Goal: Task Accomplishment & Management: Complete application form

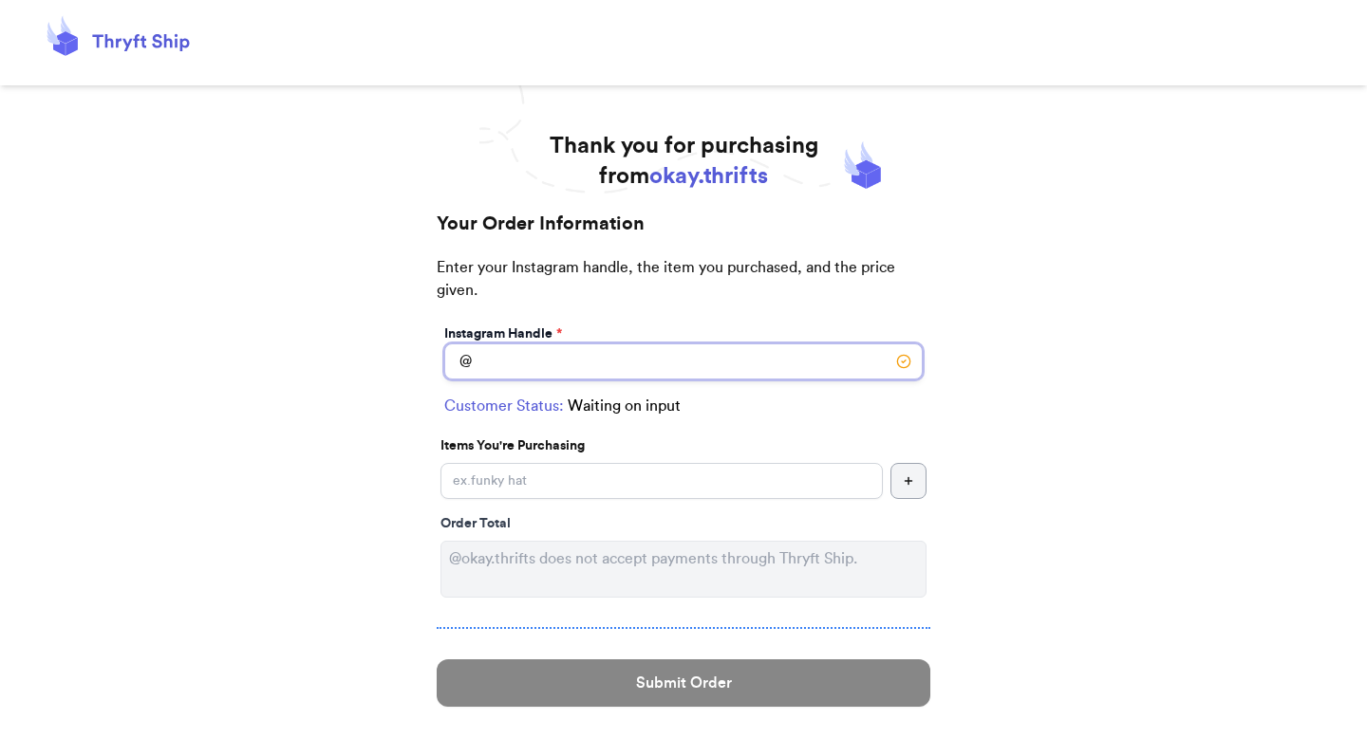
click at [619, 348] on input "Instagram Handle *" at bounding box center [683, 362] width 478 height 36
paste input "kbpetalsandpatch"
type input "kbpetalsandpatch"
select select "WA"
type input "[GEOGRAPHIC_DATA]"
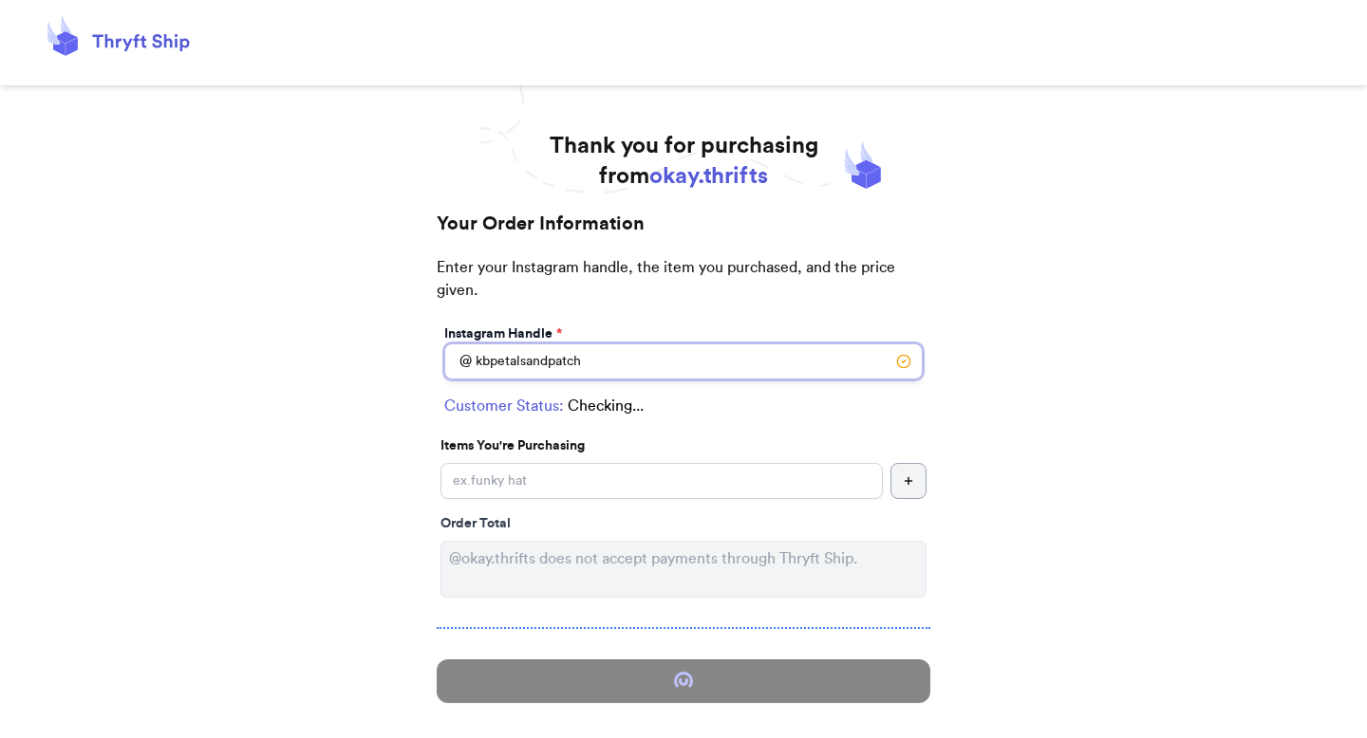
type input "98223"
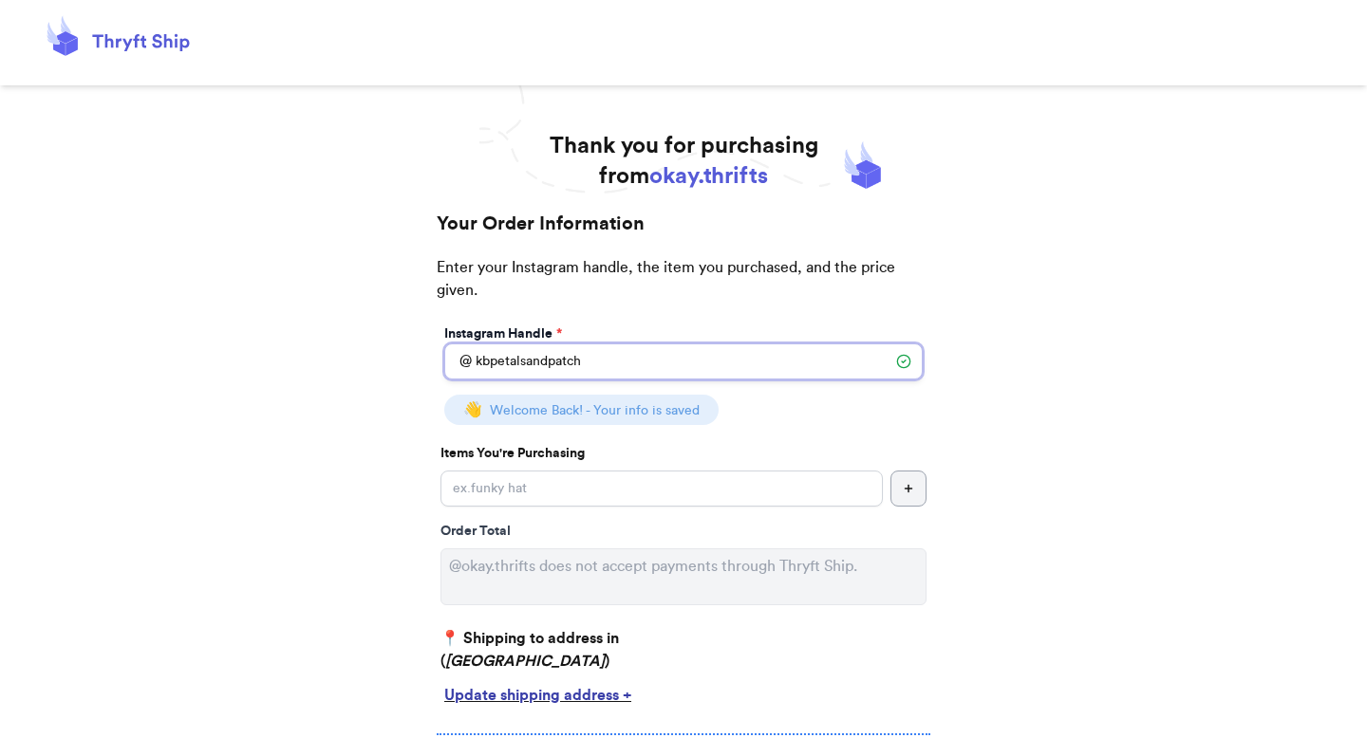
type input "kbpetalsandpatch"
click at [549, 492] on input "Instagram Handle *" at bounding box center [661, 489] width 442 height 36
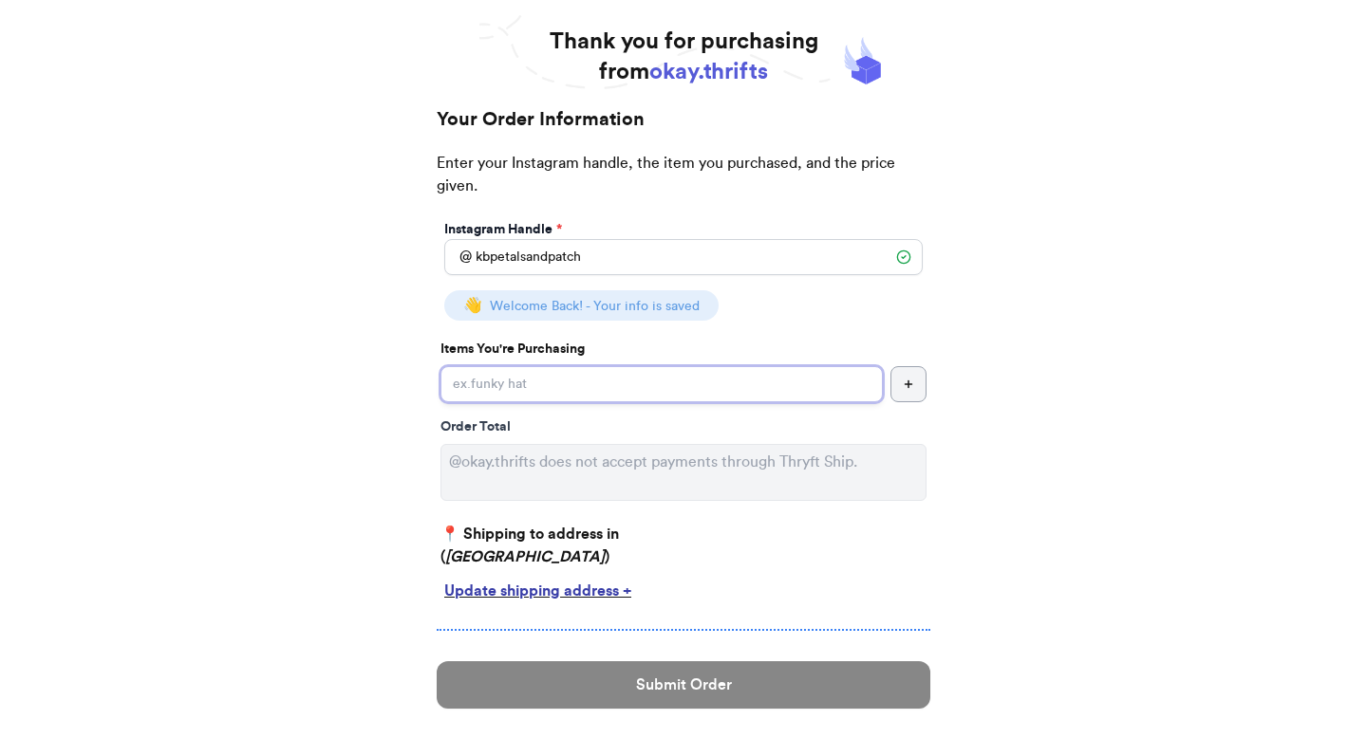
scroll to position [111, 0]
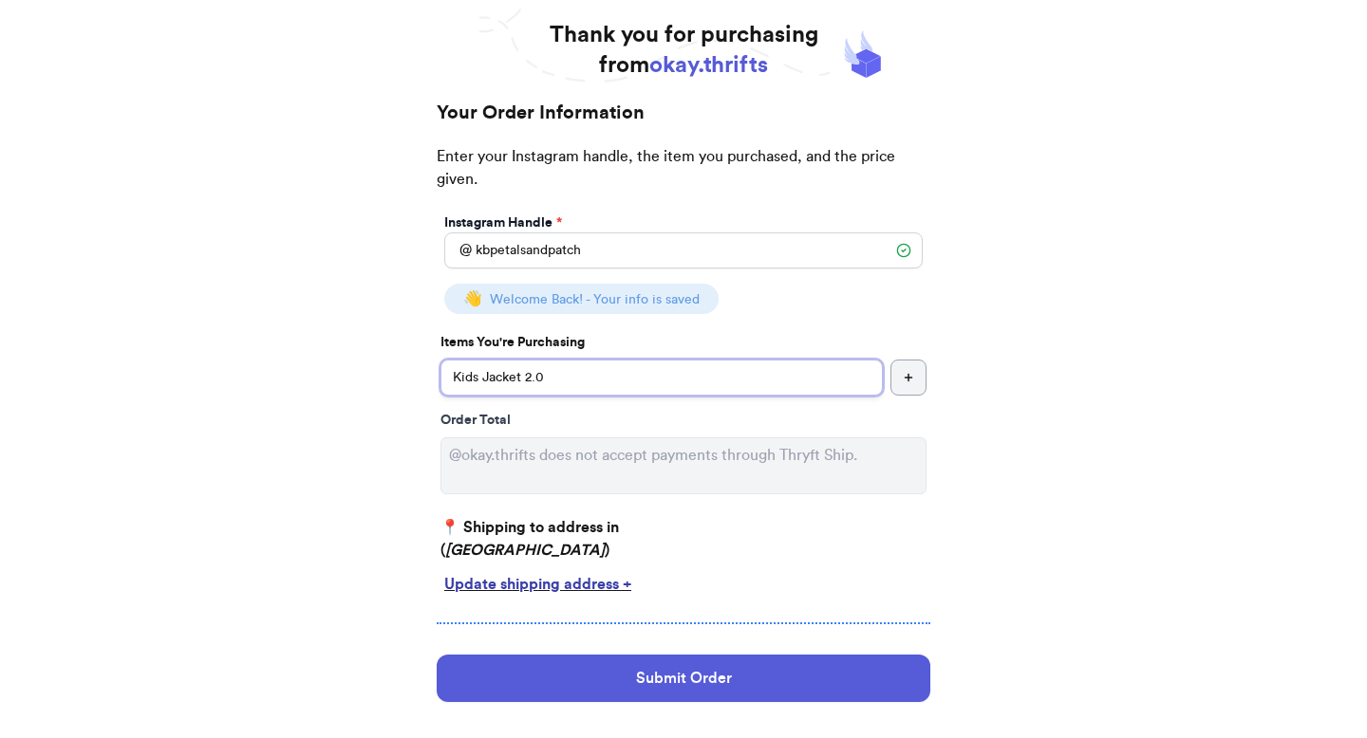
type input "Kids Jacket 2.0"
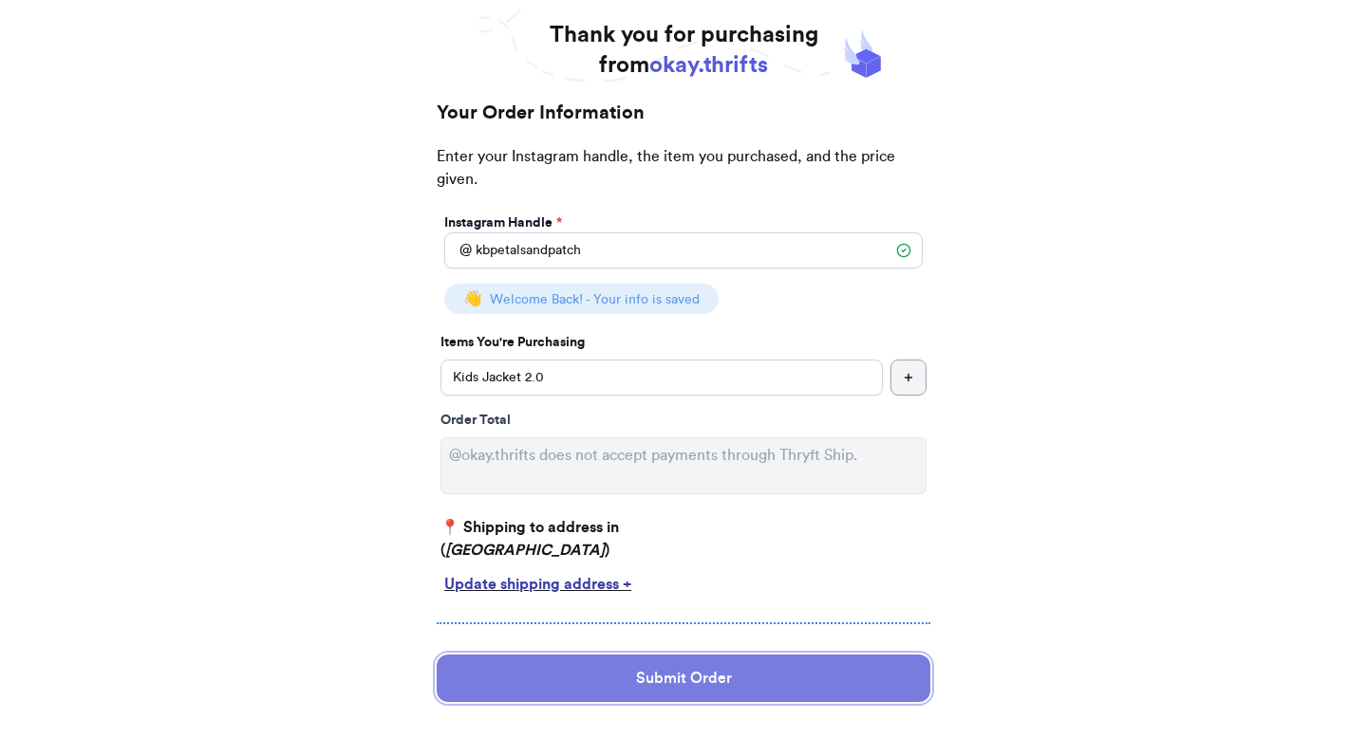
click at [666, 659] on button "Submit Order" at bounding box center [684, 678] width 494 height 47
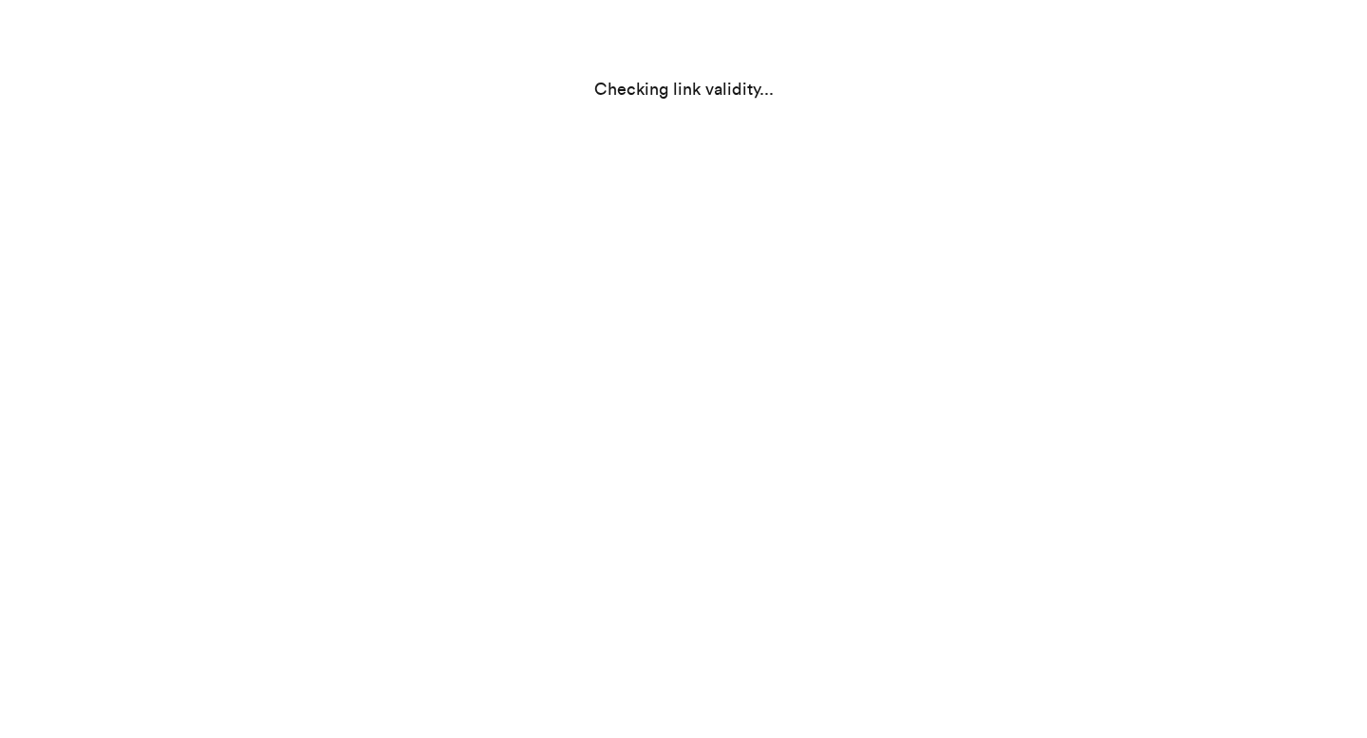
scroll to position [0, 0]
select select "WA"
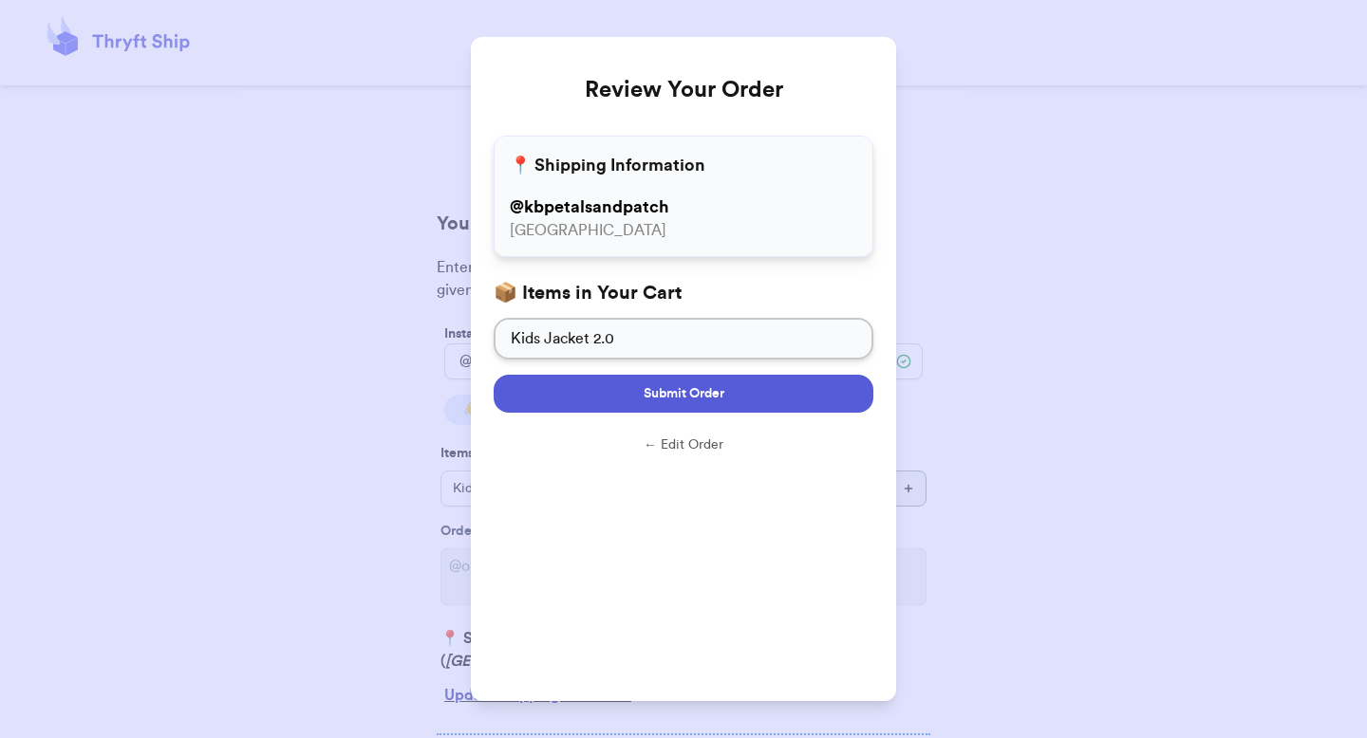
click at [753, 398] on button "Submit Order" at bounding box center [684, 394] width 380 height 38
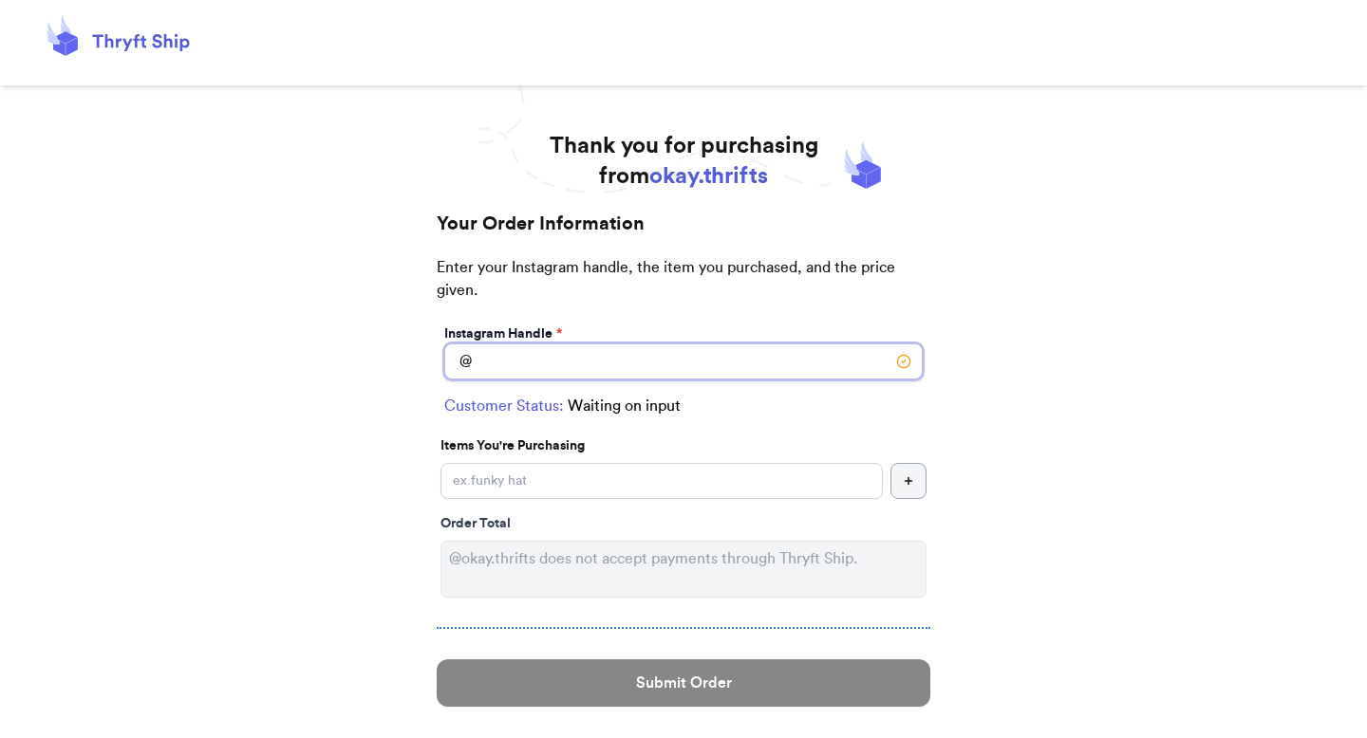
click at [677, 344] on input "Instagram Handle *" at bounding box center [683, 362] width 478 height 36
click at [499, 334] on label "Instagram Handle *" at bounding box center [503, 334] width 118 height 19
click at [499, 370] on input "Instagram Handle *" at bounding box center [683, 362] width 478 height 36
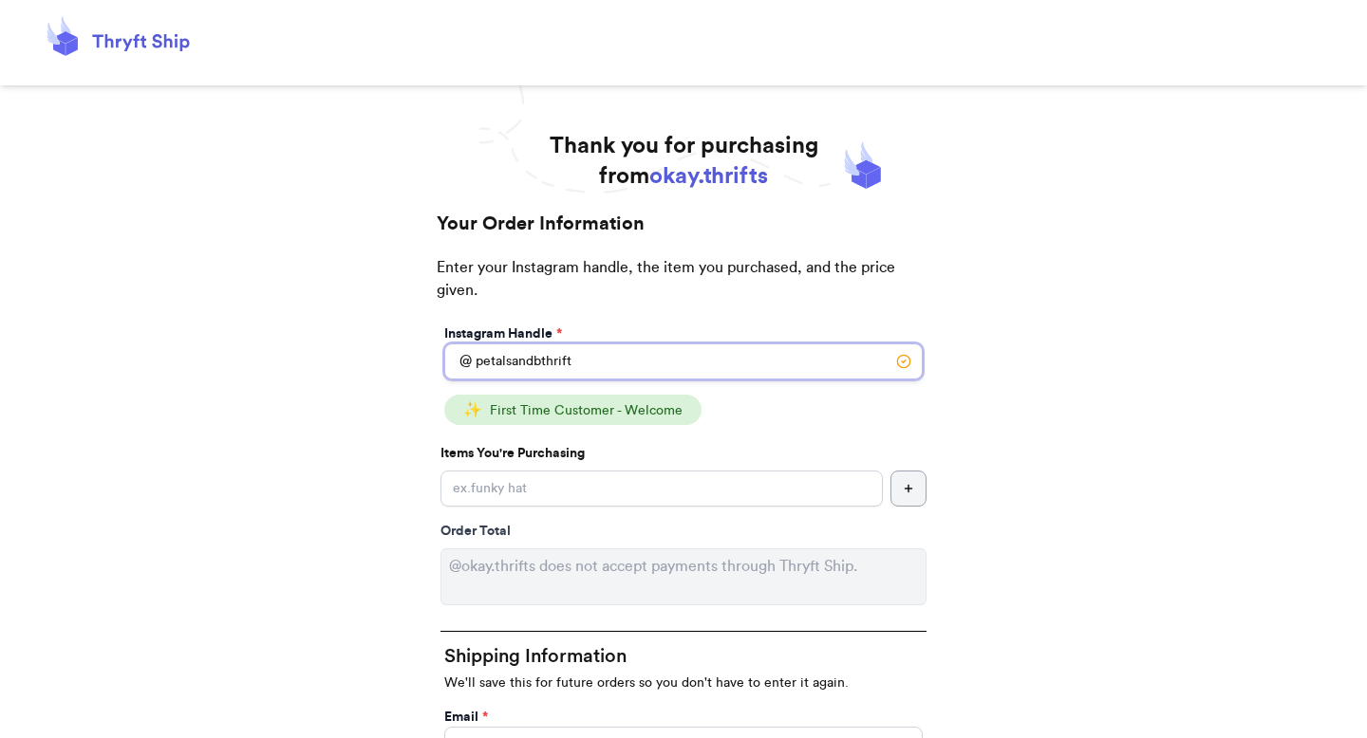
click at [556, 356] on input "petalsandbthrift" at bounding box center [683, 362] width 478 height 36
paste input "kbpetalsandpatch"
type input "kbpetalsandpatch"
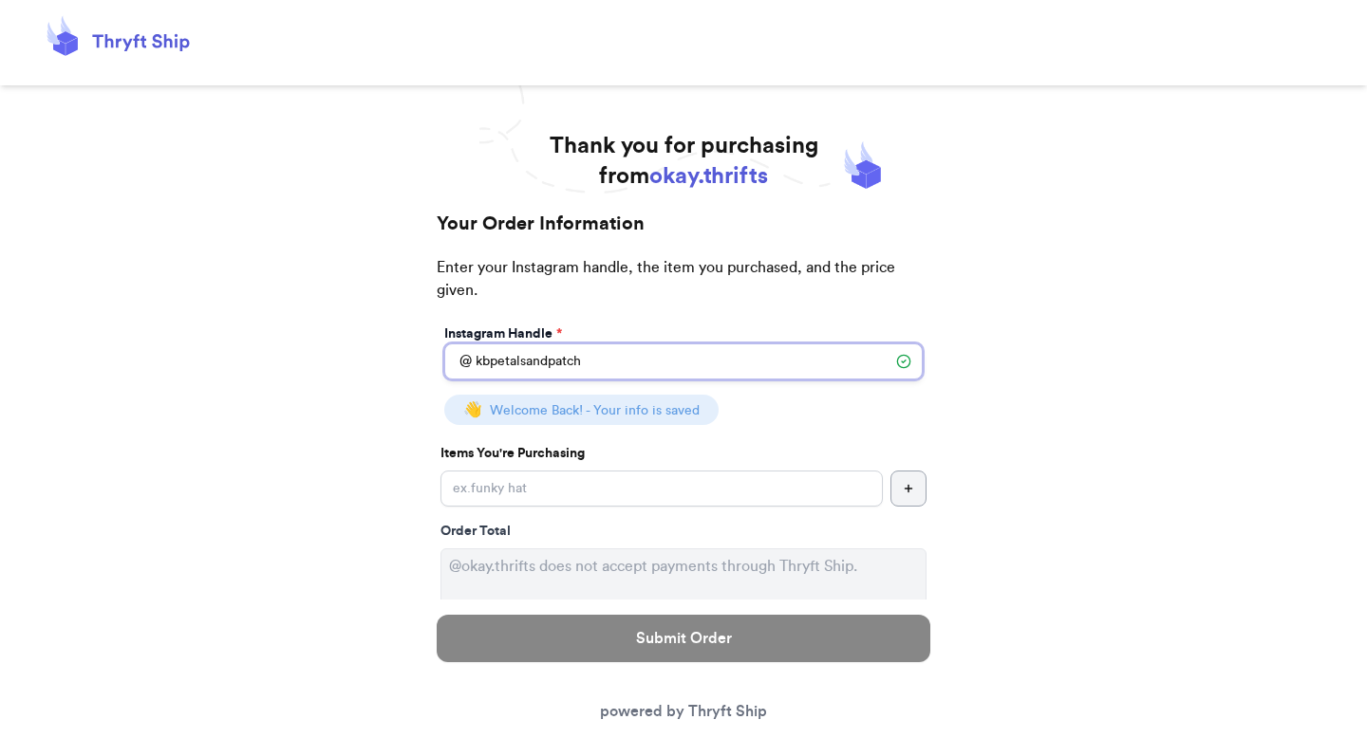
select select "WA"
type input "Arlington"
type input "98223"
type input "kbpetalsandpatch"
click at [533, 490] on input "Instagram Handle *" at bounding box center [661, 489] width 442 height 36
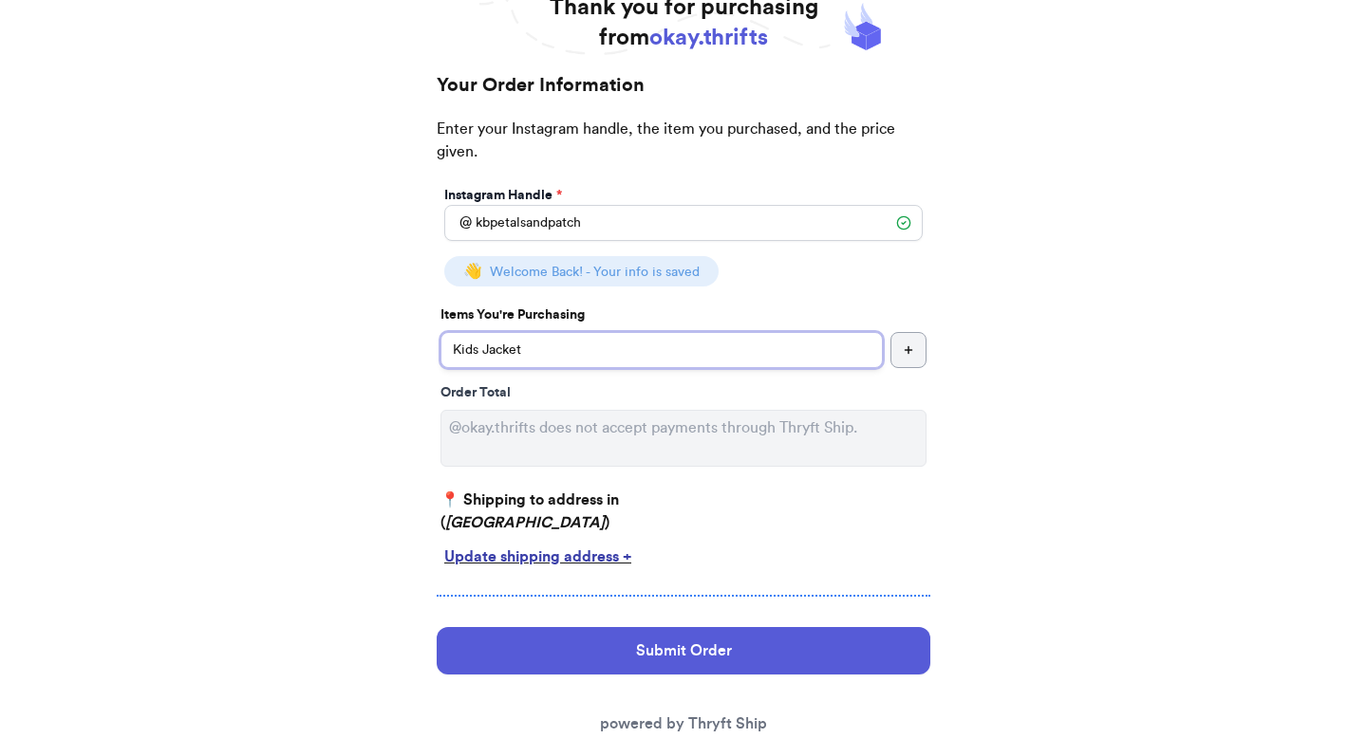
type input "Kids Jacket"
click at [513, 551] on div "Update shipping address +" at bounding box center [683, 557] width 478 height 23
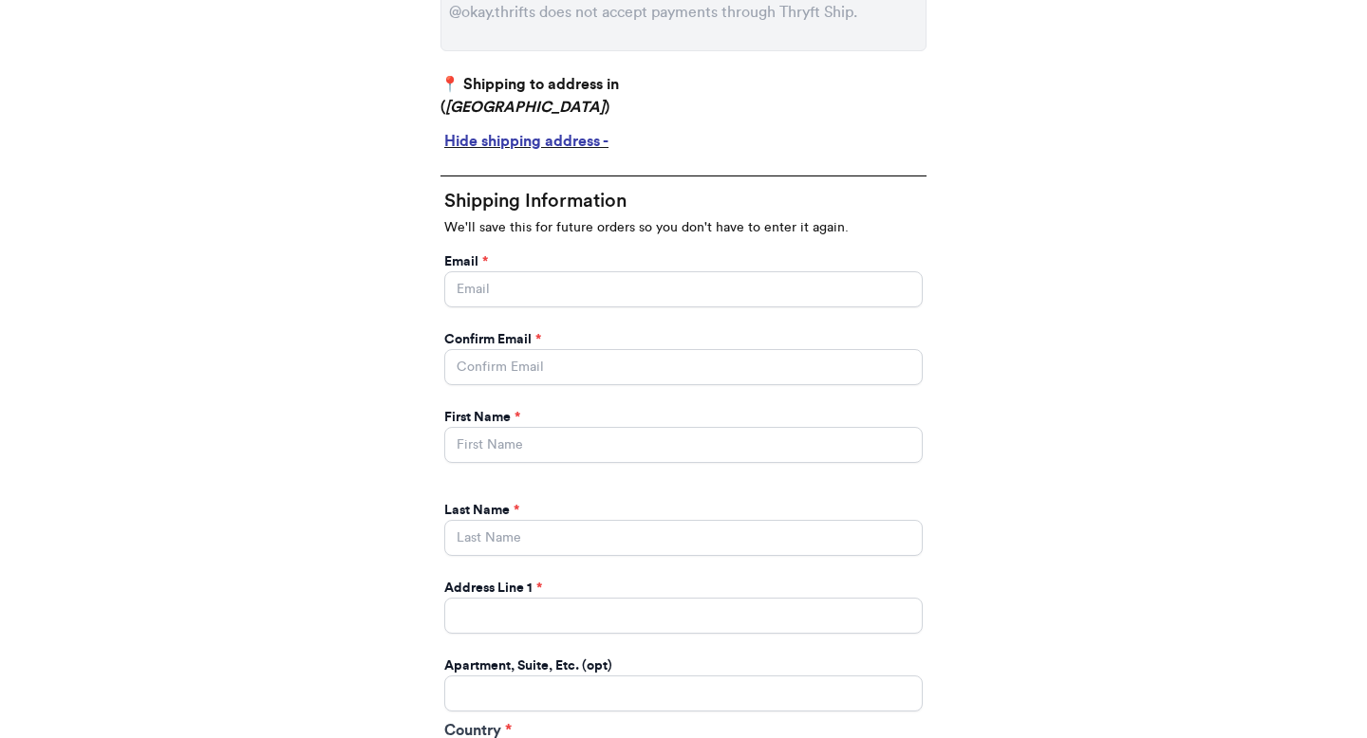
scroll to position [583, 0]
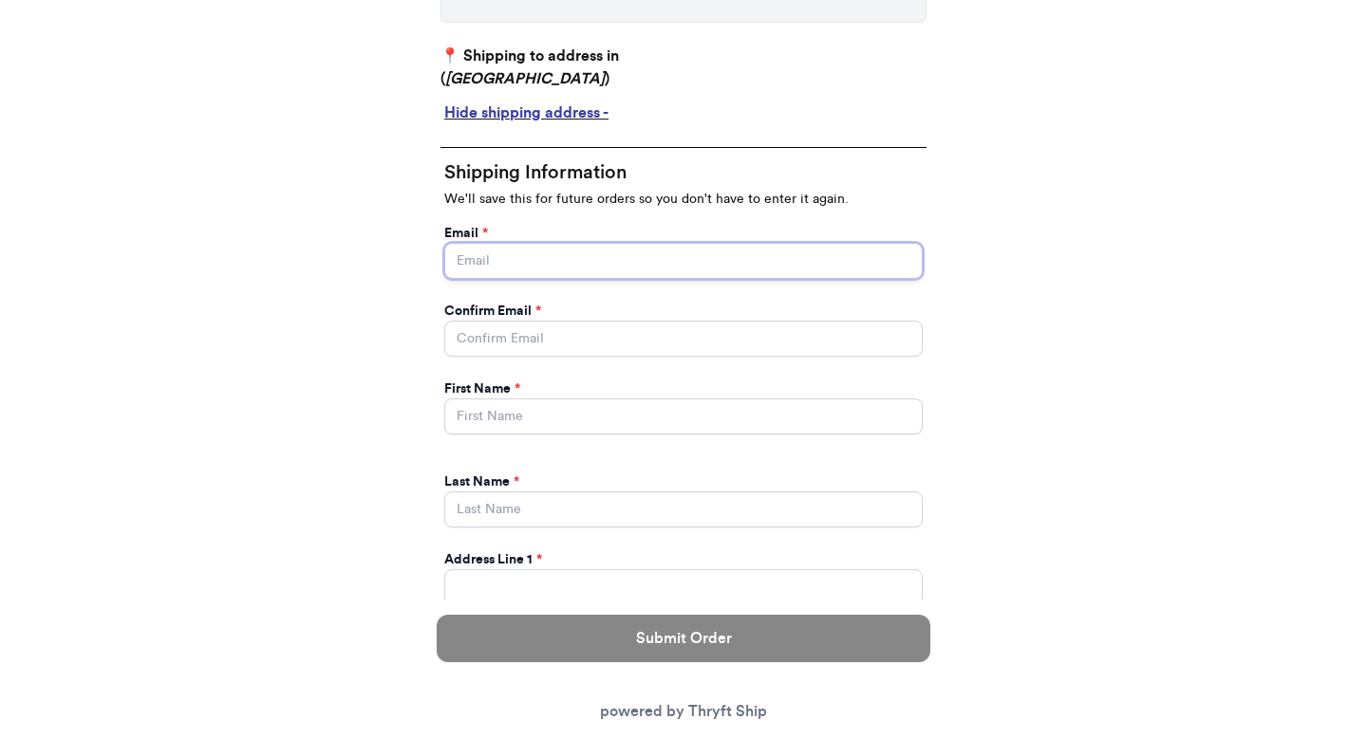
click at [552, 252] on input "Instagram Handle *" at bounding box center [683, 261] width 478 height 36
paste input "kboede88@gmail.com"
type input "kboede88@gmail.com"
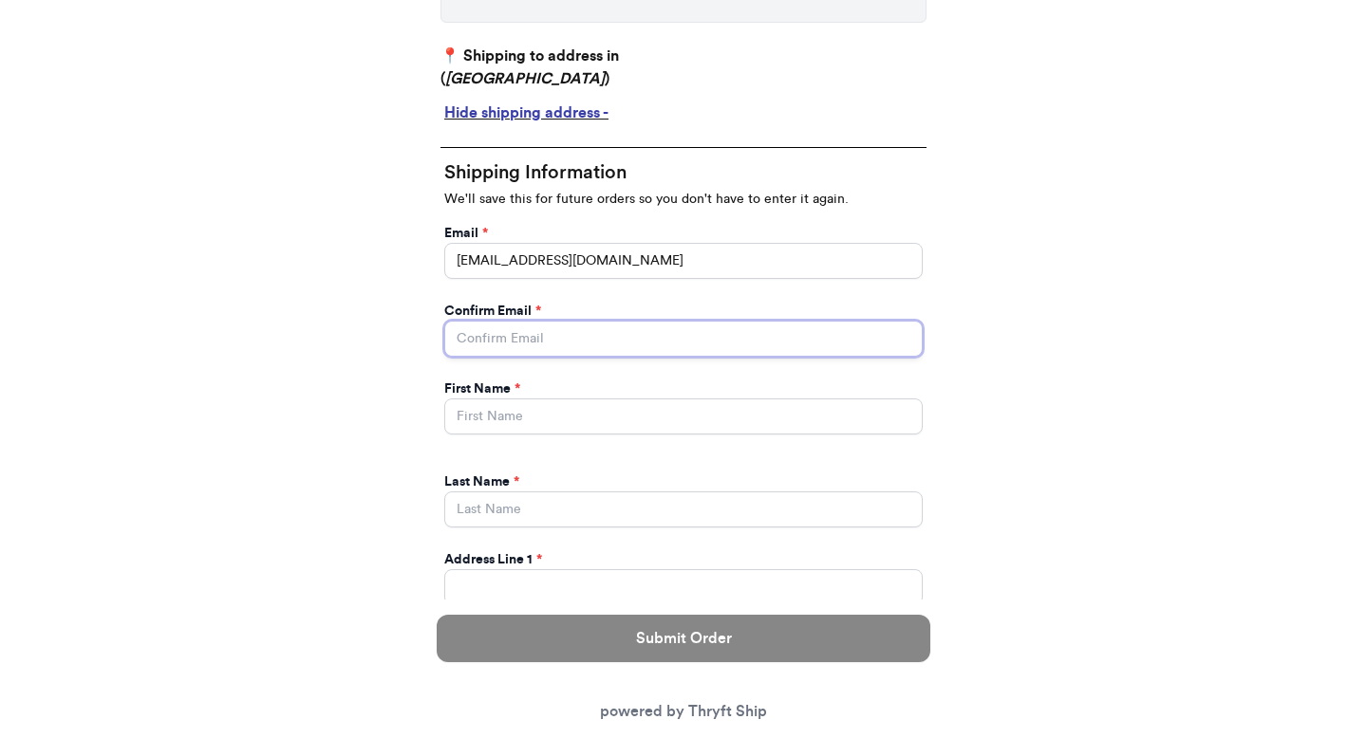
click at [530, 336] on input "Instagram Handle *" at bounding box center [683, 339] width 478 height 36
paste input "kboede88@gmail.com"
type input "kboede88@gmail.com"
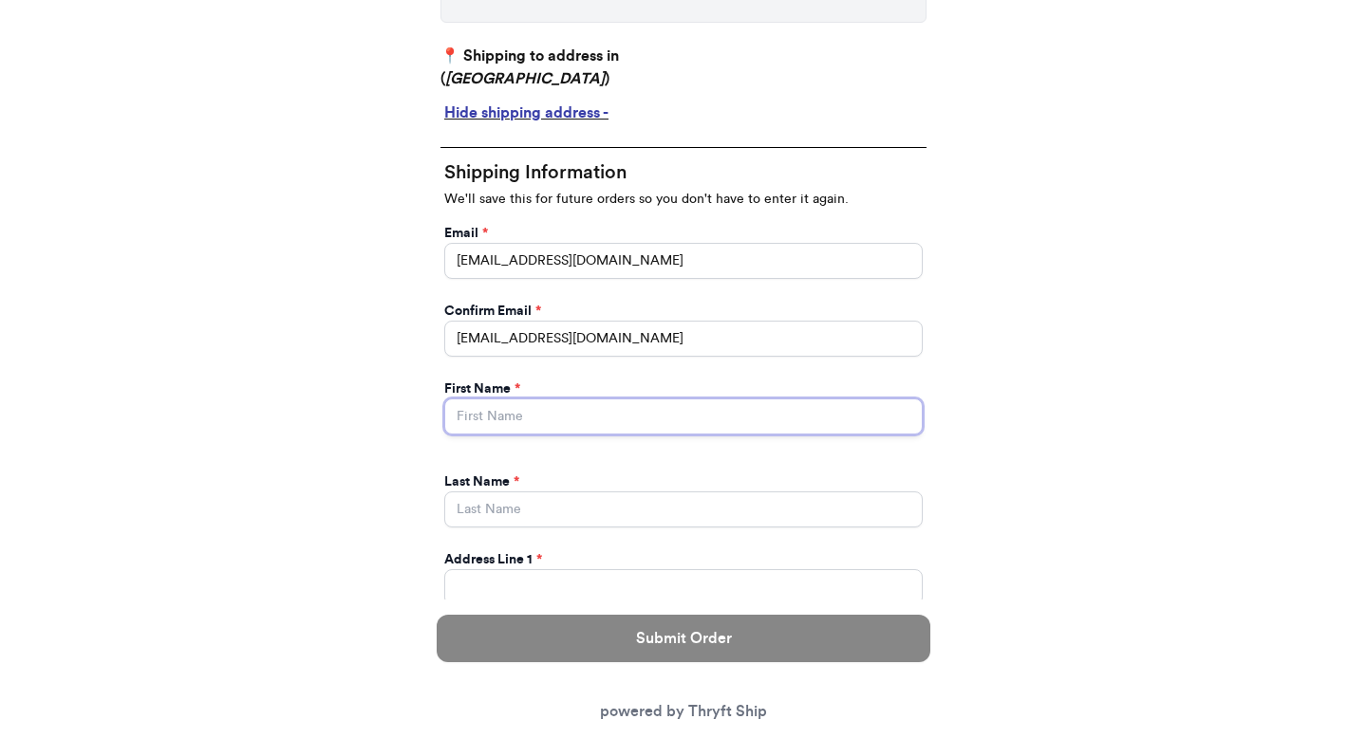
click at [491, 420] on input "Instagram Handle *" at bounding box center [683, 417] width 478 height 36
paste input "Kristyn"
type input "Kristyn"
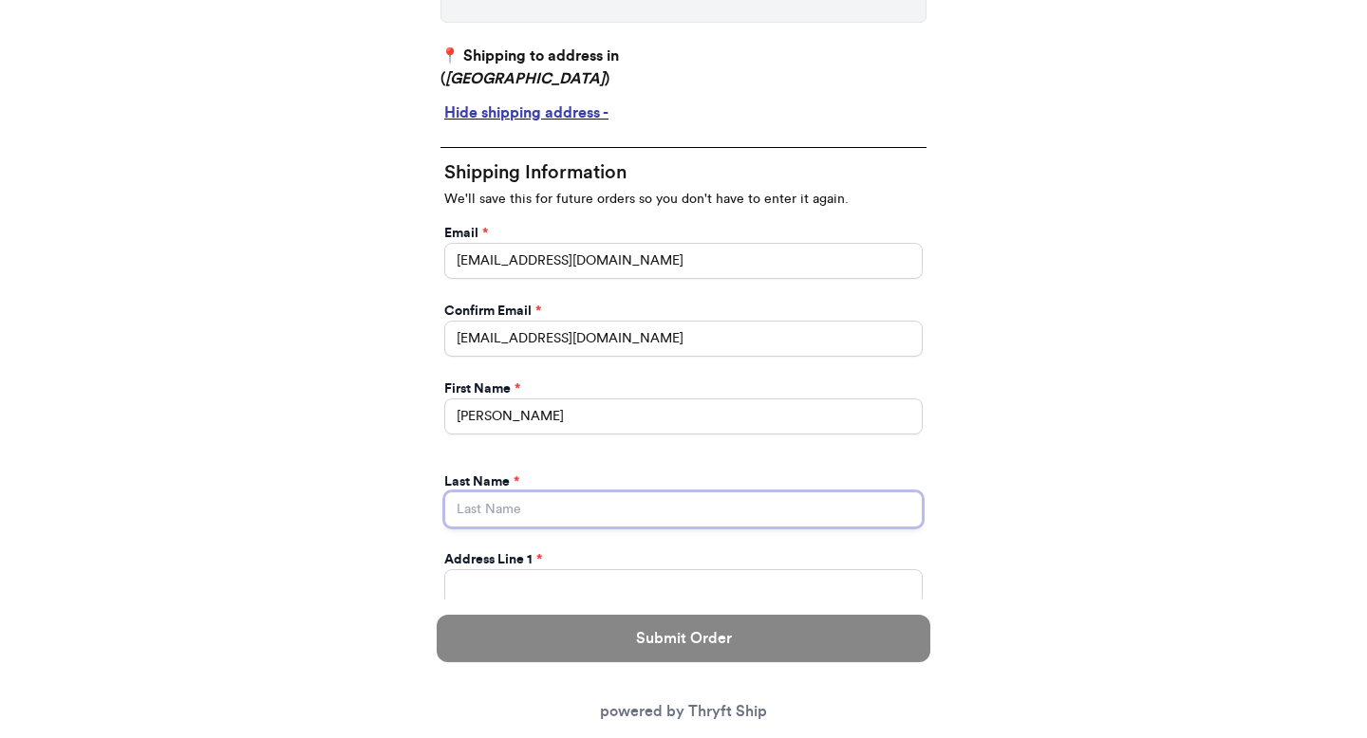
click at [478, 516] on input "Instagram Handle *" at bounding box center [683, 510] width 478 height 36
paste input "Boede"
type input "Boede"
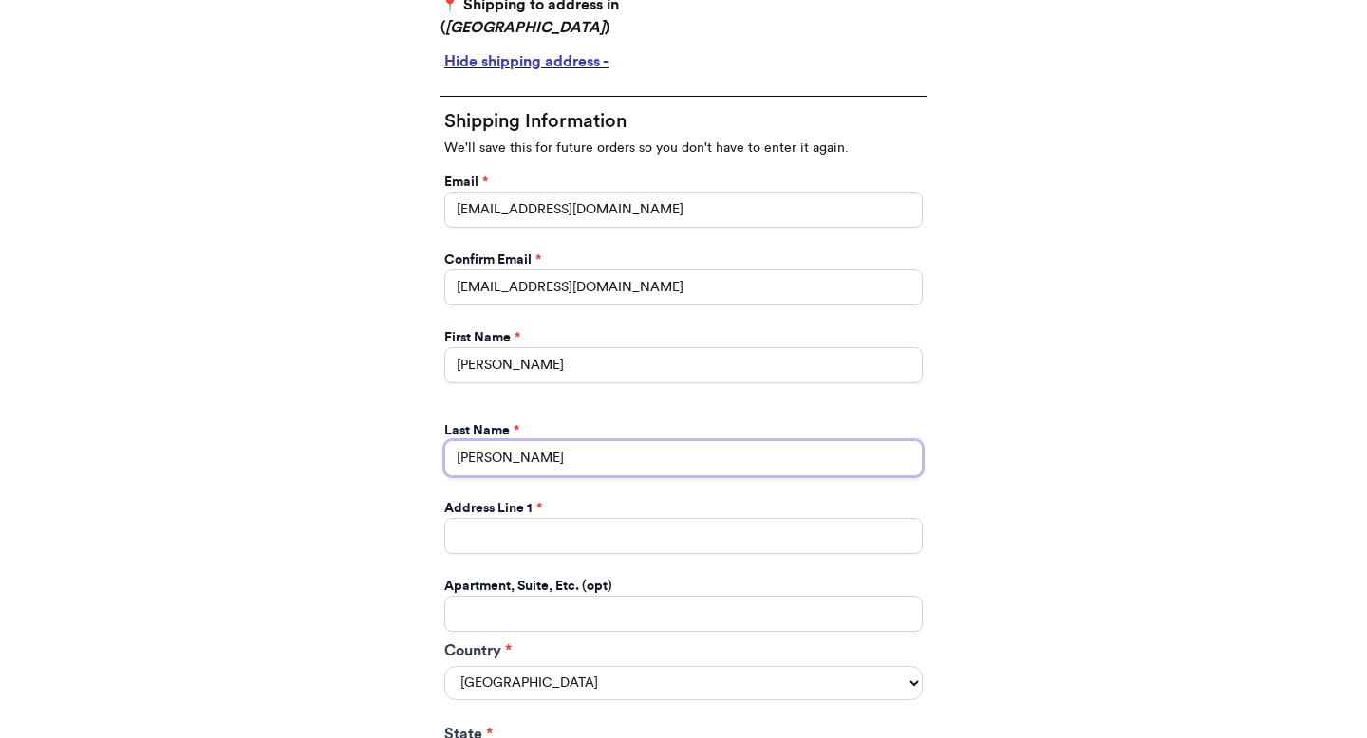
scroll to position [688, 0]
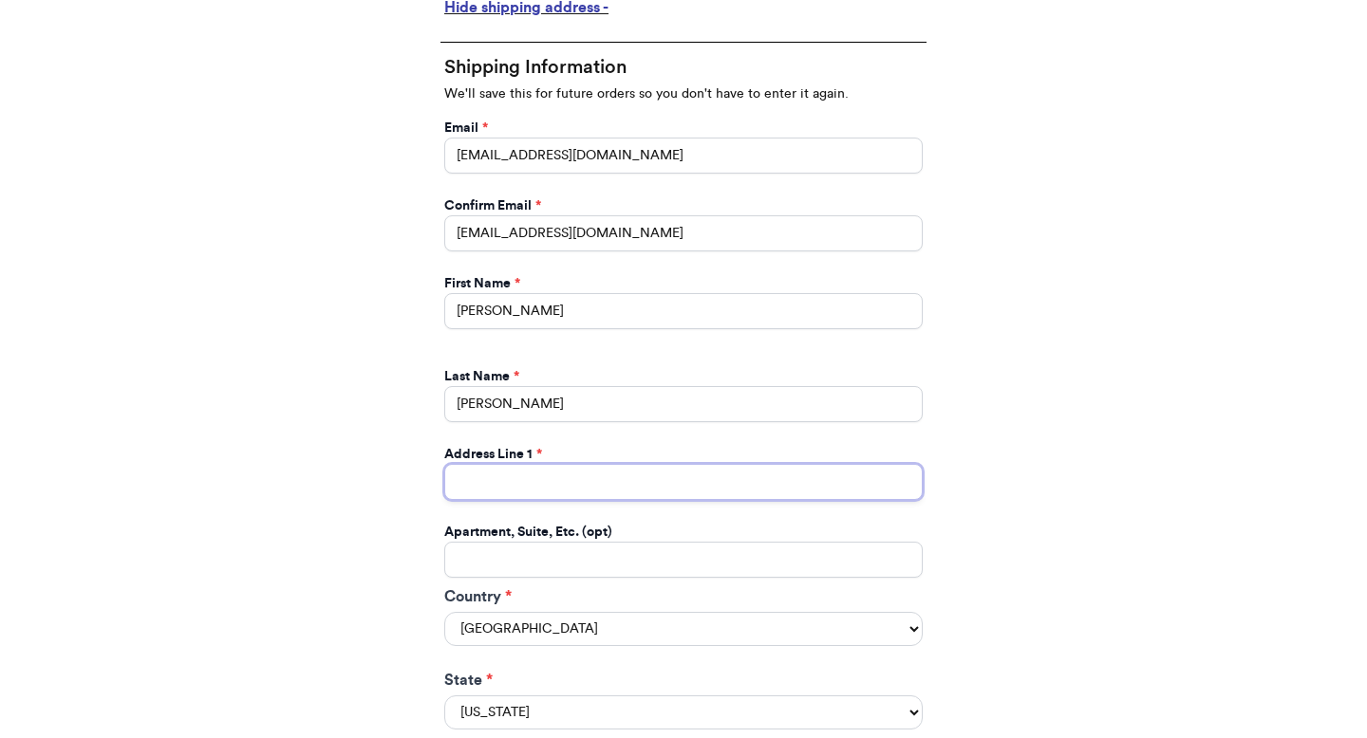
click at [532, 490] on input "Instagram Handle *" at bounding box center [683, 482] width 478 height 36
paste input "24209 118th Ave ne"
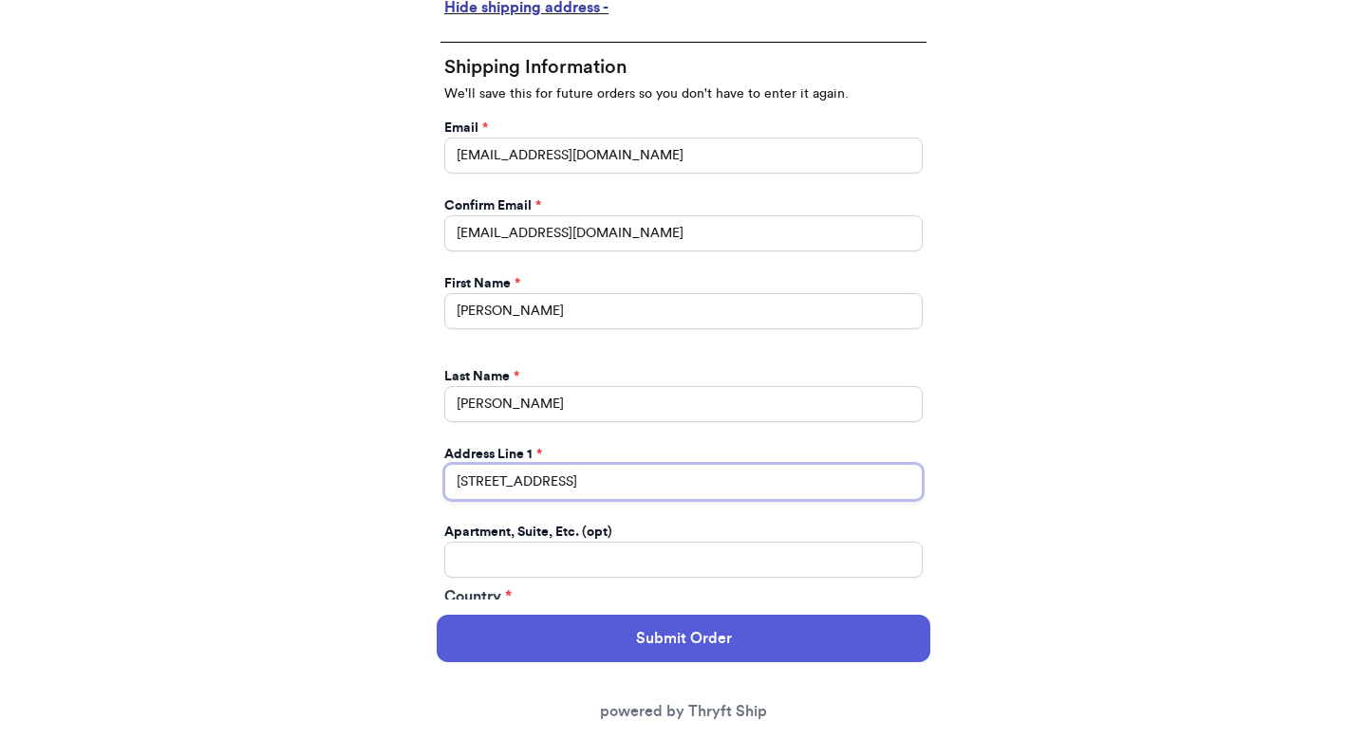
type input "24209 118th Ave ne"
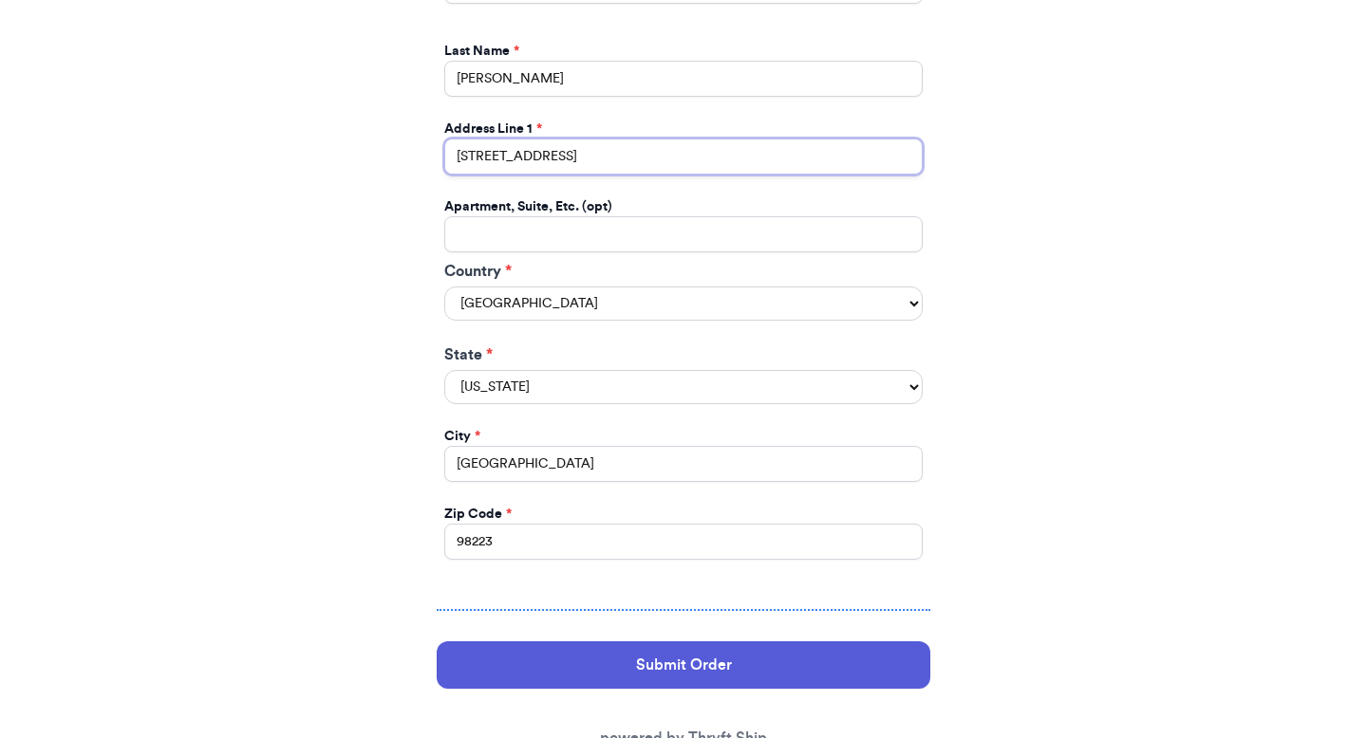
scroll to position [1081, 0]
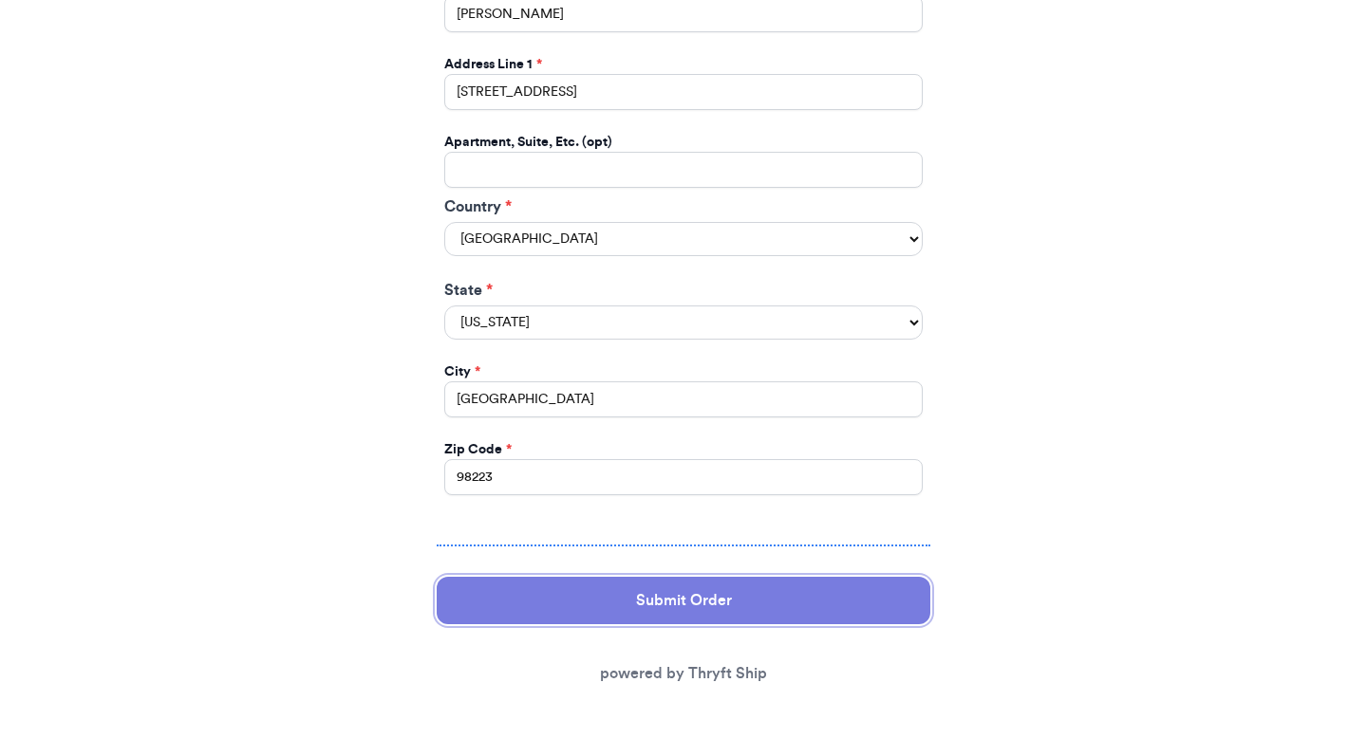
click at [593, 600] on button "Submit Order" at bounding box center [684, 600] width 494 height 47
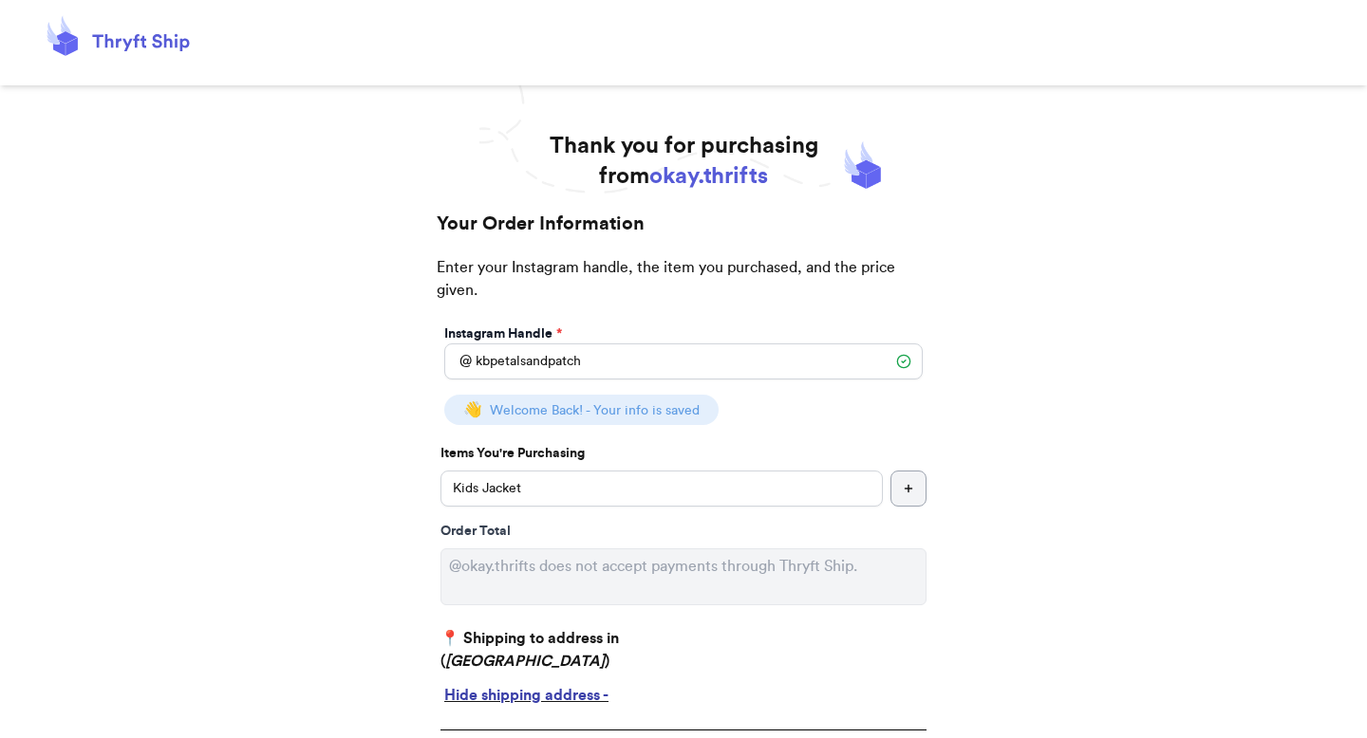
select select "WA"
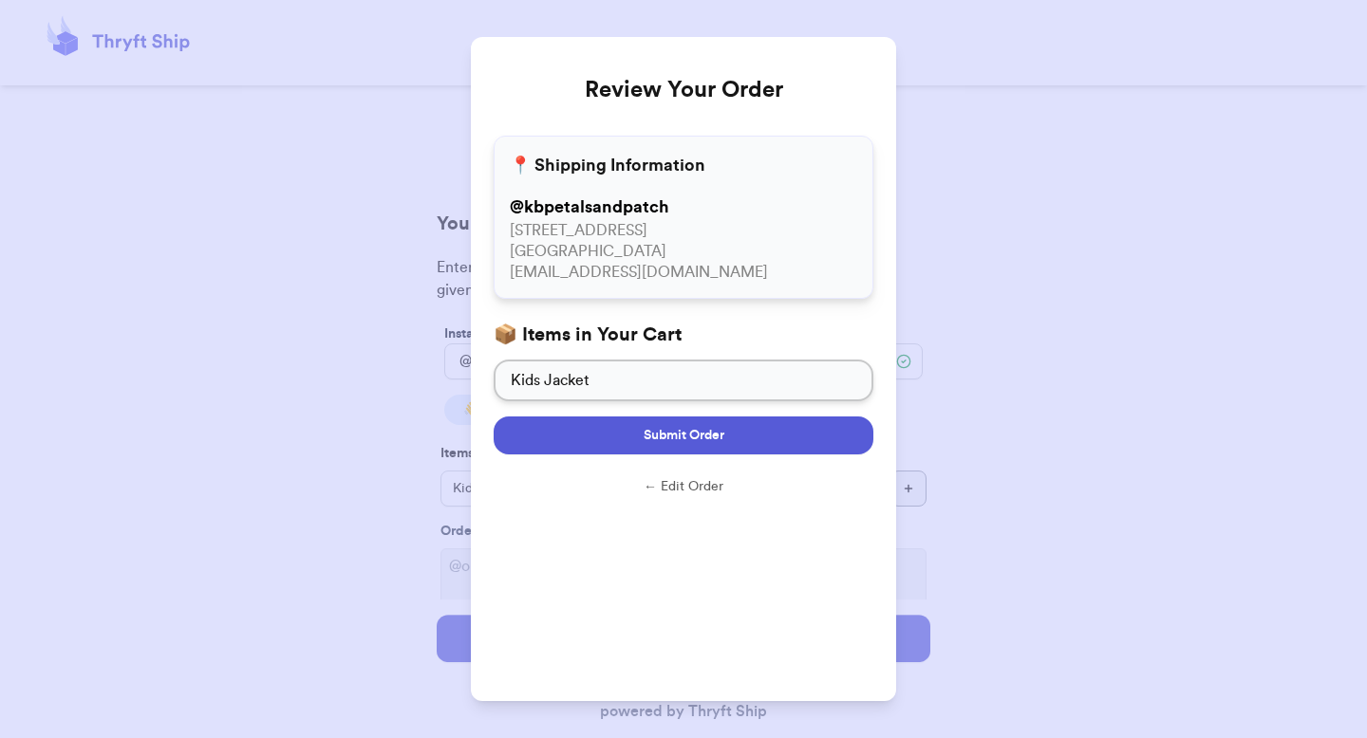
click at [675, 448] on button "Submit Order" at bounding box center [684, 436] width 380 height 38
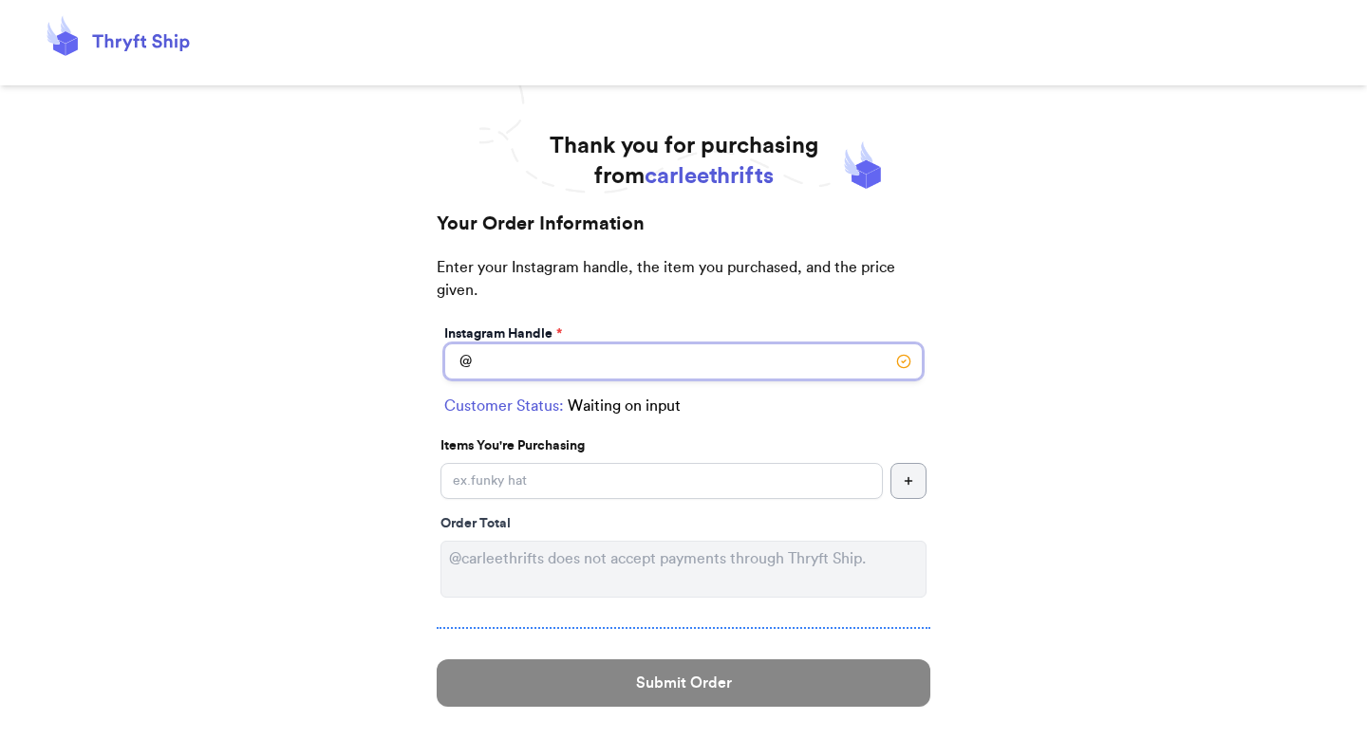
click at [705, 367] on input "Instagram Handle *" at bounding box center [683, 362] width 478 height 36
paste input "hellonwheels620"
type input "hellonwheels620"
select select "NY"
type input "Cazenovia"
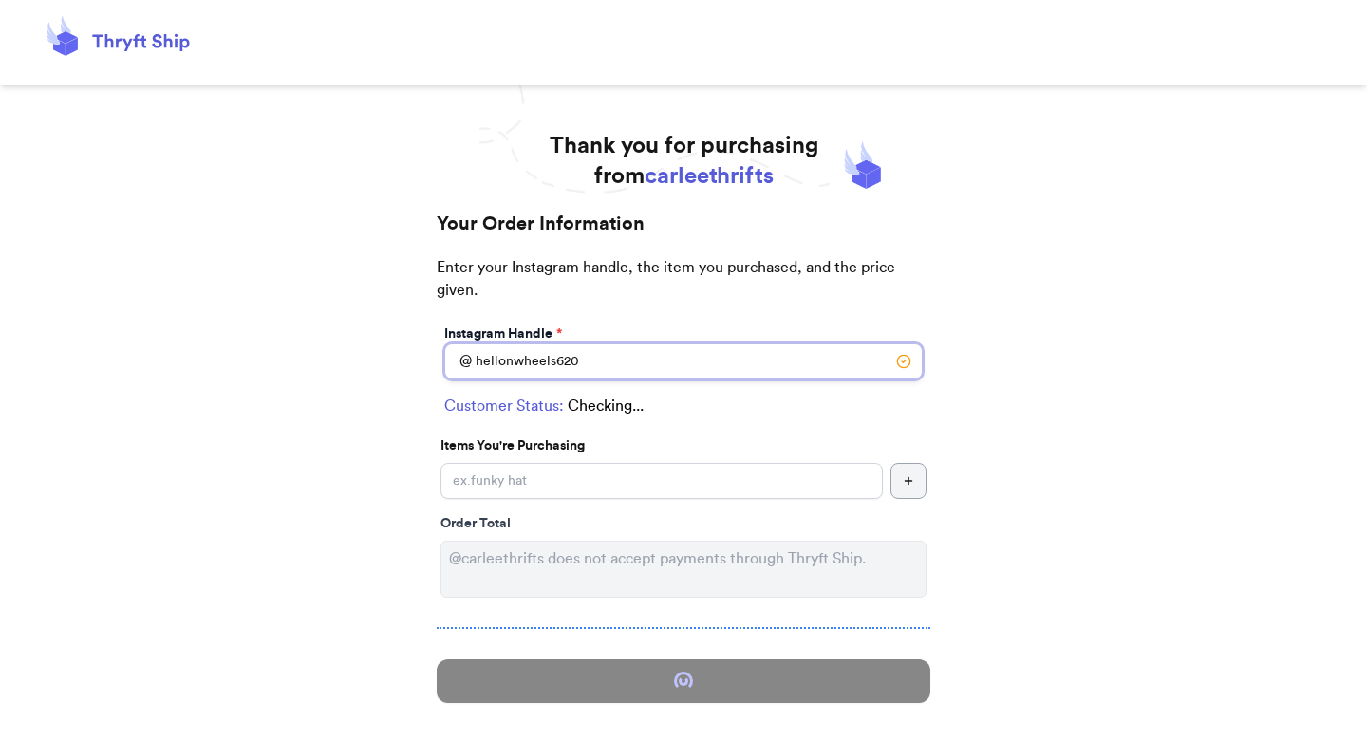
type input "13035"
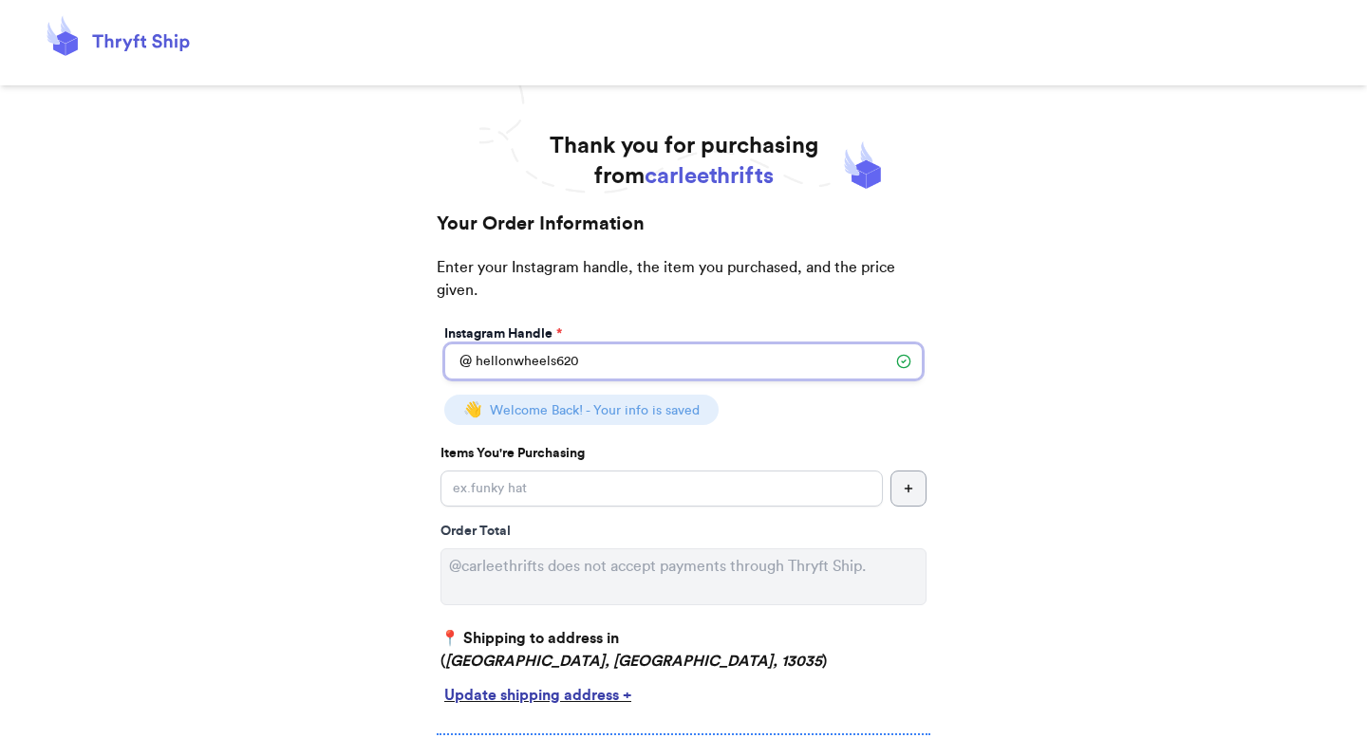
type input "hellonwheels620"
click at [573, 478] on input "Instagram Handle *" at bounding box center [661, 489] width 442 height 36
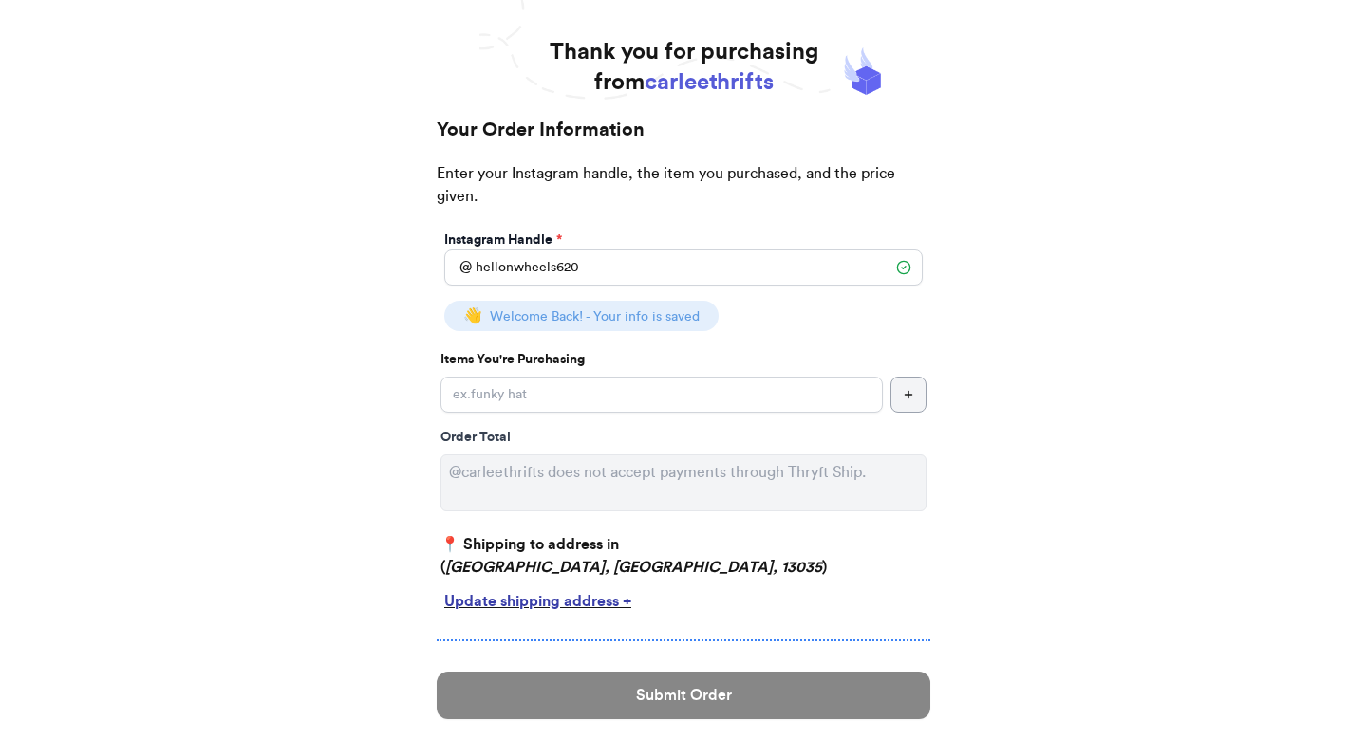
click at [587, 593] on div "Update shipping address +" at bounding box center [683, 601] width 478 height 23
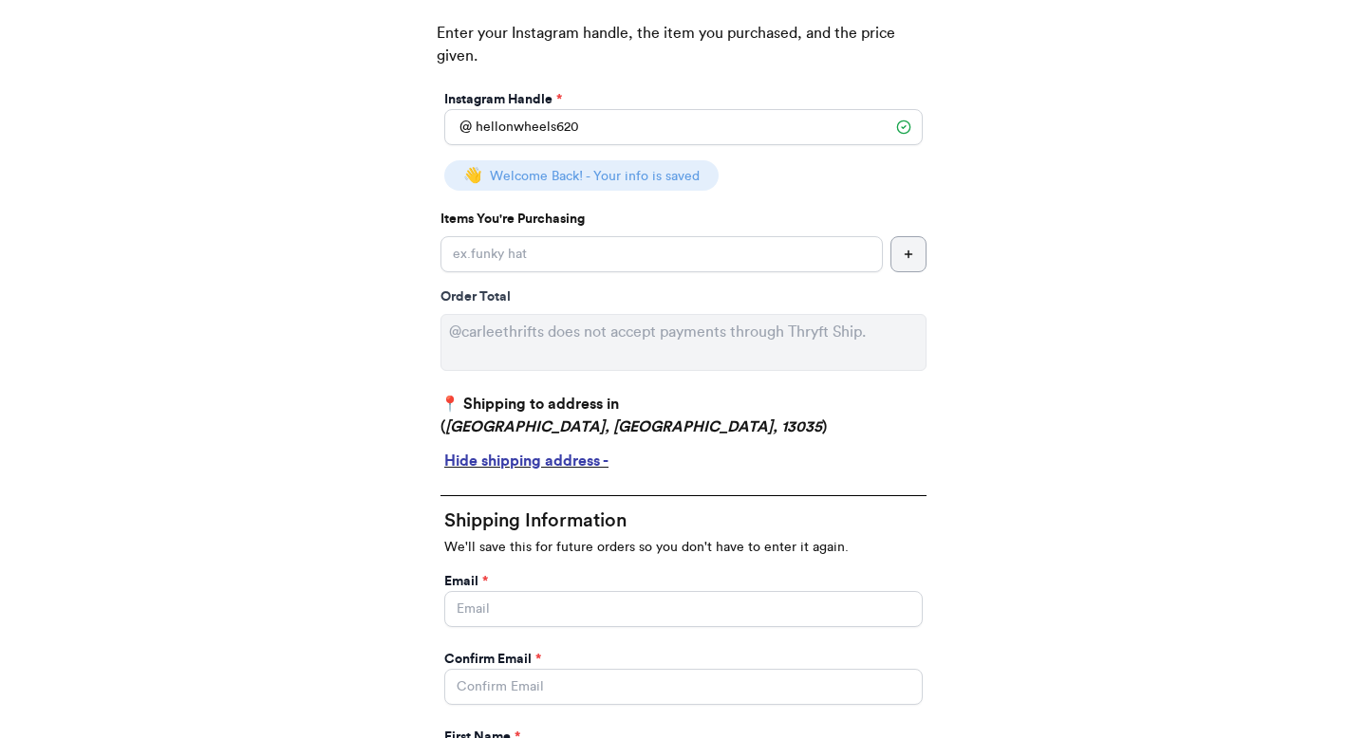
scroll to position [249, 0]
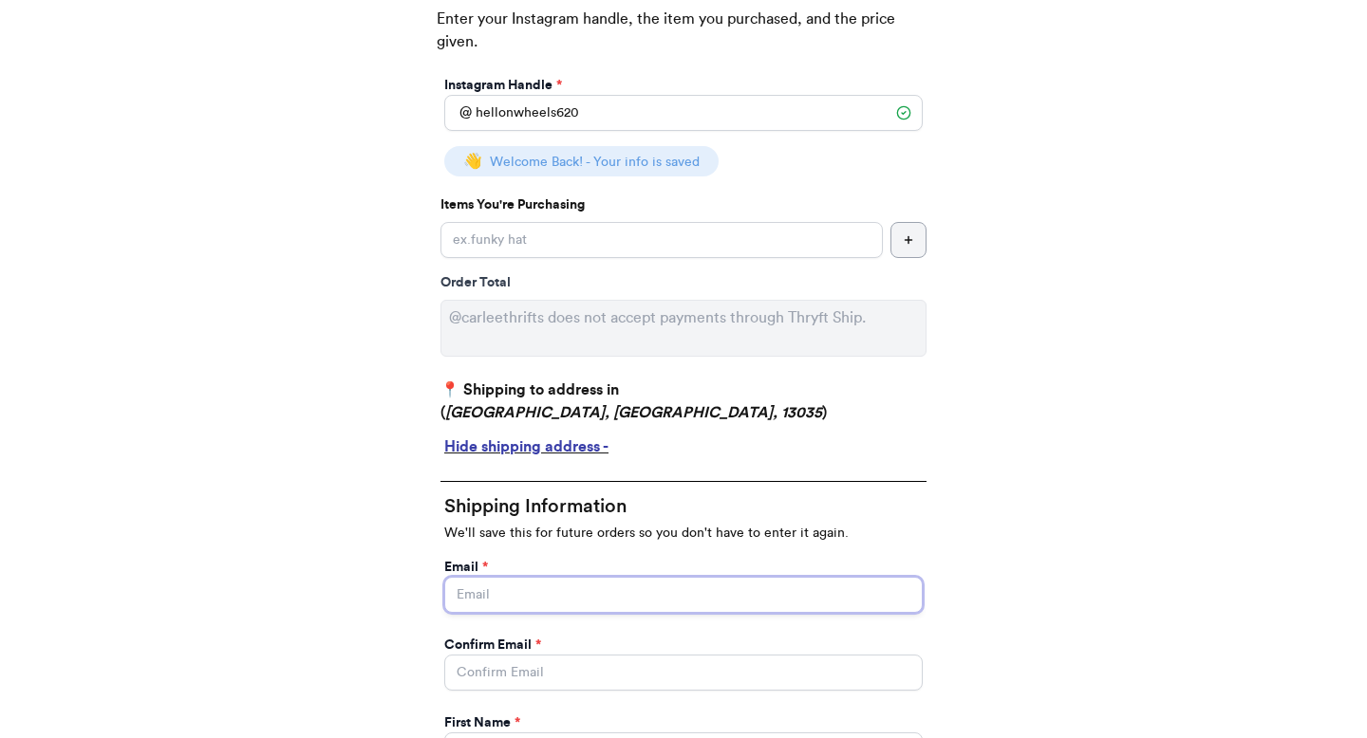
click at [574, 602] on input "Instagram Handle *" at bounding box center [683, 595] width 478 height 36
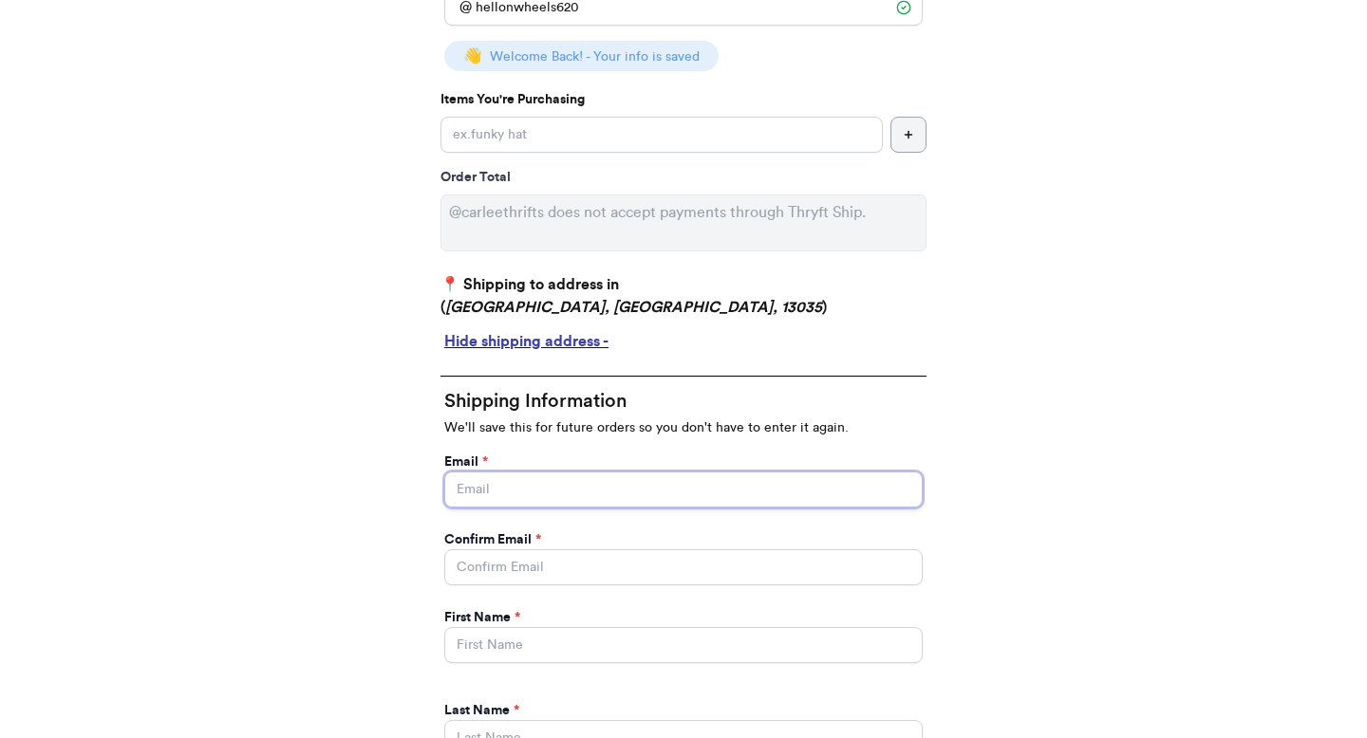
paste input "carleethrifts - chosch18@yahoo.com"
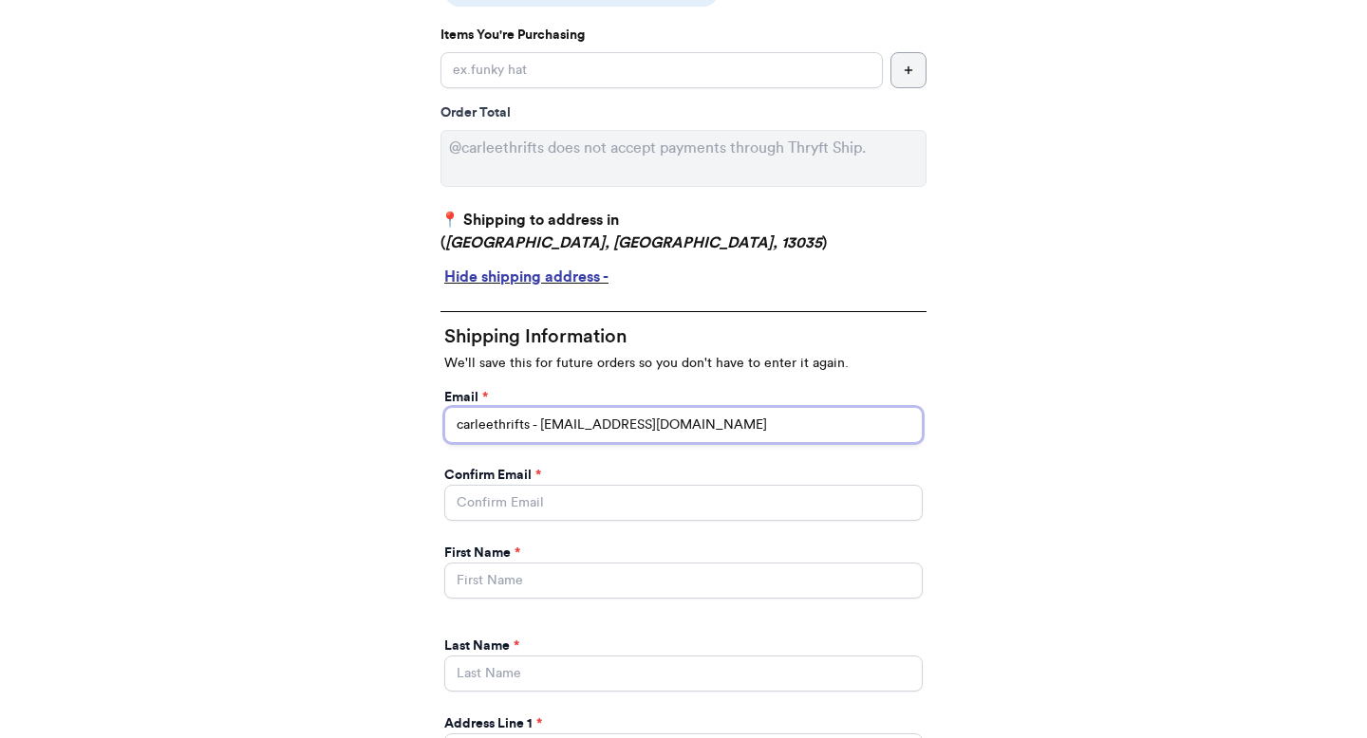
type input "carleethrifts - chosch18@yahoo.com"
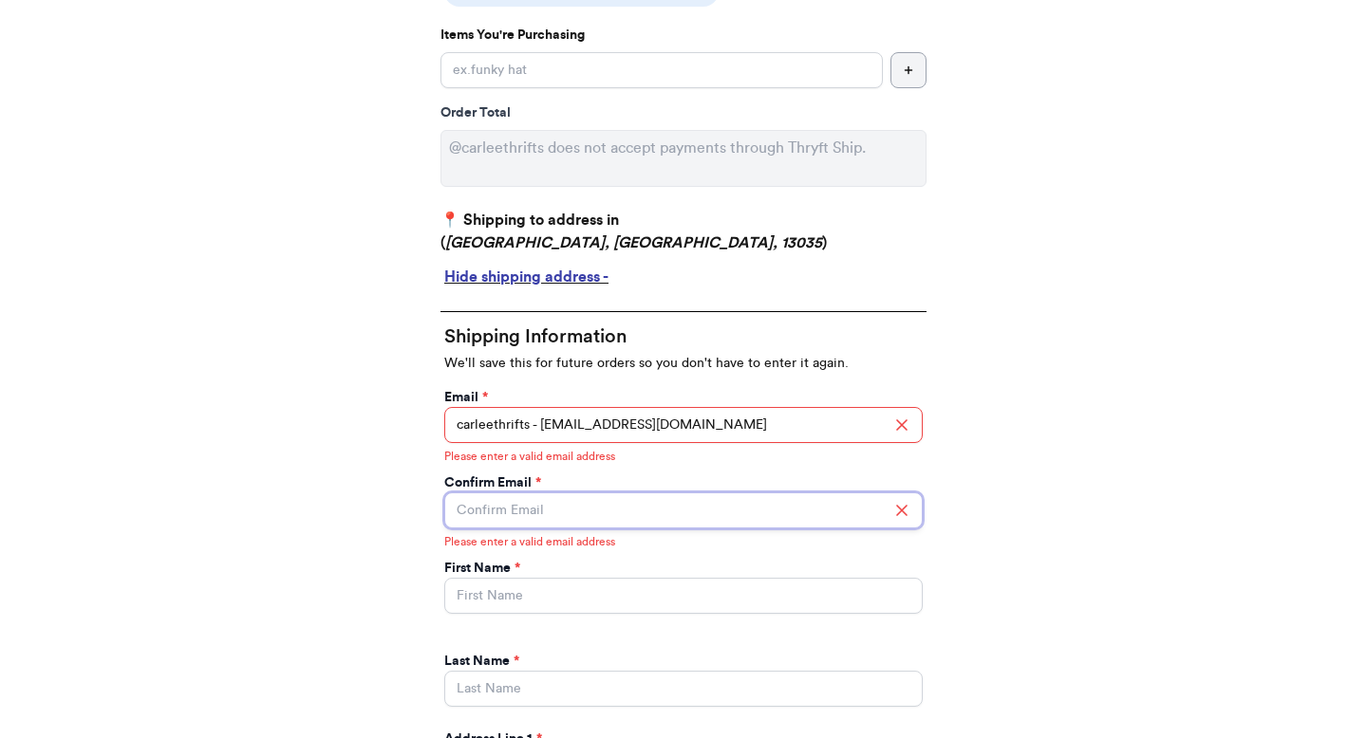
click at [595, 501] on input "Instagram Handle *" at bounding box center [683, 511] width 478 height 36
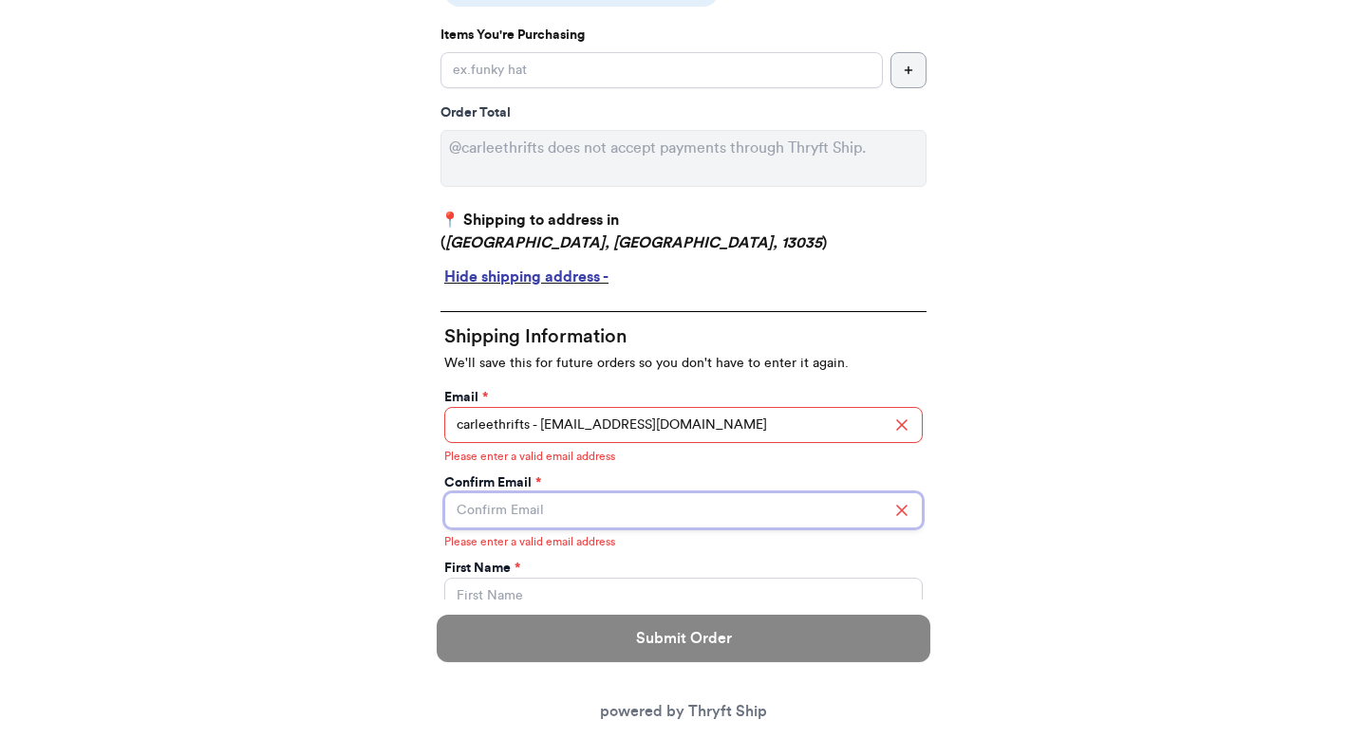
paste input "carleethrifts - chosch18@yahoo.com"
type input "carleethrifts - chosch18@yahoo.com"
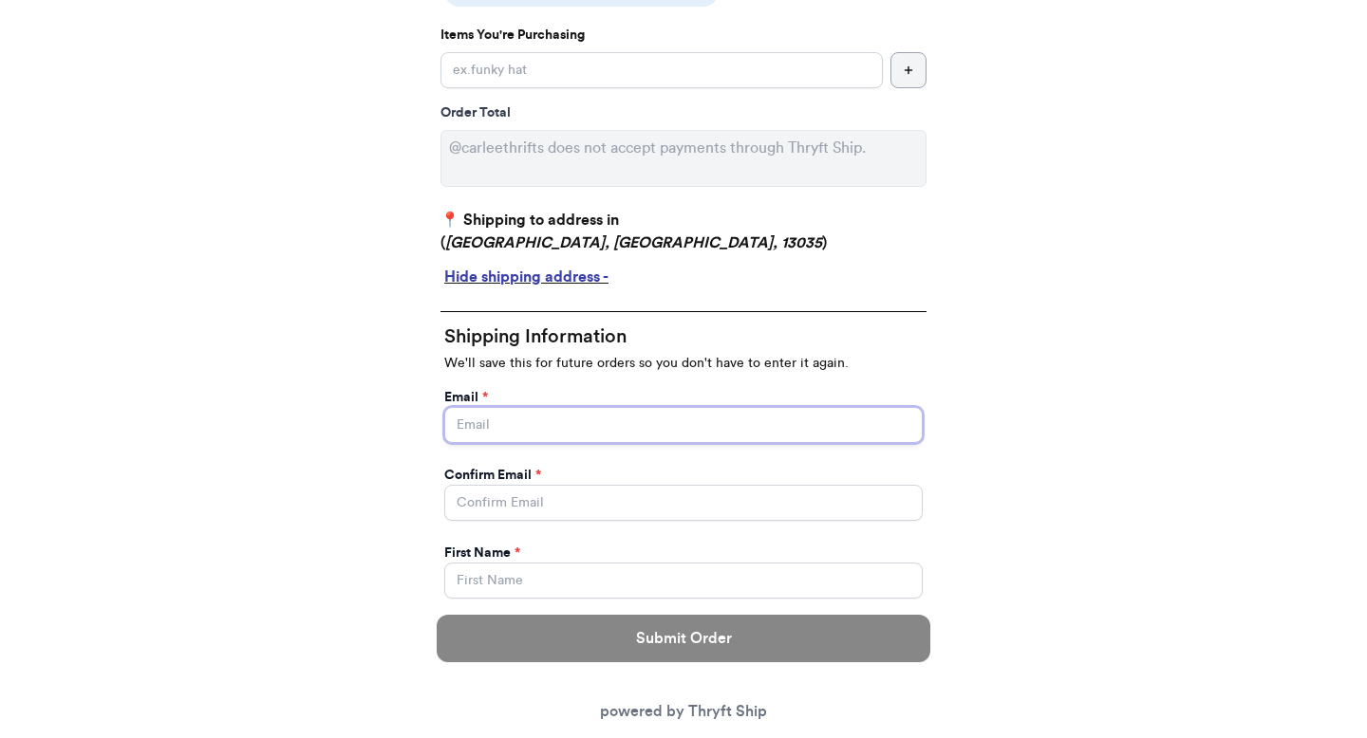
paste input "chosch18@yahoo.com"
type input "chosch18@yahoo.com"
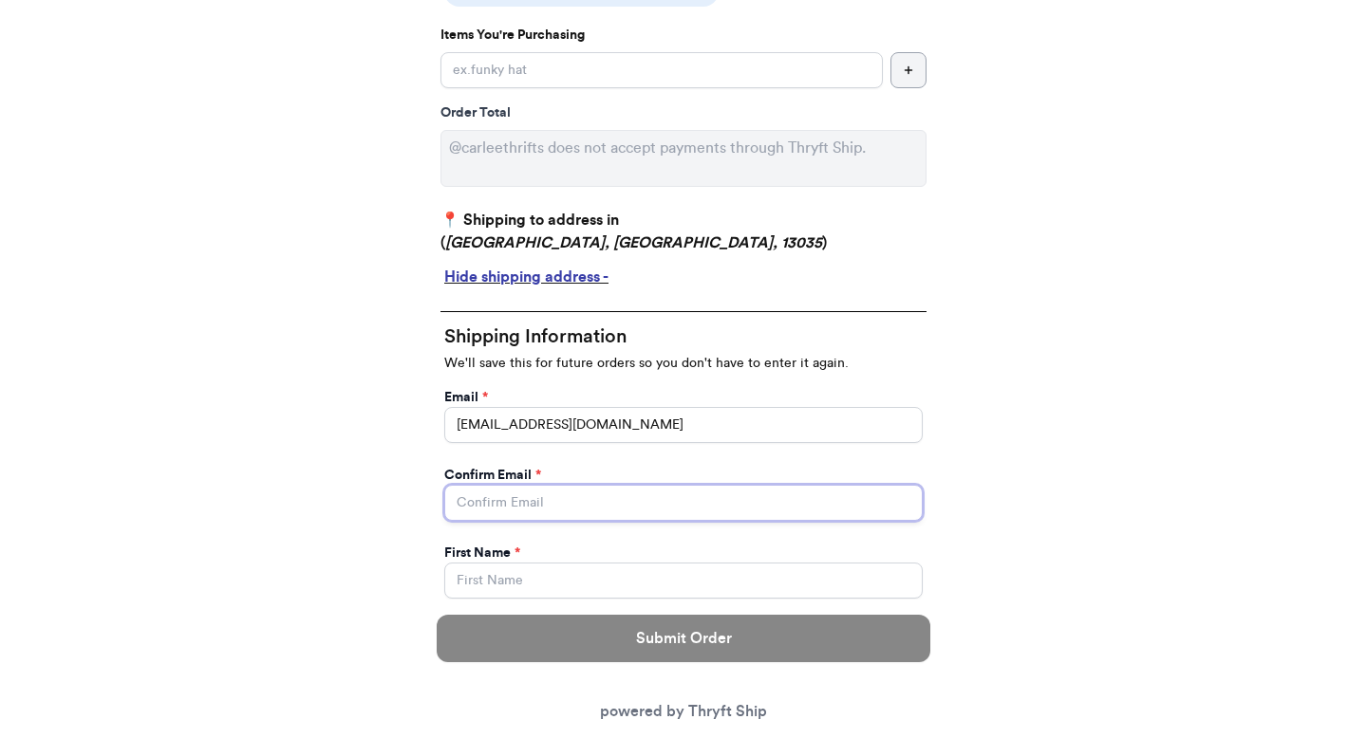
click at [570, 495] on input "Instagram Handle *" at bounding box center [683, 503] width 478 height 36
paste input "chosch18@yahoo.com"
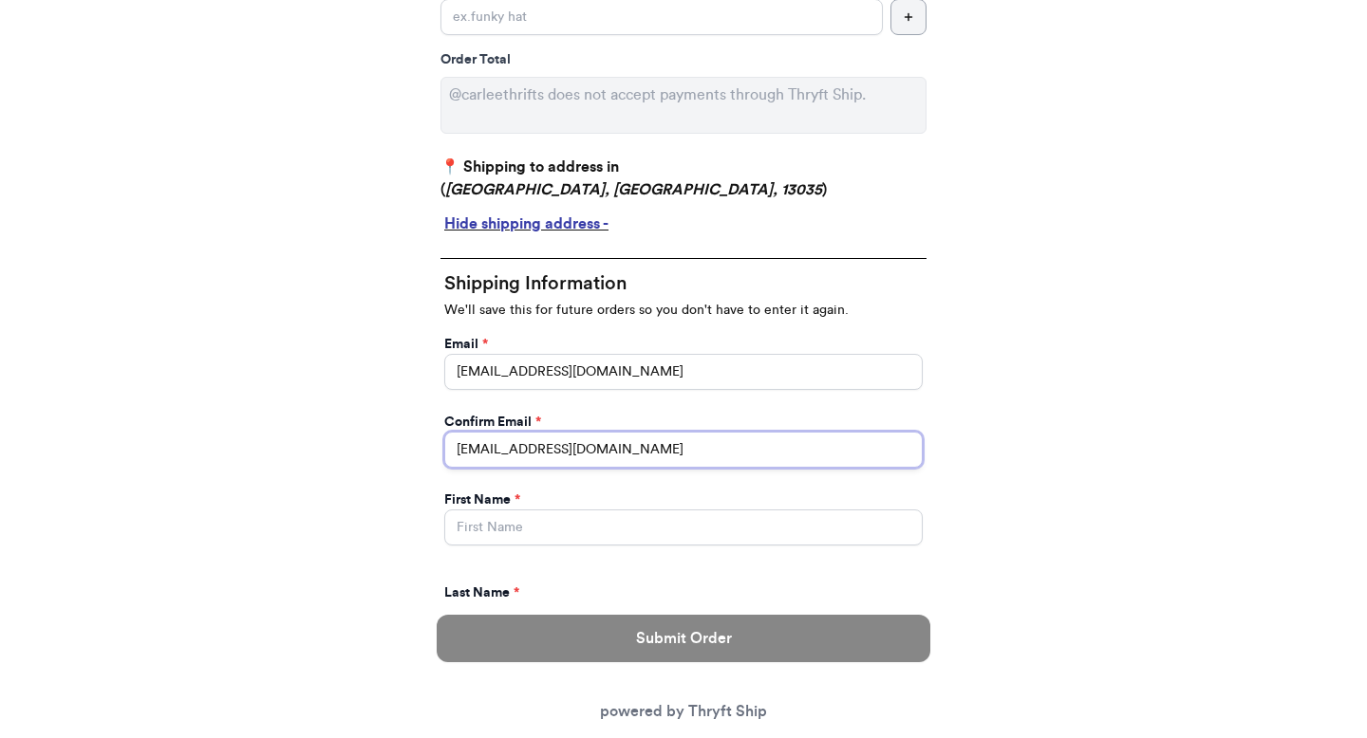
scroll to position [488, 0]
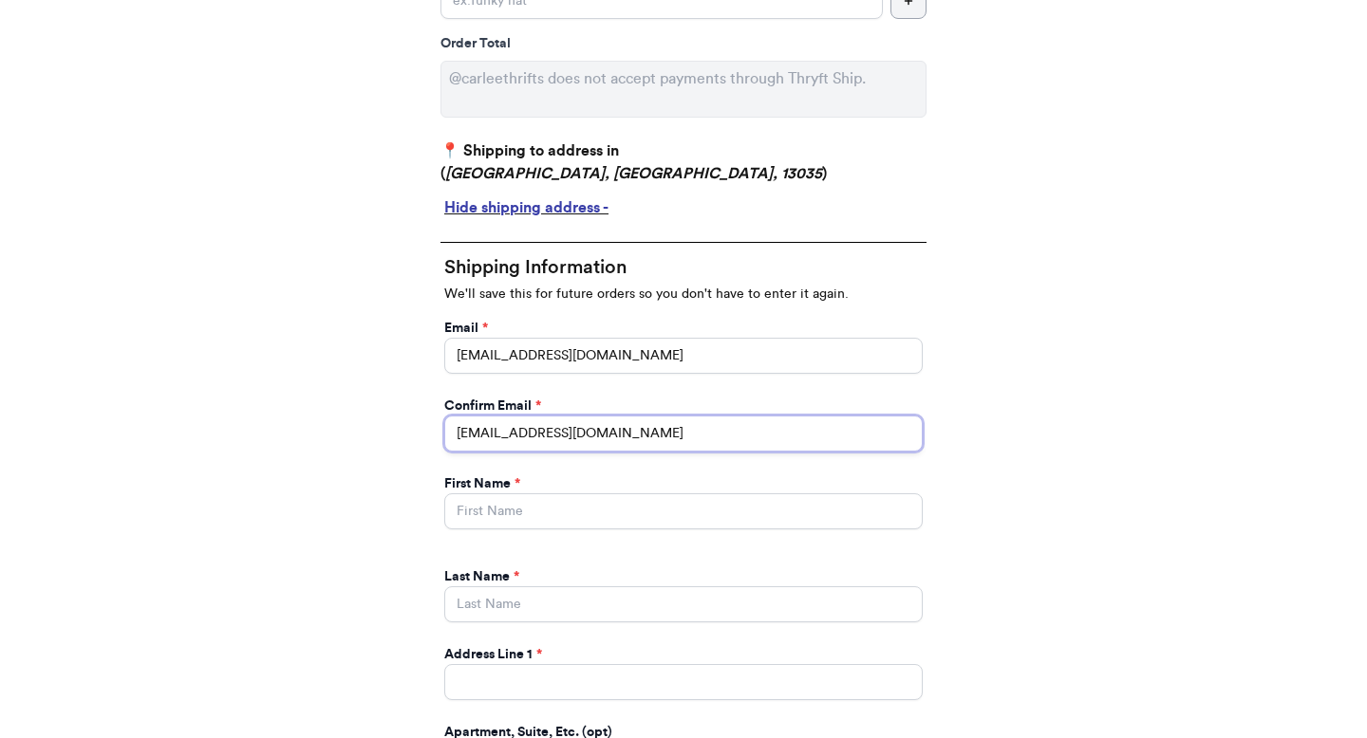
type input "chosch18@yahoo.com"
click at [570, 479] on div "First Name *" at bounding box center [683, 484] width 478 height 19
click at [563, 519] on input "Instagram Handle *" at bounding box center [683, 512] width 478 height 36
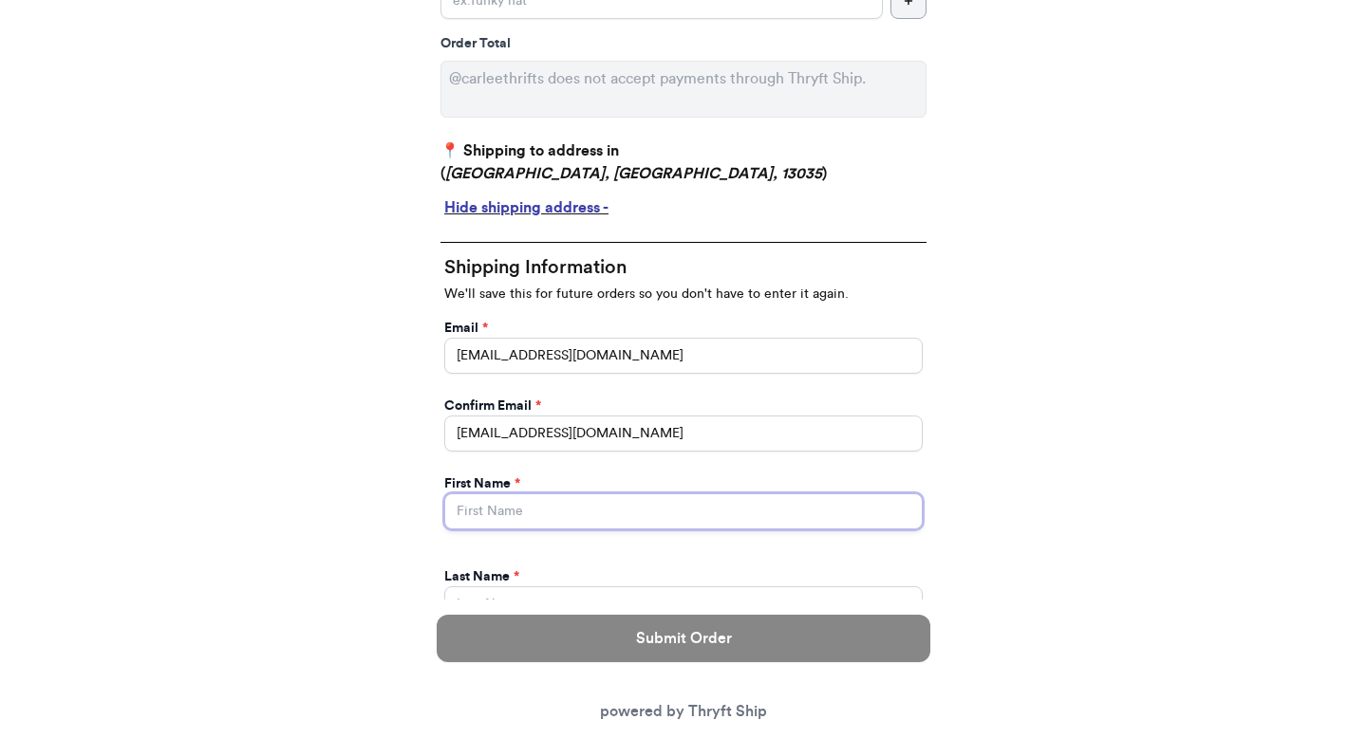
scroll to position [497, 0]
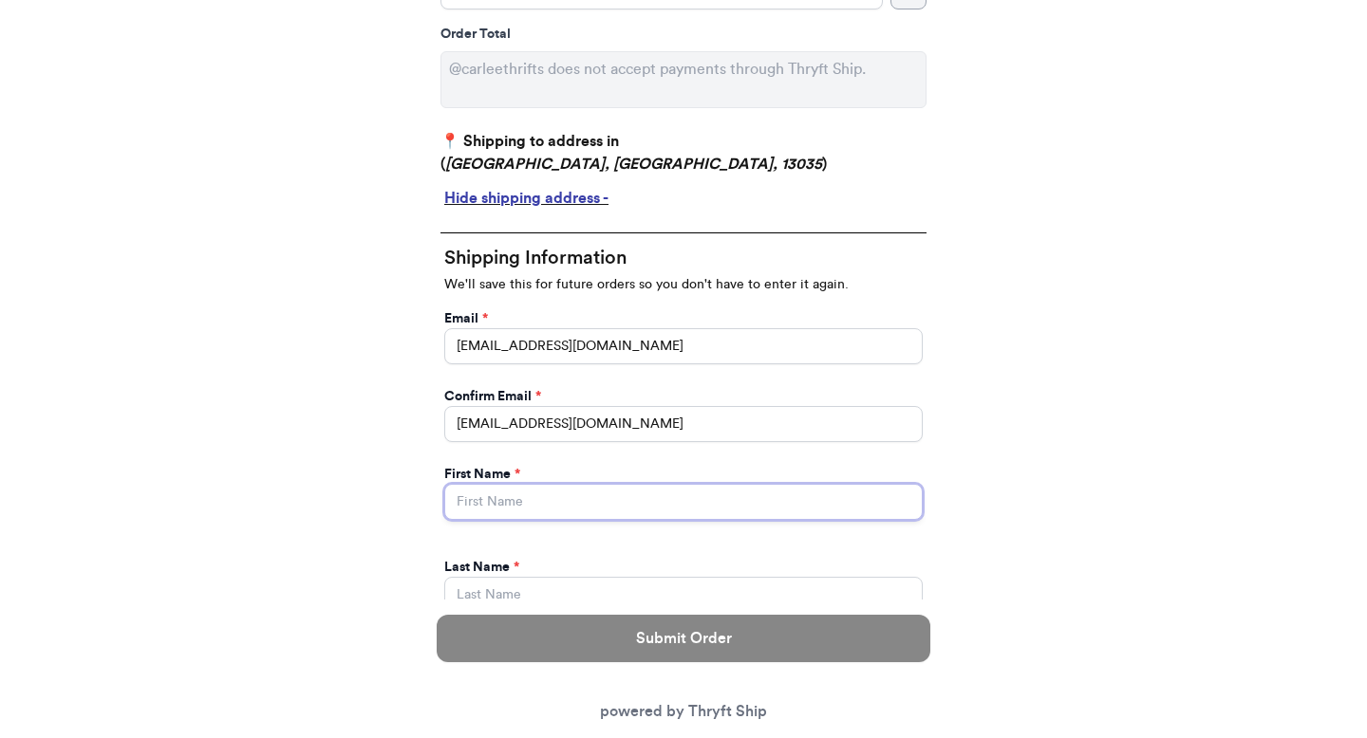
paste input "Brian"
type input "Brian"
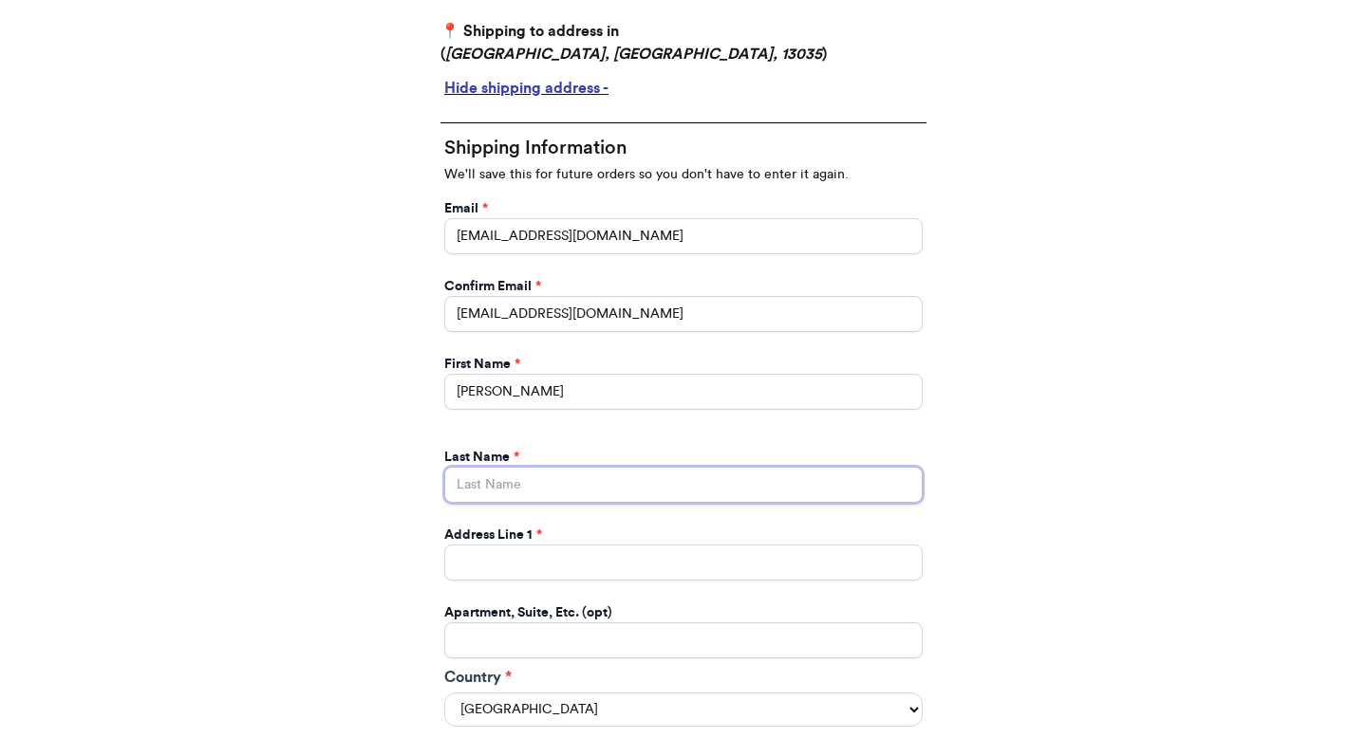
scroll to position [664, 0]
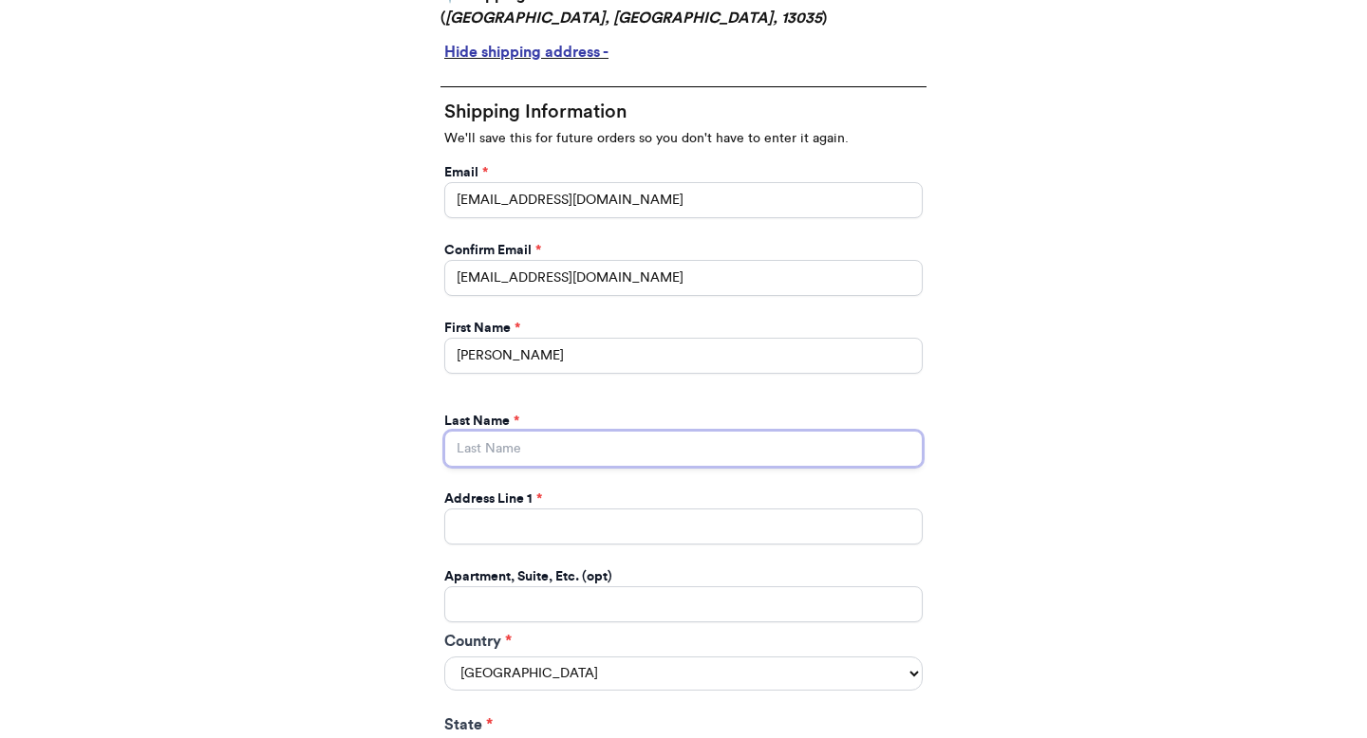
paste input "Wheeler"
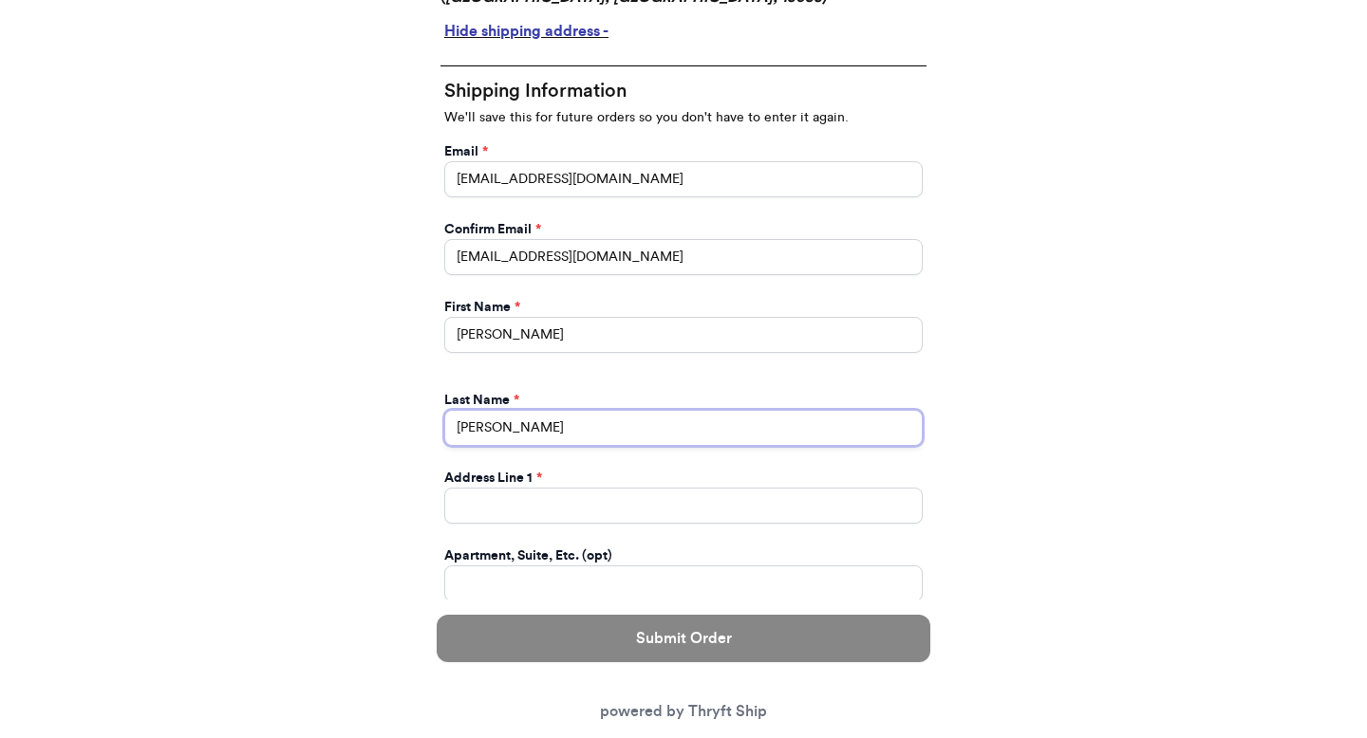
type input "Wheeler"
click at [515, 498] on input "Instagram Handle *" at bounding box center [683, 506] width 478 height 36
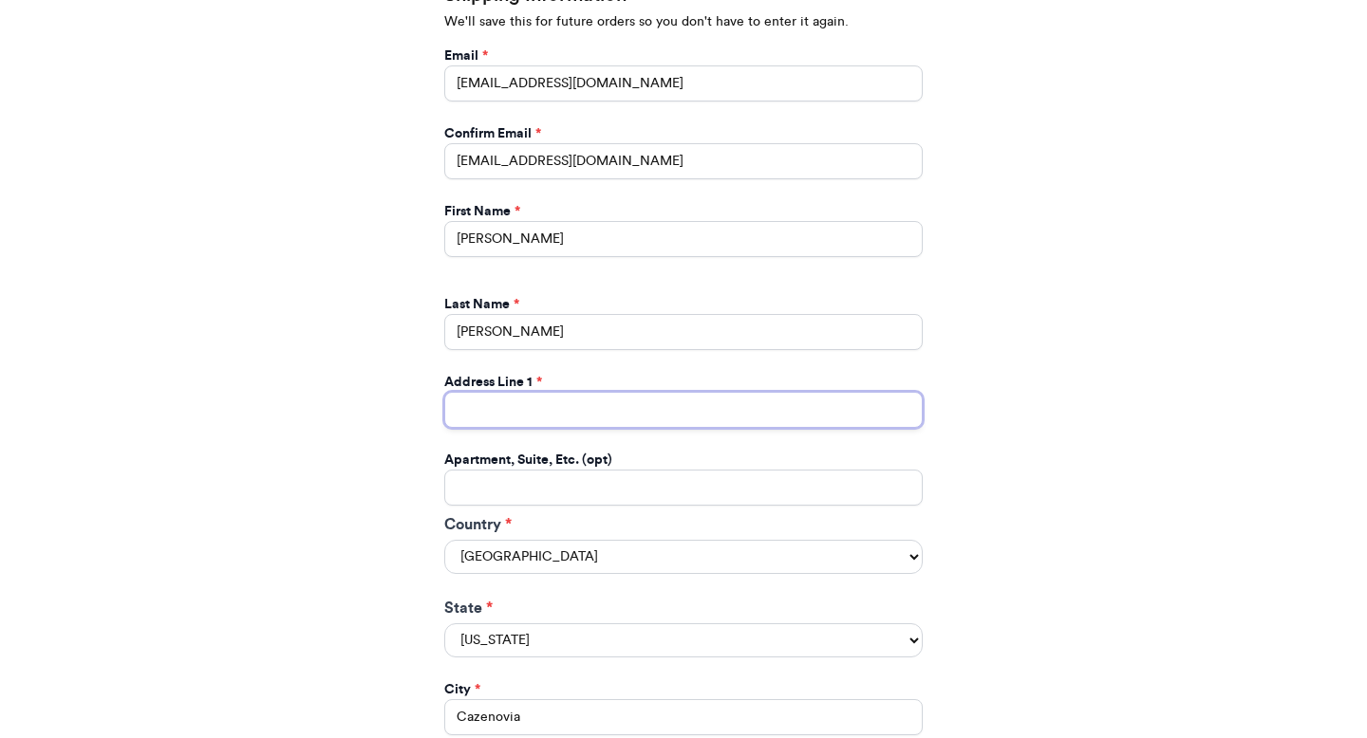
paste input "4436 Nelson Rd"
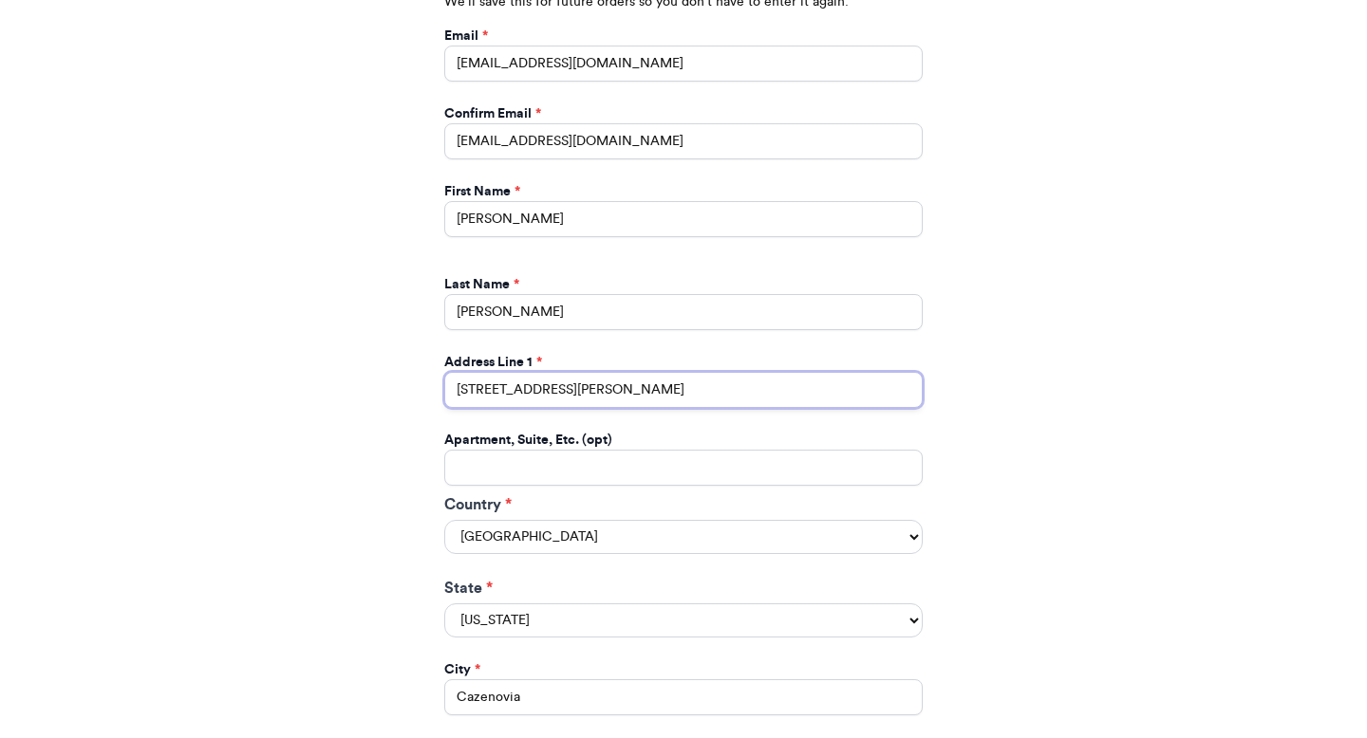
scroll to position [783, 0]
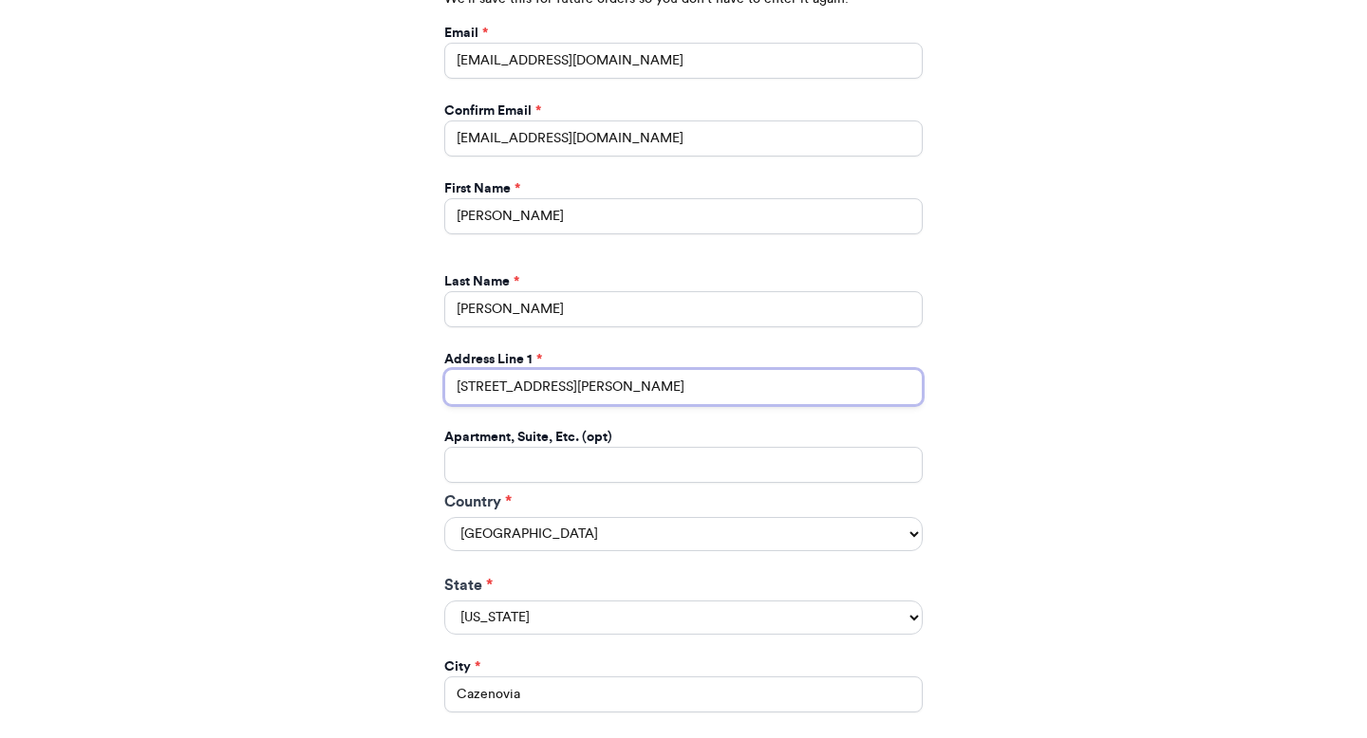
type input "4436 Nelson Rd"
click at [546, 468] on input "Instagram Handle *" at bounding box center [683, 465] width 478 height 36
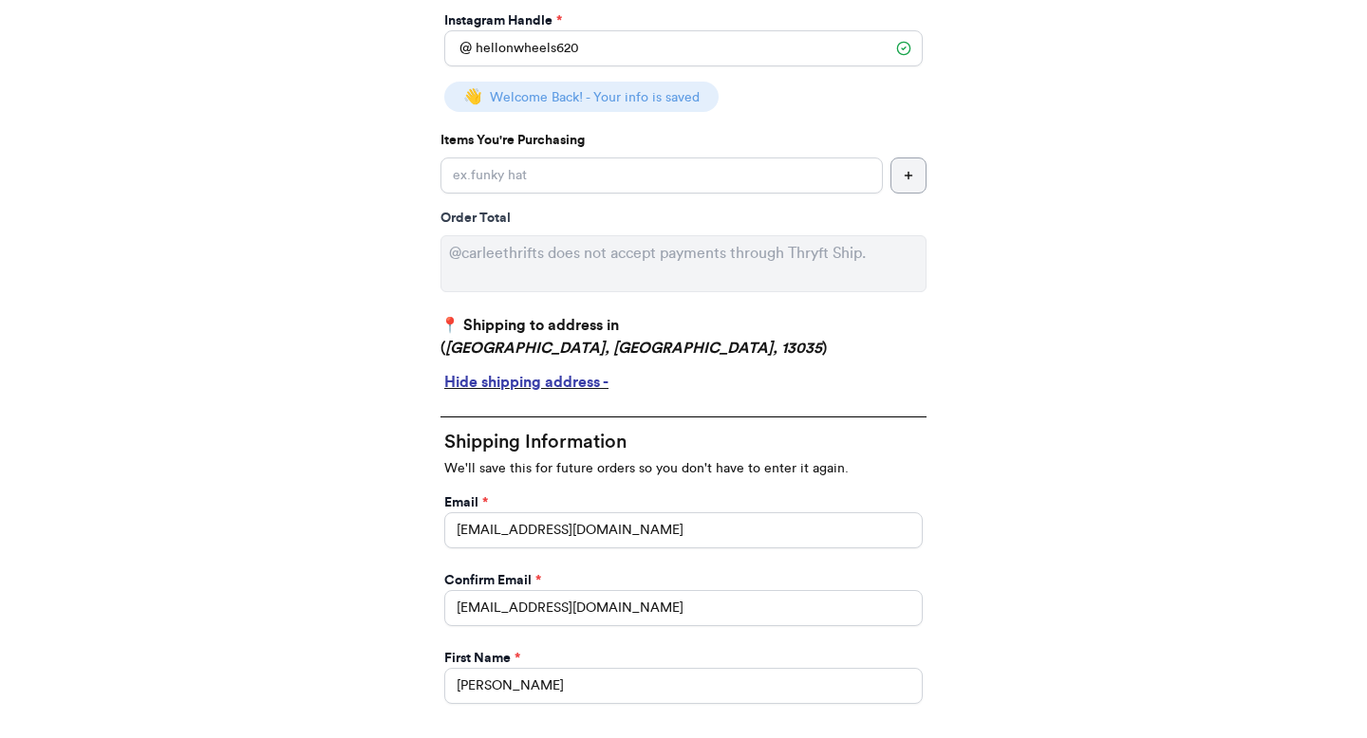
scroll to position [215, 0]
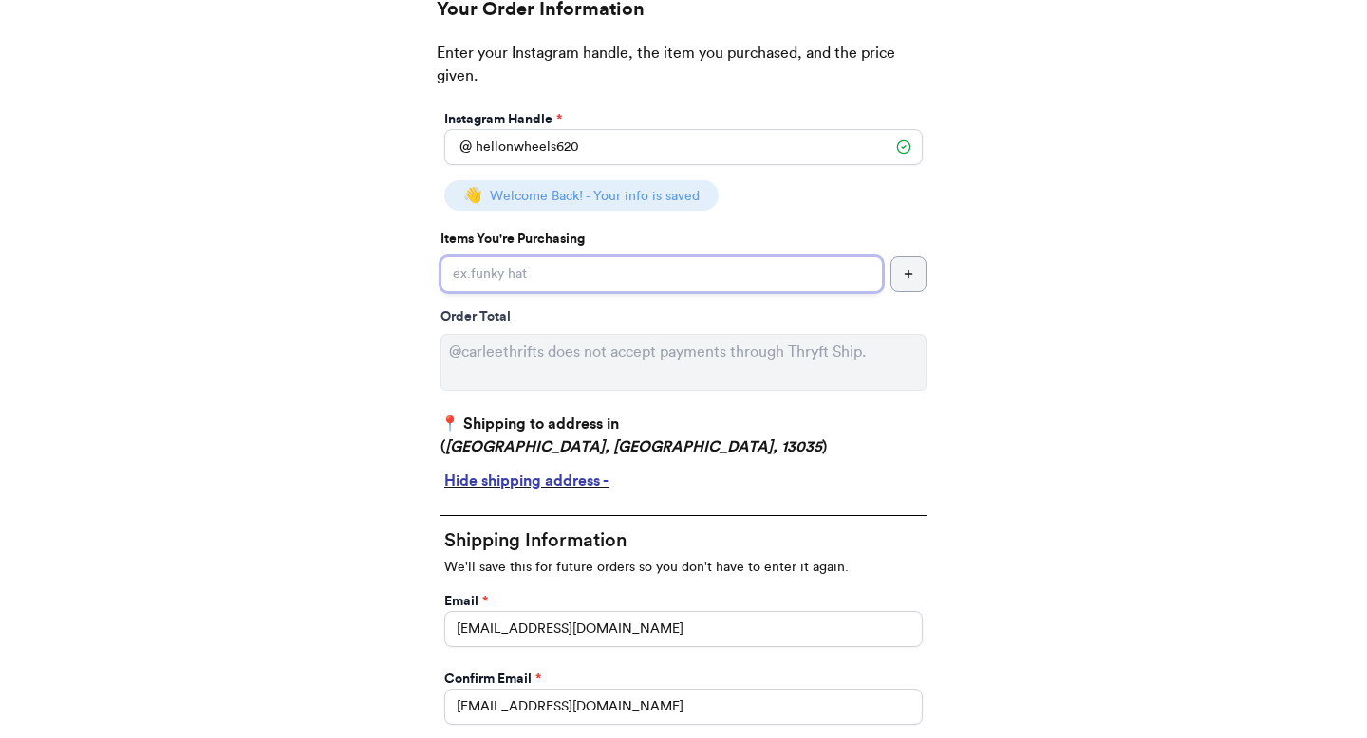
click at [709, 285] on input "Instagram Handle *" at bounding box center [661, 274] width 442 height 36
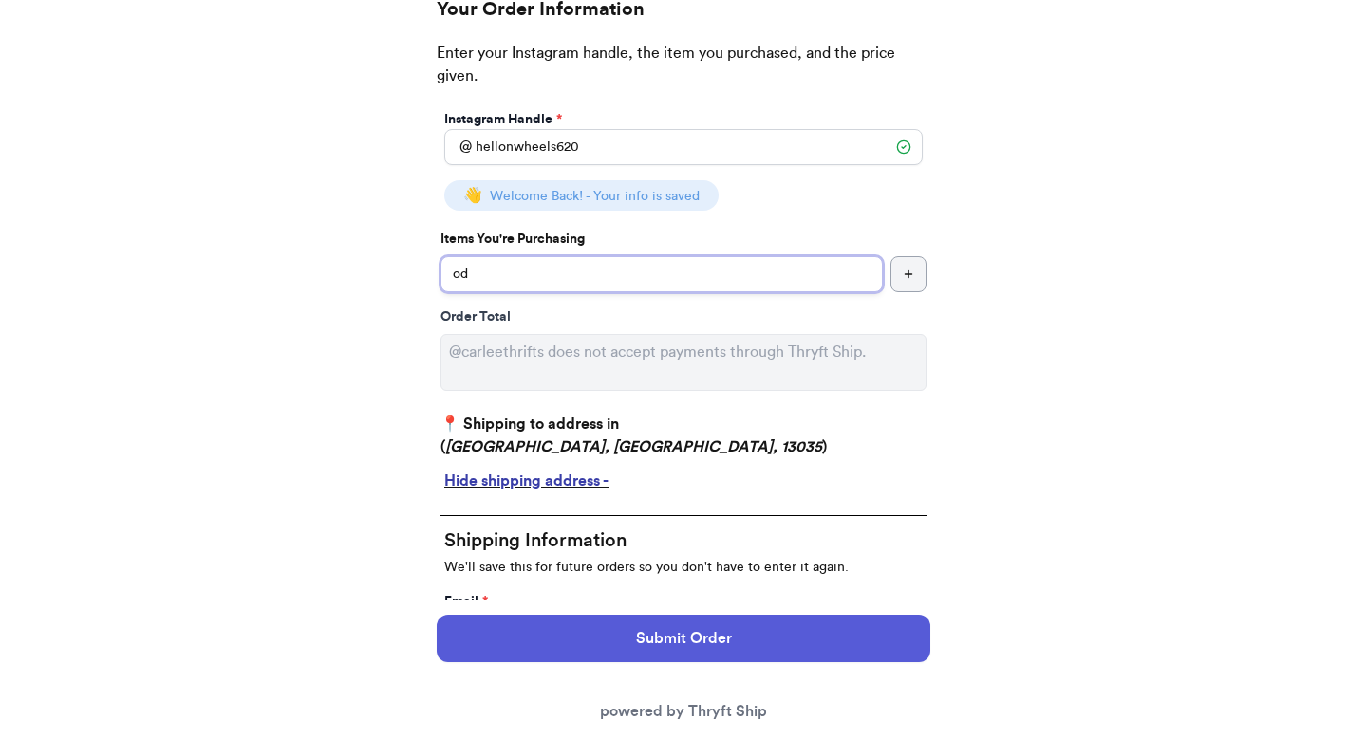
type input "o"
type input "d"
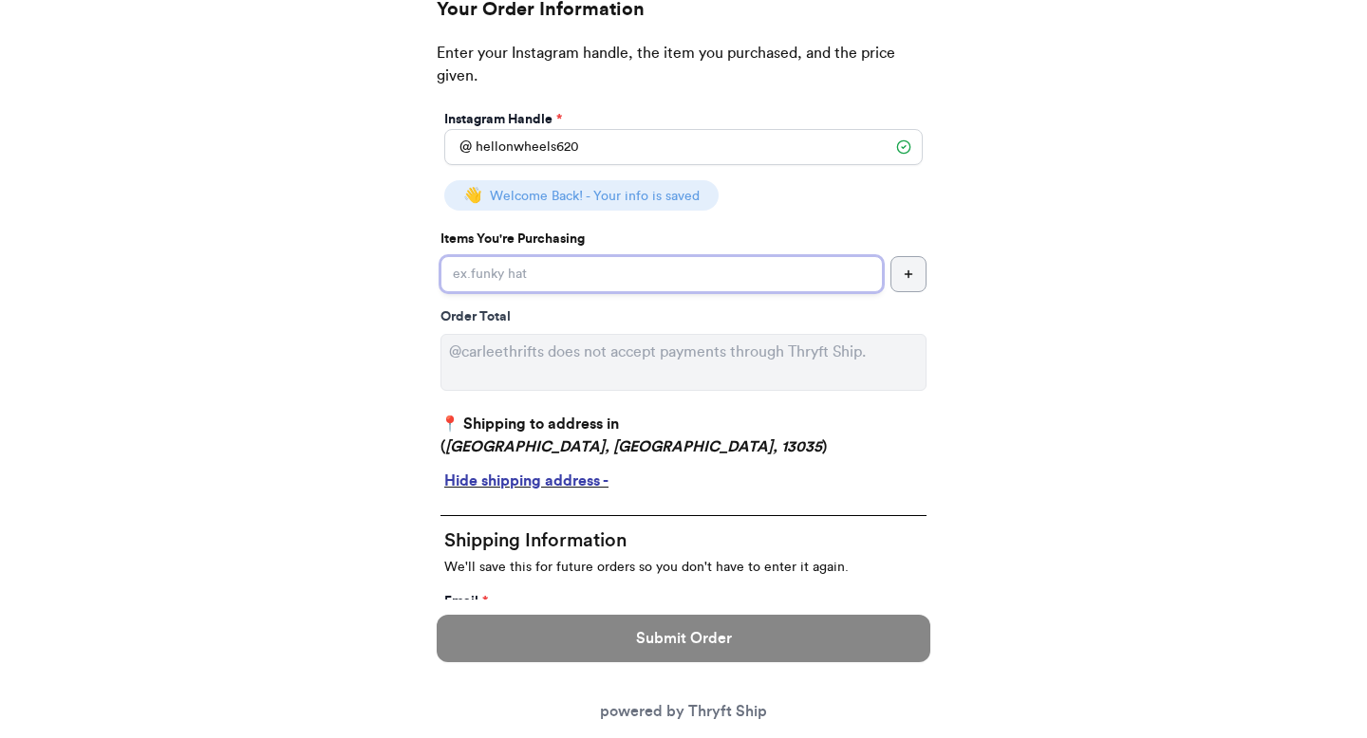
type input "R"
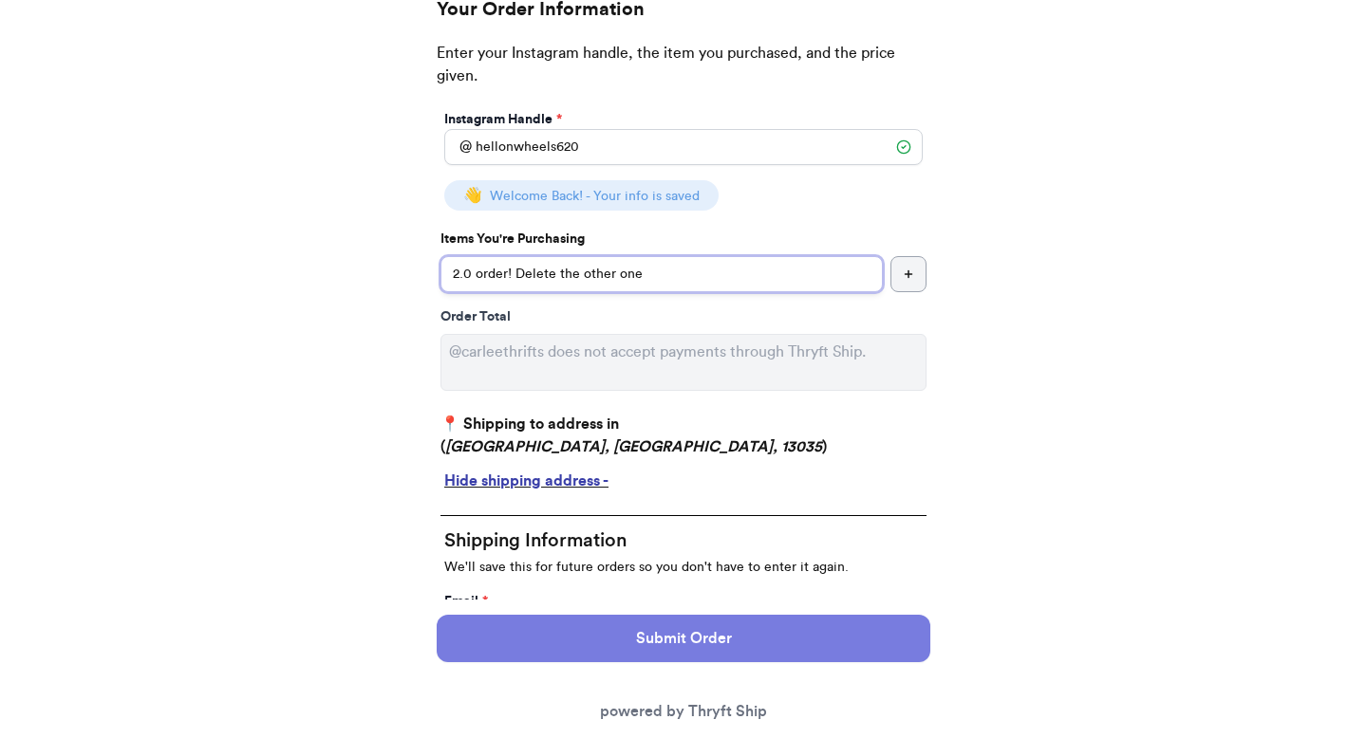
type input "2.0 order! Delete the other one"
click at [806, 638] on button "Submit Order" at bounding box center [684, 638] width 494 height 47
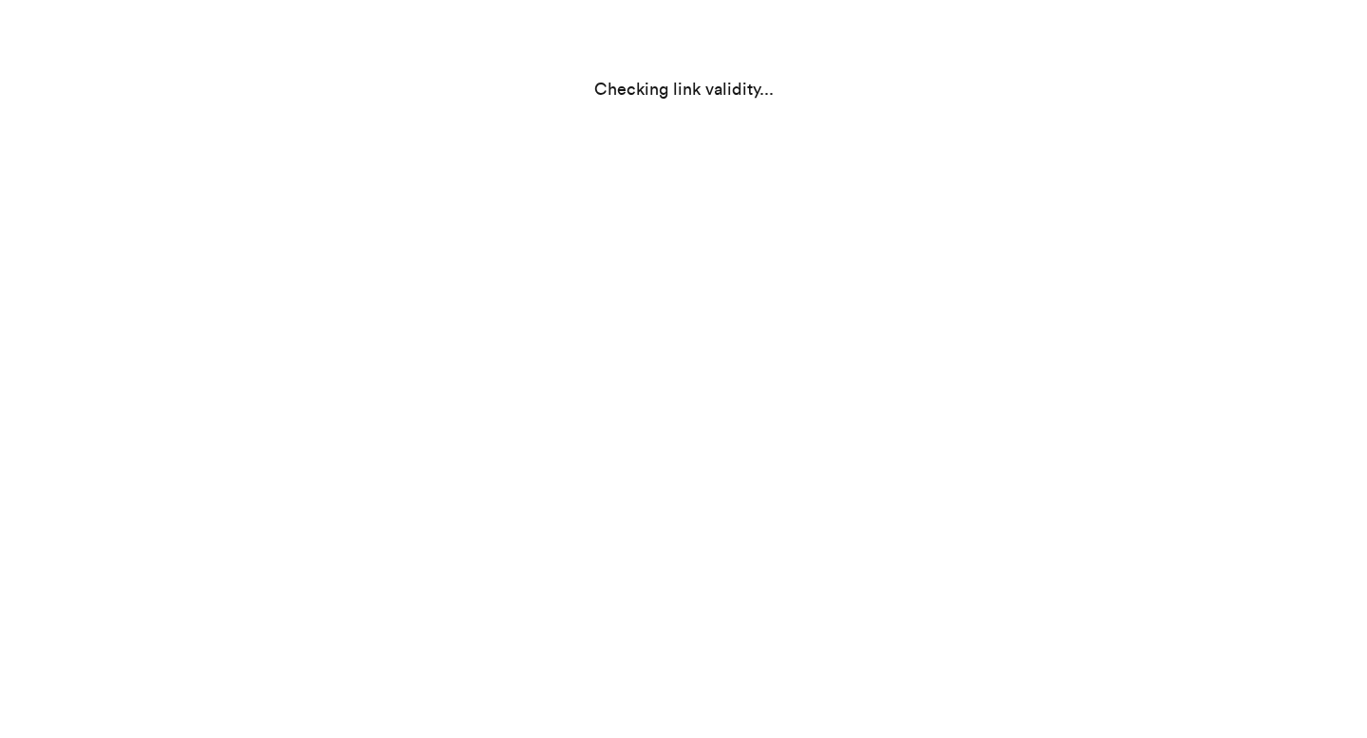
scroll to position [0, 0]
select select "NY"
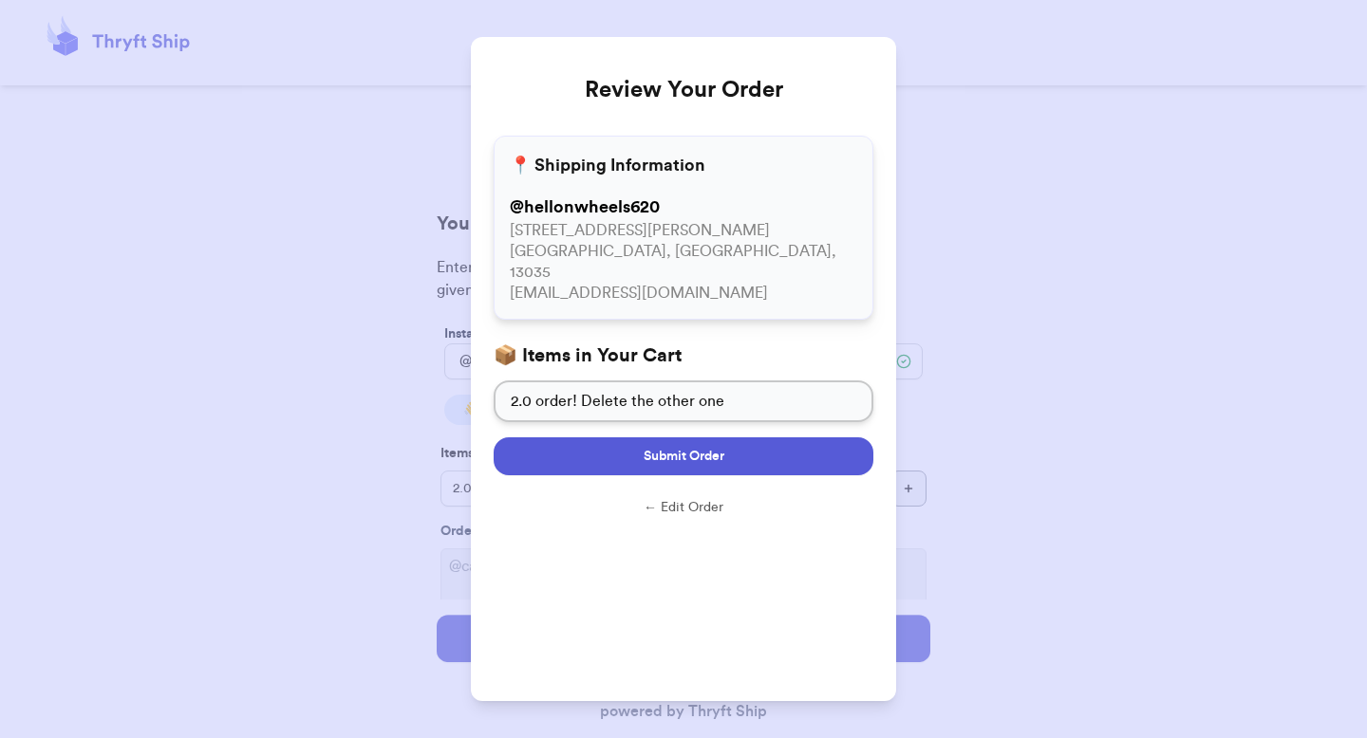
click at [801, 438] on button "Submit Order" at bounding box center [684, 457] width 380 height 38
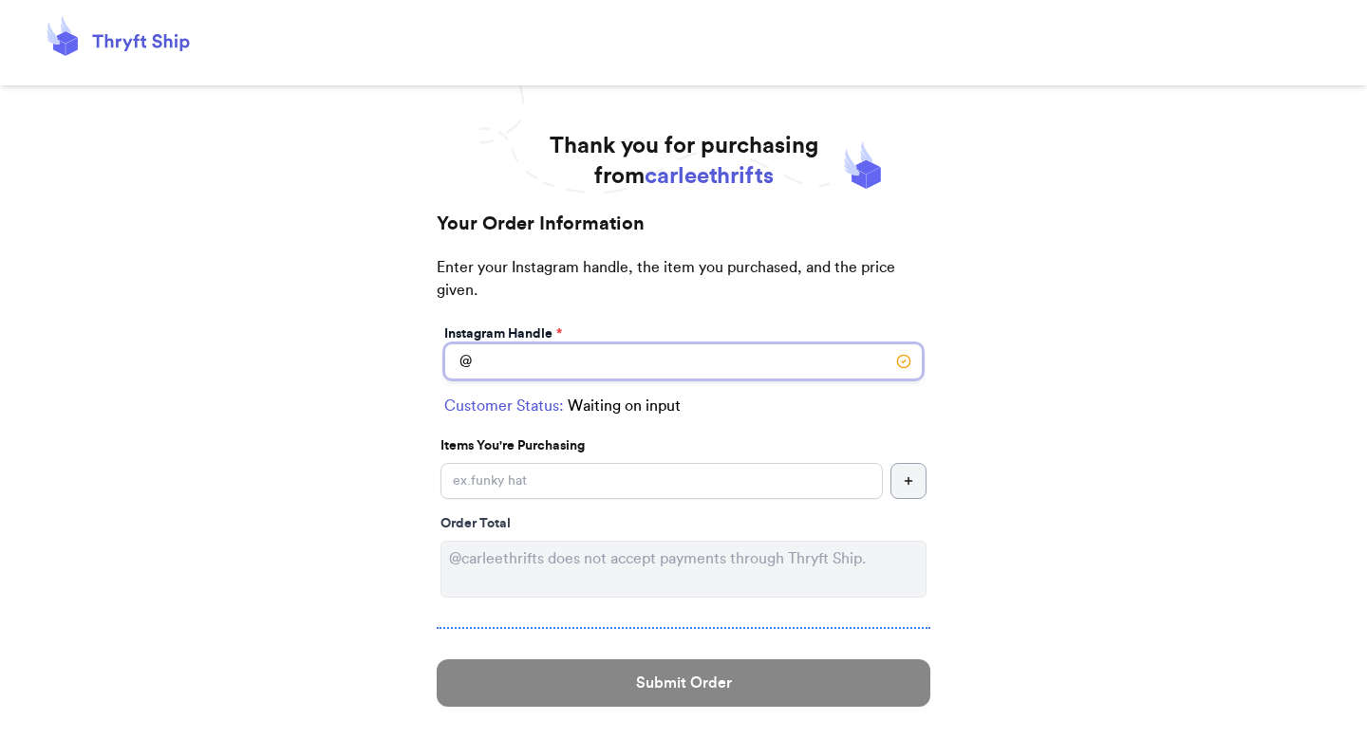
click at [645, 370] on input "Instagram Handle *" at bounding box center [683, 362] width 478 height 36
paste input "not_benjibear"
type input "not_benjibear"
select select "PA"
type input "[GEOGRAPHIC_DATA]"
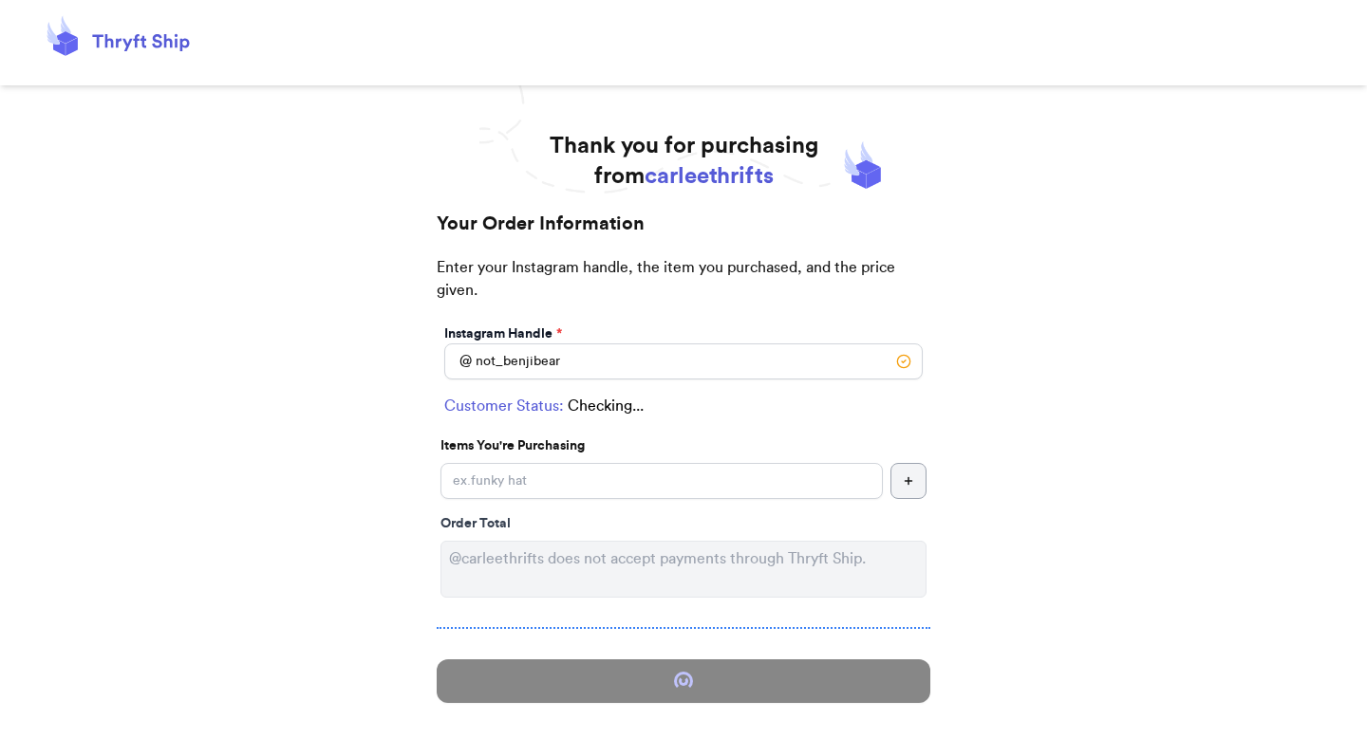
type input "18966"
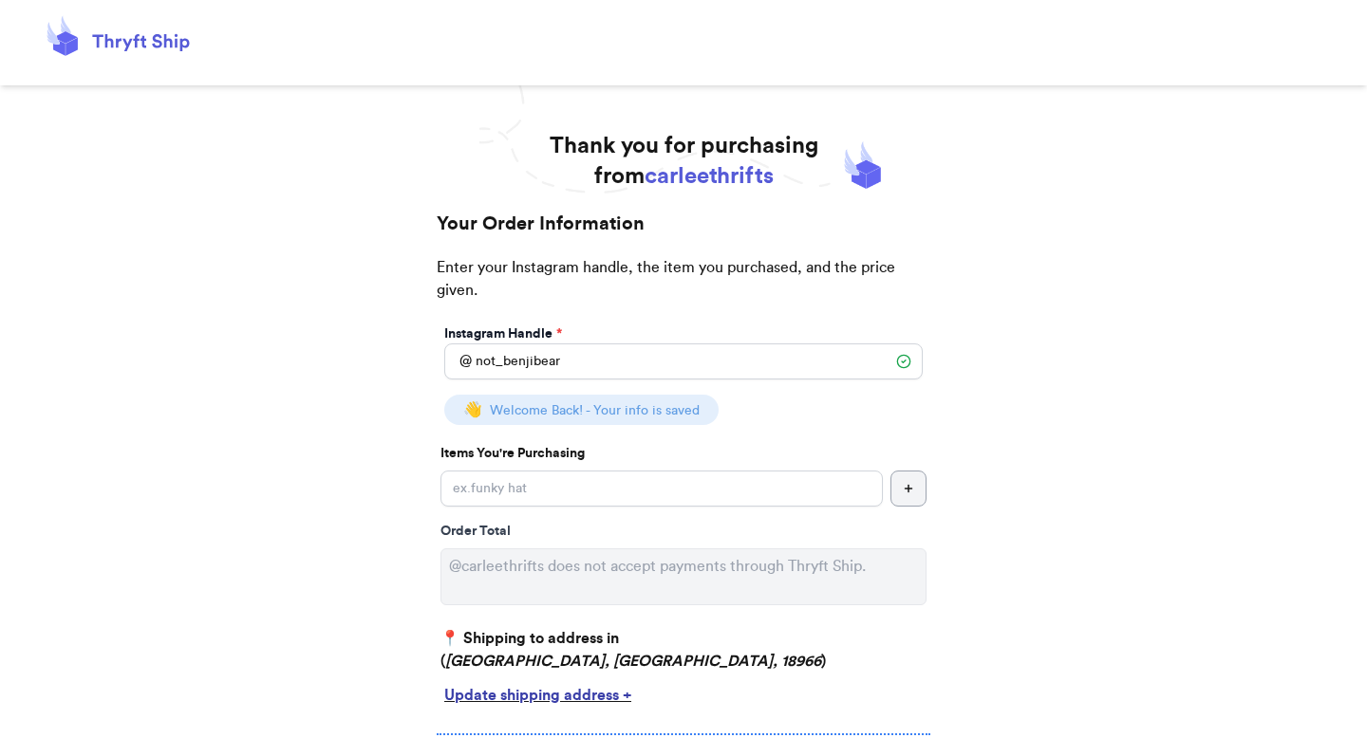
click at [651, 468] on div "Instagram Handle * @ not_benjibear 👋 Welcome Back! - Your info is saved Items Y…" at bounding box center [684, 520] width 494 height 398
click at [651, 475] on input "Instagram Handle *" at bounding box center [661, 489] width 442 height 36
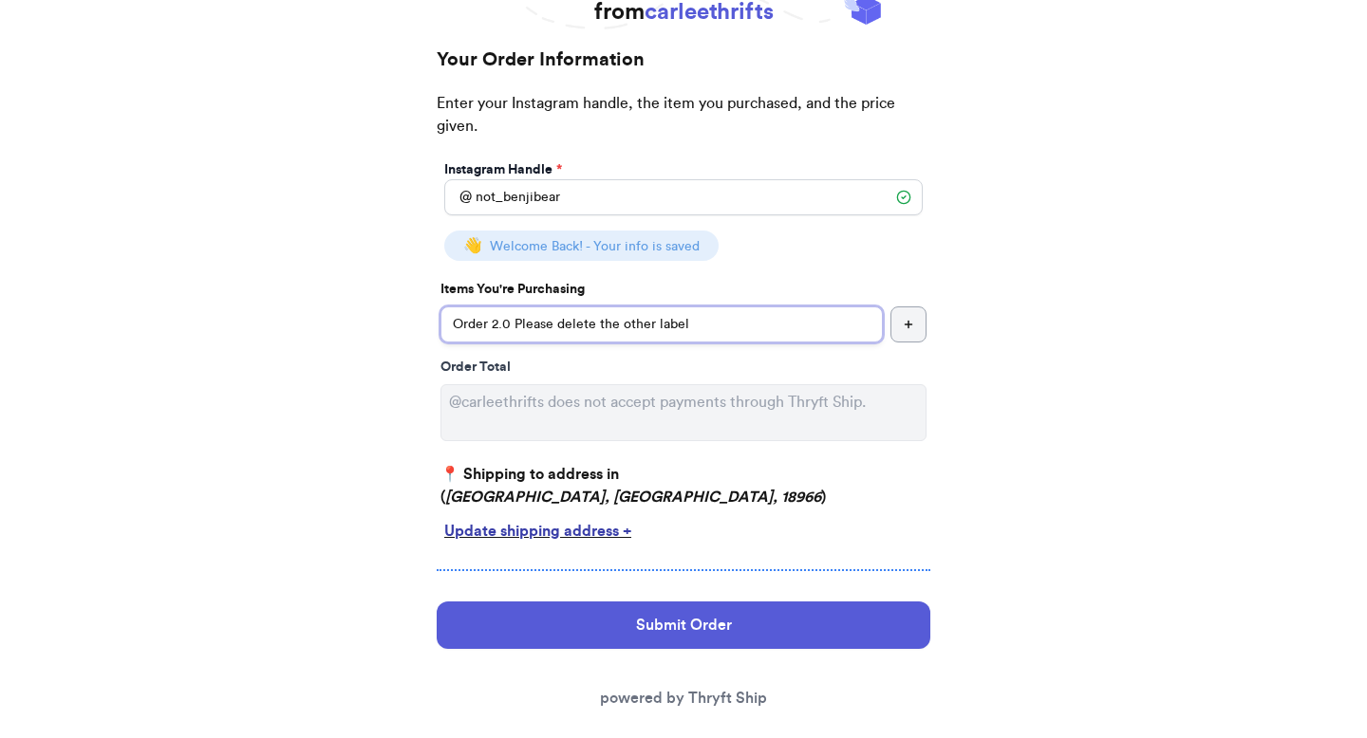
scroll to position [188, 0]
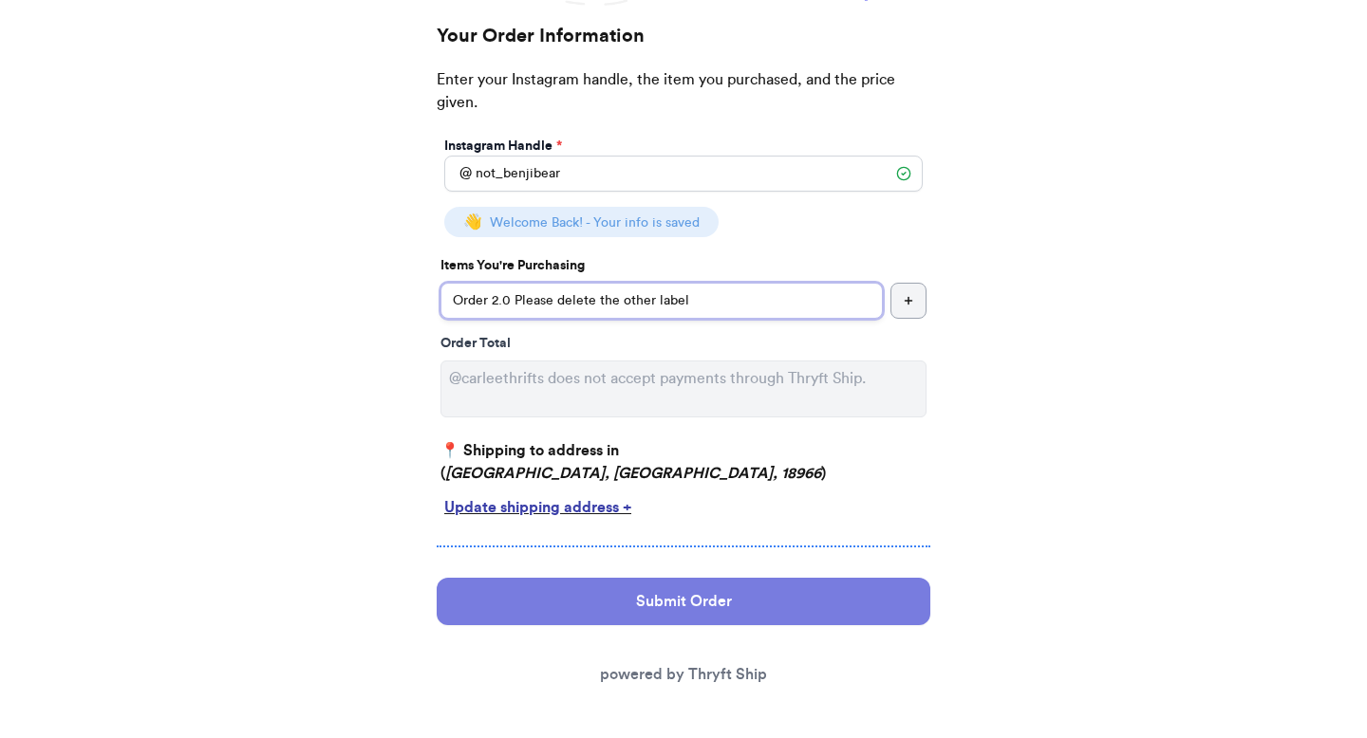
type input "Order 2.0 Please delete the other label"
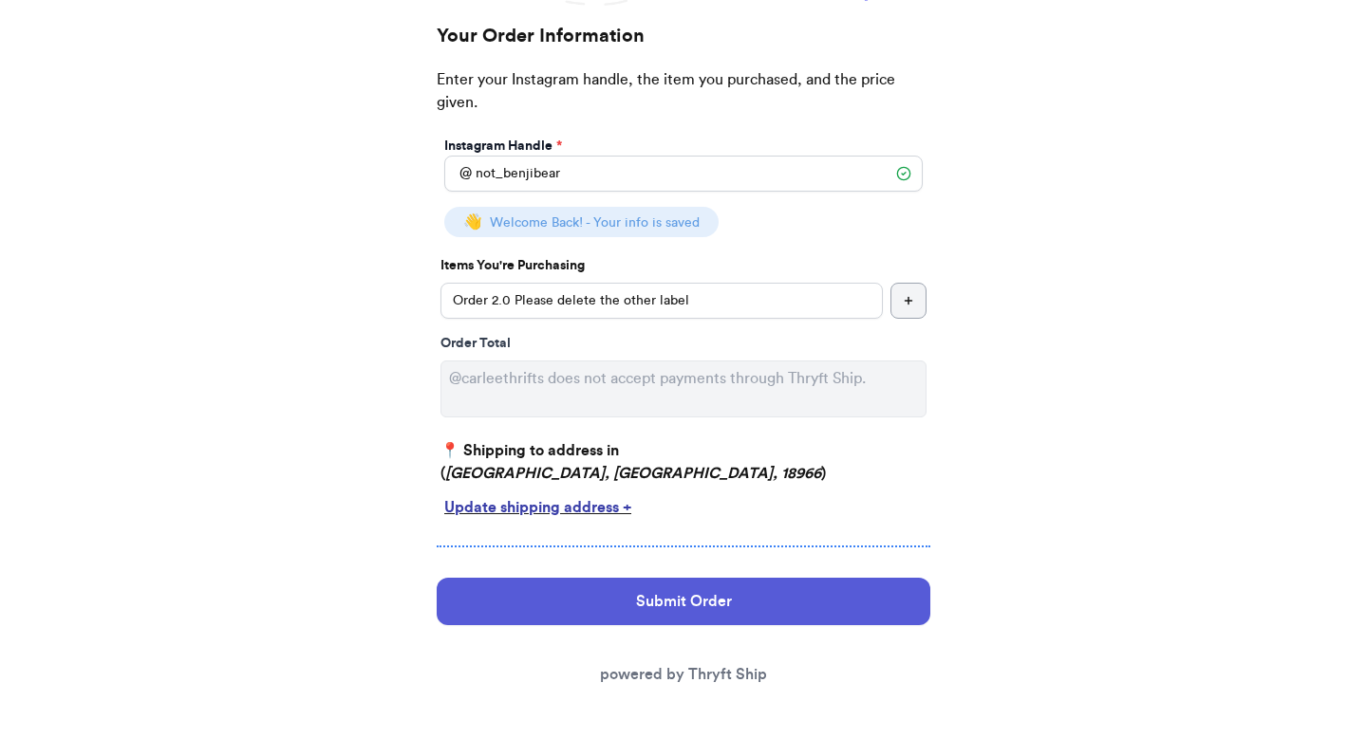
click at [668, 592] on button "Submit Order" at bounding box center [684, 601] width 494 height 47
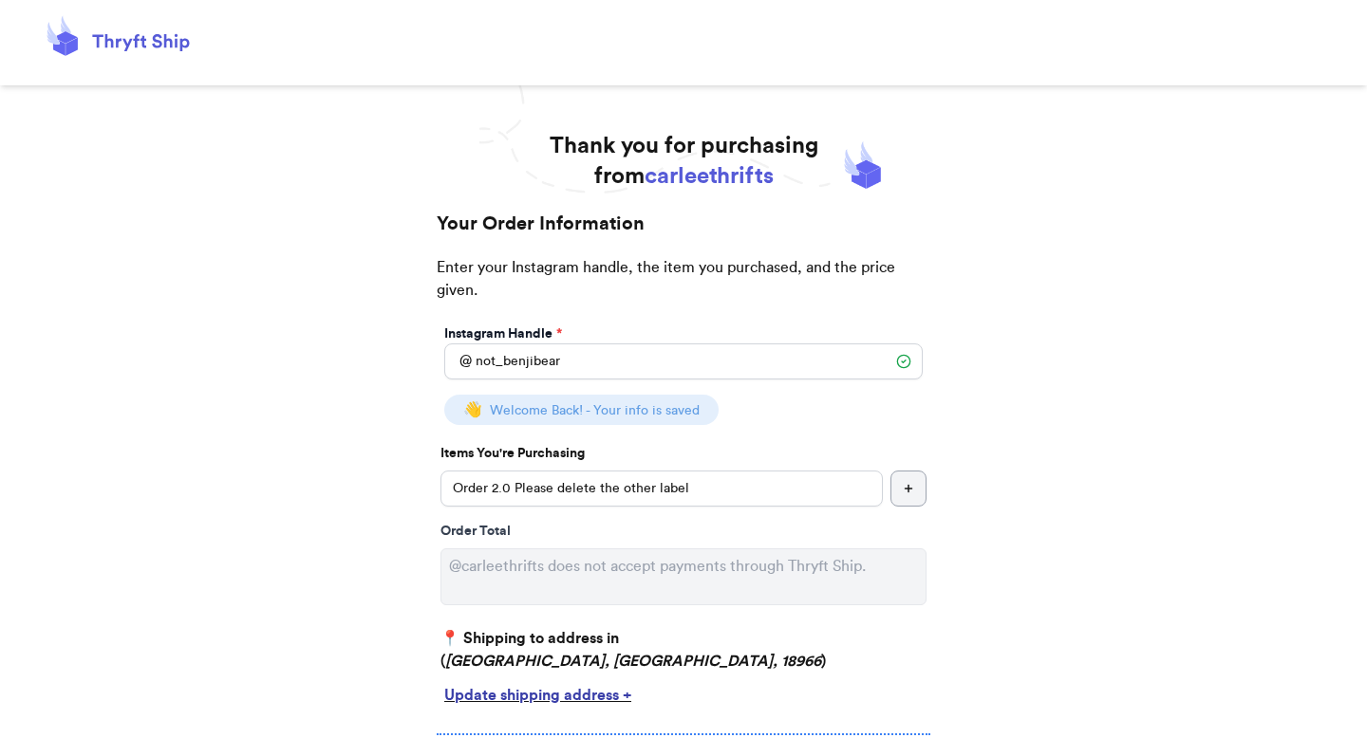
select select "PA"
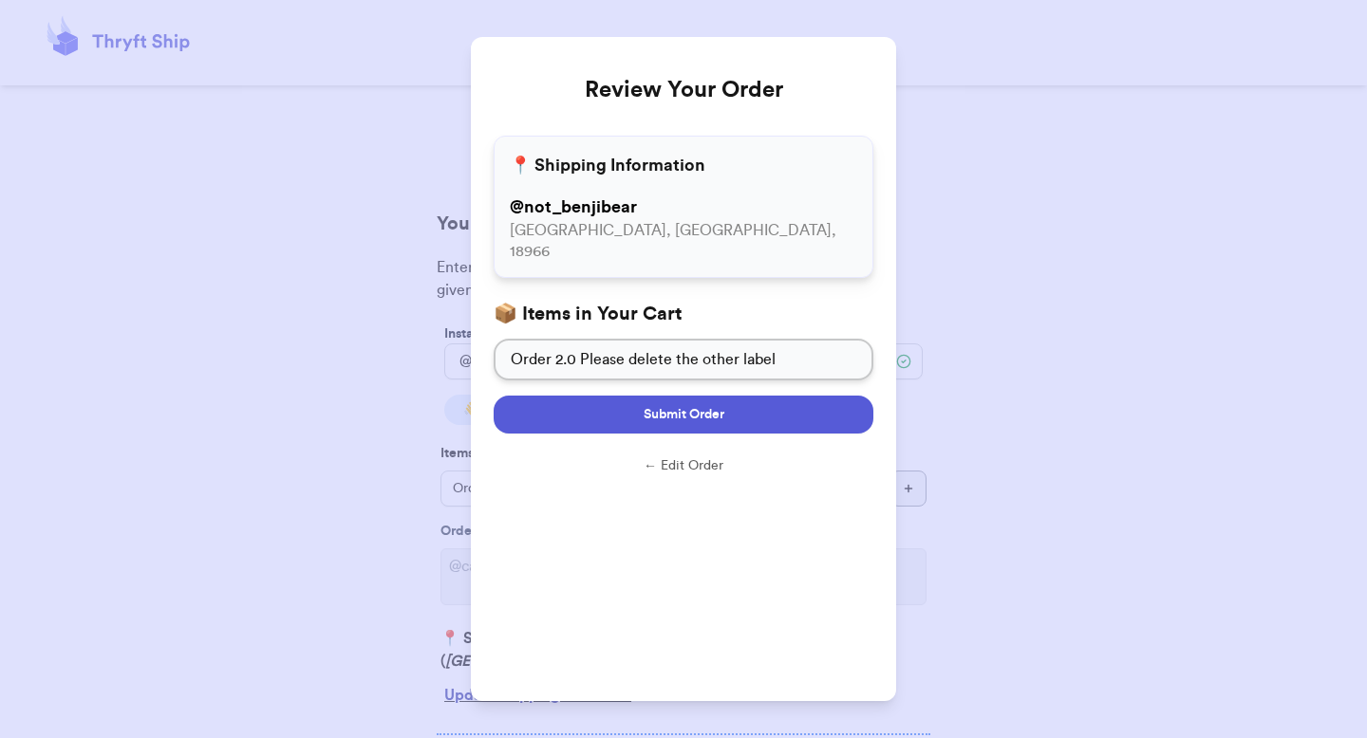
click at [730, 404] on button "Submit Order" at bounding box center [684, 415] width 380 height 38
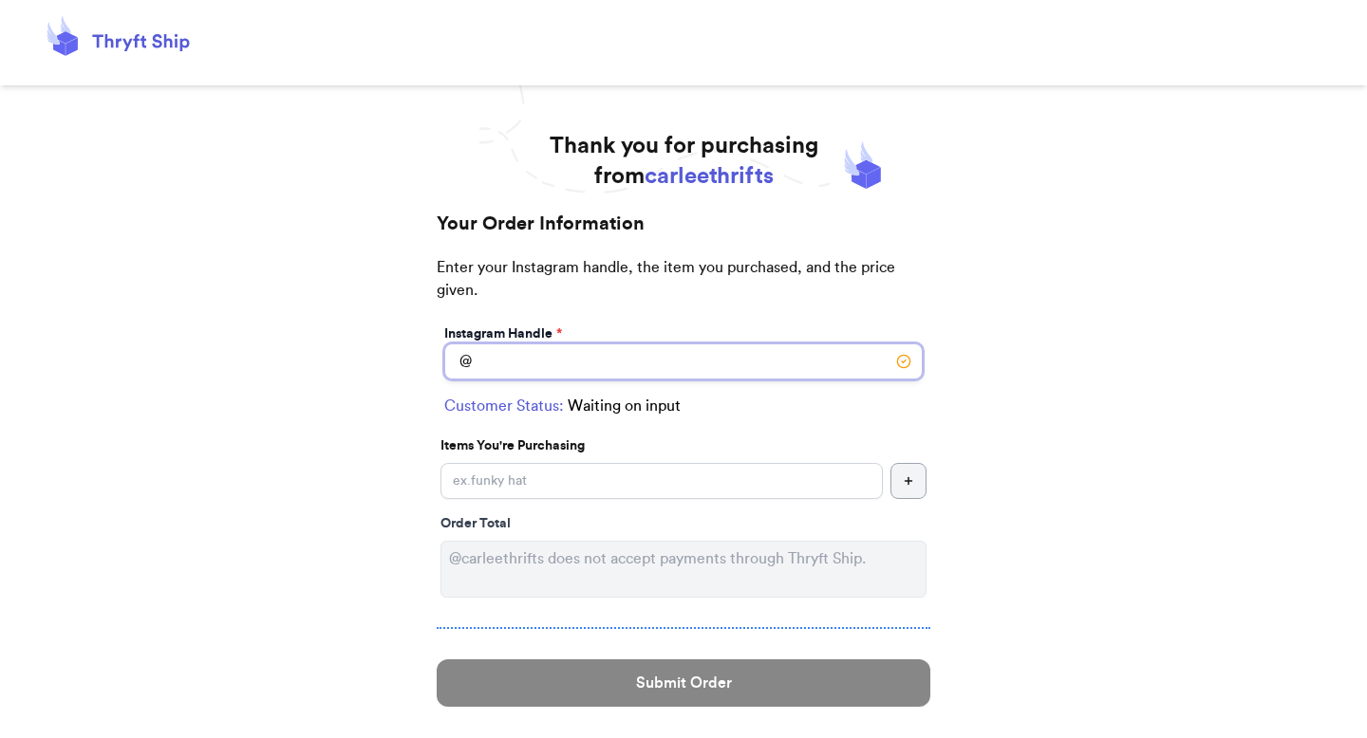
click at [749, 344] on input "Instagram Handle *" at bounding box center [683, 362] width 478 height 36
click at [644, 362] on input "Instagram Handle *" at bounding box center [683, 362] width 478 height 36
paste input "n3gron"
type input "n3gron"
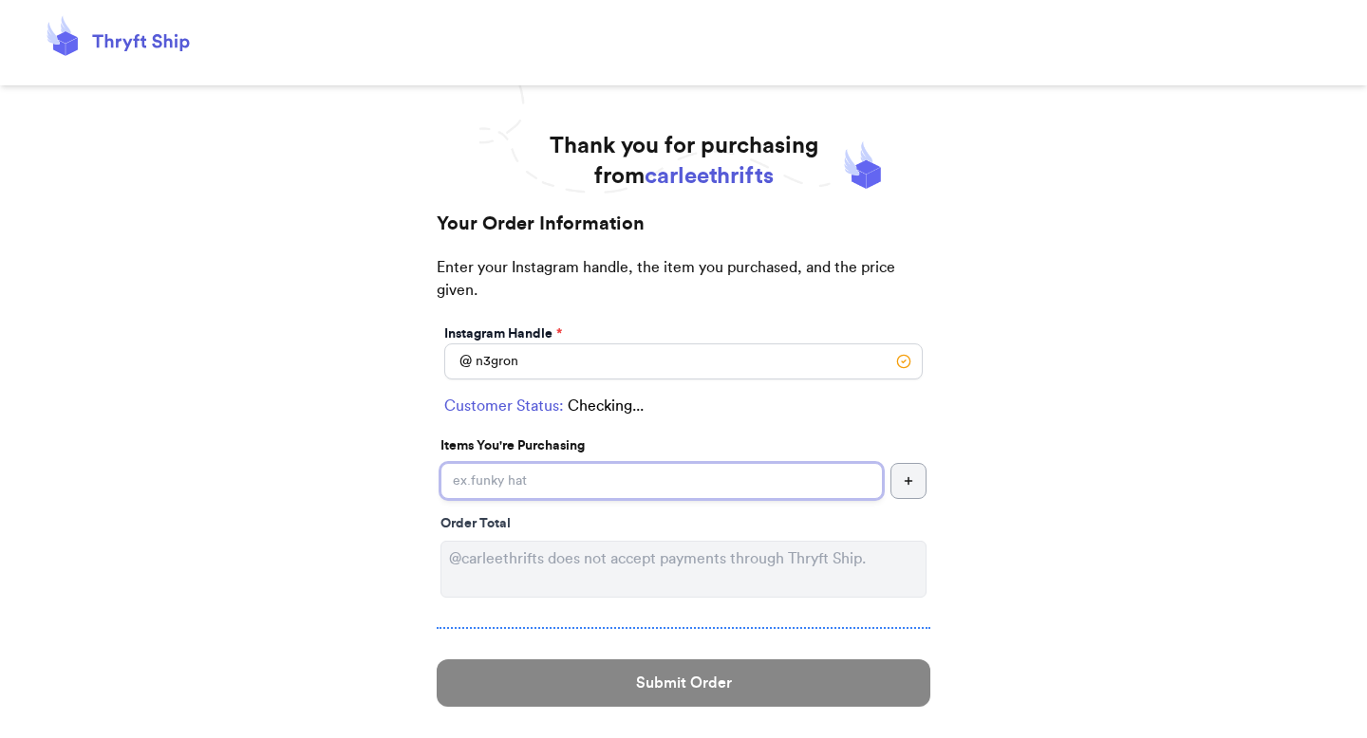
click at [630, 474] on input "Instagram Handle *" at bounding box center [661, 481] width 442 height 36
select select "PA"
type input "Allentown"
type input "18109"
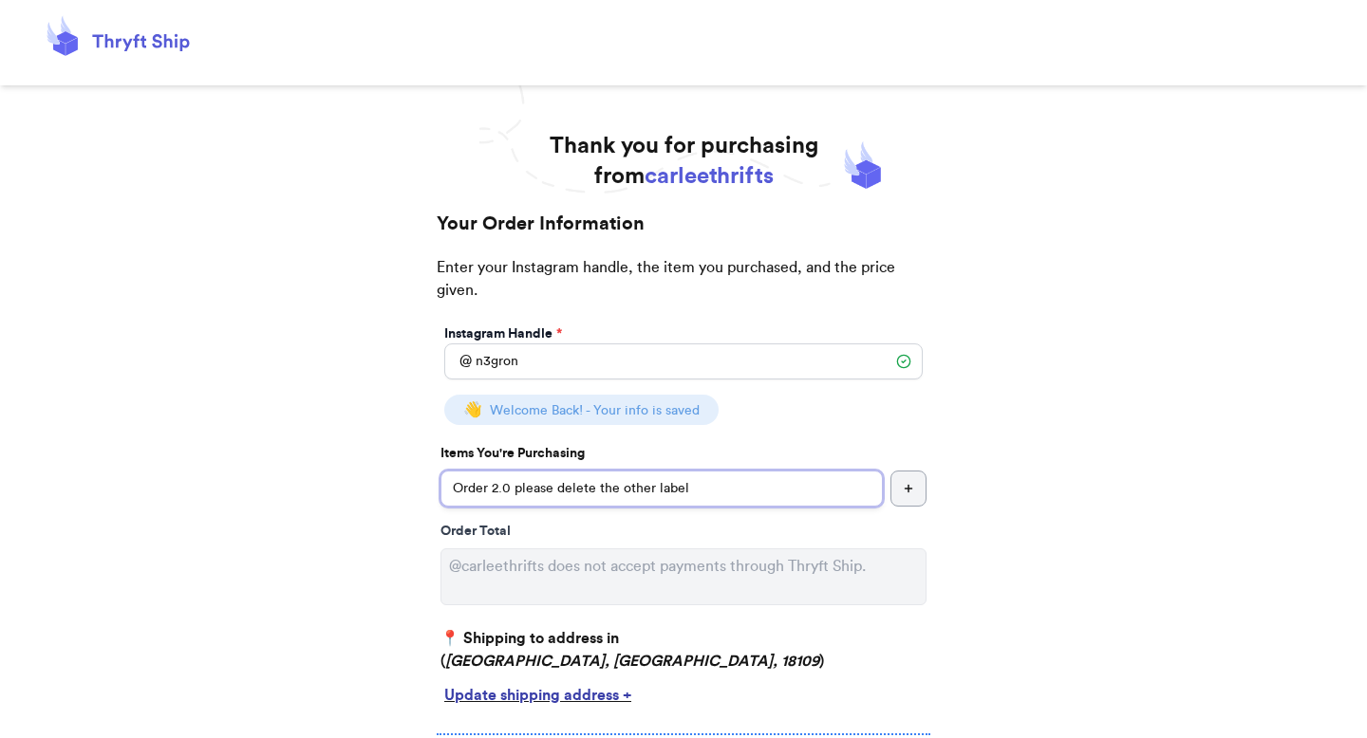
scroll to position [188, 0]
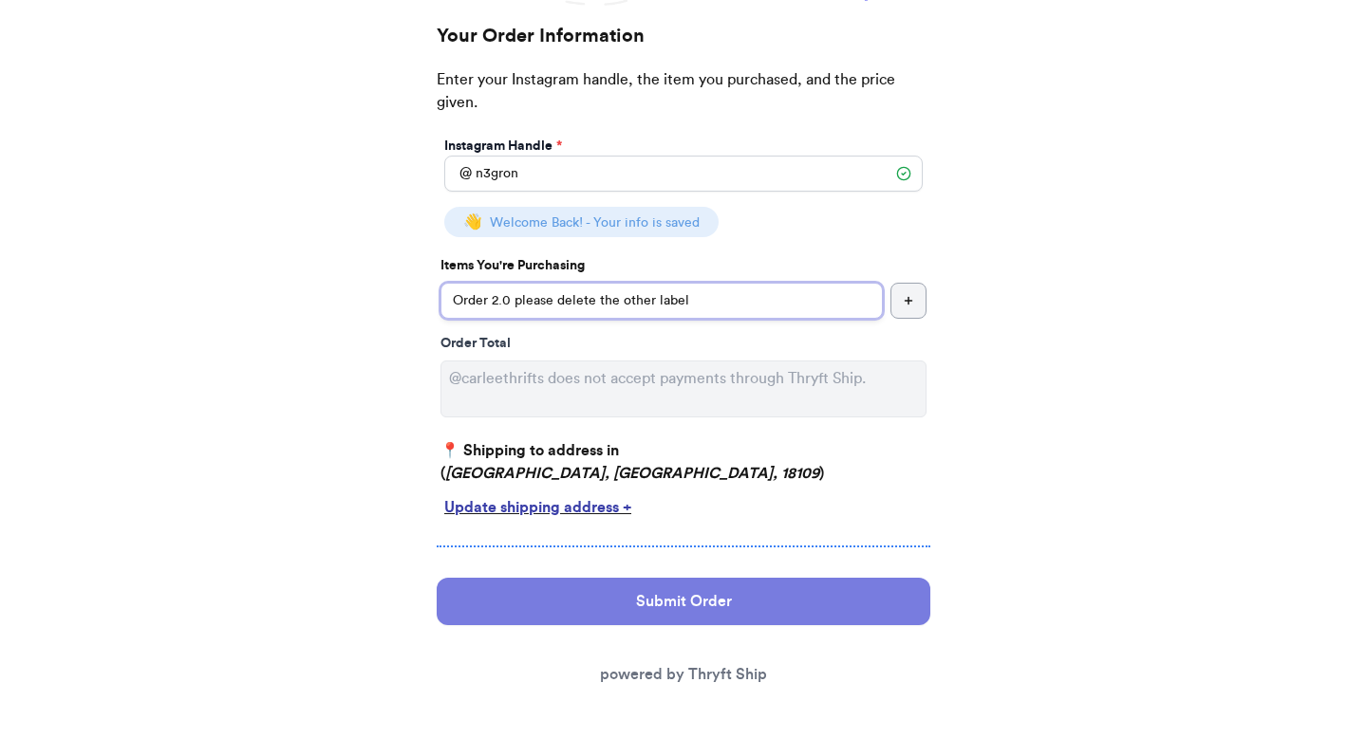
type input "Order 2.0 please delete the other label"
click at [635, 604] on button "Submit Order" at bounding box center [684, 601] width 494 height 47
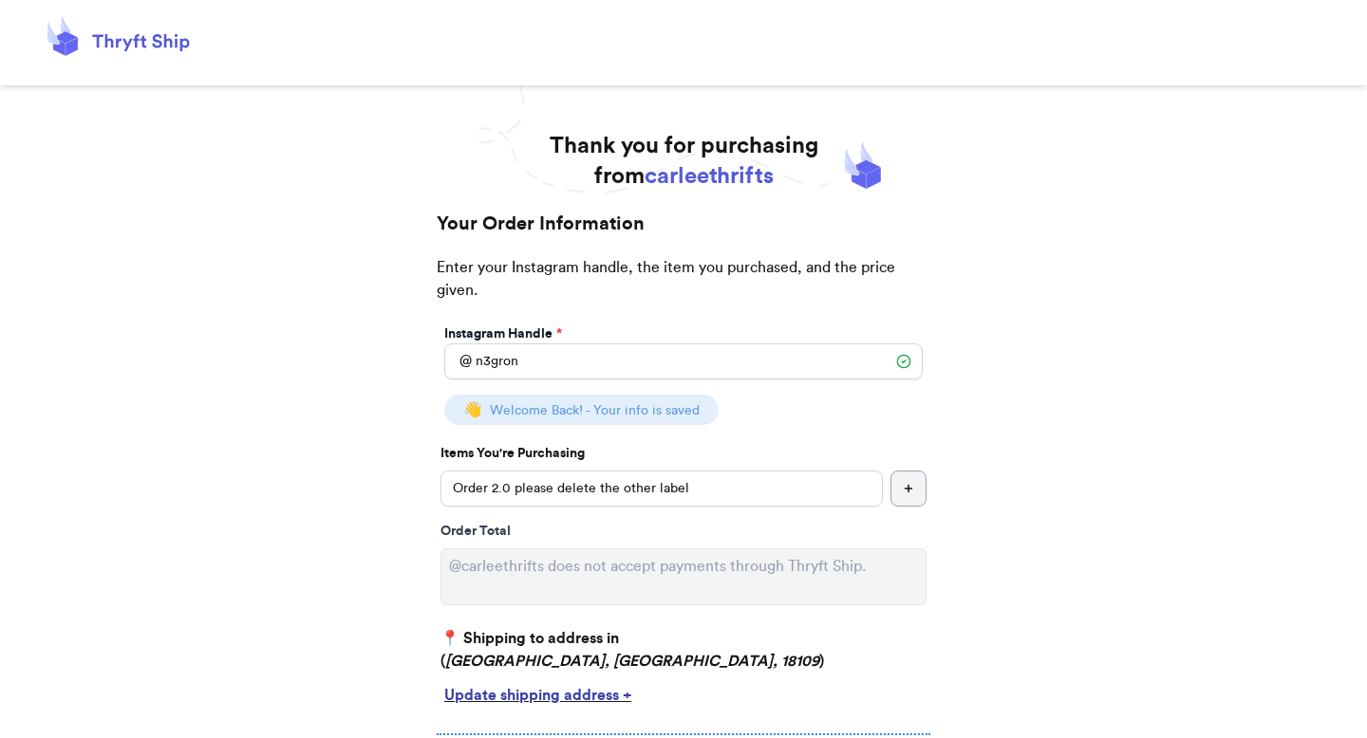
select select "PA"
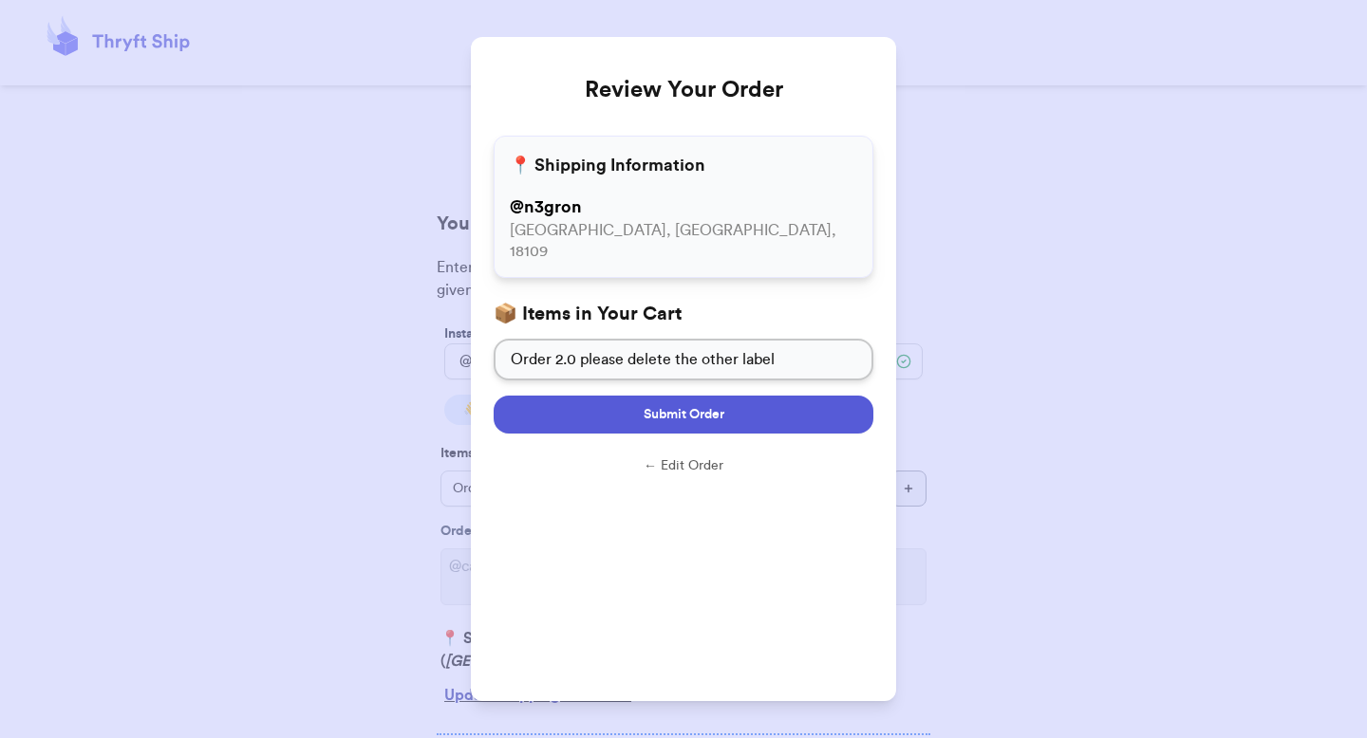
click at [796, 401] on button "Submit Order" at bounding box center [684, 415] width 380 height 38
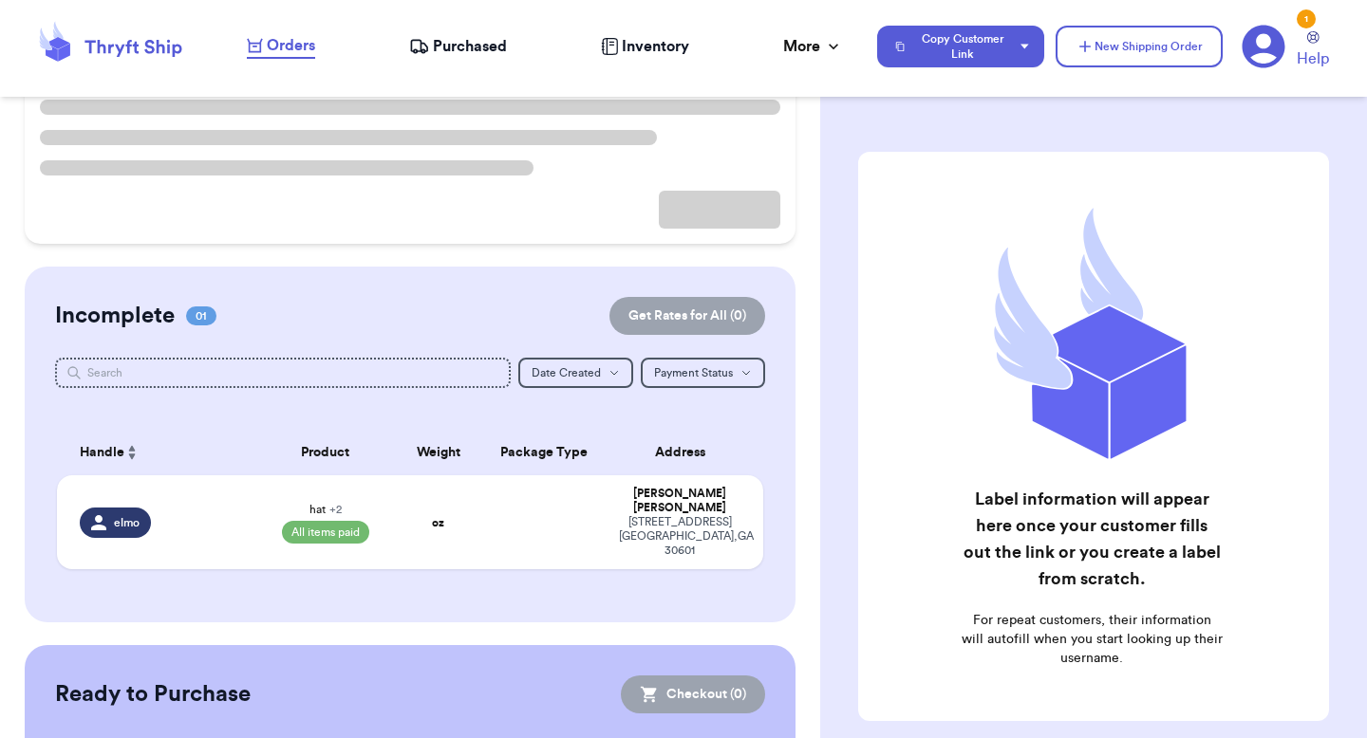
scroll to position [223, 0]
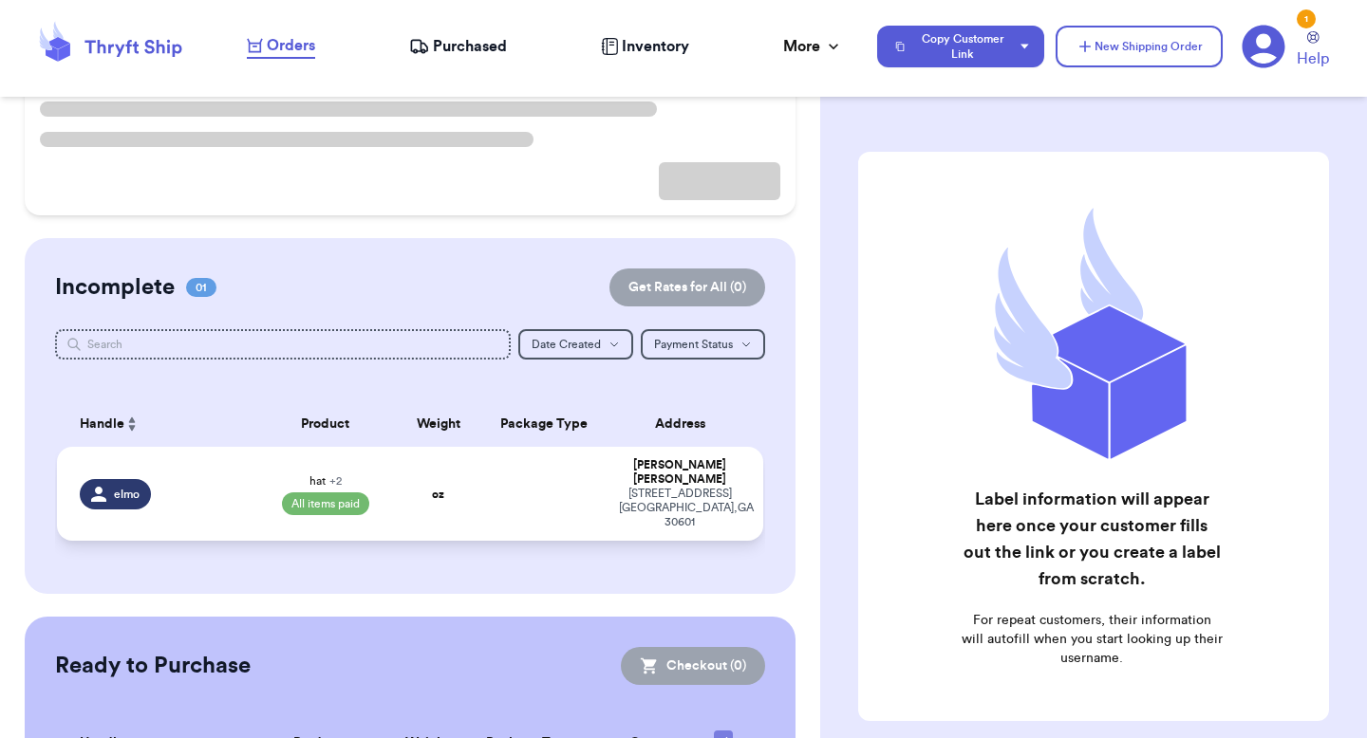
click at [460, 470] on div "Customer Link New Order Total Balance Payout $ 0.00 $ 1.27 pending Recent Payme…" at bounding box center [410, 382] width 820 height 983
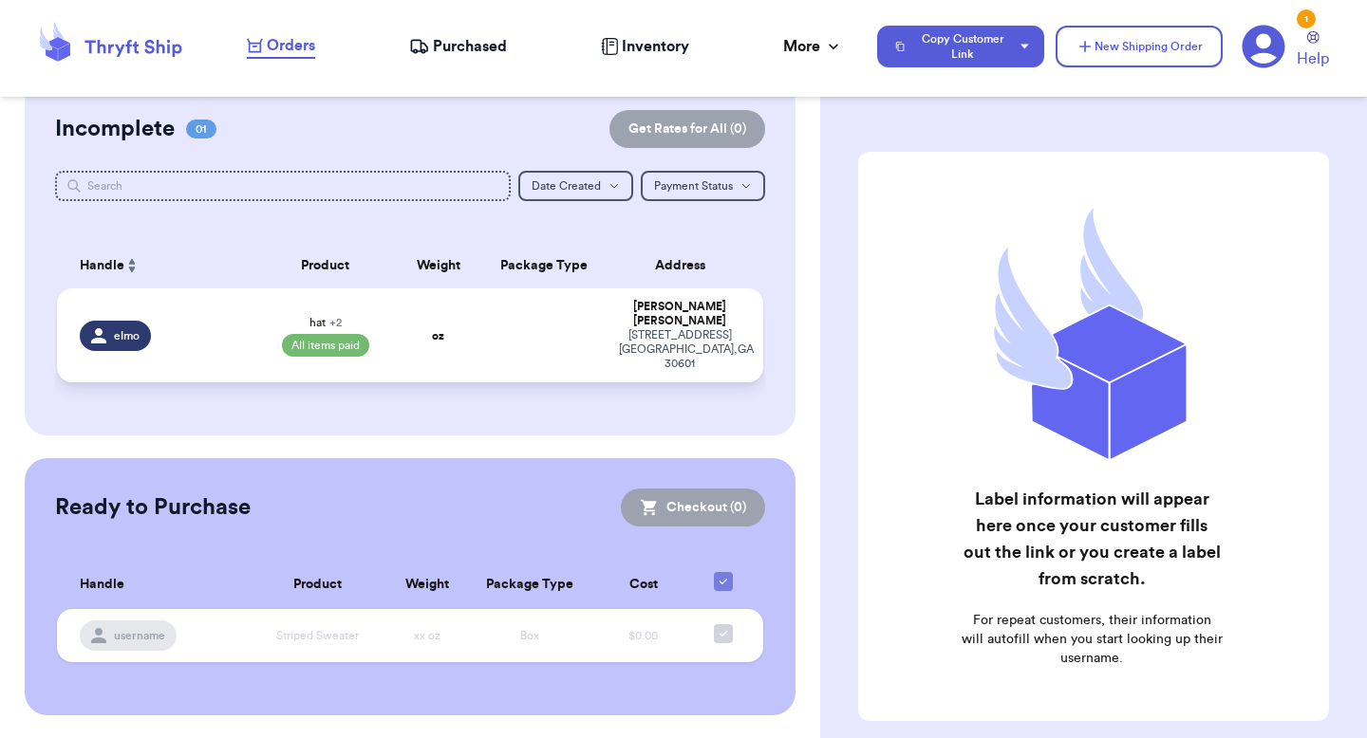
scroll to position [131, 0]
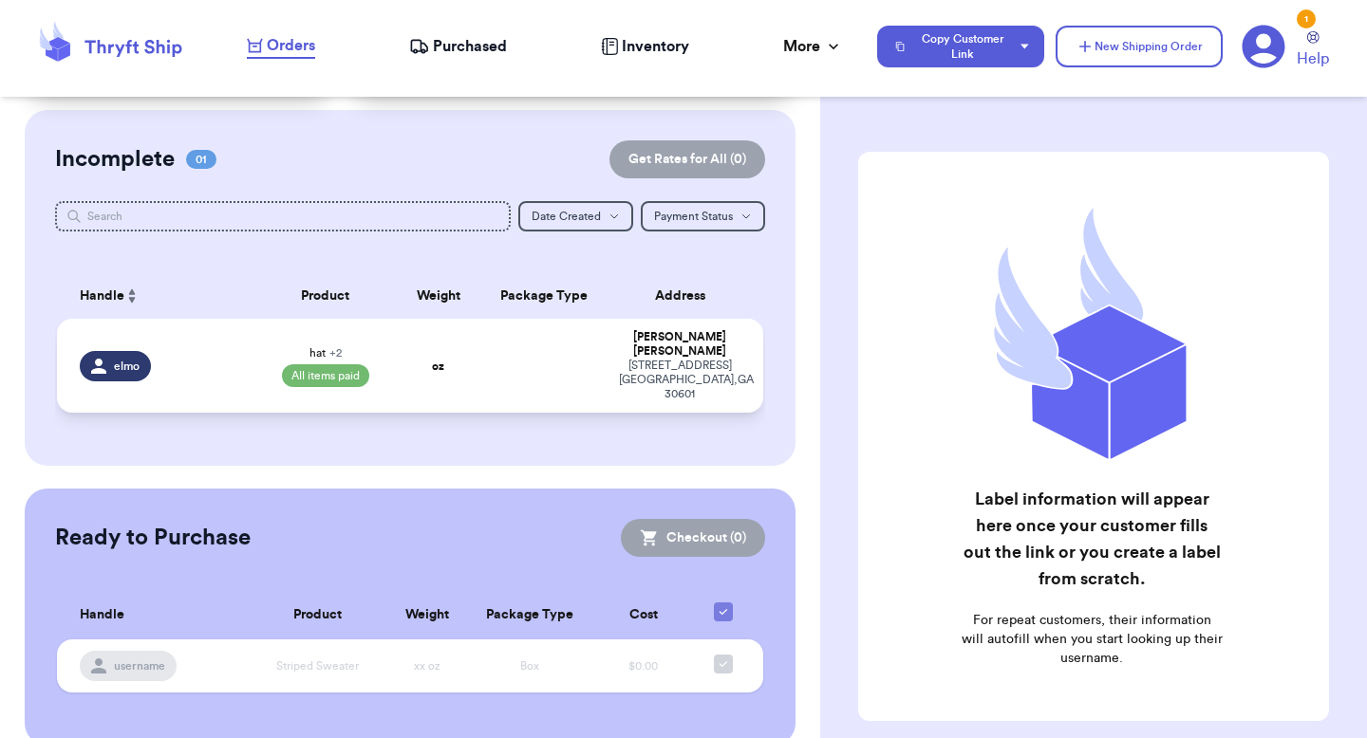
click at [585, 347] on td at bounding box center [543, 366] width 127 height 94
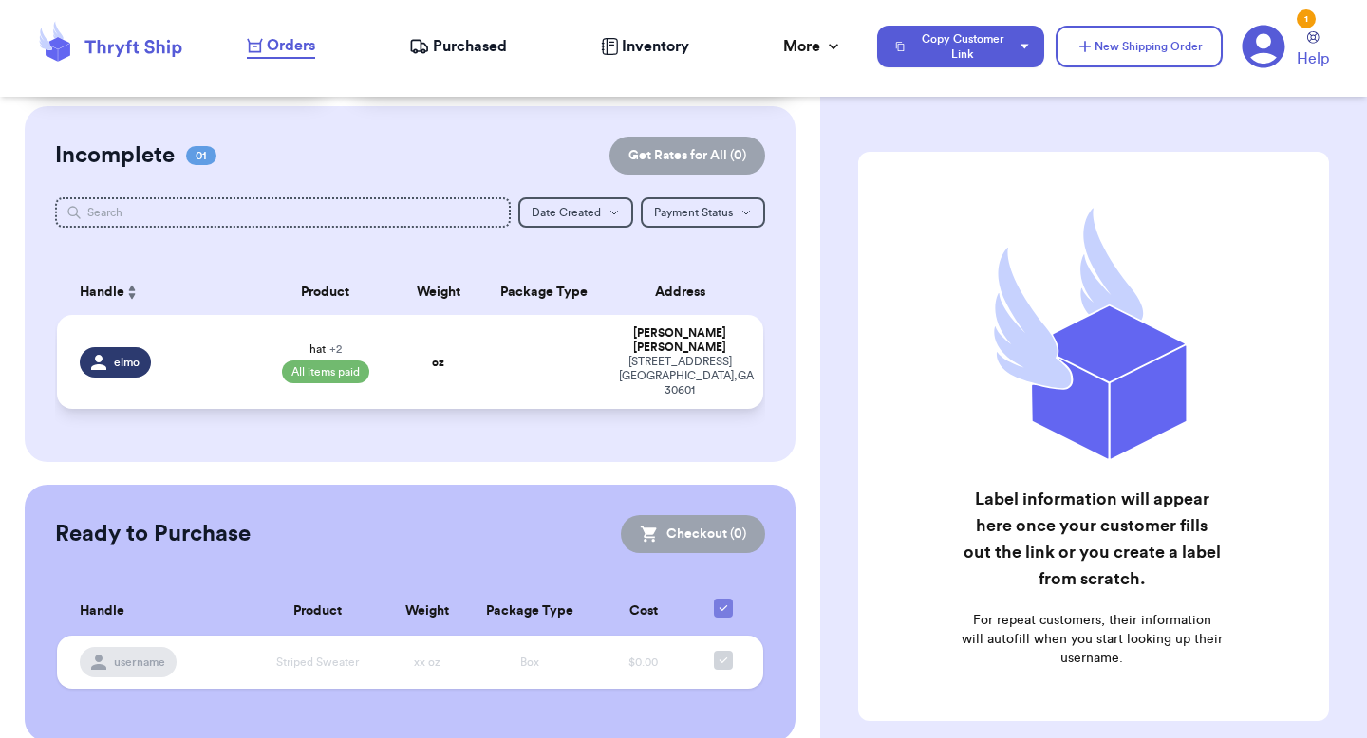
select select "paid"
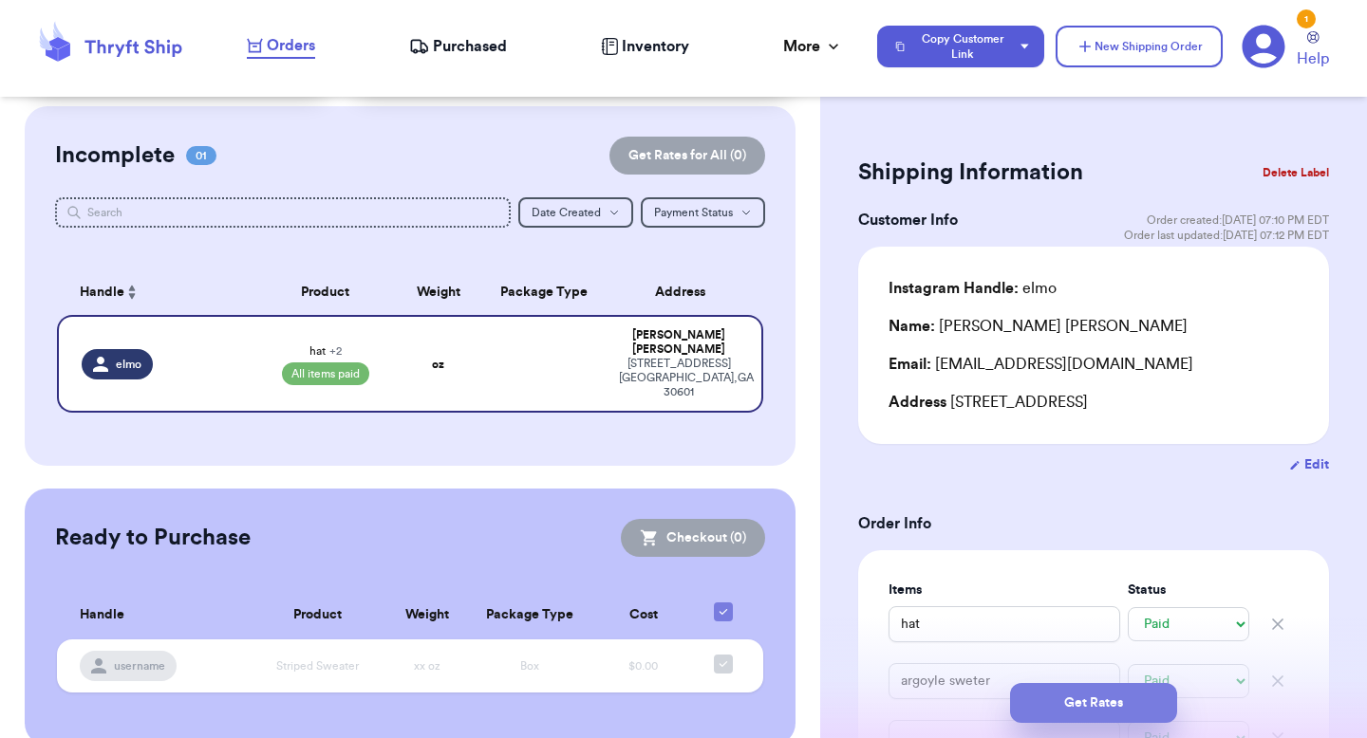
click at [1063, 699] on button "Get Rates" at bounding box center [1093, 703] width 167 height 40
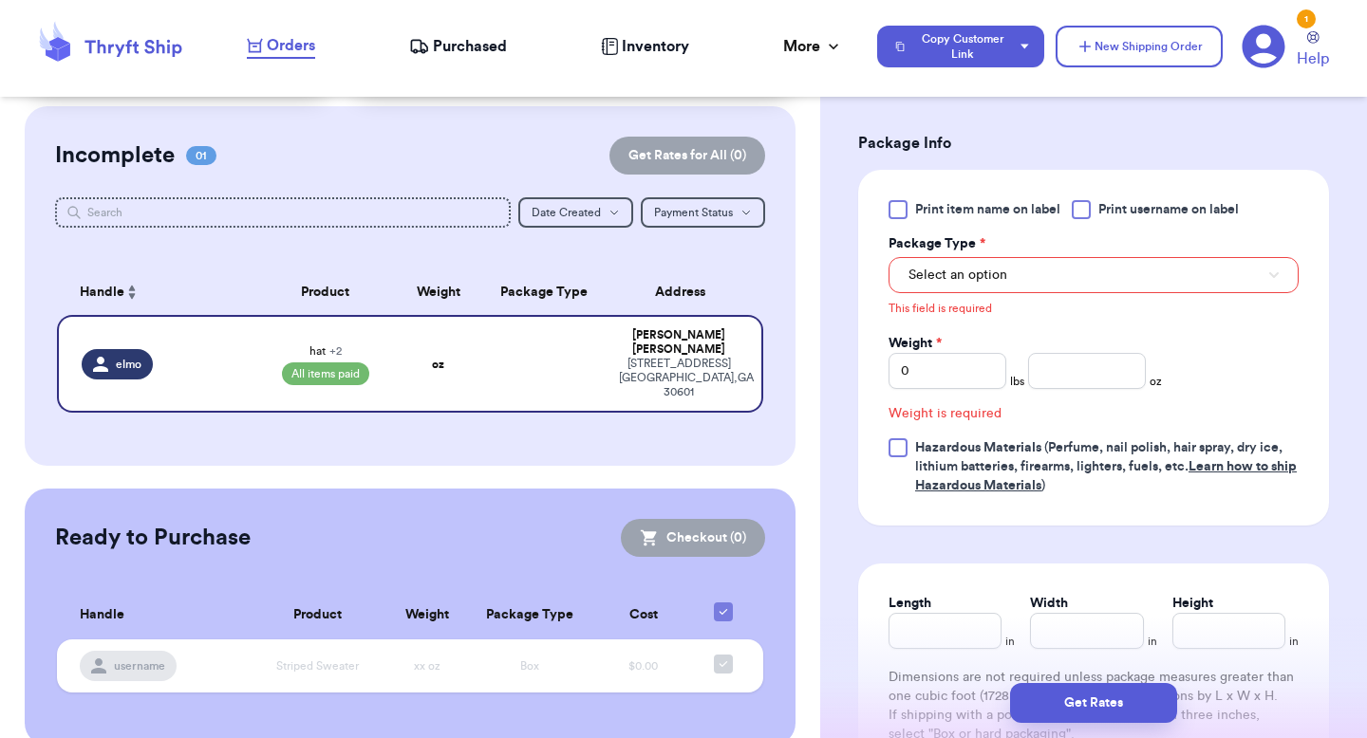
scroll to position [902, 0]
click at [1069, 267] on button "Select an option" at bounding box center [1093, 274] width 410 height 36
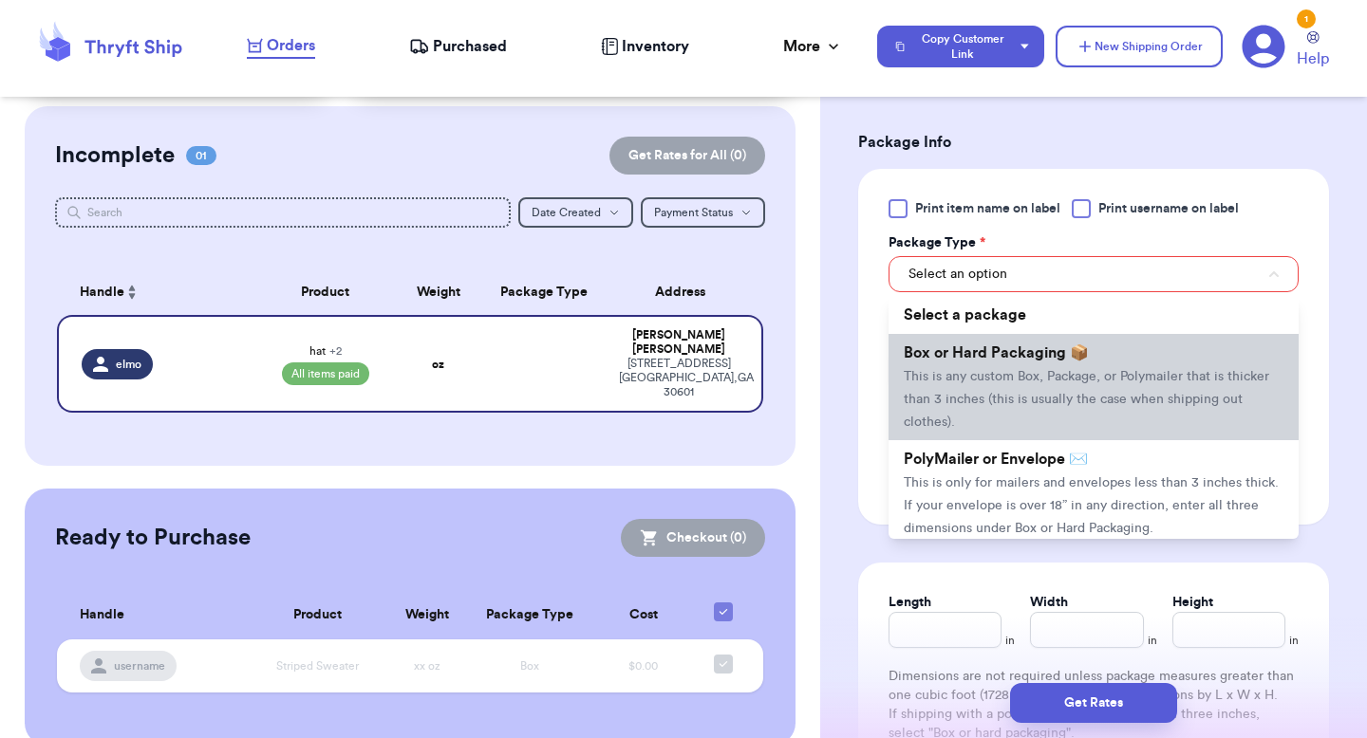
click at [1058, 346] on span "Box or Hard Packaging 📦" at bounding box center [996, 352] width 185 height 15
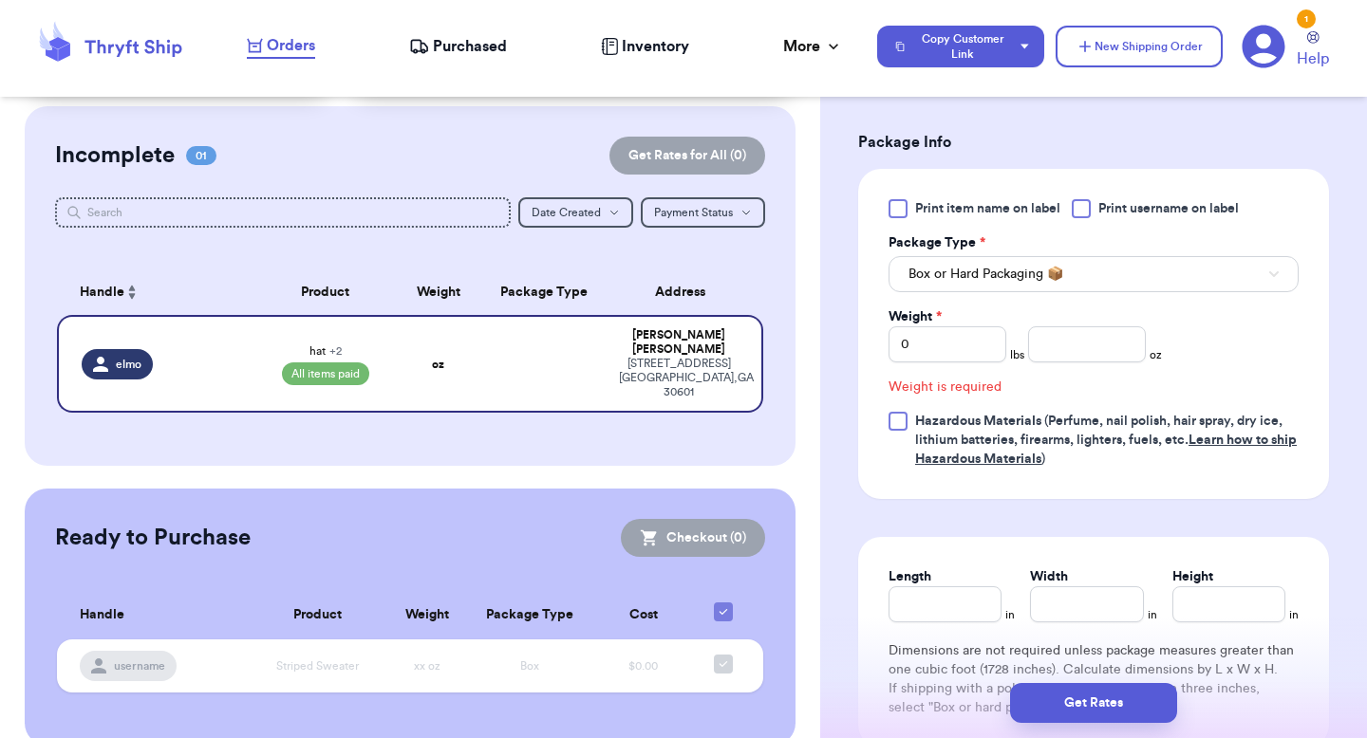
scroll to position [877, 0]
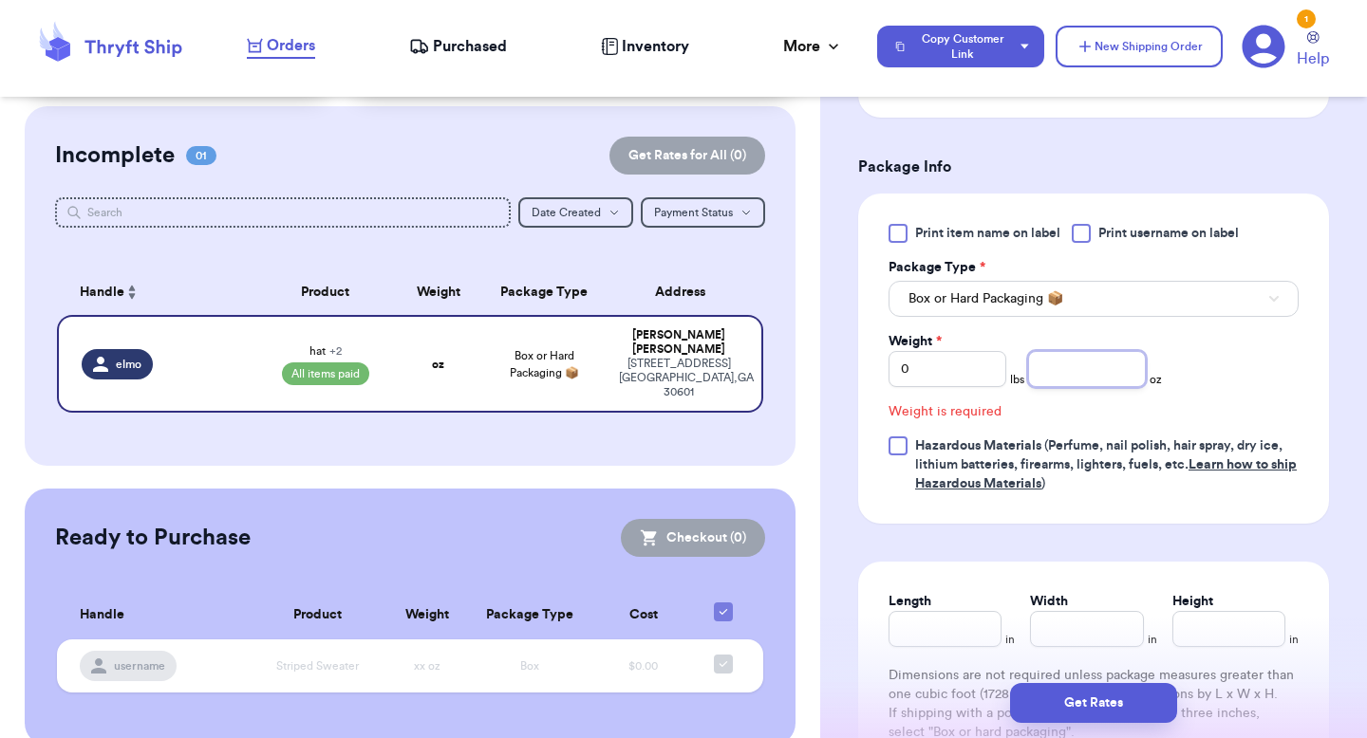
click at [1062, 374] on input "number" at bounding box center [1087, 369] width 118 height 36
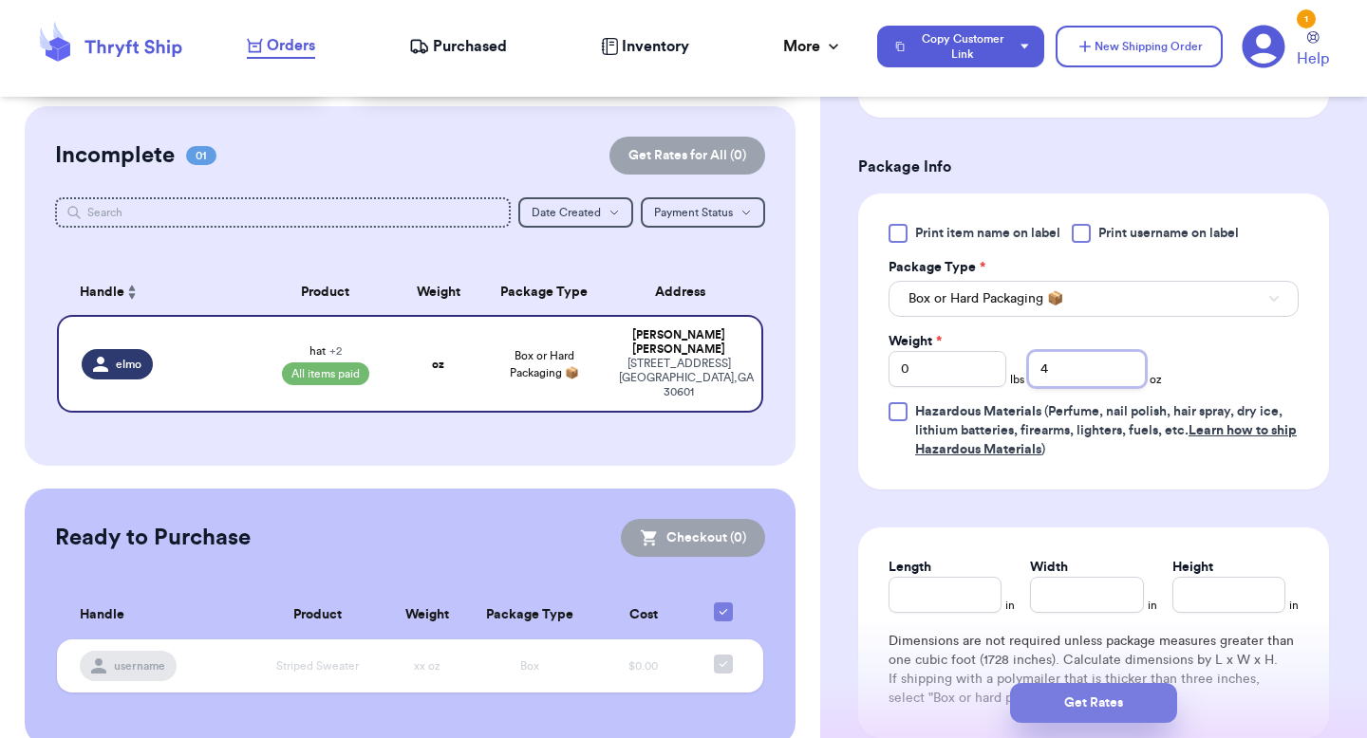
type input "4"
click at [1071, 706] on button "Get Rates" at bounding box center [1093, 703] width 167 height 40
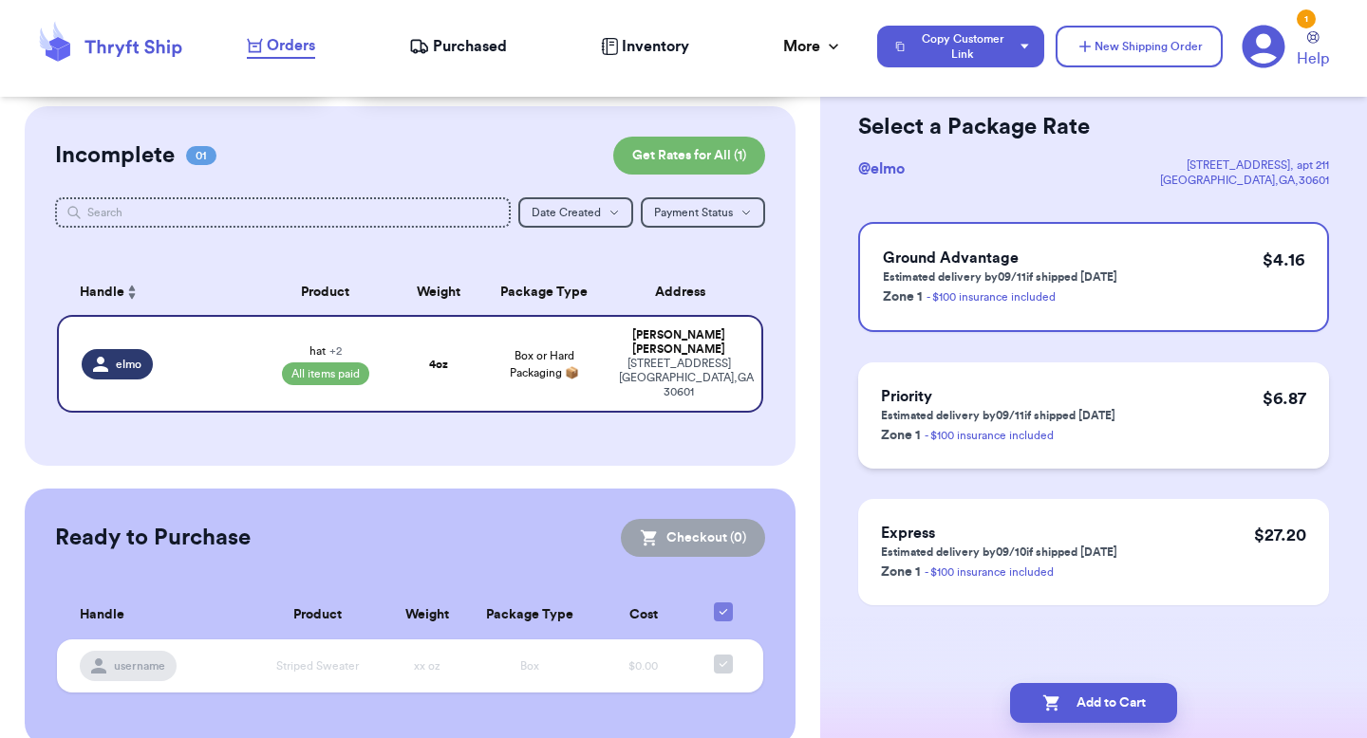
scroll to position [0, 0]
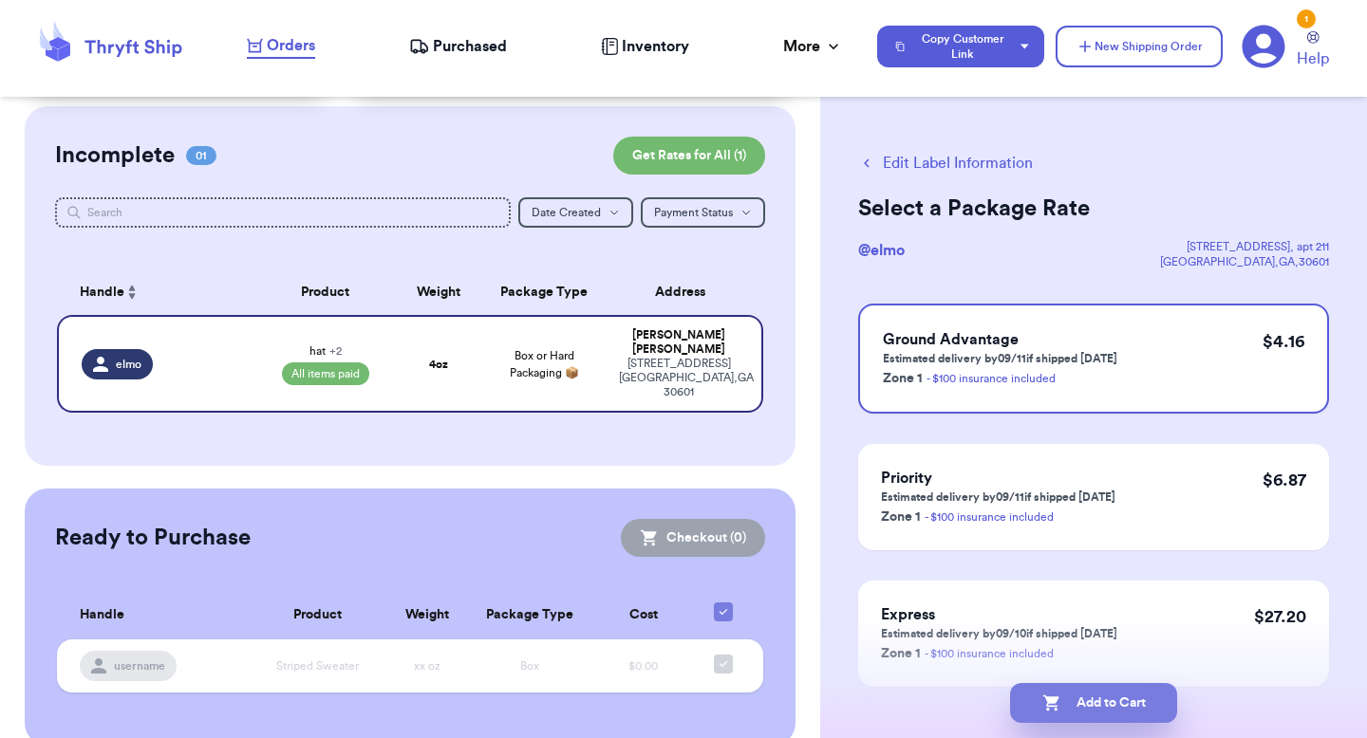
click at [1062, 688] on button "Add to Cart" at bounding box center [1093, 703] width 167 height 40
checkbox input "true"
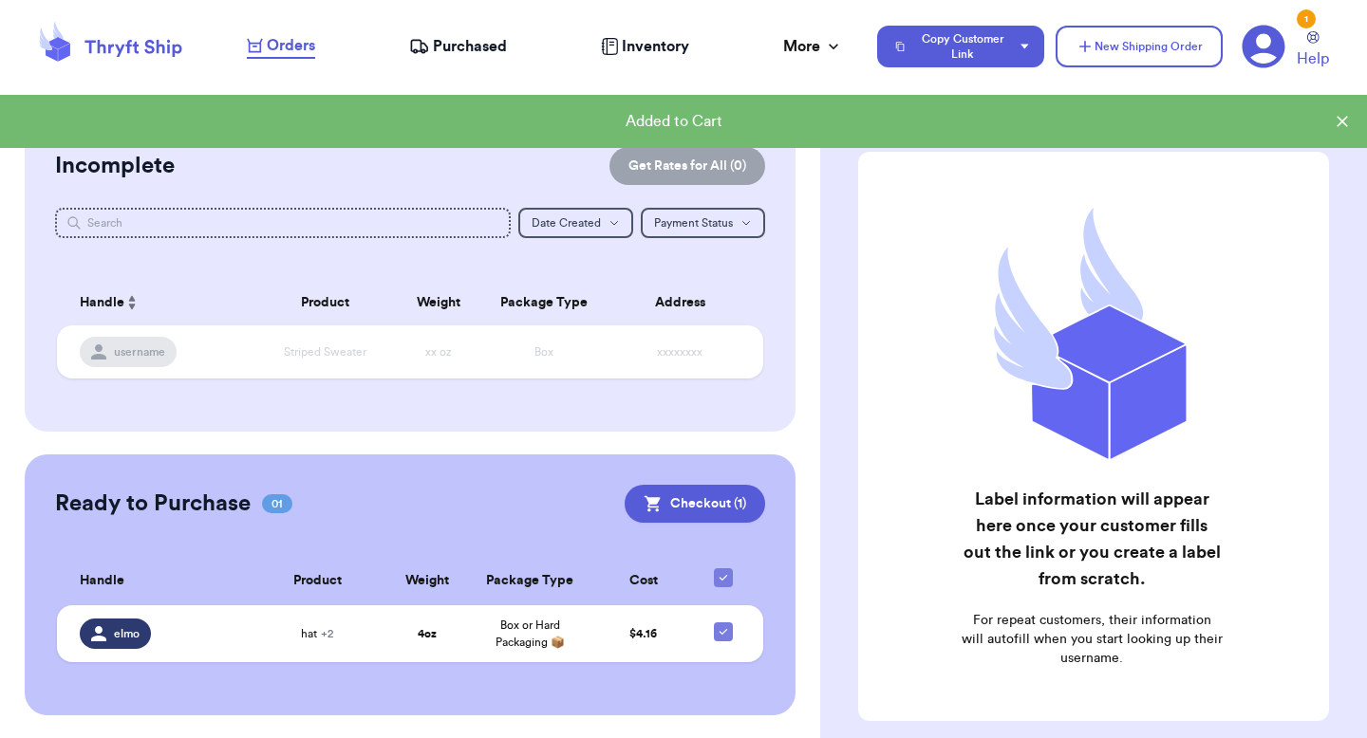
scroll to position [122, 0]
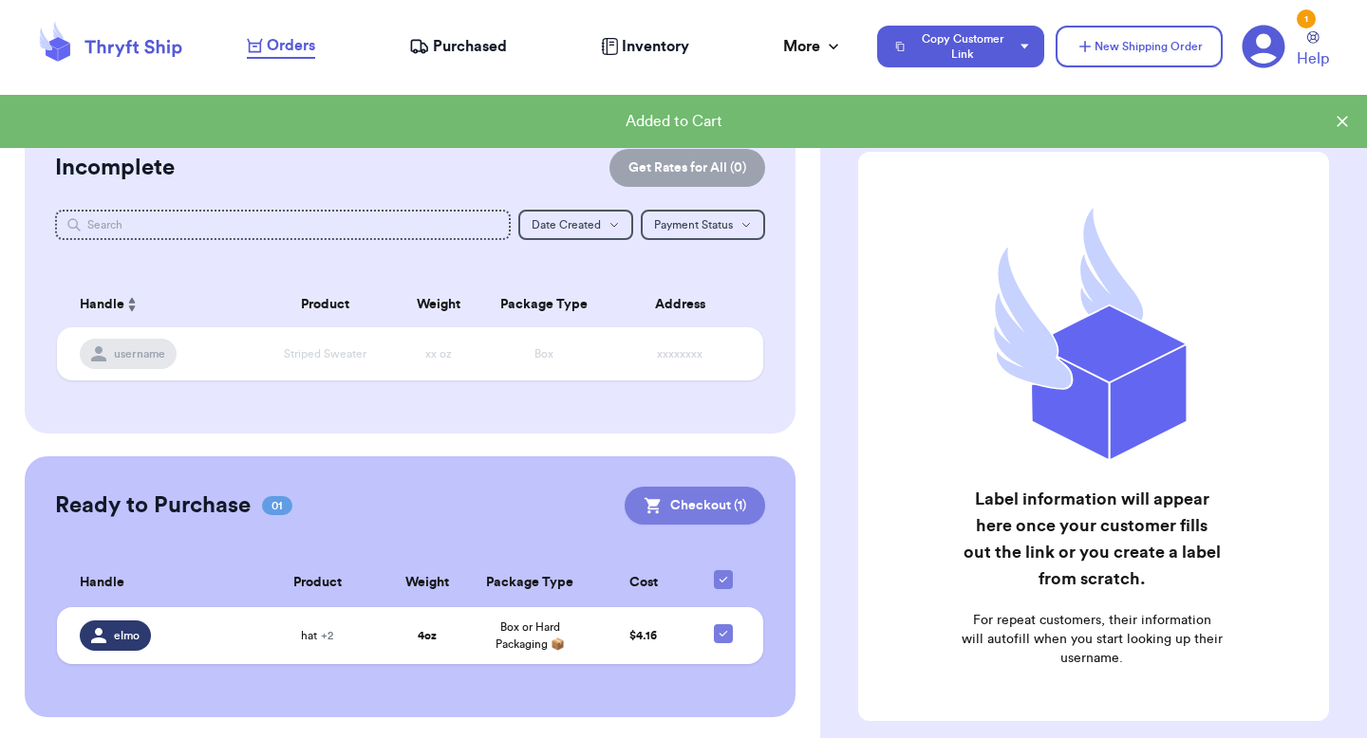
click at [706, 514] on button "Checkout ( 1 )" at bounding box center [695, 506] width 140 height 38
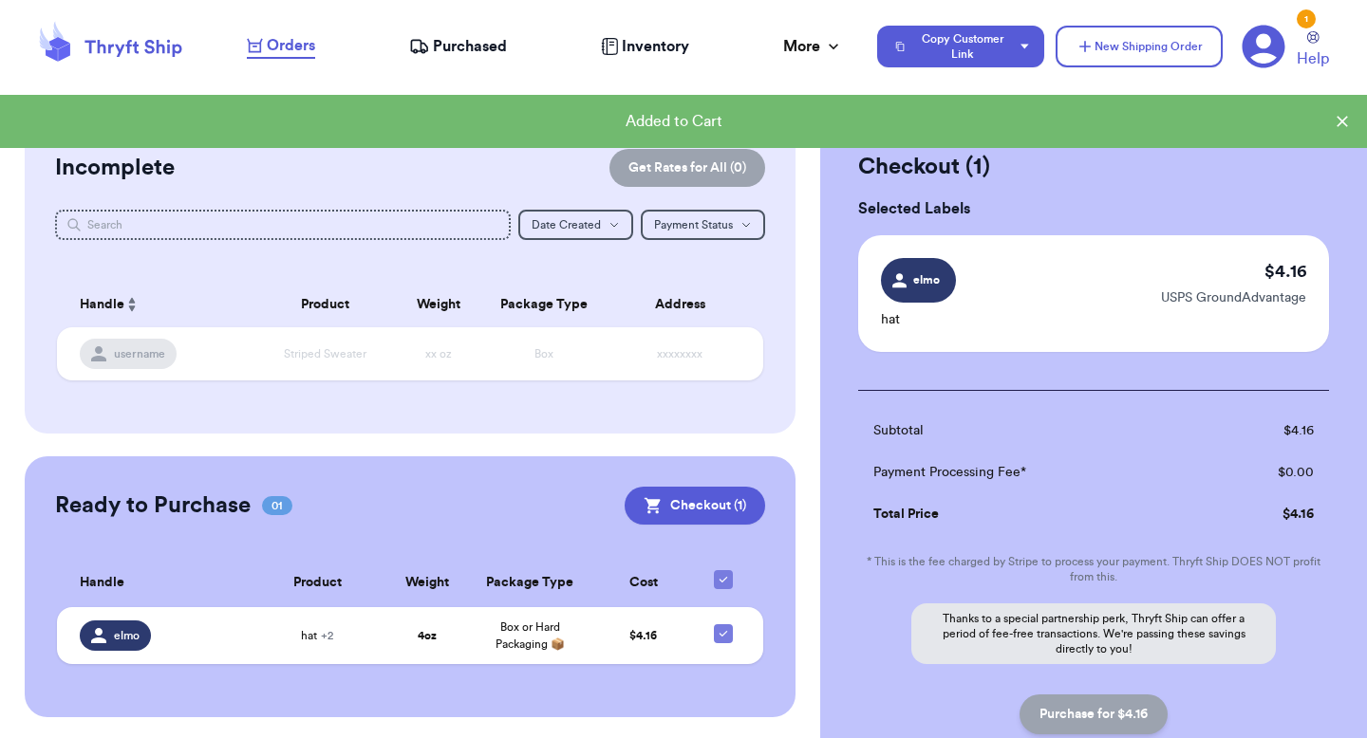
scroll to position [205, 0]
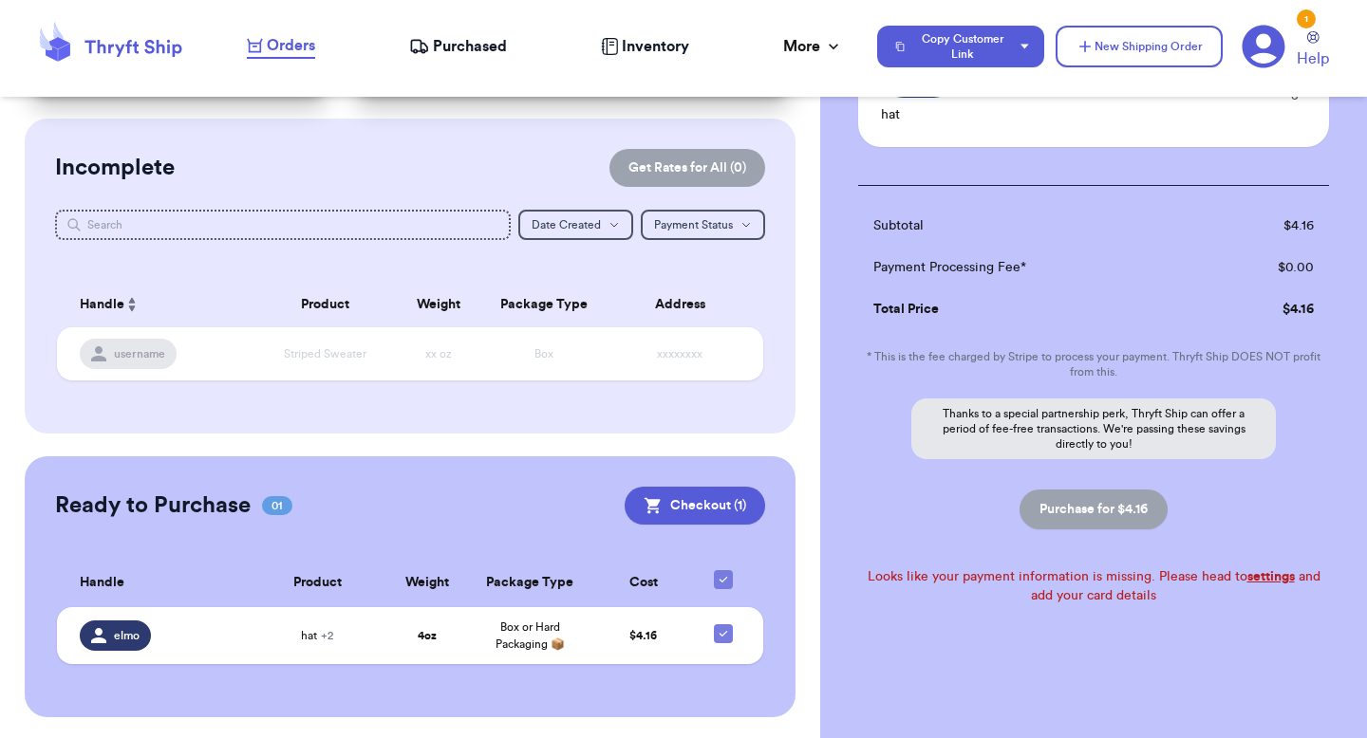
click at [1264, 584] on link "settings" at bounding box center [1270, 576] width 47 height 13
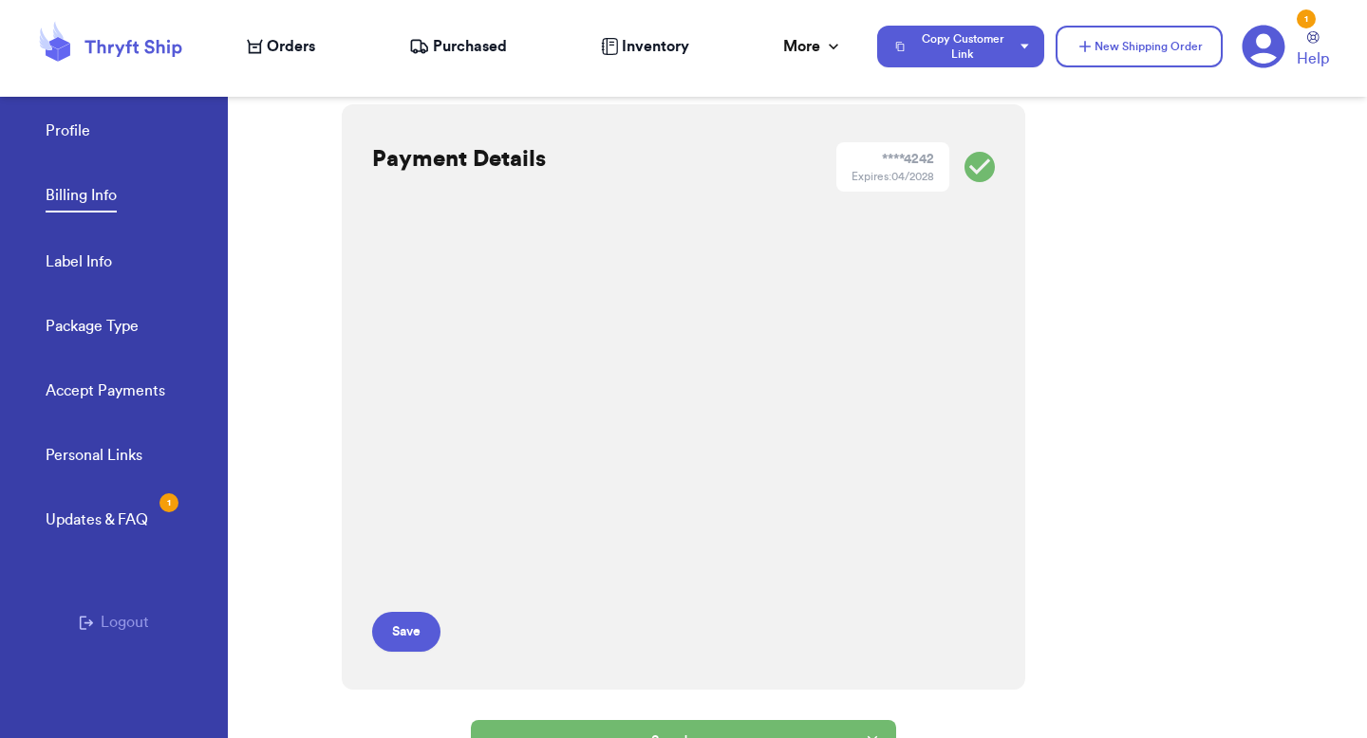
click at [262, 54] on div "Orders" at bounding box center [281, 46] width 68 height 23
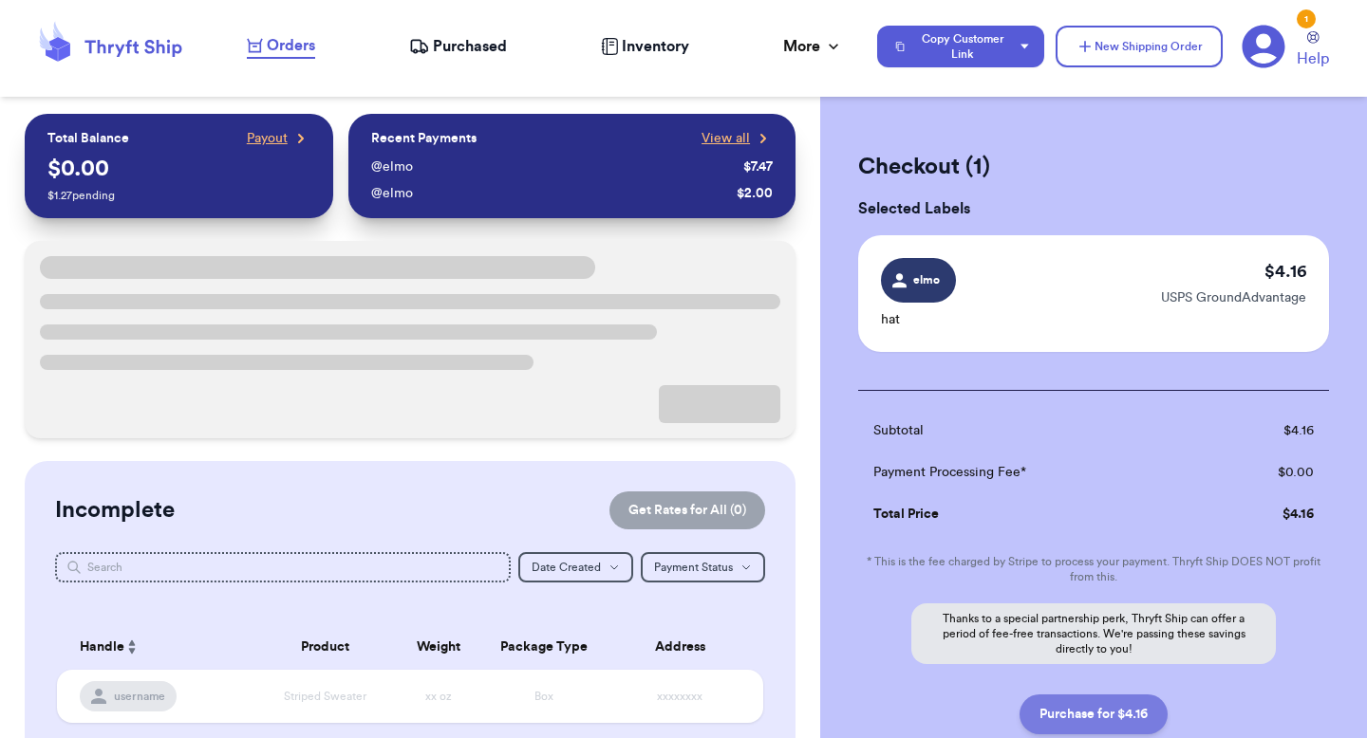
click at [1103, 719] on button "Purchase for $4.16" at bounding box center [1093, 715] width 148 height 40
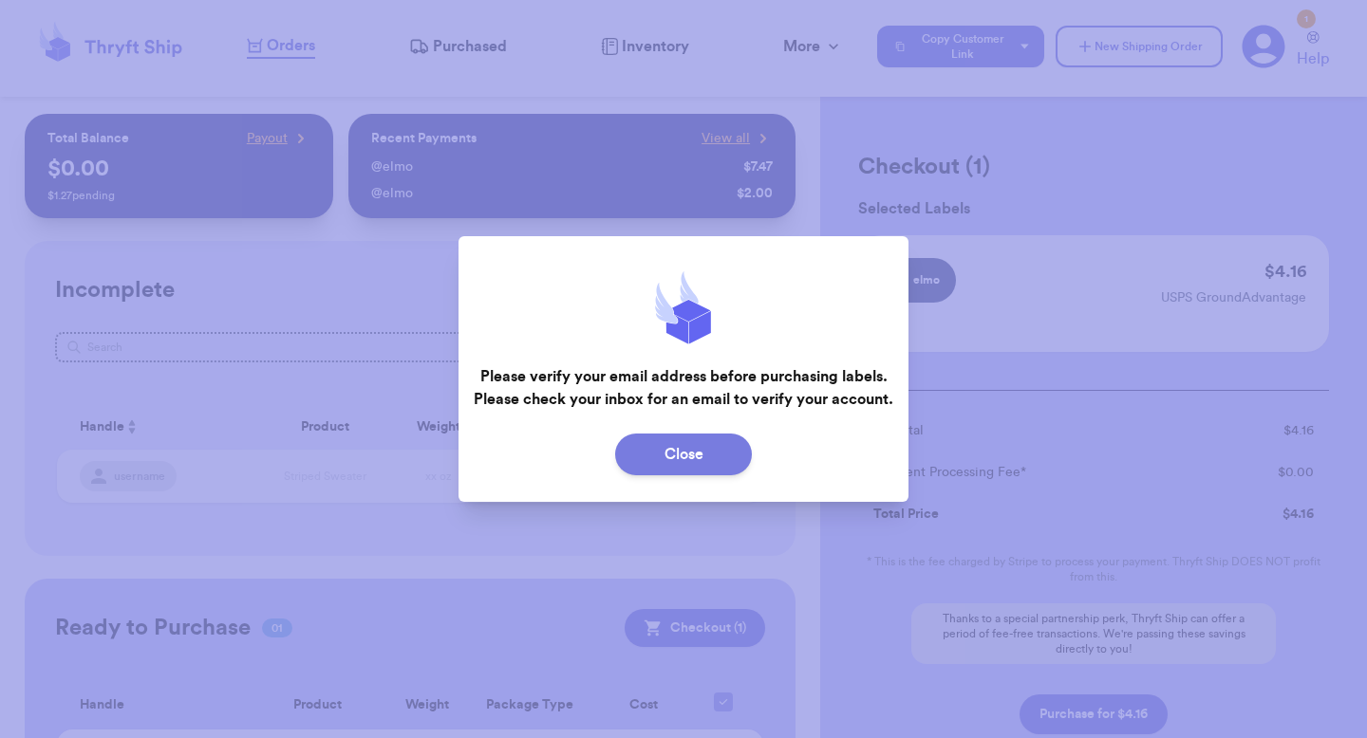
click at [704, 469] on button "Close" at bounding box center [683, 455] width 137 height 42
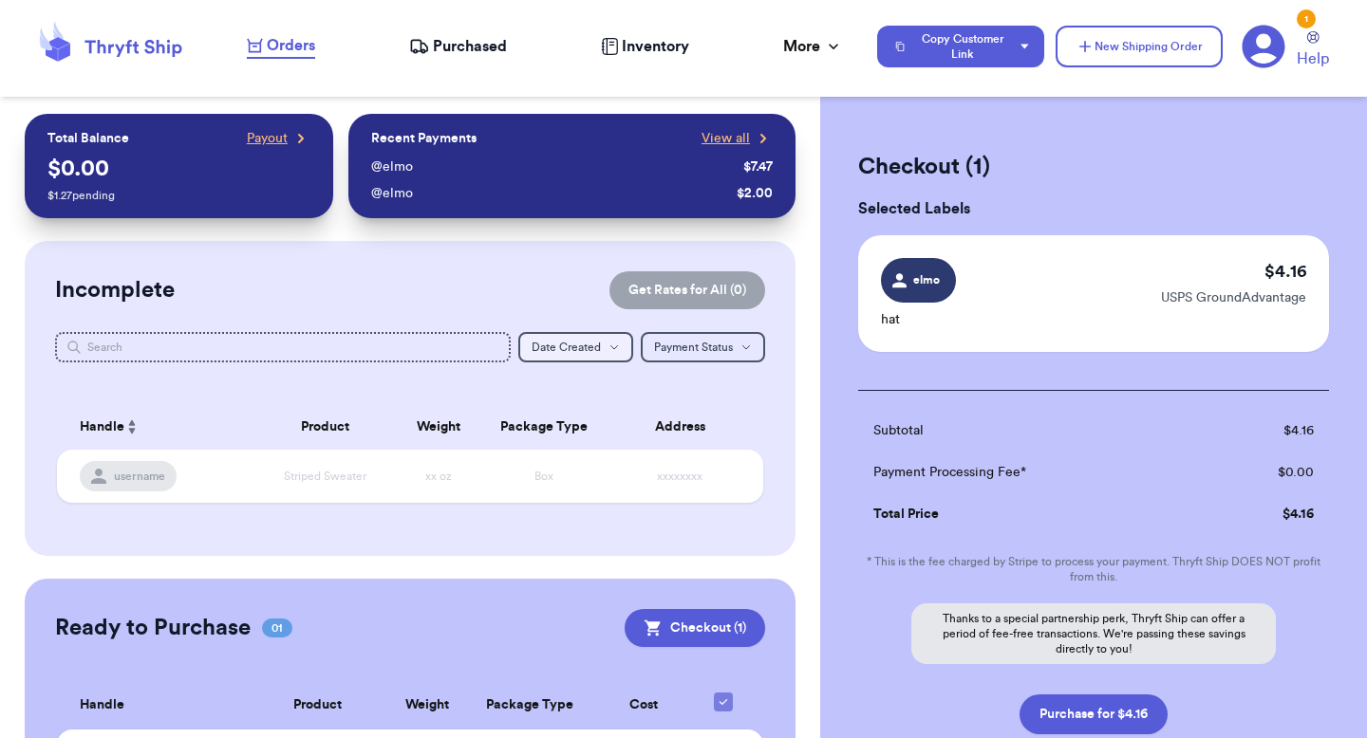
checkbox input "false"
click at [992, 37] on button "Copy Customer Link" at bounding box center [960, 47] width 167 height 42
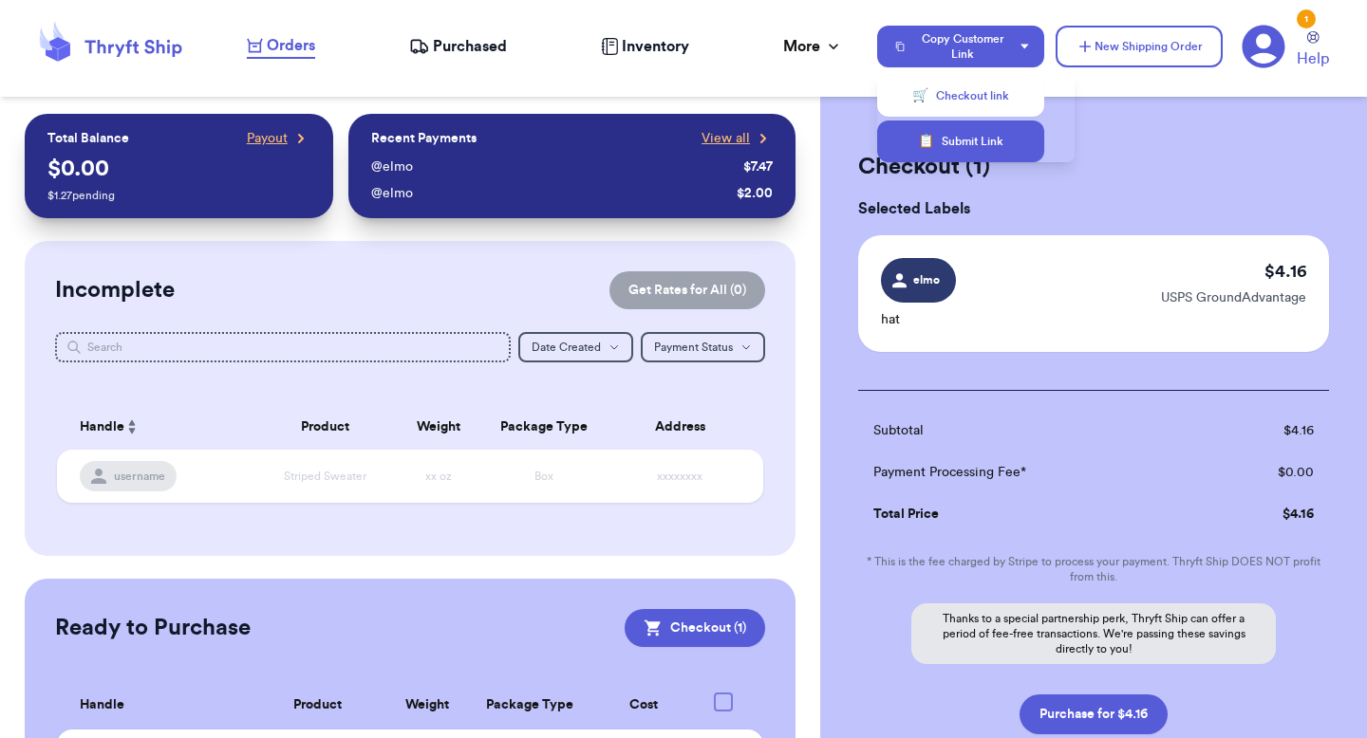
click at [957, 138] on button "📋 Submit Link" at bounding box center [960, 142] width 167 height 42
click at [1261, 41] on icon at bounding box center [1264, 47] width 44 height 44
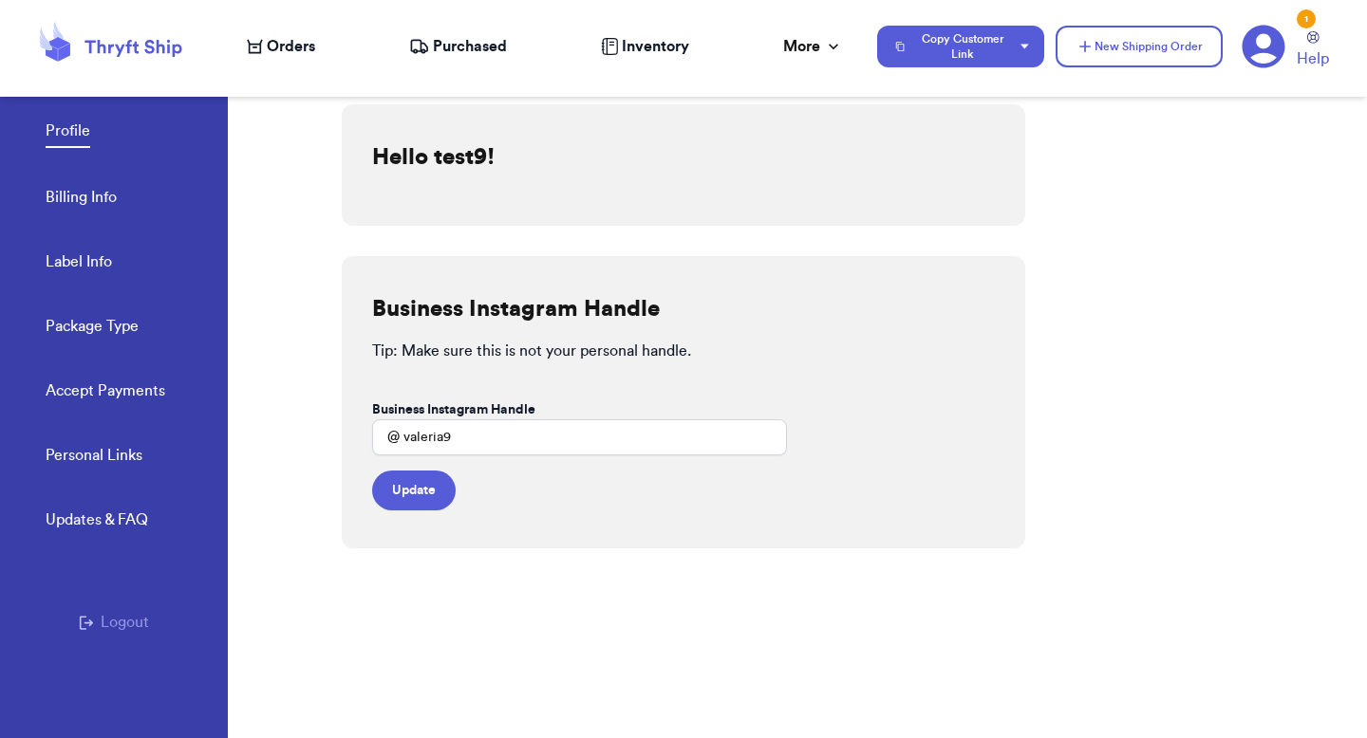
click at [103, 385] on link "Accept Payments" at bounding box center [106, 393] width 120 height 27
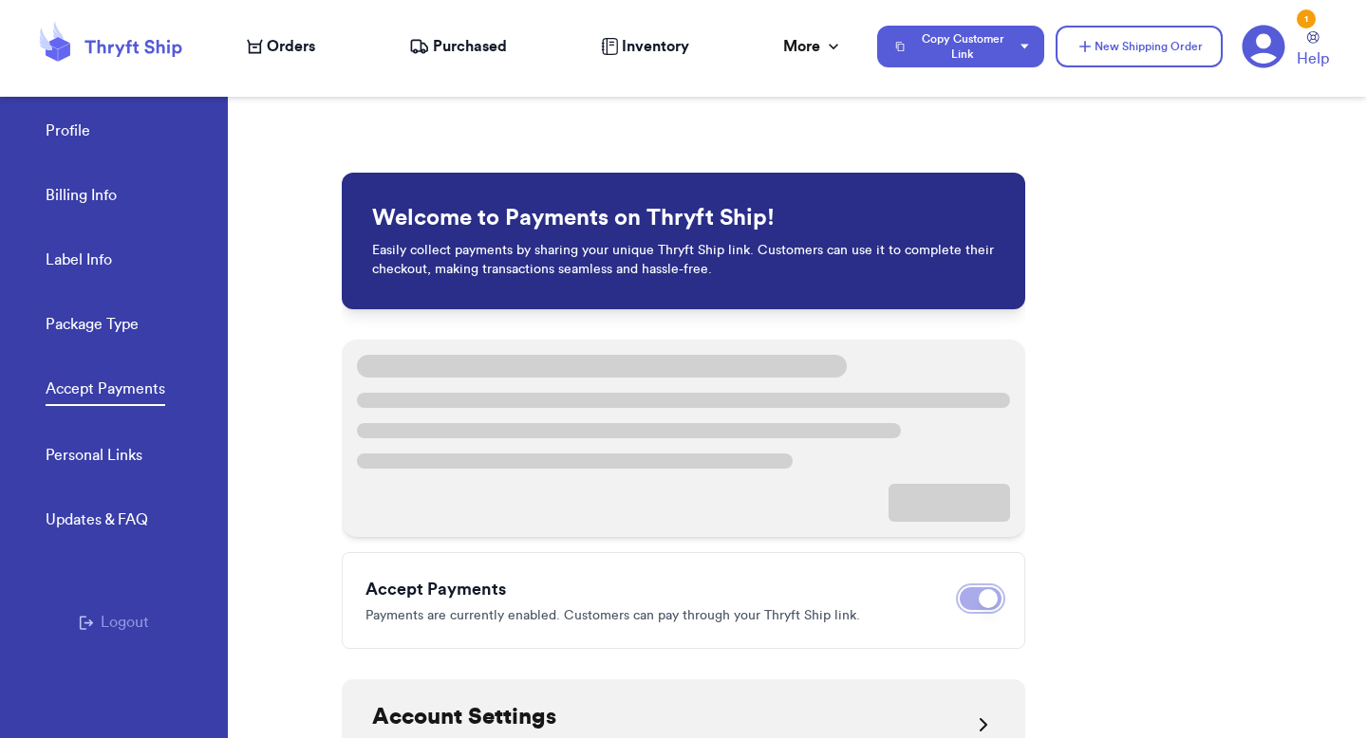
click at [983, 600] on span at bounding box center [988, 598] width 19 height 19
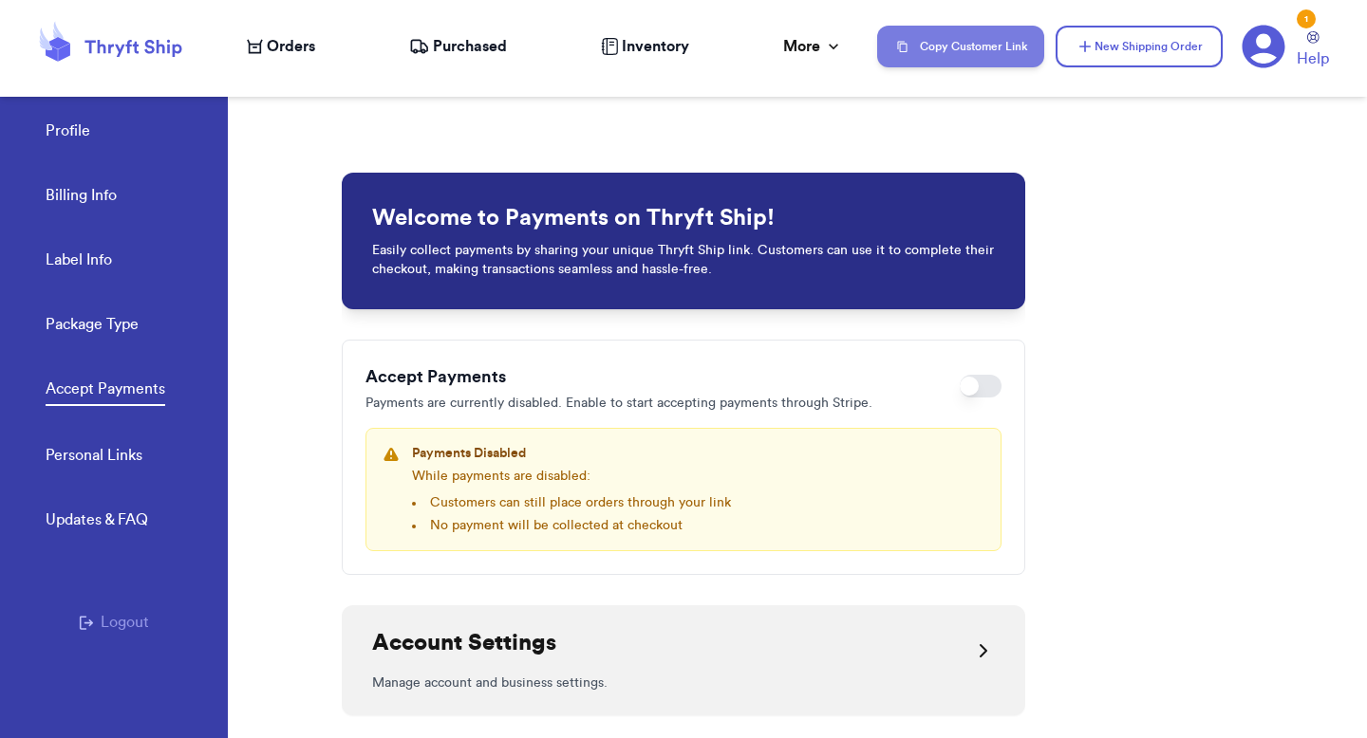
click at [972, 51] on button "Copy Customer Link" at bounding box center [960, 47] width 167 height 42
click at [301, 43] on span "Orders" at bounding box center [291, 46] width 48 height 23
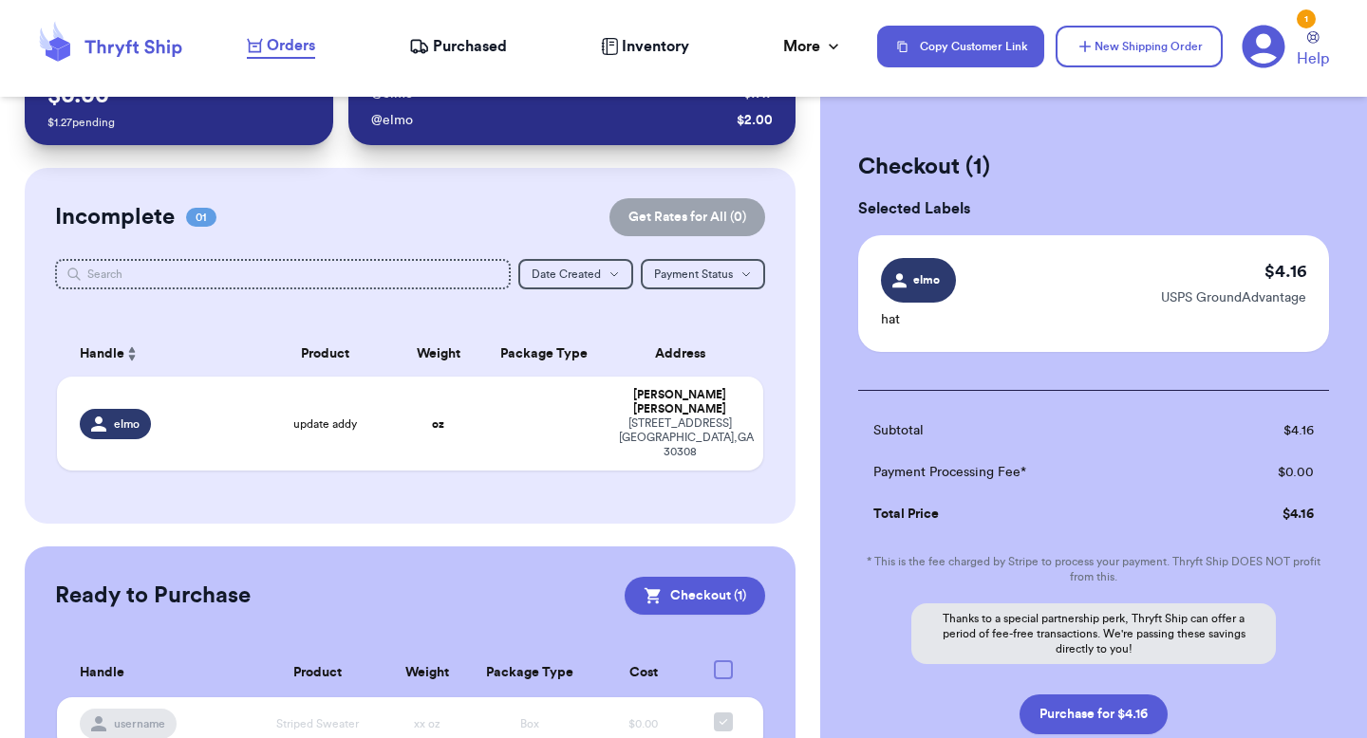
scroll to position [131, 0]
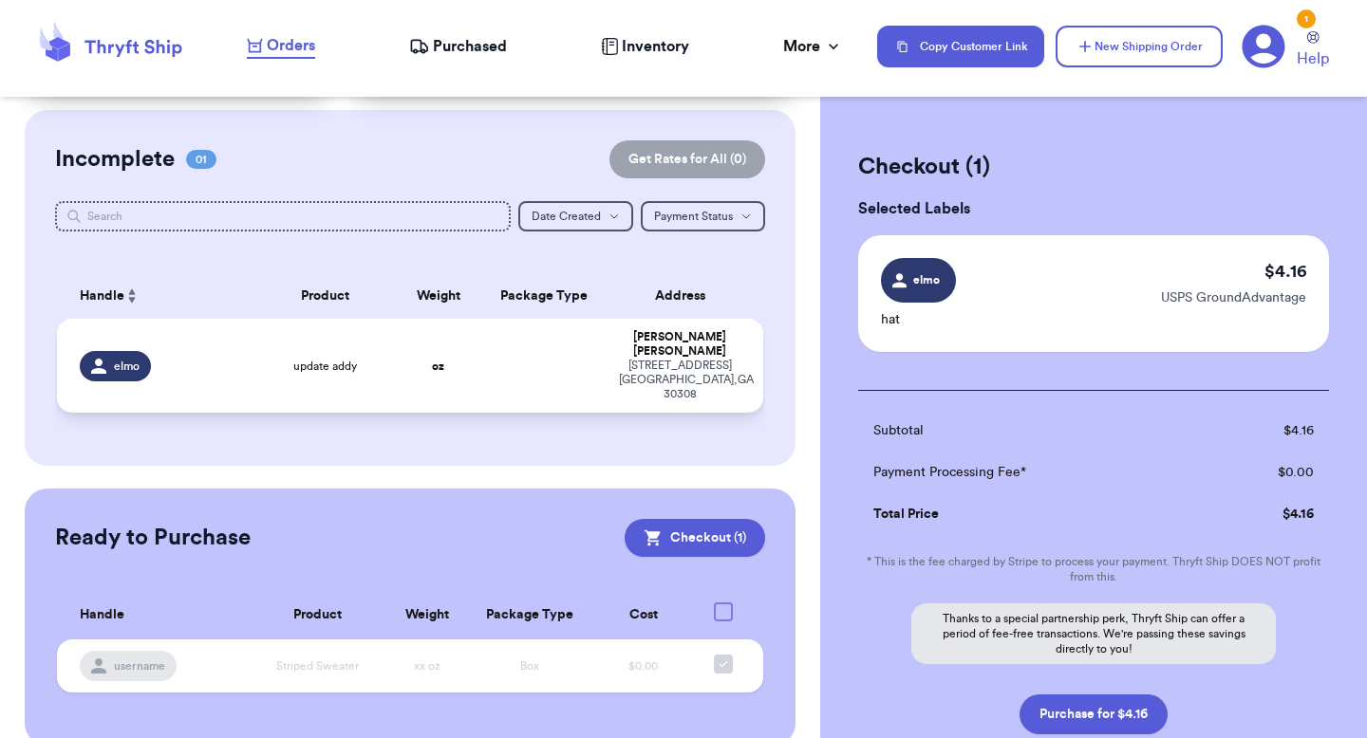
click at [336, 335] on td "update addy" at bounding box center [324, 366] width 141 height 94
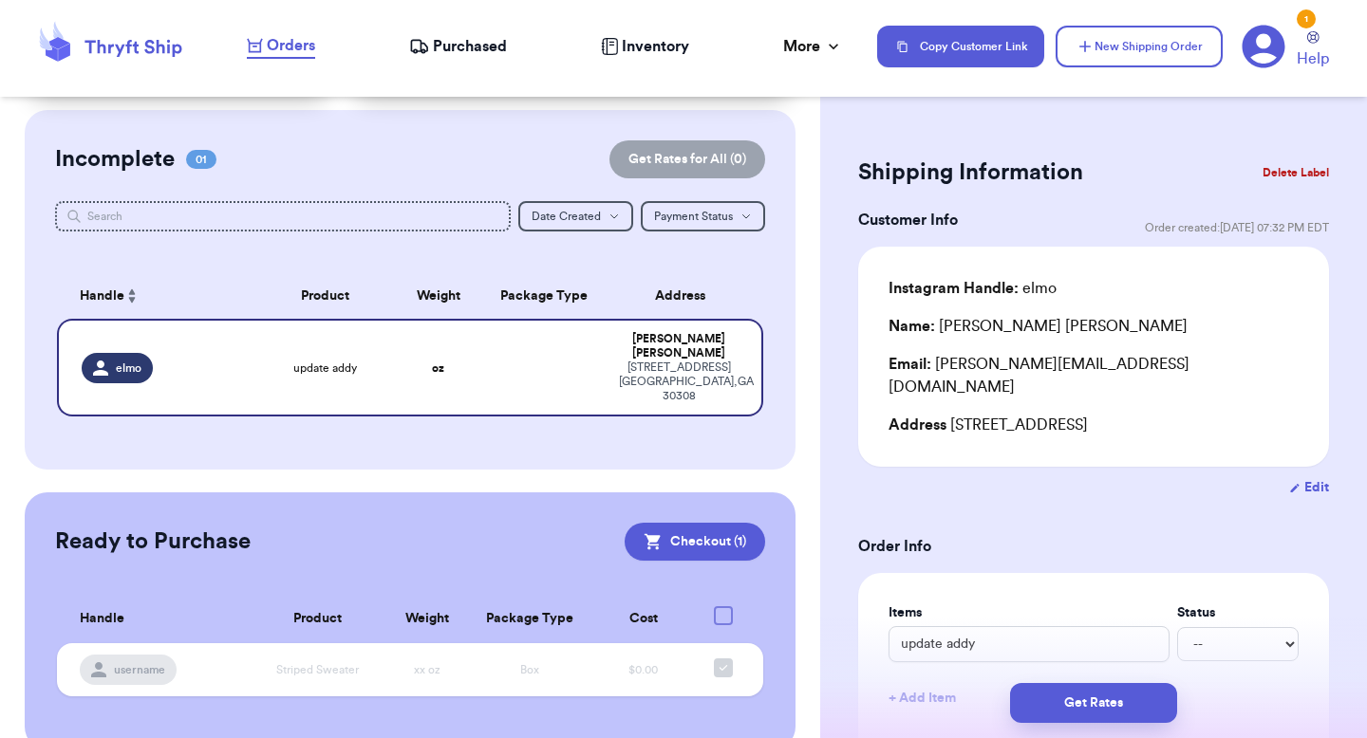
click at [1306, 478] on button "Edit" at bounding box center [1309, 487] width 40 height 19
select select "GA"
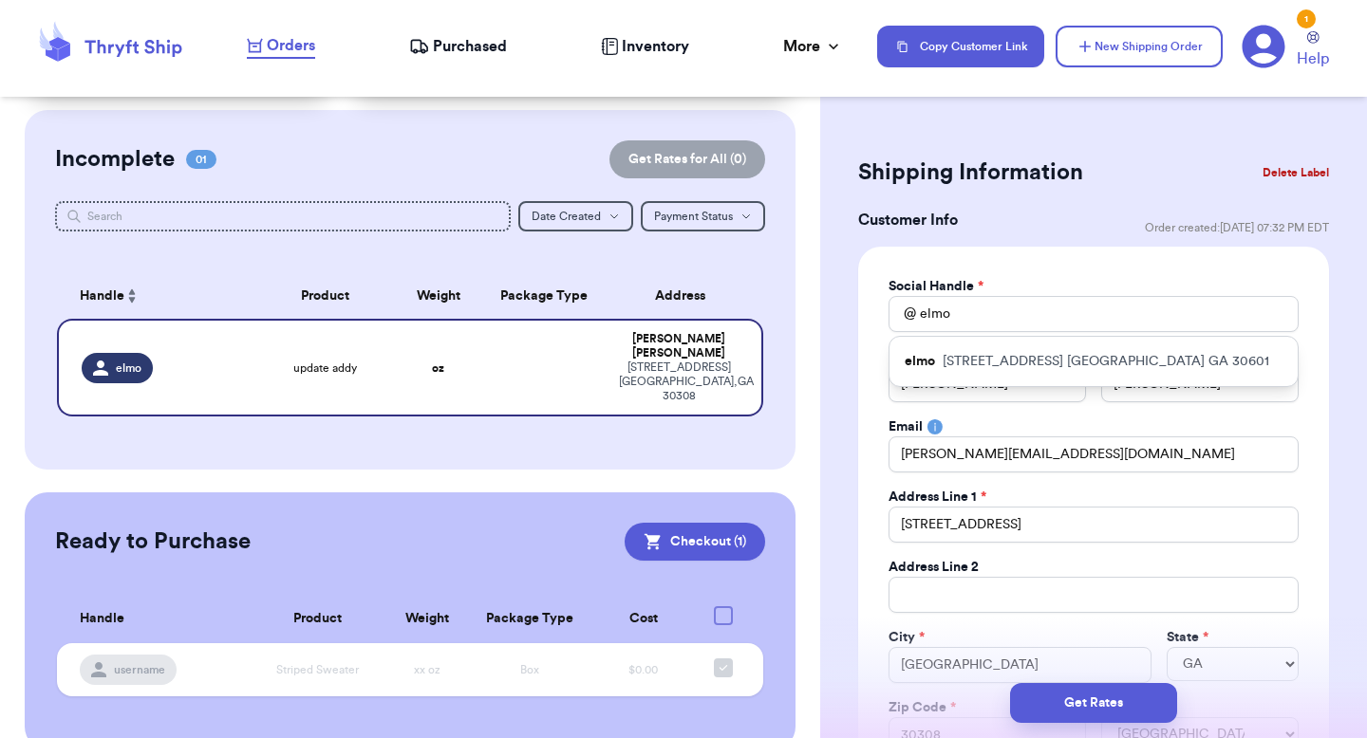
click at [1087, 285] on div "Social Handle *" at bounding box center [1093, 286] width 410 height 19
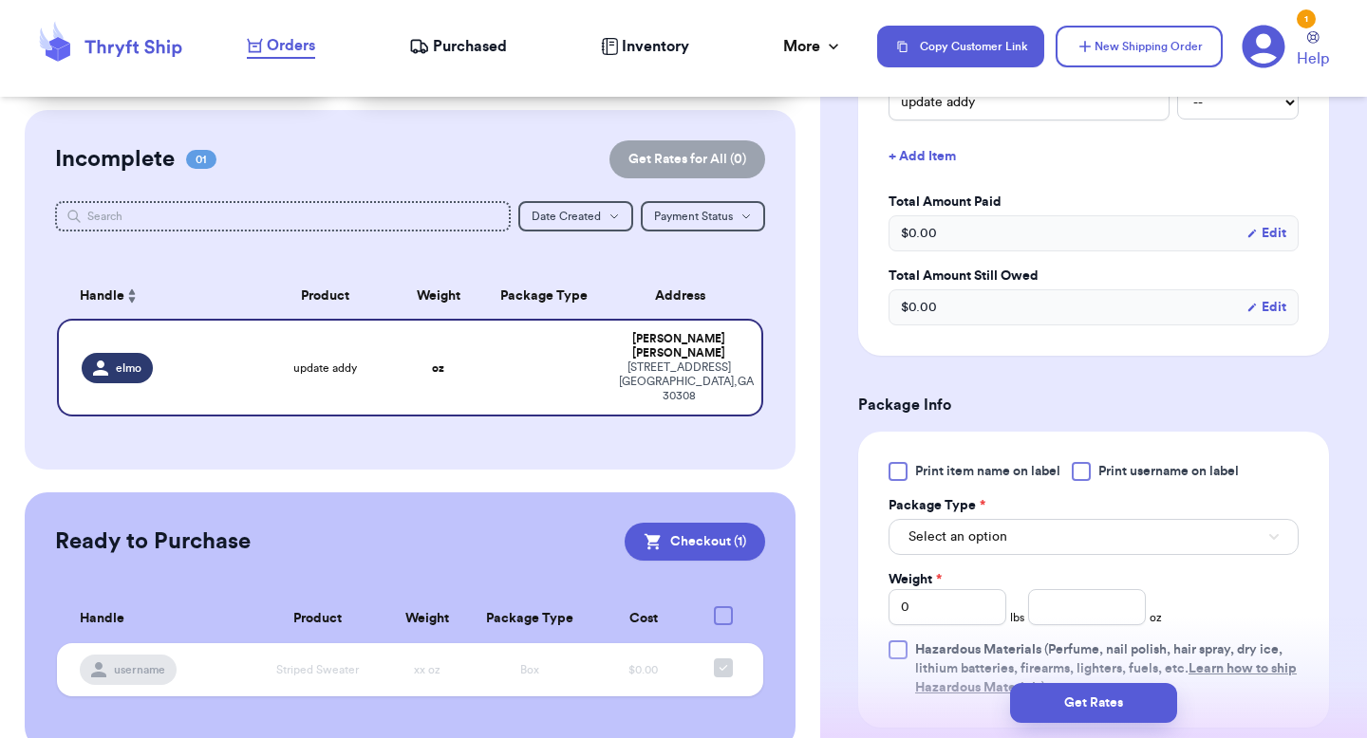
scroll to position [1028, 0]
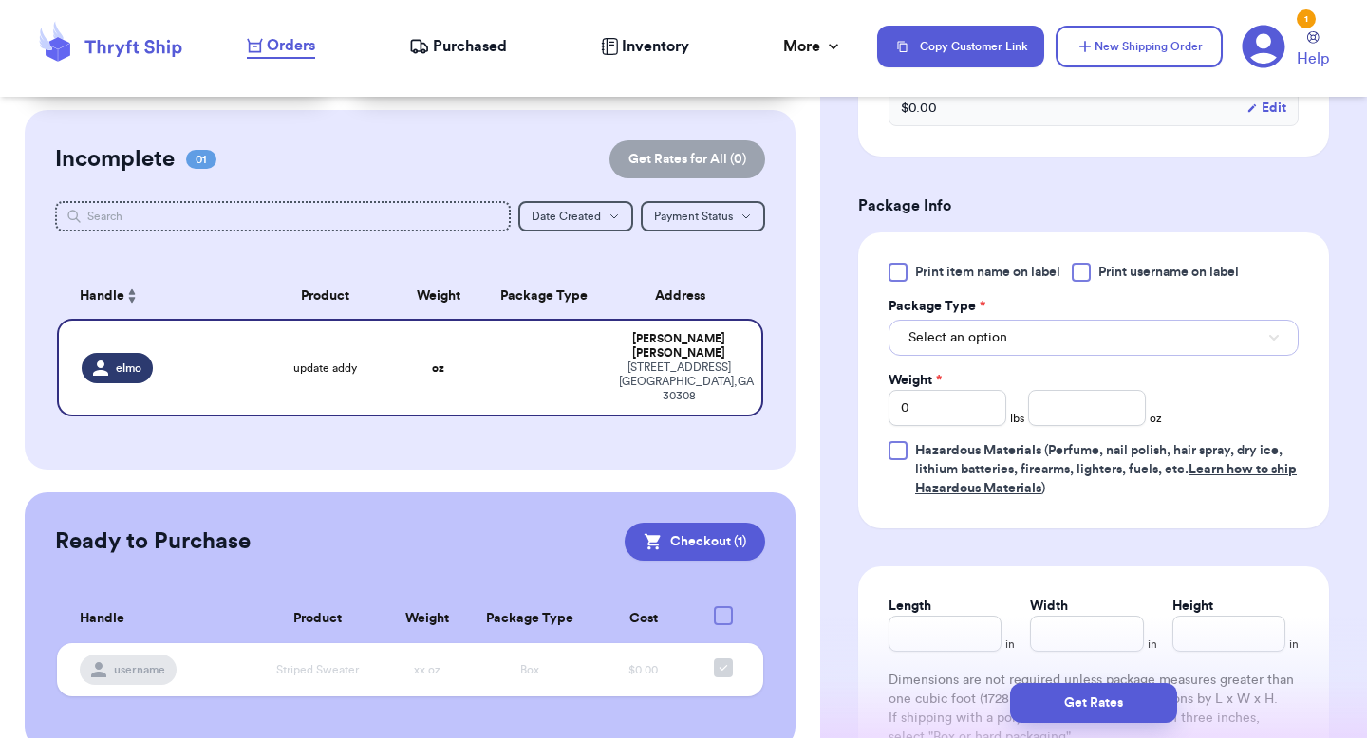
click at [1005, 348] on button "Select an option" at bounding box center [1093, 338] width 410 height 36
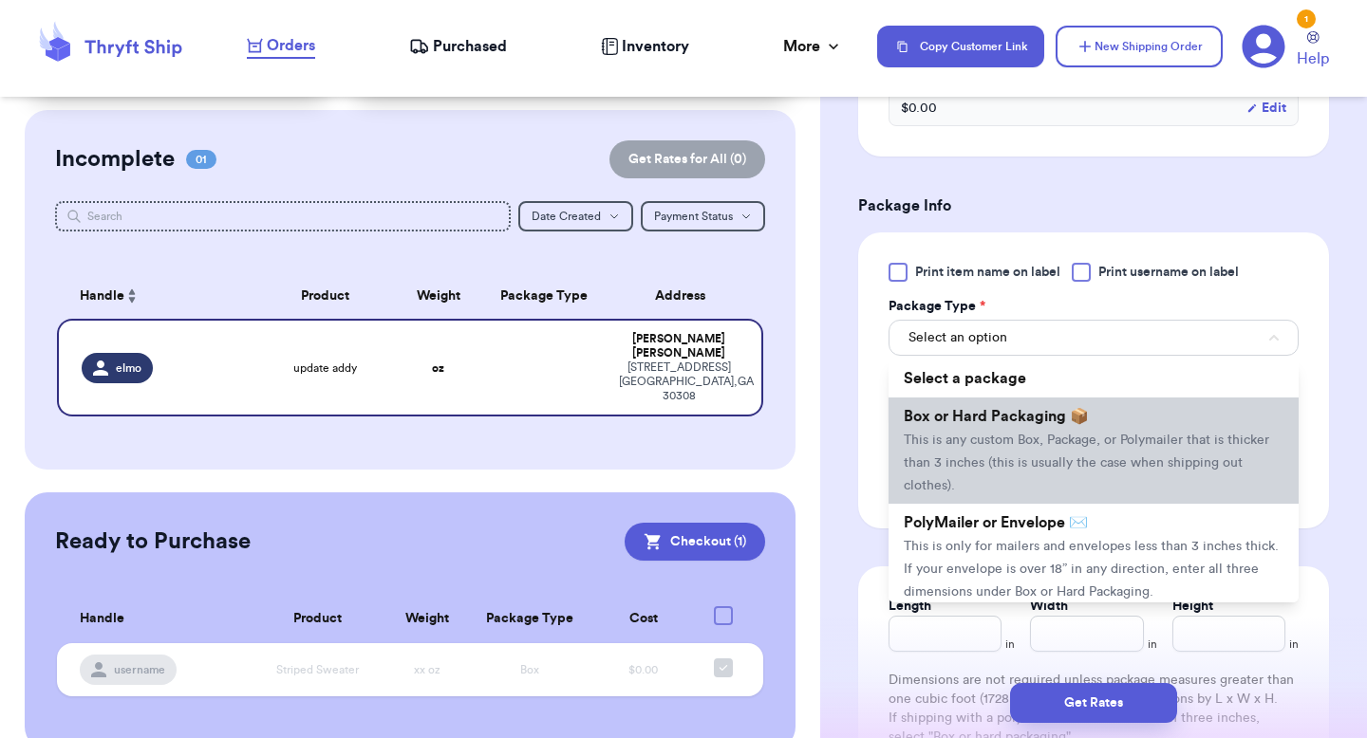
click at [1001, 424] on span "Box or Hard Packaging 📦" at bounding box center [996, 416] width 185 height 15
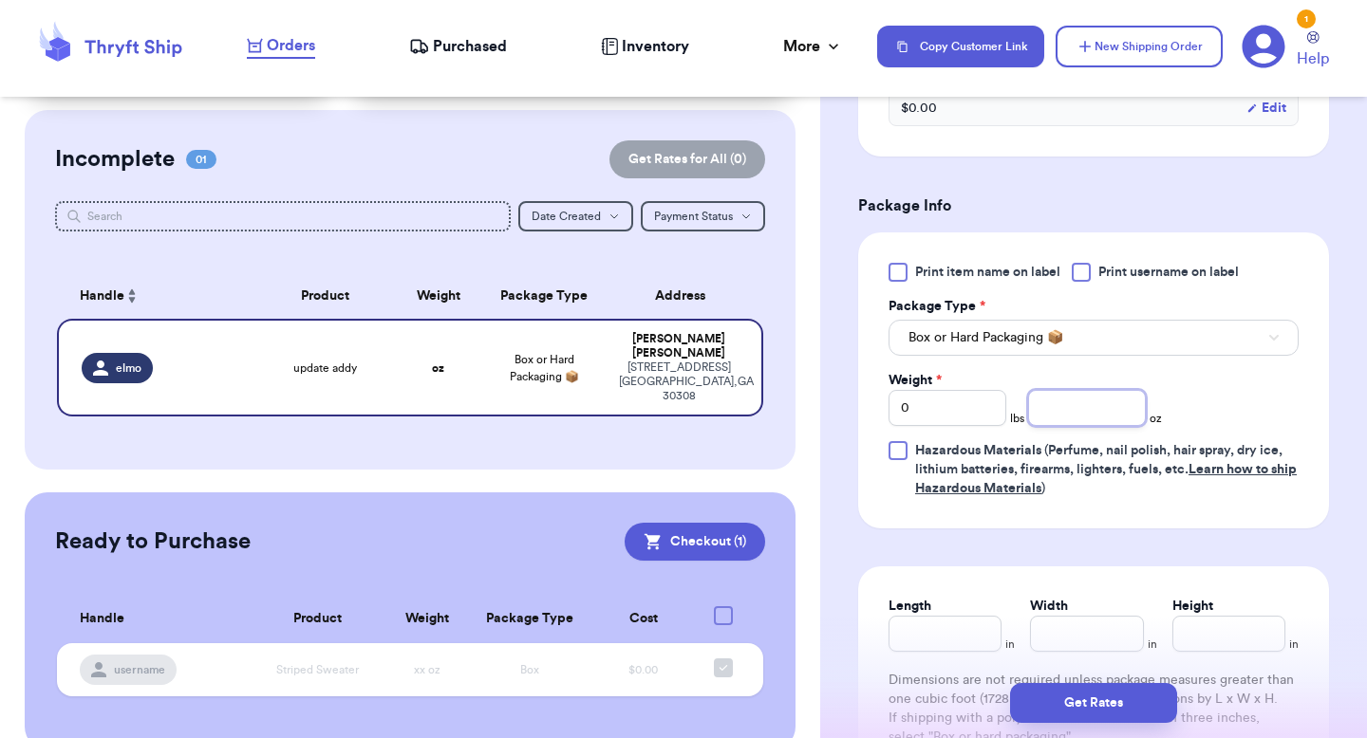
click at [1049, 408] on input "number" at bounding box center [1087, 408] width 118 height 36
type input "8"
click at [1063, 727] on div "Get Rates" at bounding box center [1093, 703] width 547 height 70
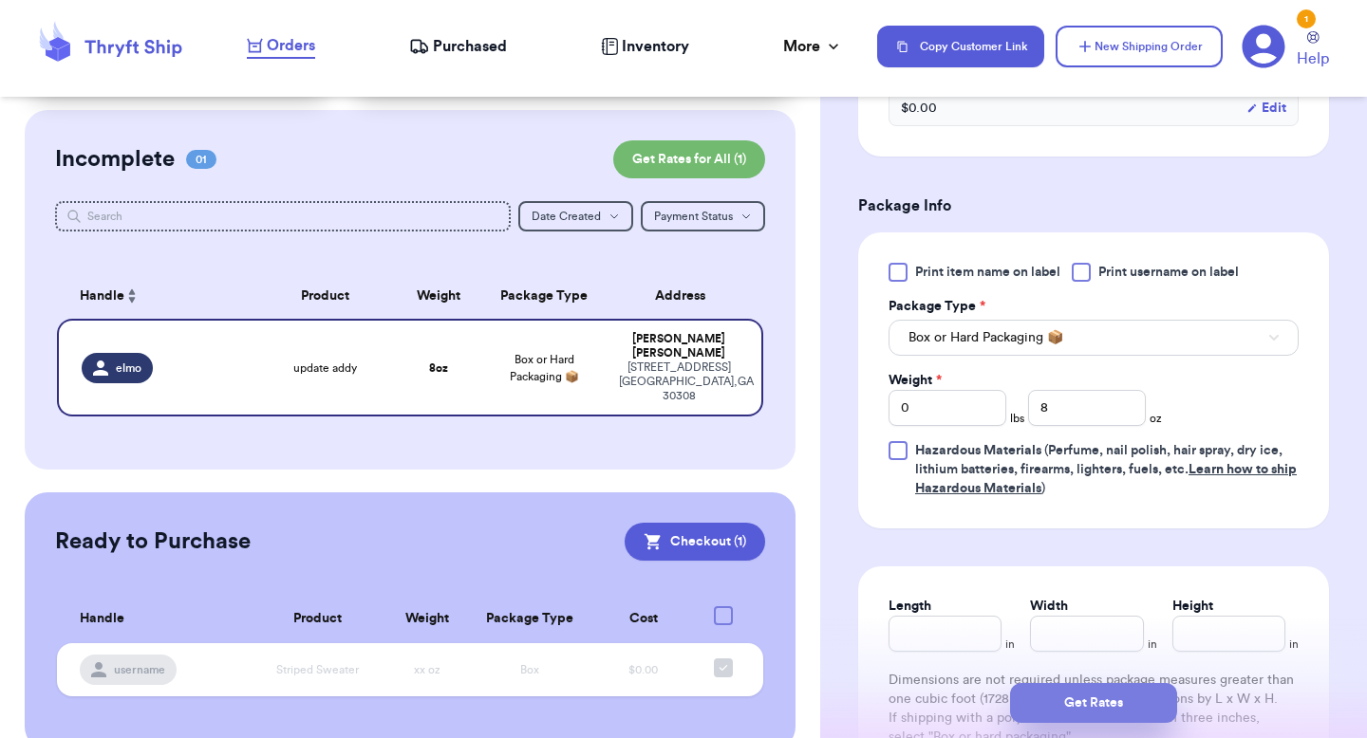
click at [1063, 705] on button "Get Rates" at bounding box center [1093, 703] width 167 height 40
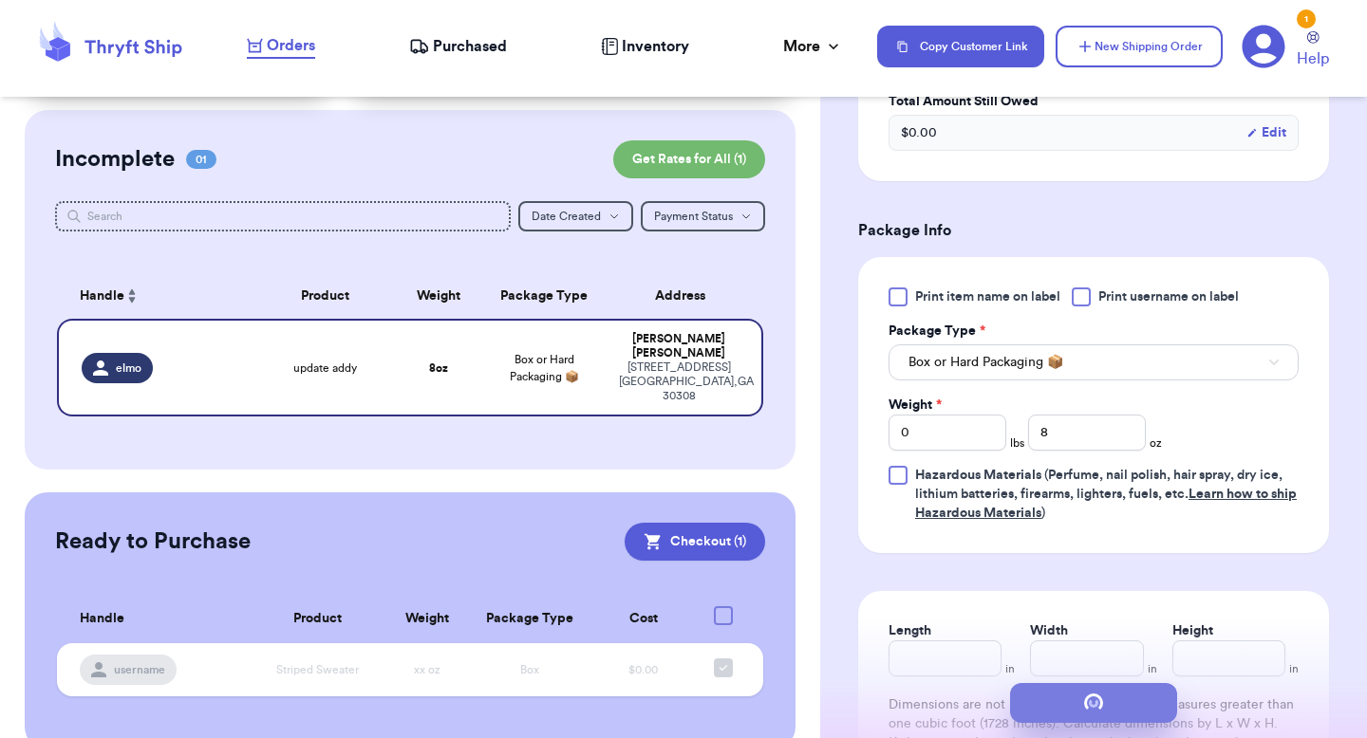
scroll to position [0, 0]
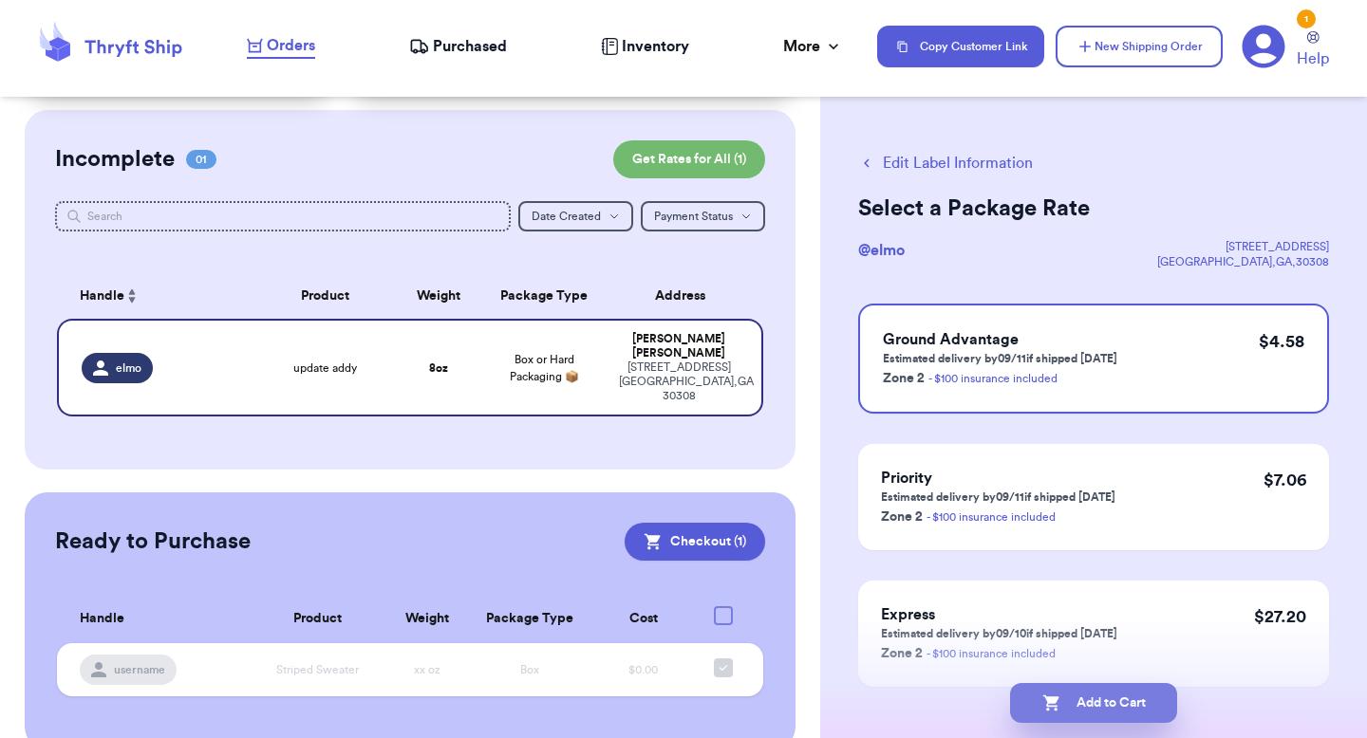
click at [1059, 696] on button "Add to Cart" at bounding box center [1093, 703] width 167 height 40
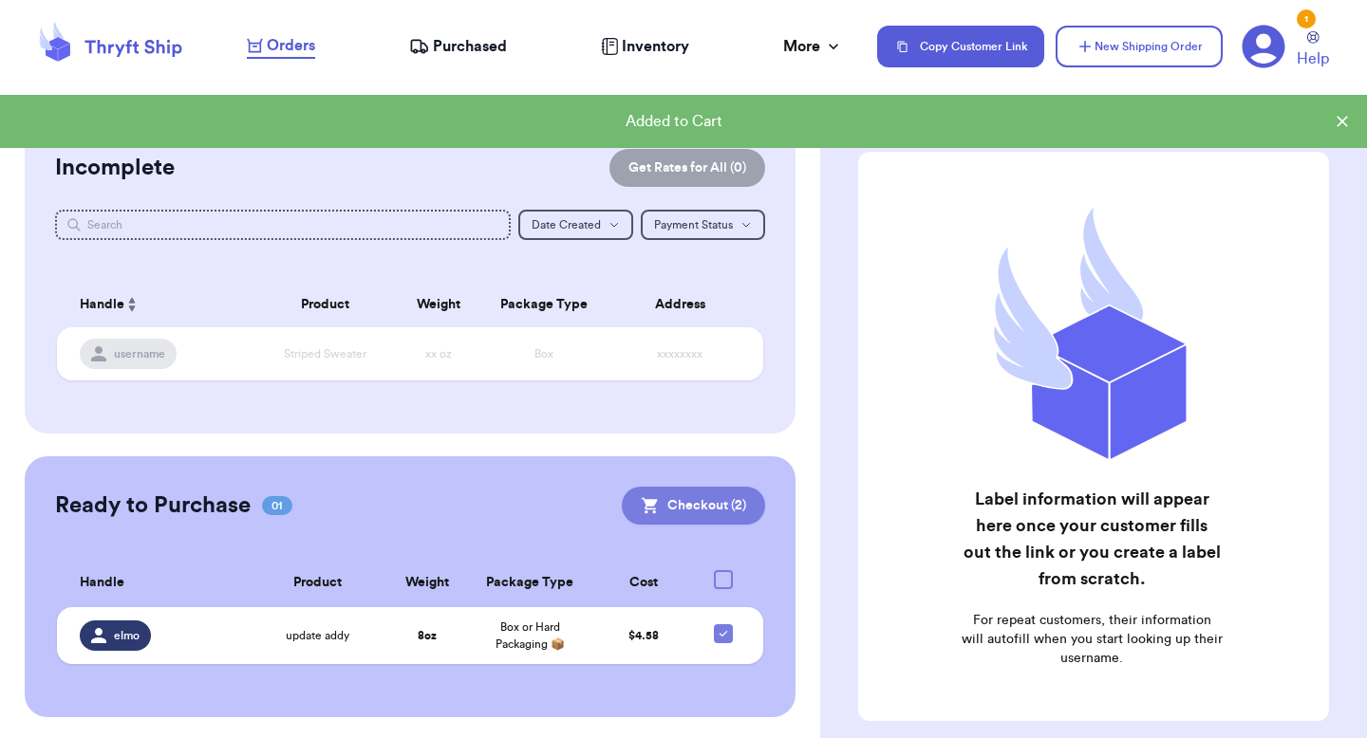
click at [739, 519] on button "Checkout ( 2 )" at bounding box center [693, 506] width 143 height 38
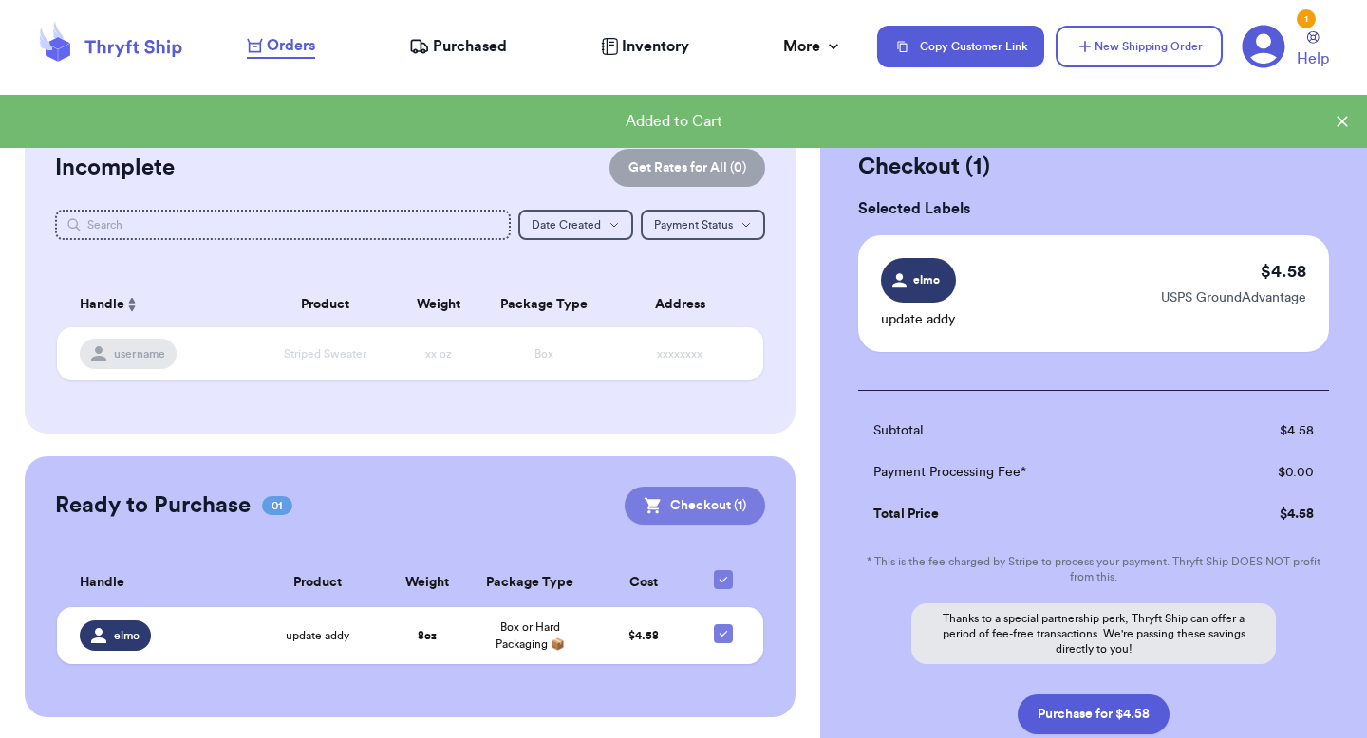
click at [743, 503] on button "Checkout ( 1 )" at bounding box center [695, 506] width 140 height 38
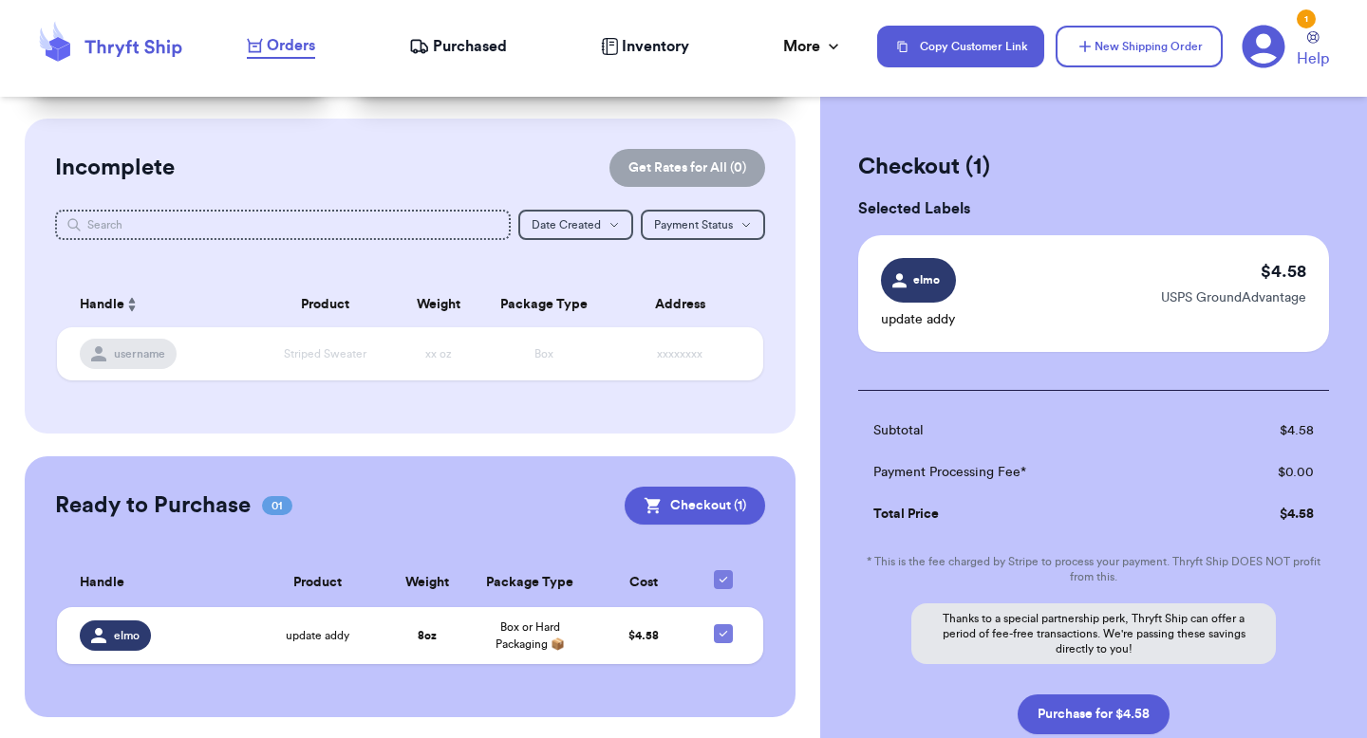
scroll to position [129, 0]
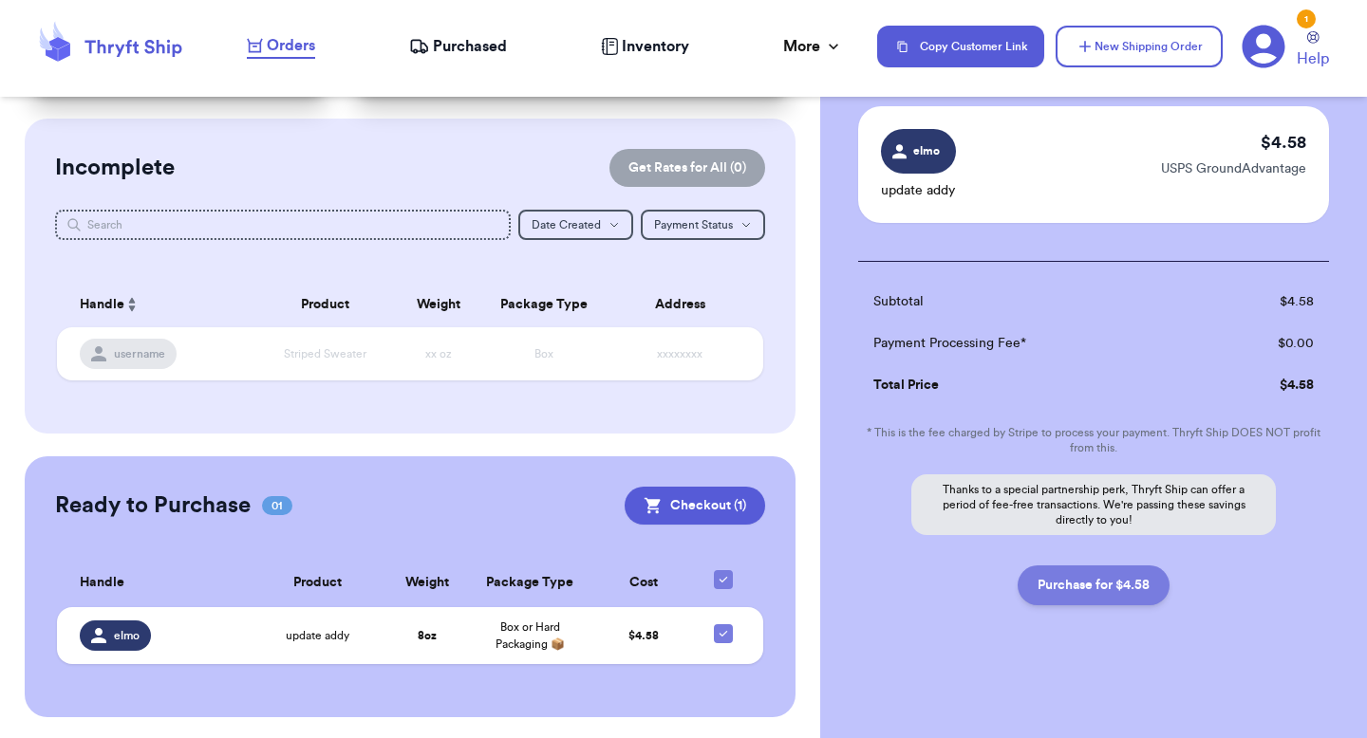
click at [1051, 591] on button "Purchase for $4.58" at bounding box center [1094, 586] width 152 height 40
checkbox input "true"
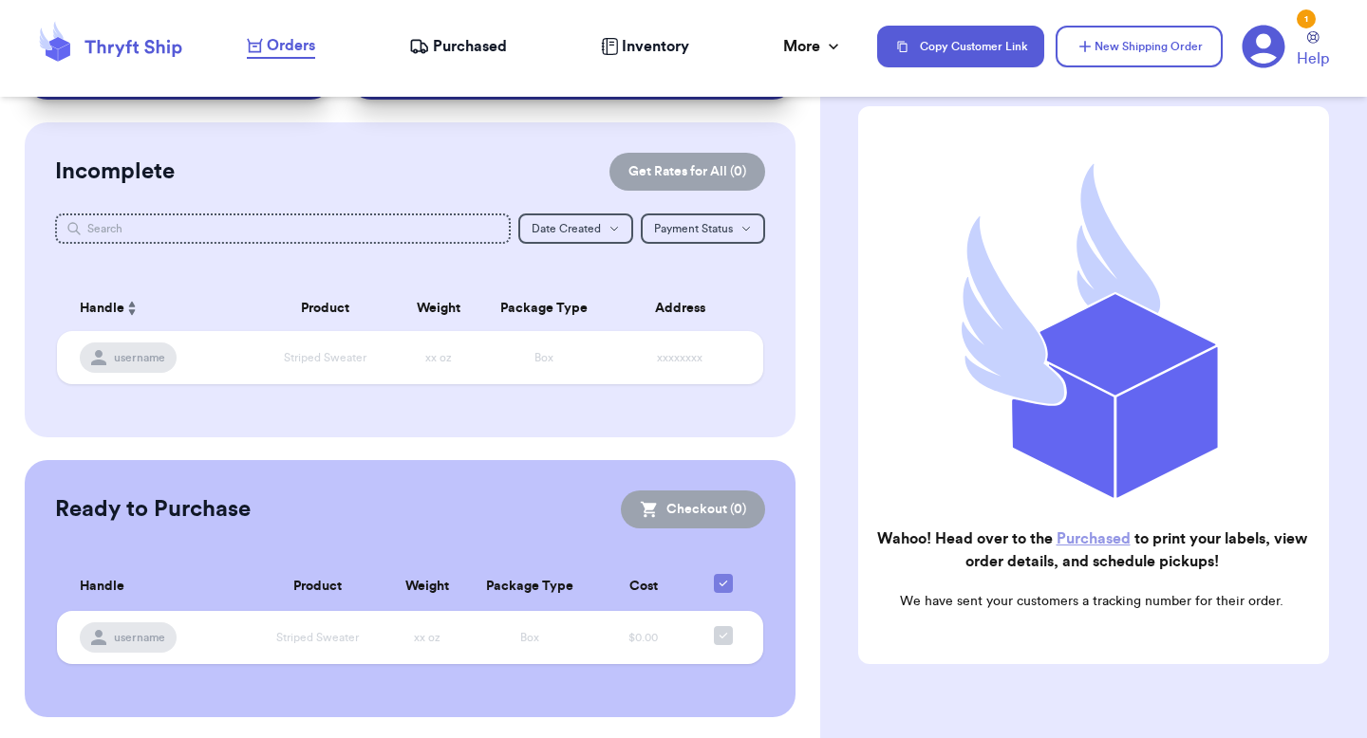
scroll to position [0, 0]
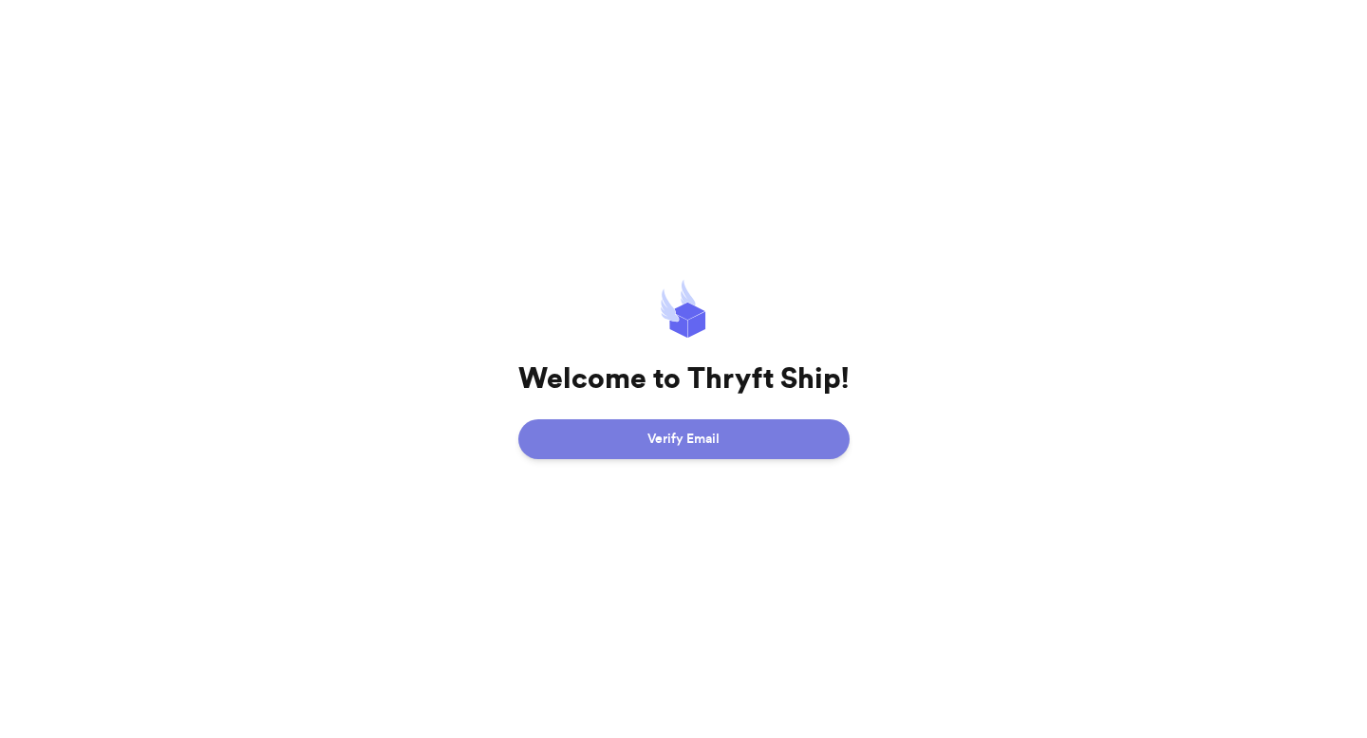
click at [785, 448] on button "Verify Email" at bounding box center [683, 440] width 331 height 40
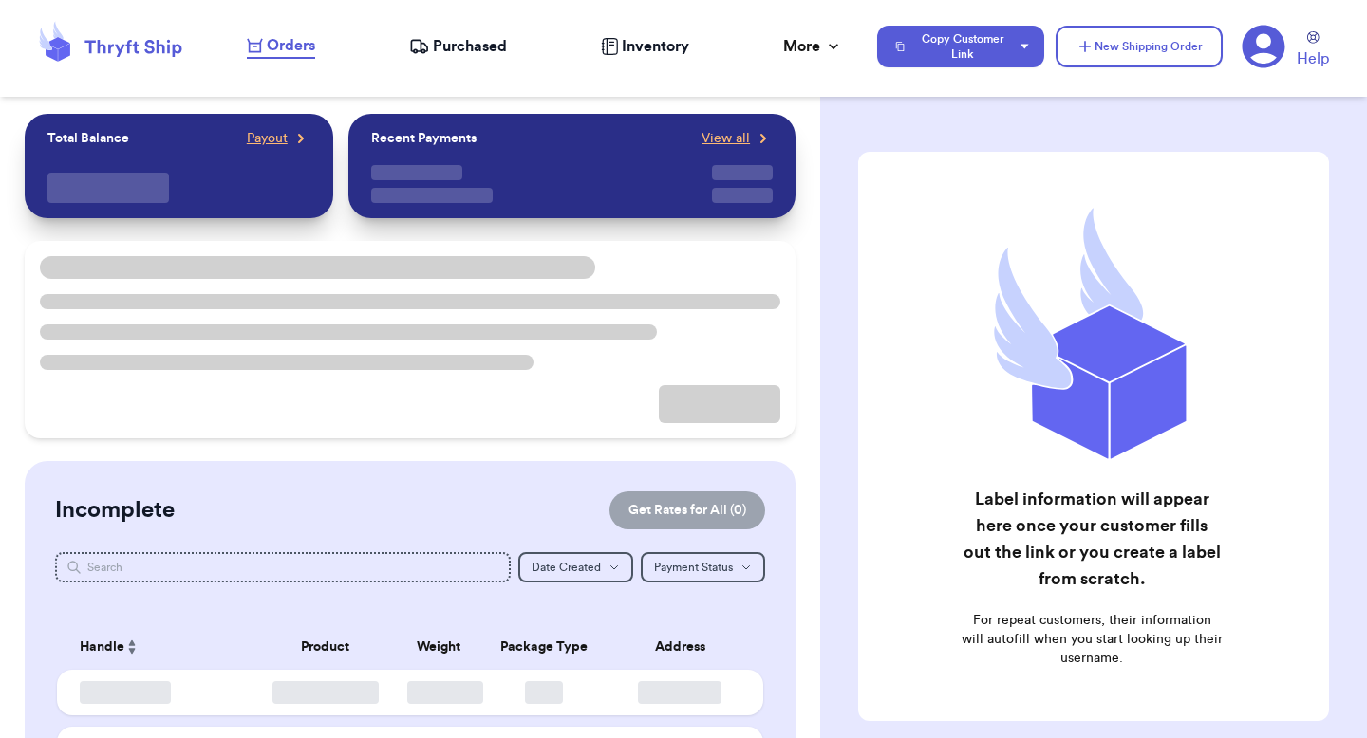
checkbox input "true"
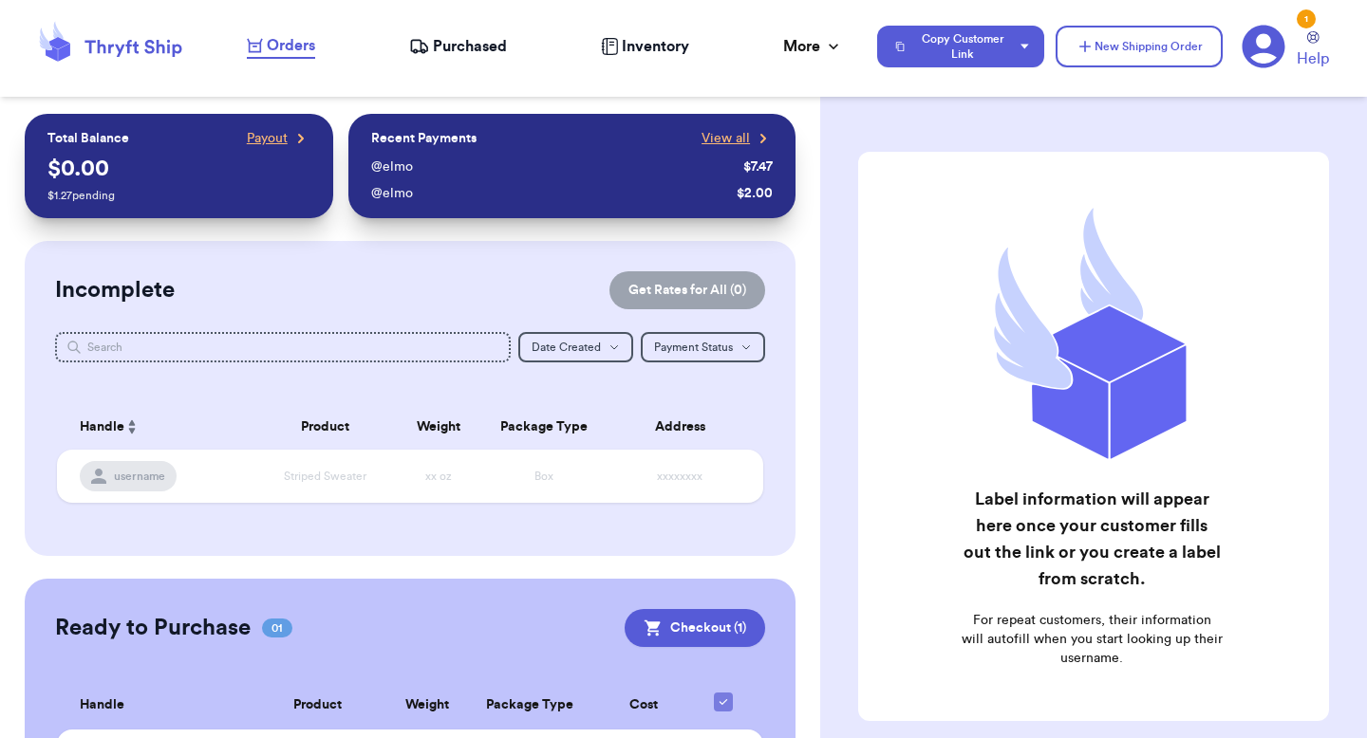
click at [1262, 36] on icon at bounding box center [1264, 47] width 44 height 44
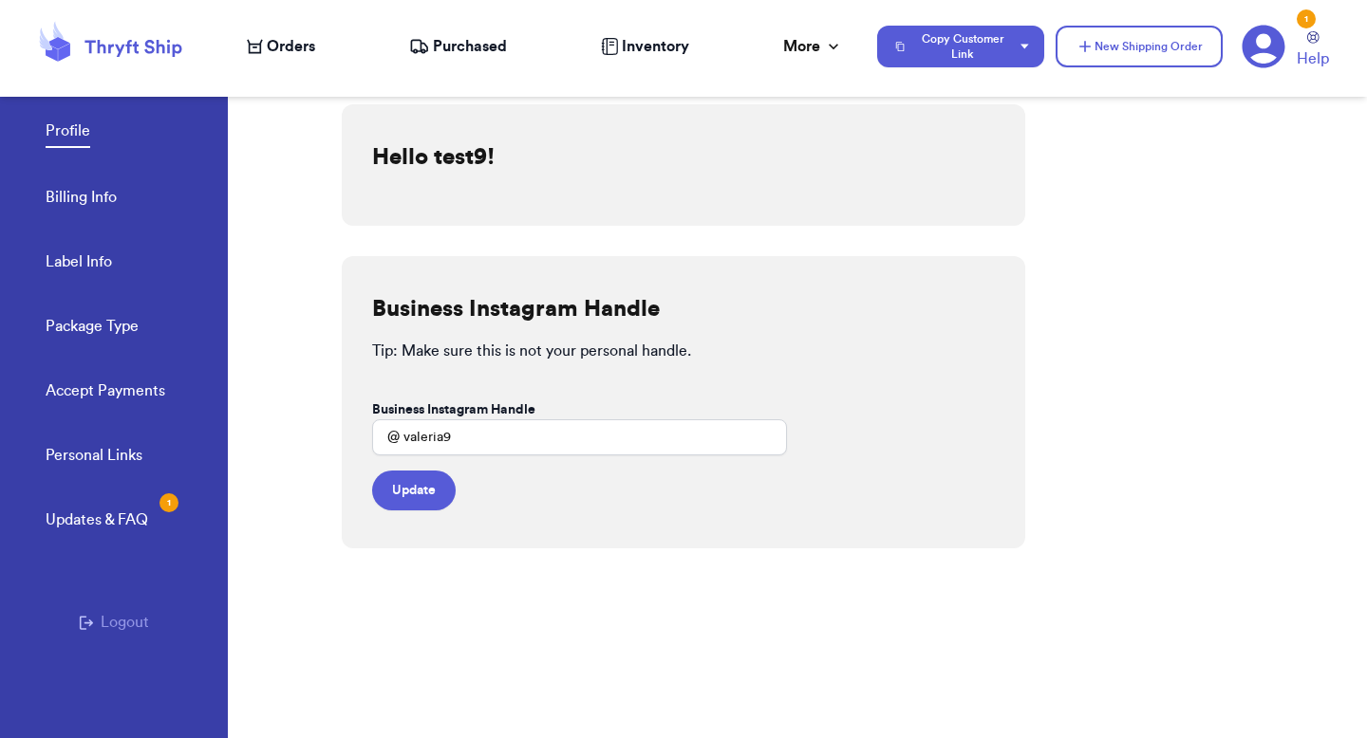
click at [103, 519] on div "Updates & FAQ 1" at bounding box center [97, 520] width 103 height 23
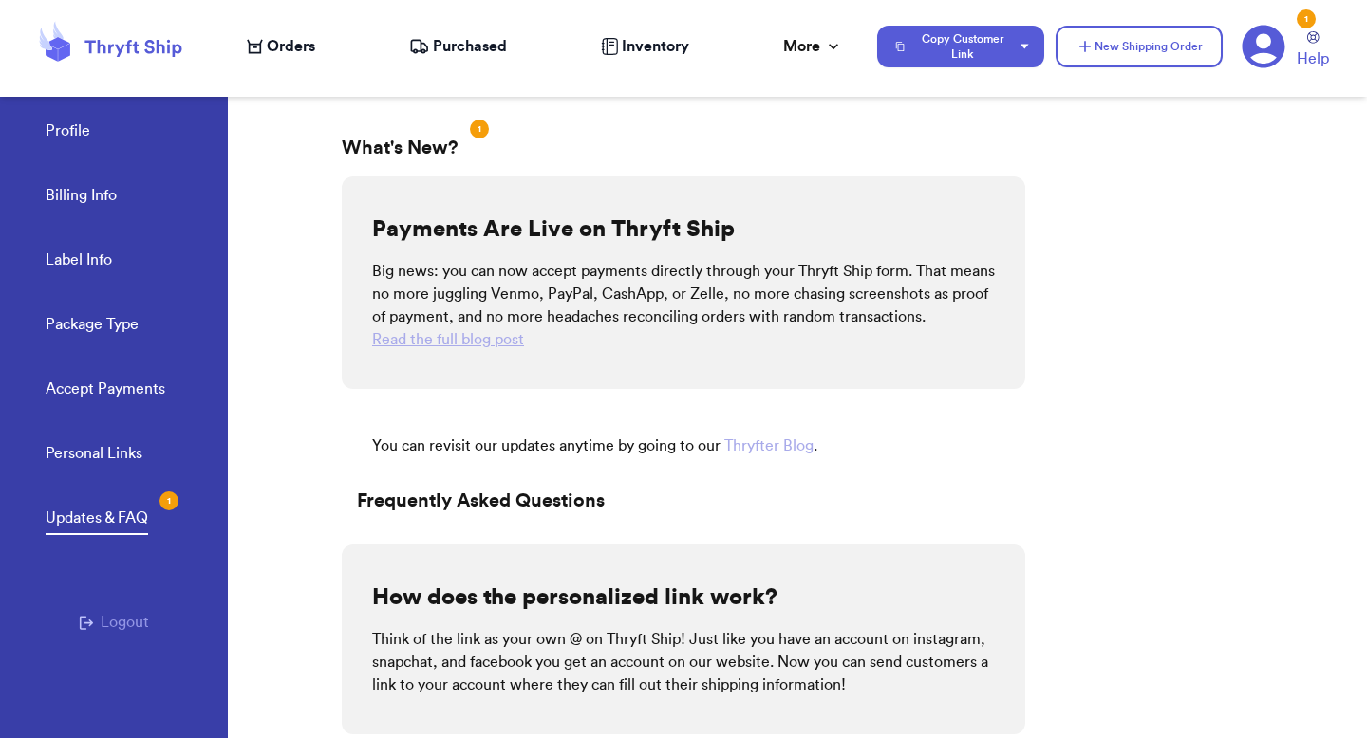
click at [275, 50] on span "Orders" at bounding box center [291, 46] width 48 height 23
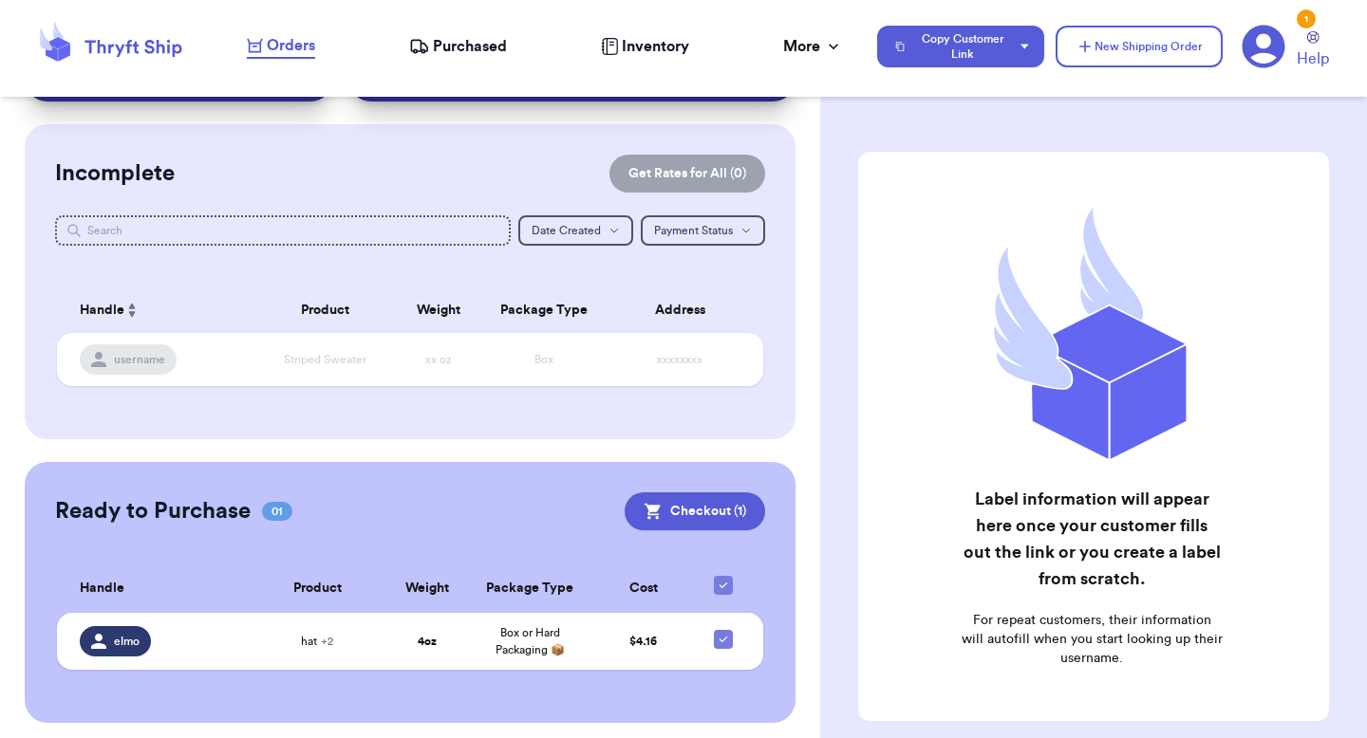
scroll to position [118, 0]
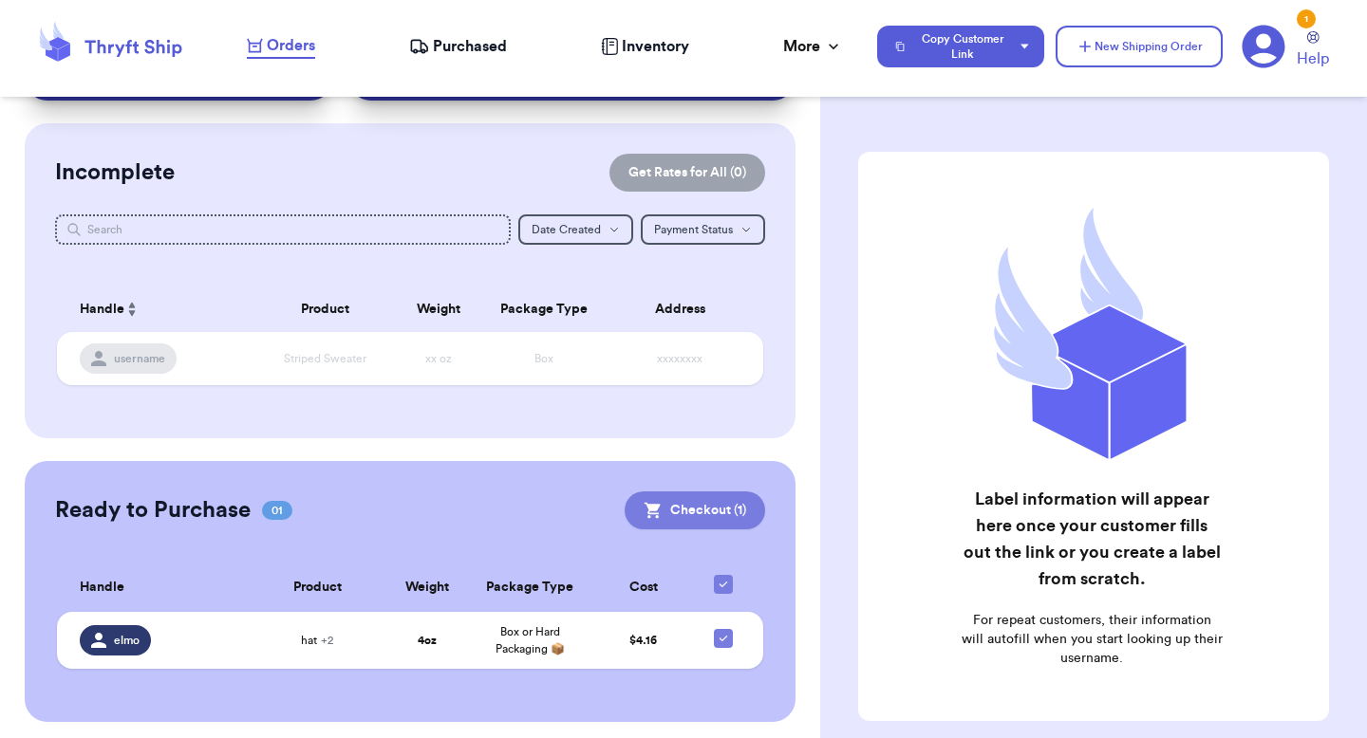
click at [695, 497] on button "Checkout ( 1 )" at bounding box center [695, 511] width 140 height 38
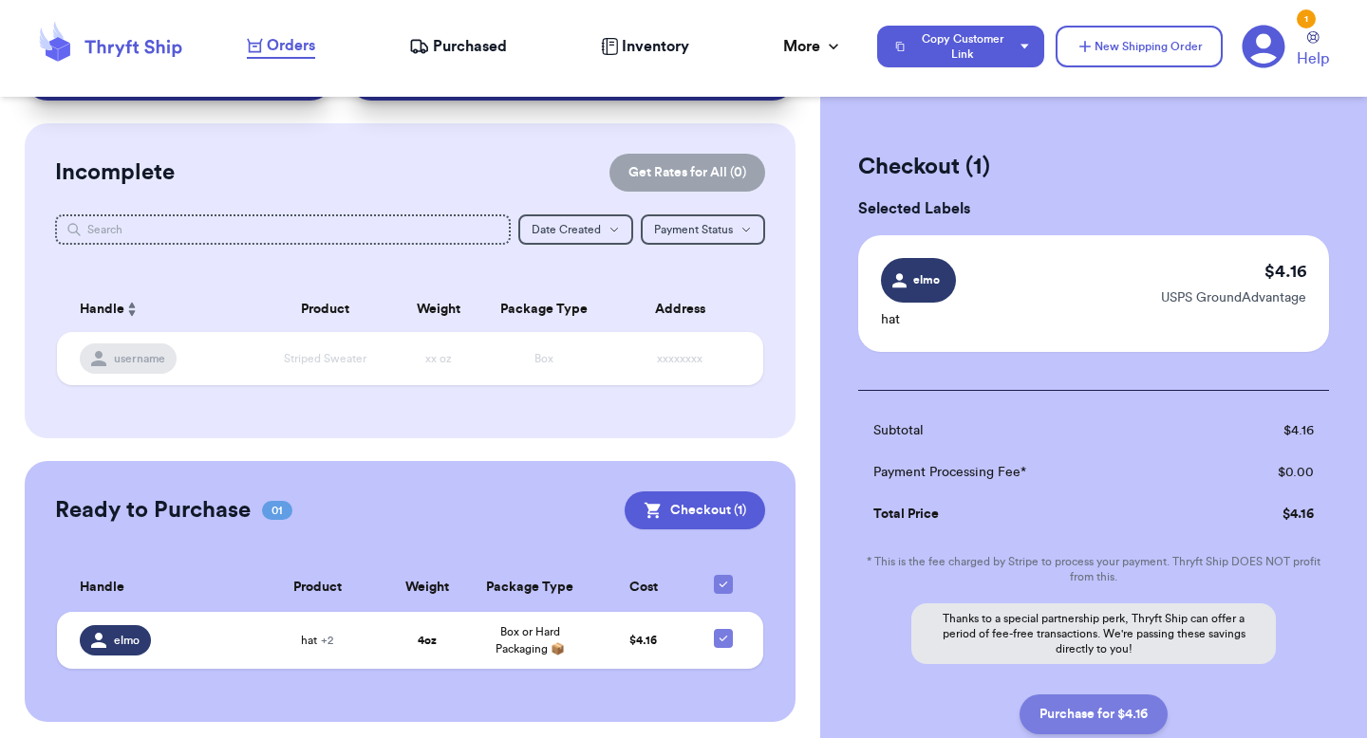
click at [1068, 702] on button "Purchase for $4.16" at bounding box center [1093, 715] width 148 height 40
checkbox input "false"
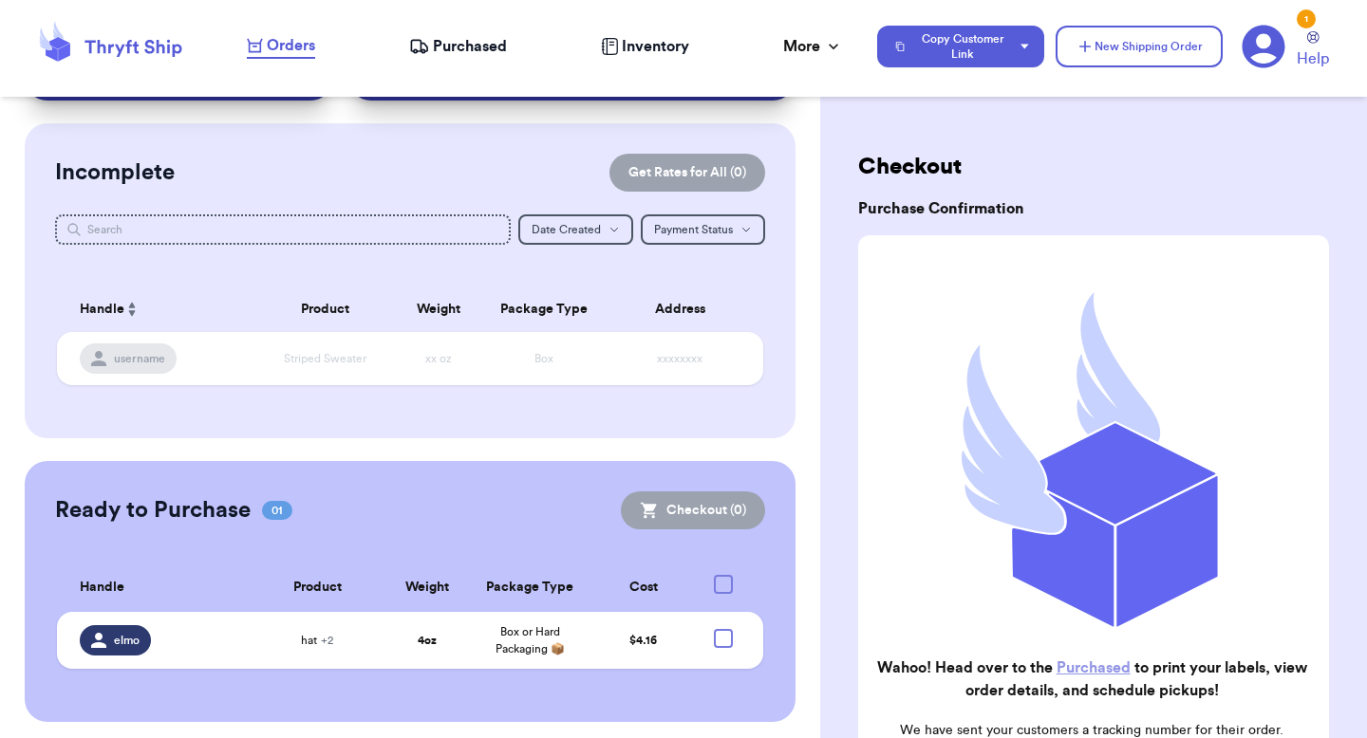
checkbox input "true"
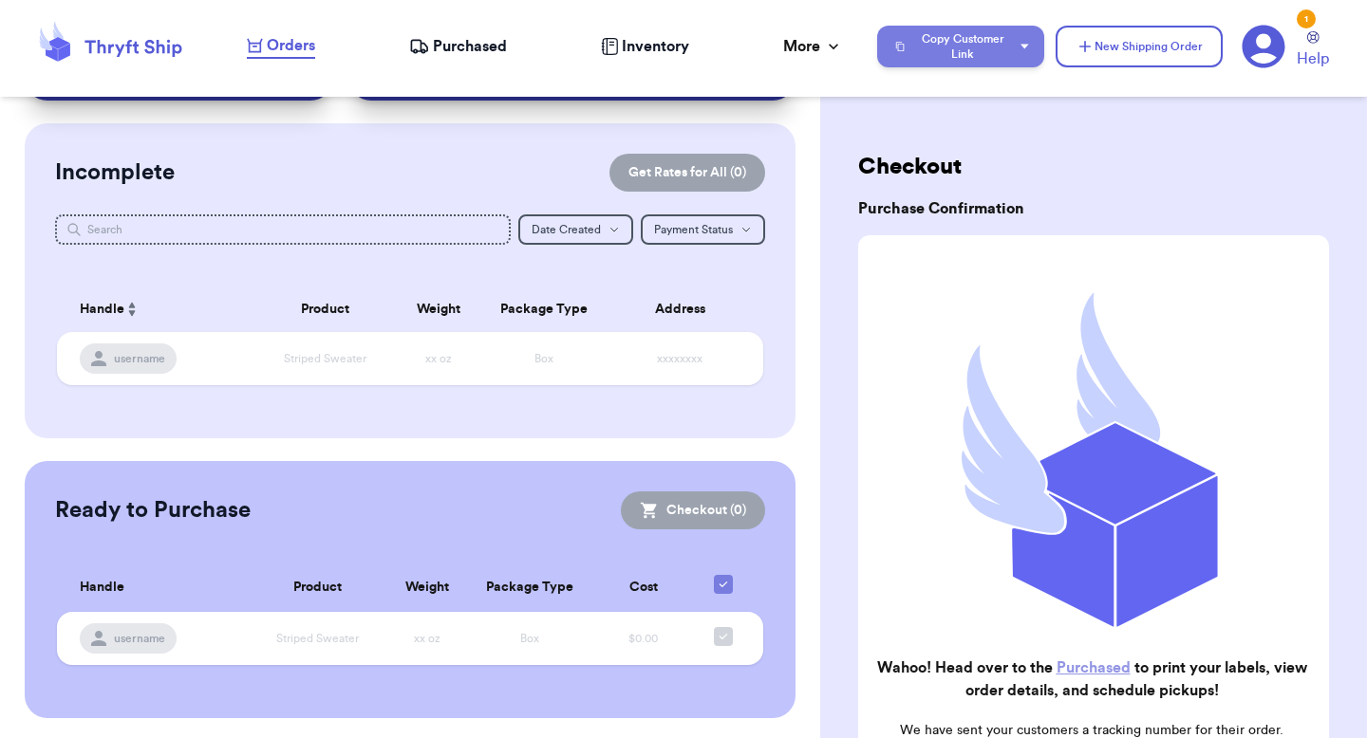
click at [978, 42] on button "Copy Customer Link" at bounding box center [960, 47] width 167 height 42
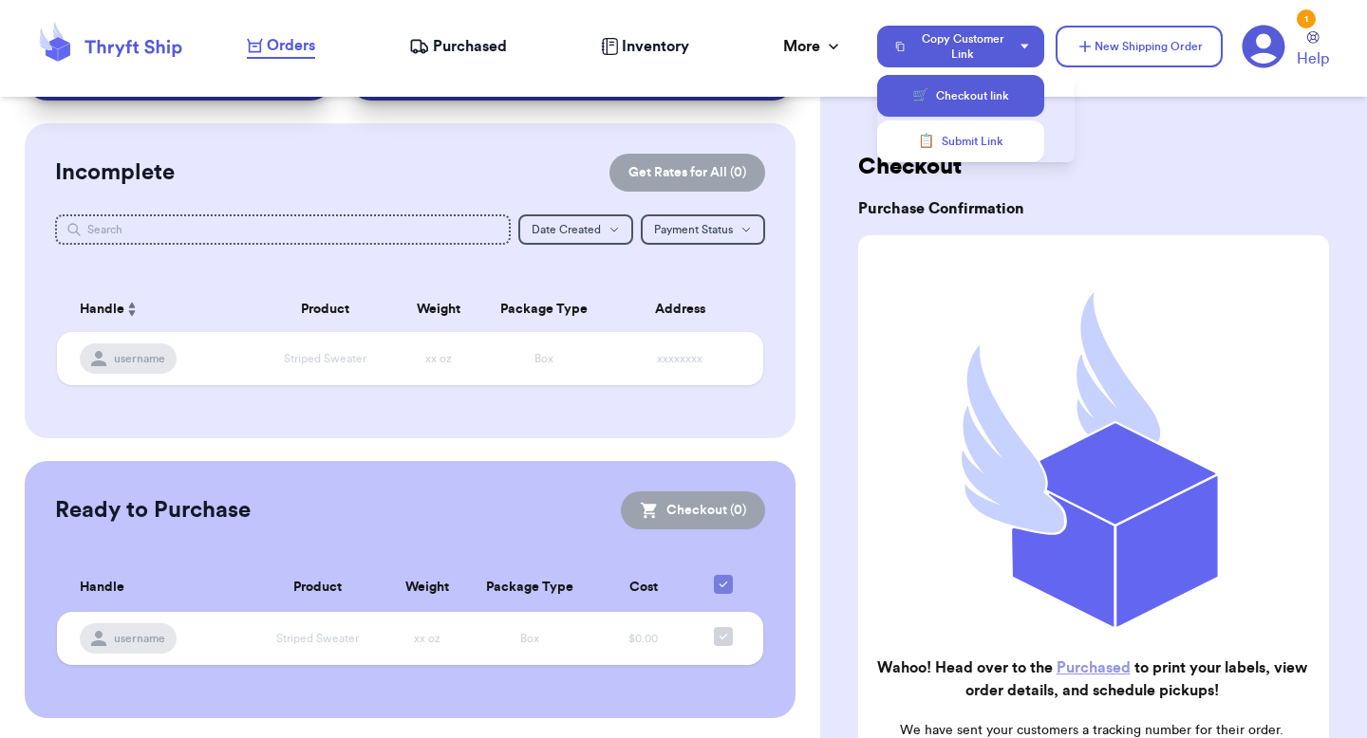
click at [986, 108] on button "🛒 Checkout link" at bounding box center [960, 96] width 167 height 42
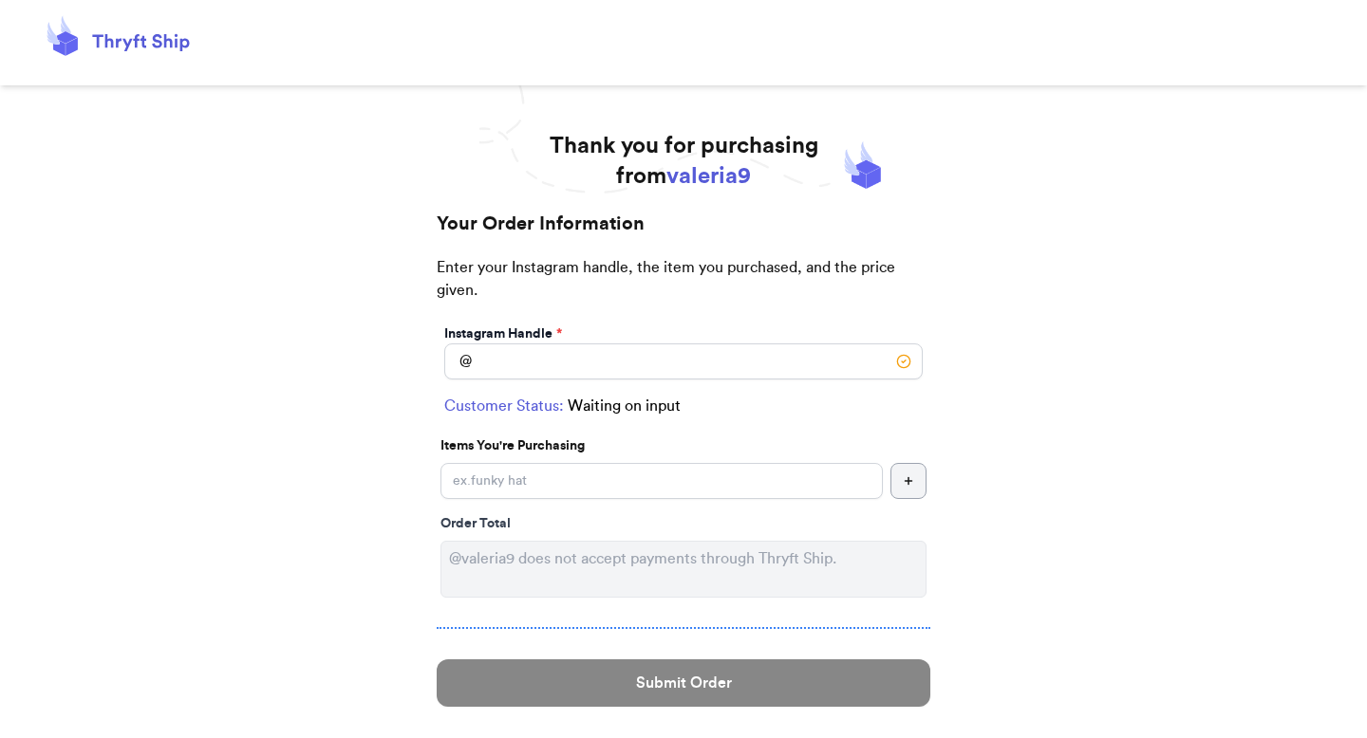
click at [633, 334] on div "Instagram Handle *" at bounding box center [683, 334] width 478 height 19
click at [618, 364] on input "Instagram Handle *" at bounding box center [683, 362] width 478 height 36
type input "elmo"
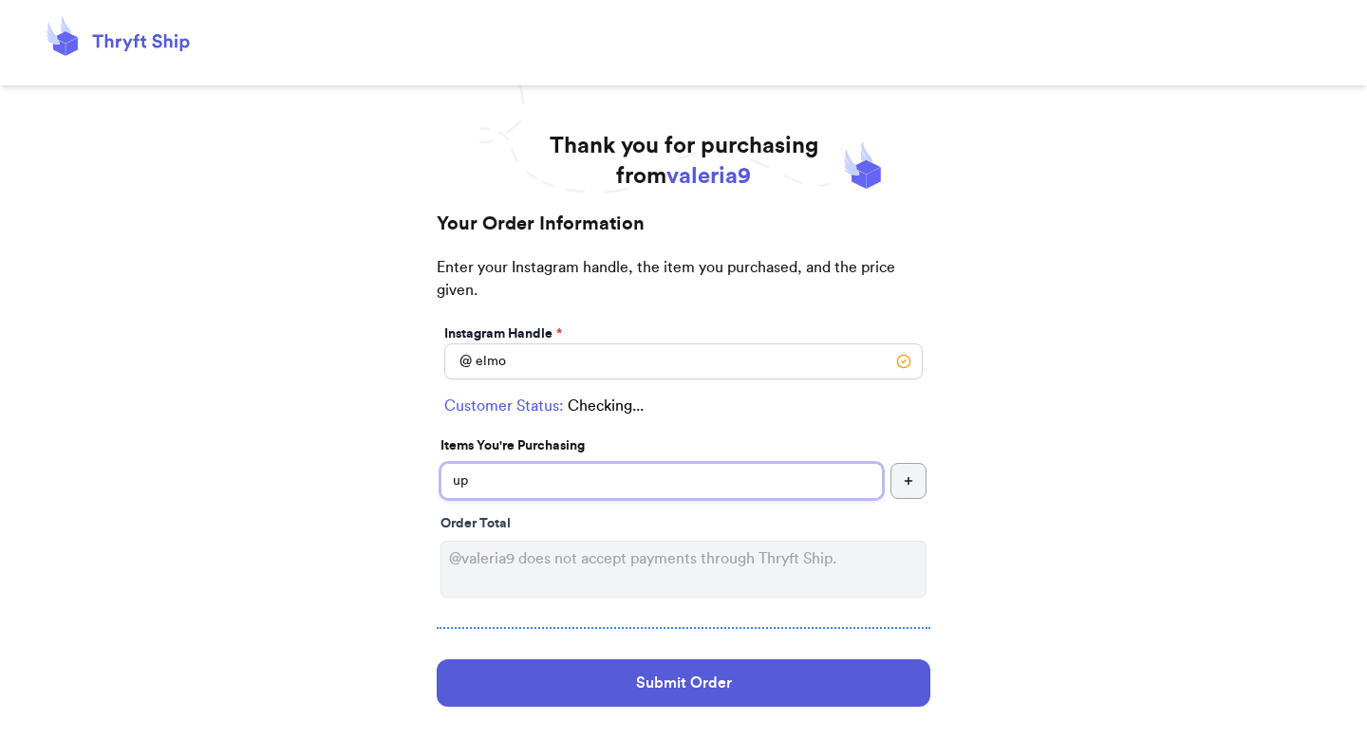
type input "upd"
select select "GA"
type input "athens"
type input "30601"
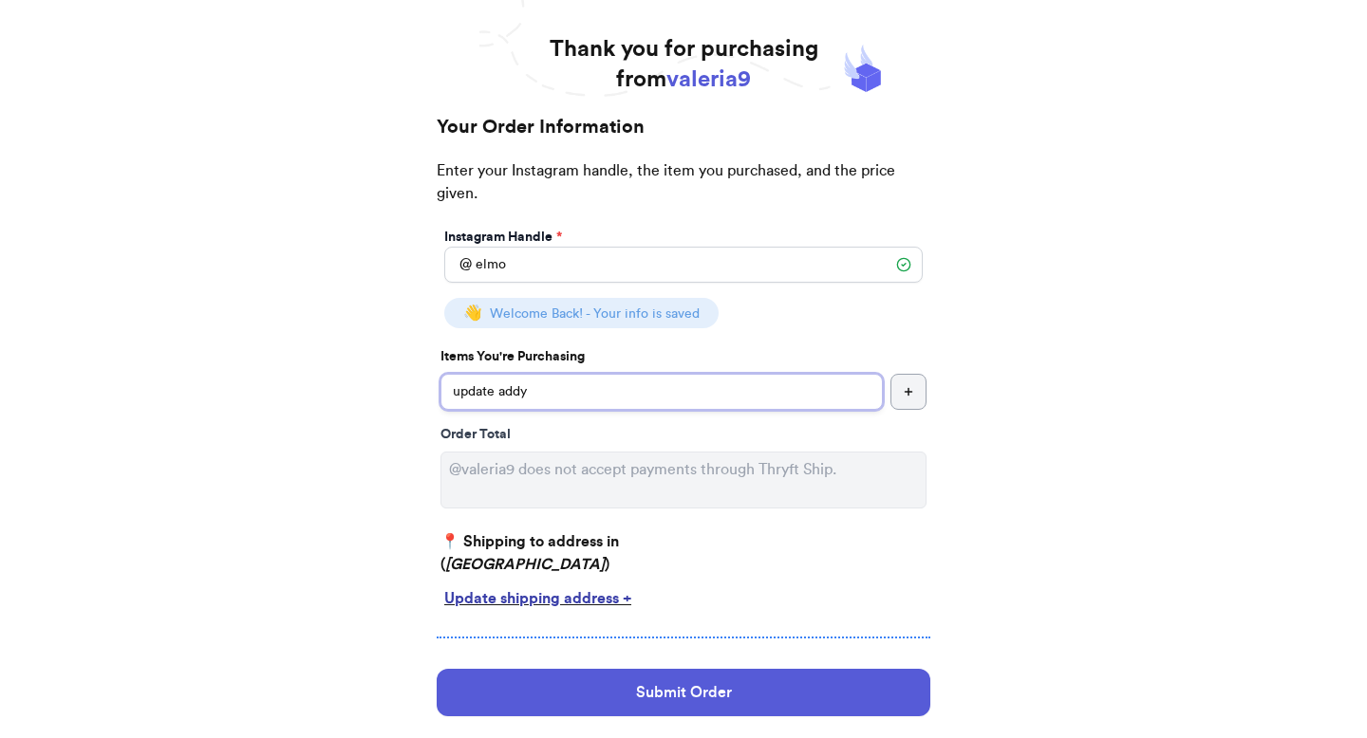
scroll to position [188, 0]
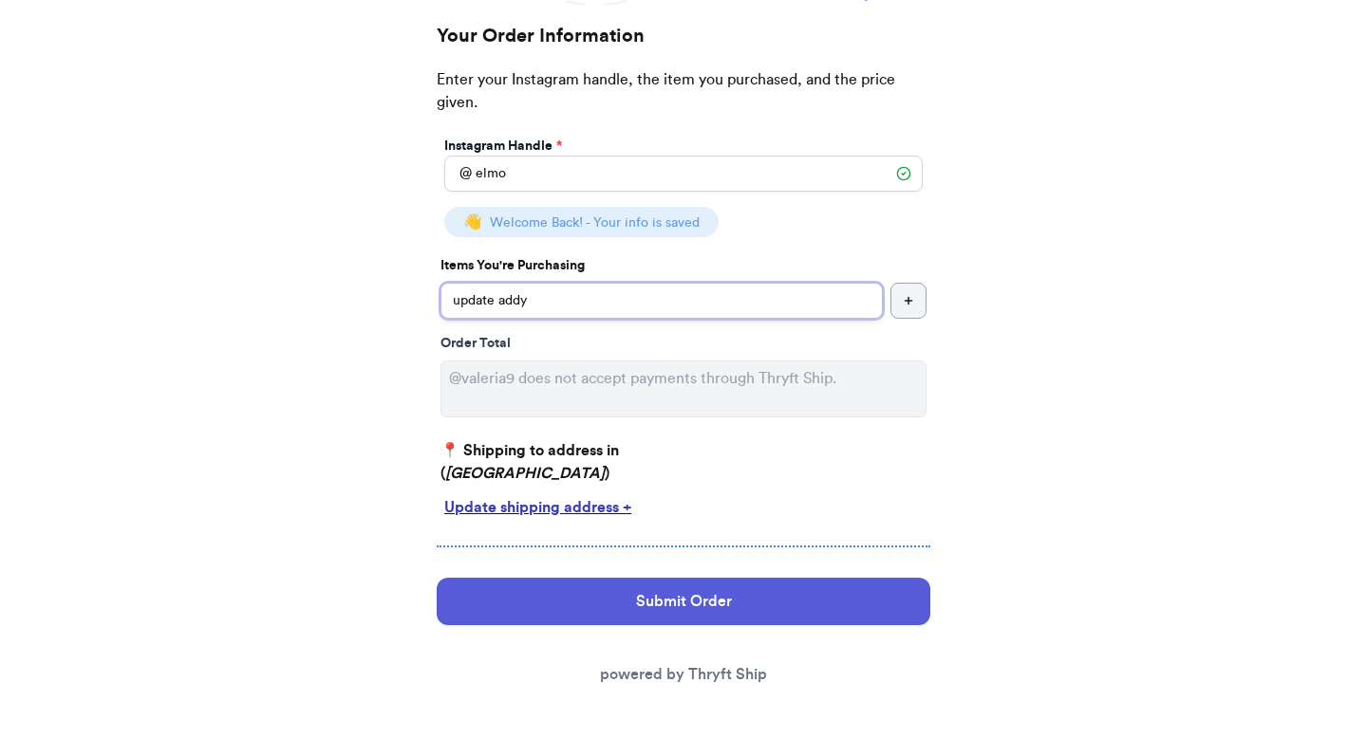
type input "update addy"
click at [551, 507] on div "Update shipping address +" at bounding box center [683, 507] width 478 height 23
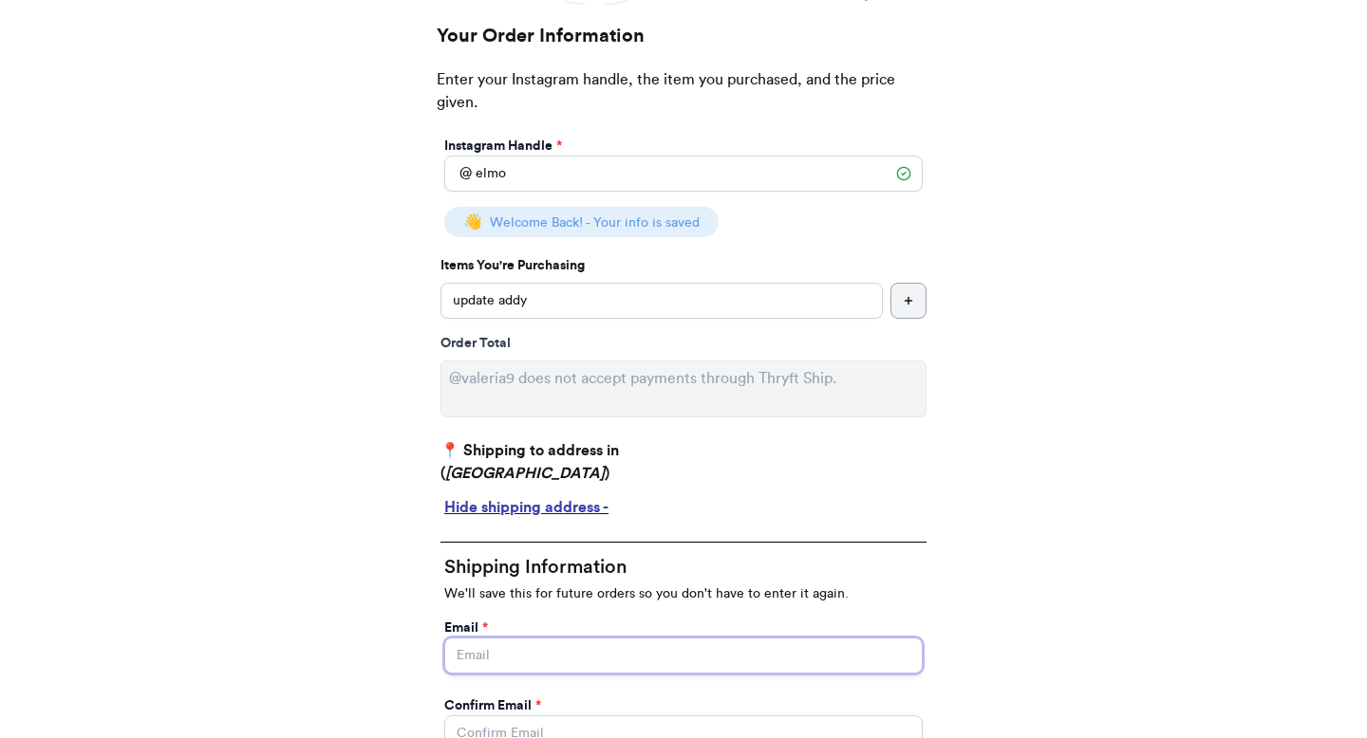
click at [532, 658] on input "Instagram Handle *" at bounding box center [683, 656] width 478 height 36
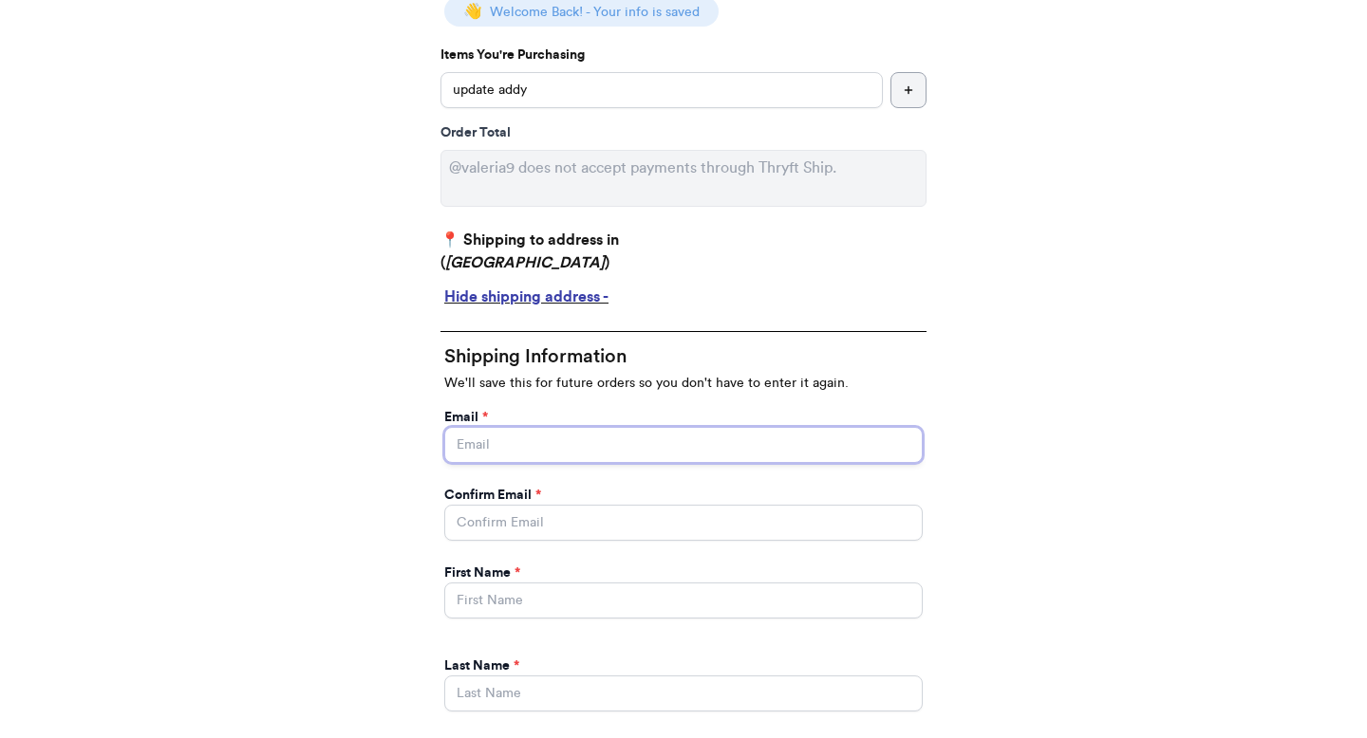
scroll to position [416, 0]
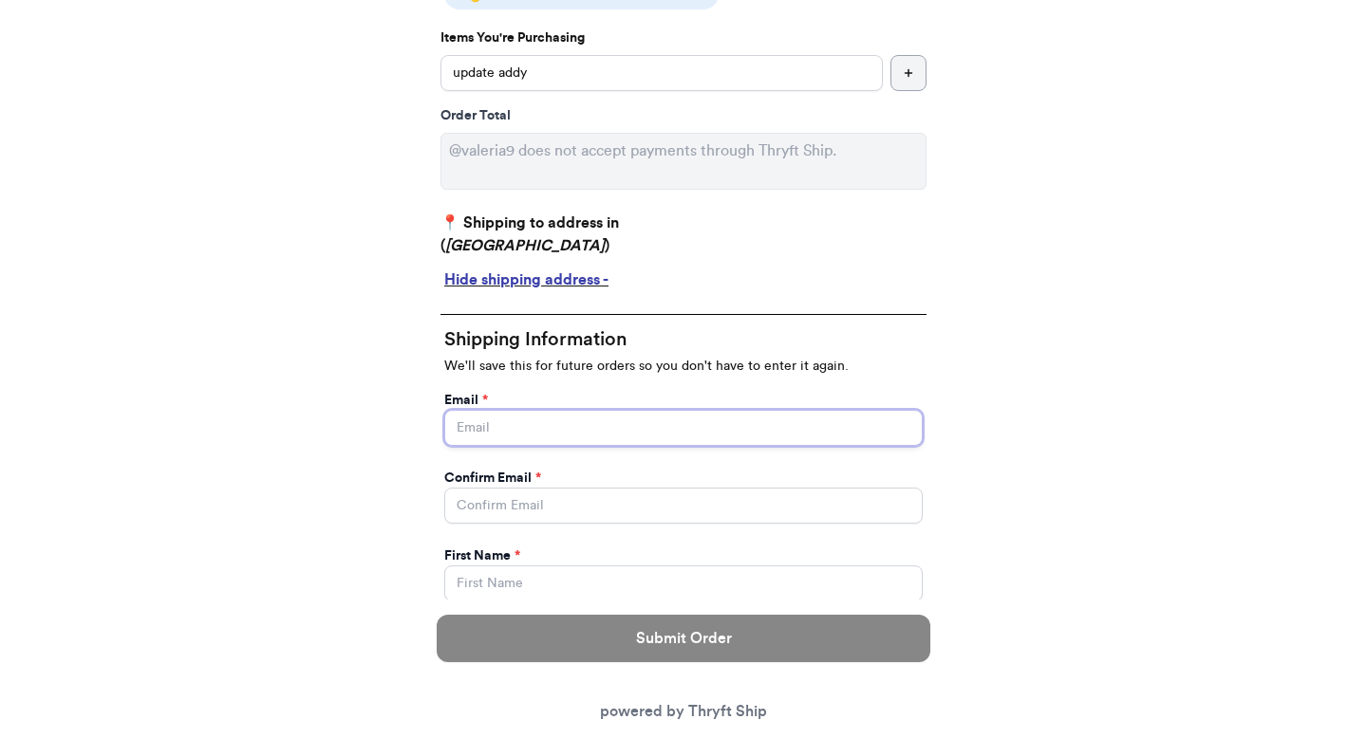
click at [805, 439] on input "Instagram Handle *" at bounding box center [683, 428] width 478 height 36
type input "valeria@thryftship.com"
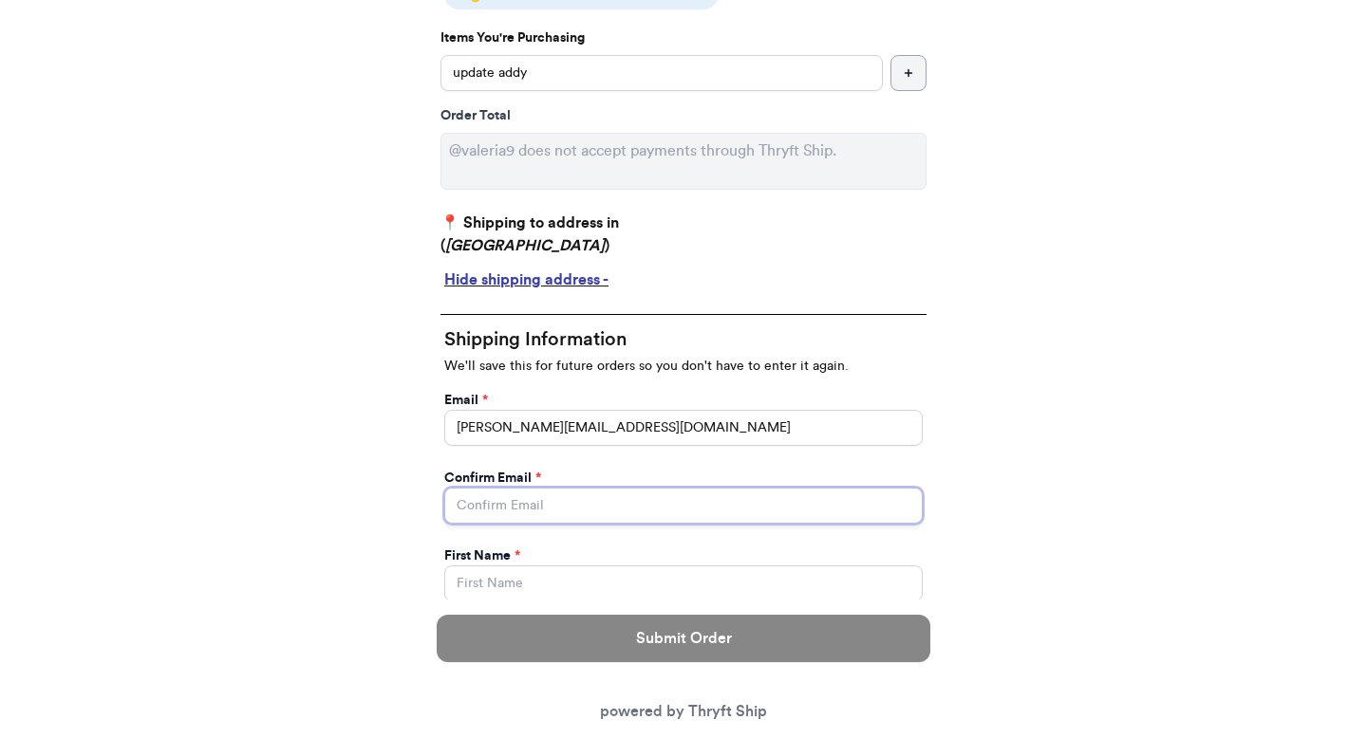
type input "valeria@thryftship.com"
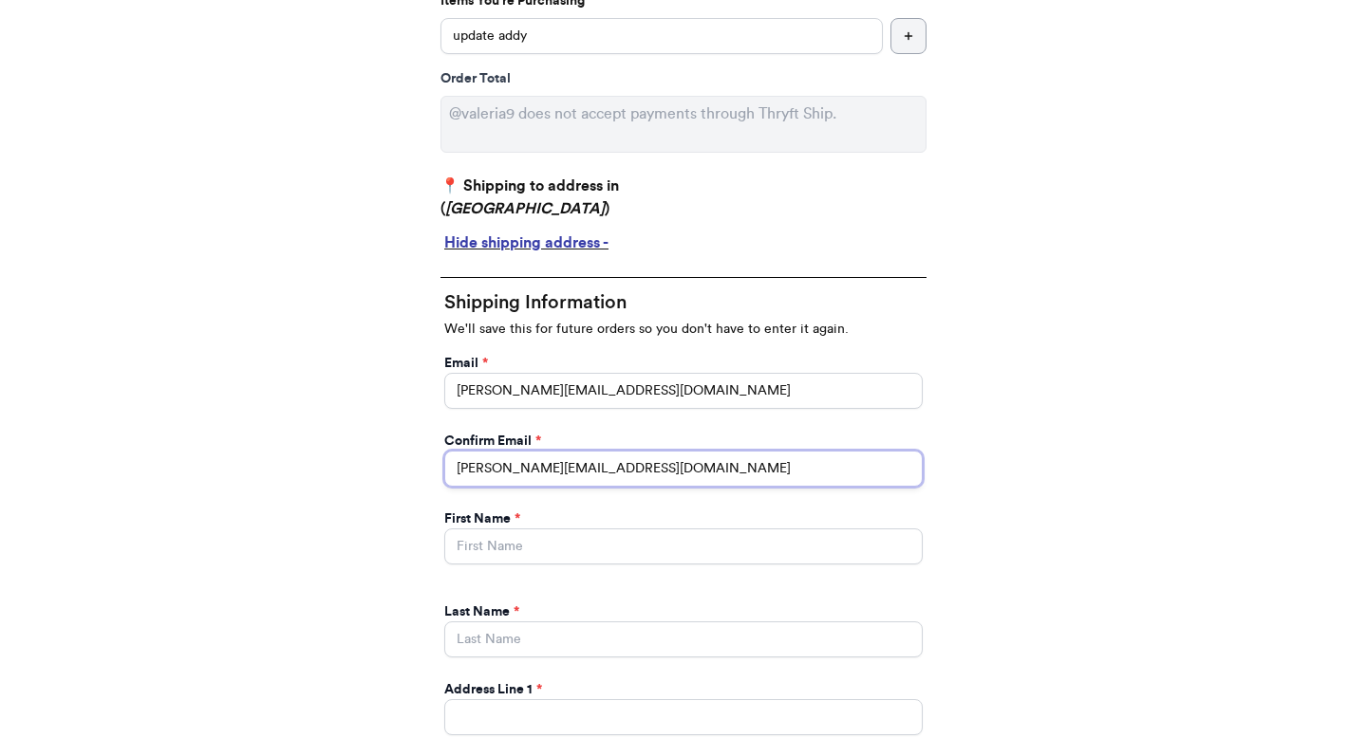
scroll to position [486, 0]
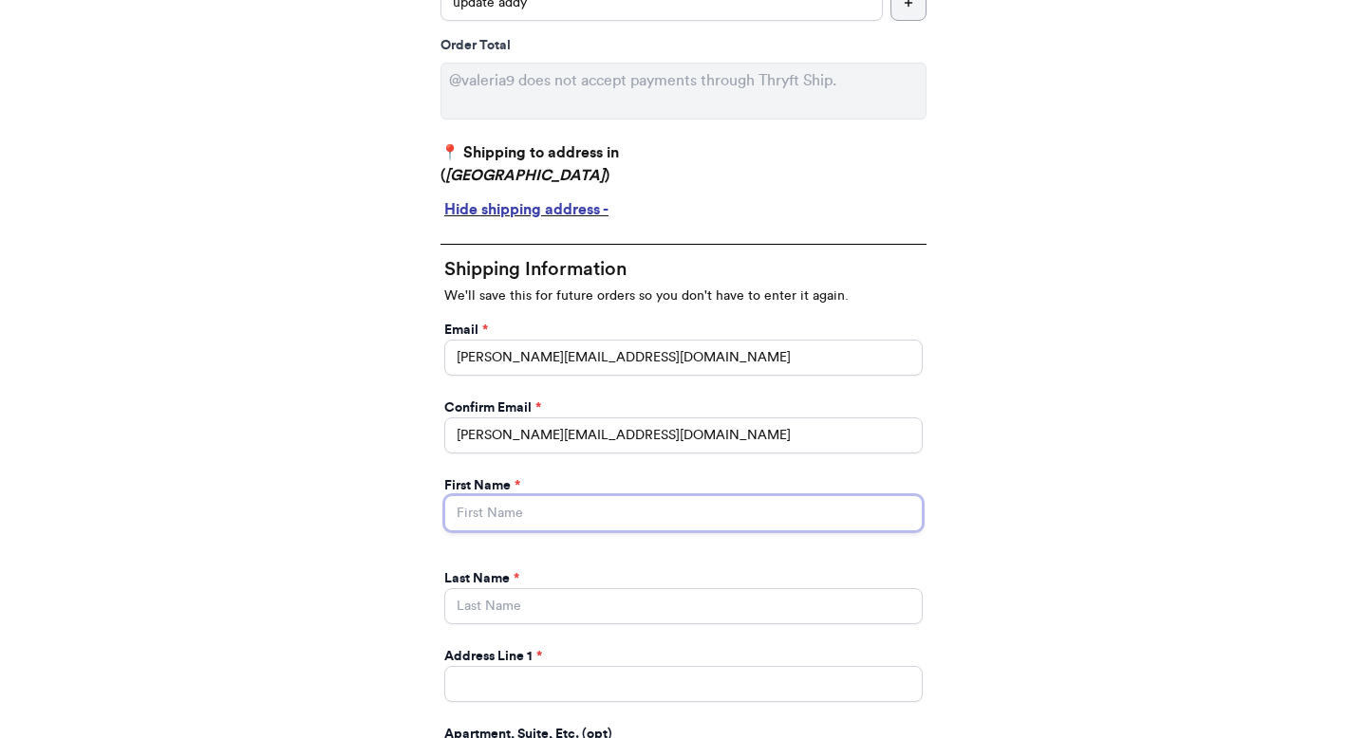
click at [605, 518] on input "Instagram Handle *" at bounding box center [683, 513] width 478 height 36
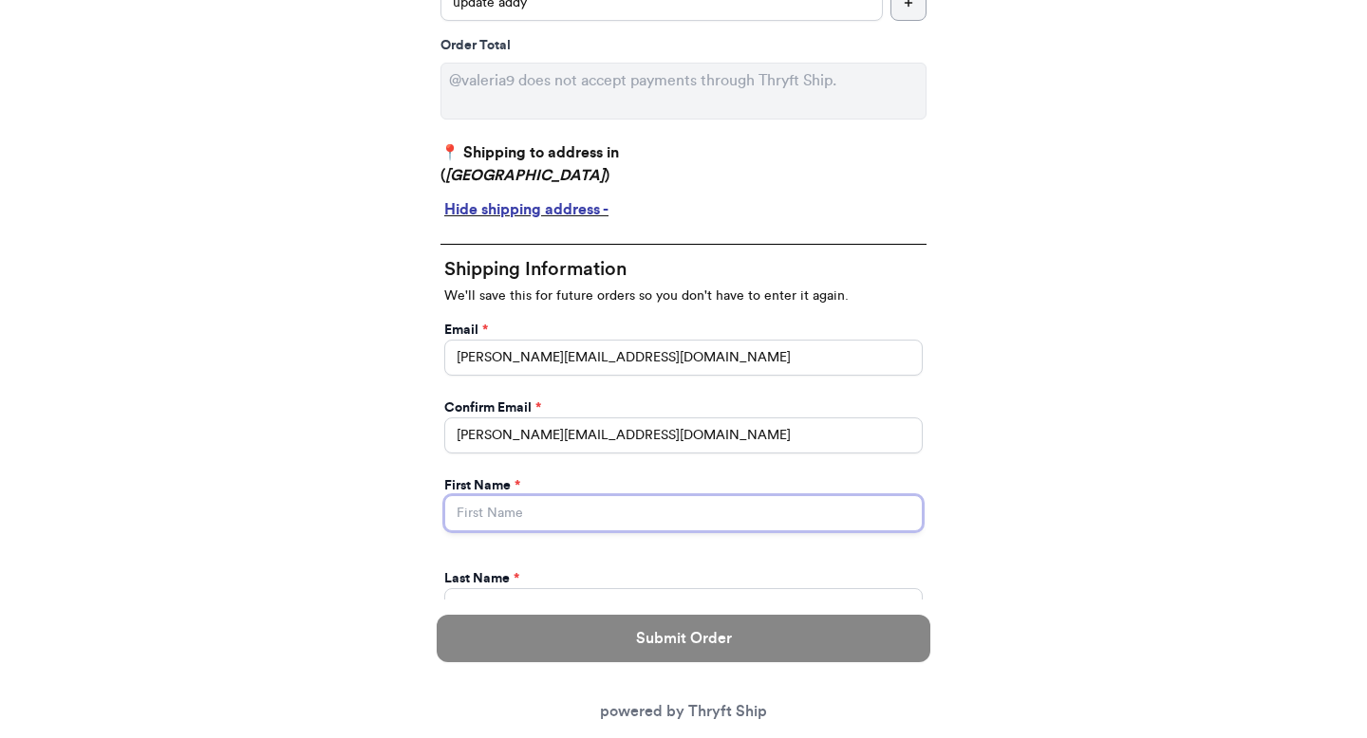
type input "Valeria"
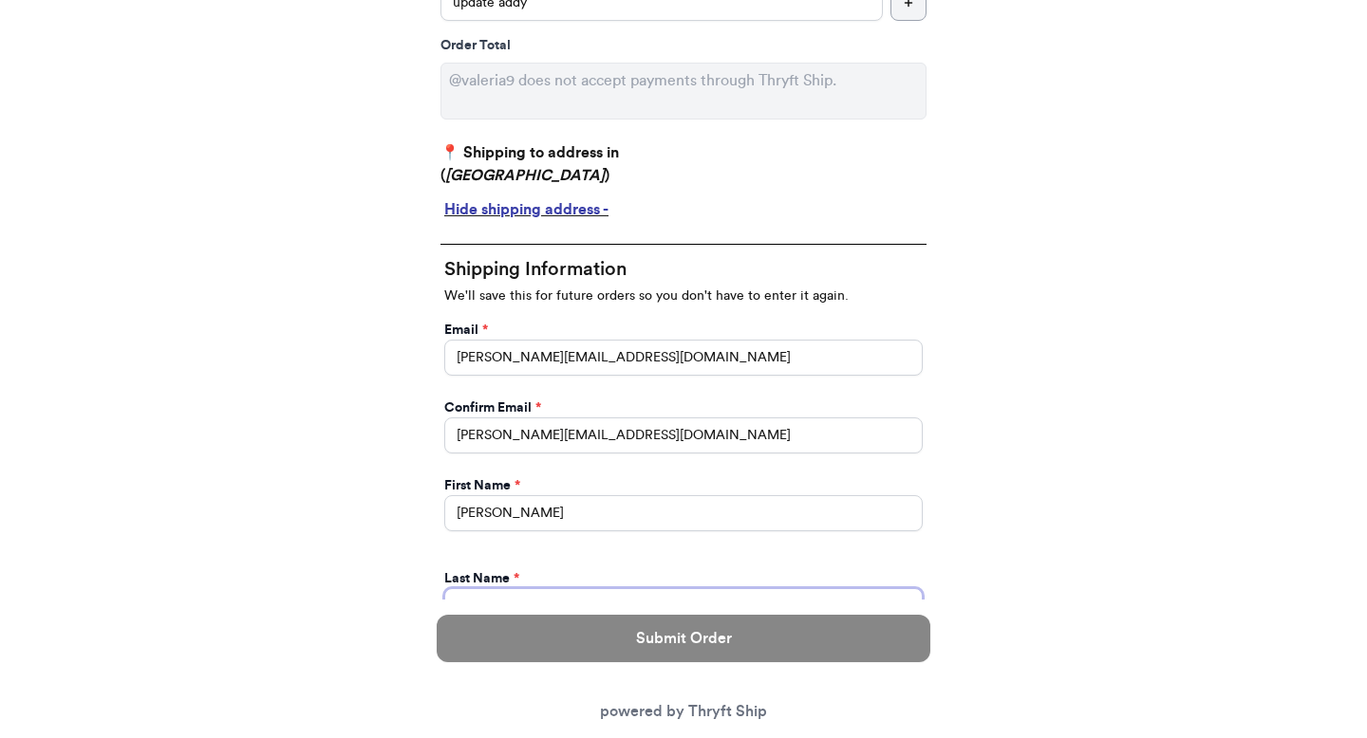
type input "Brenner"
type input "389 Linden Ave NE"
type input "[GEOGRAPHIC_DATA]"
type input "30308"
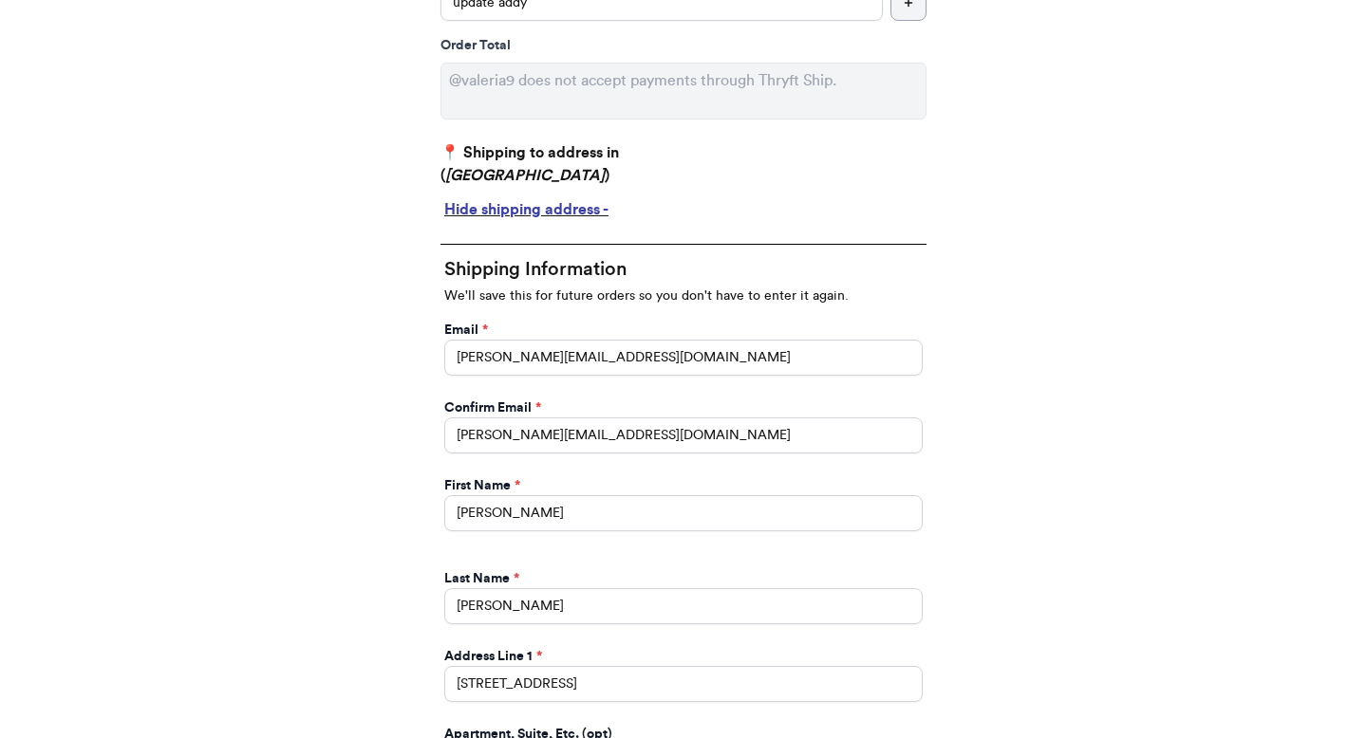
scroll to position [1083, 0]
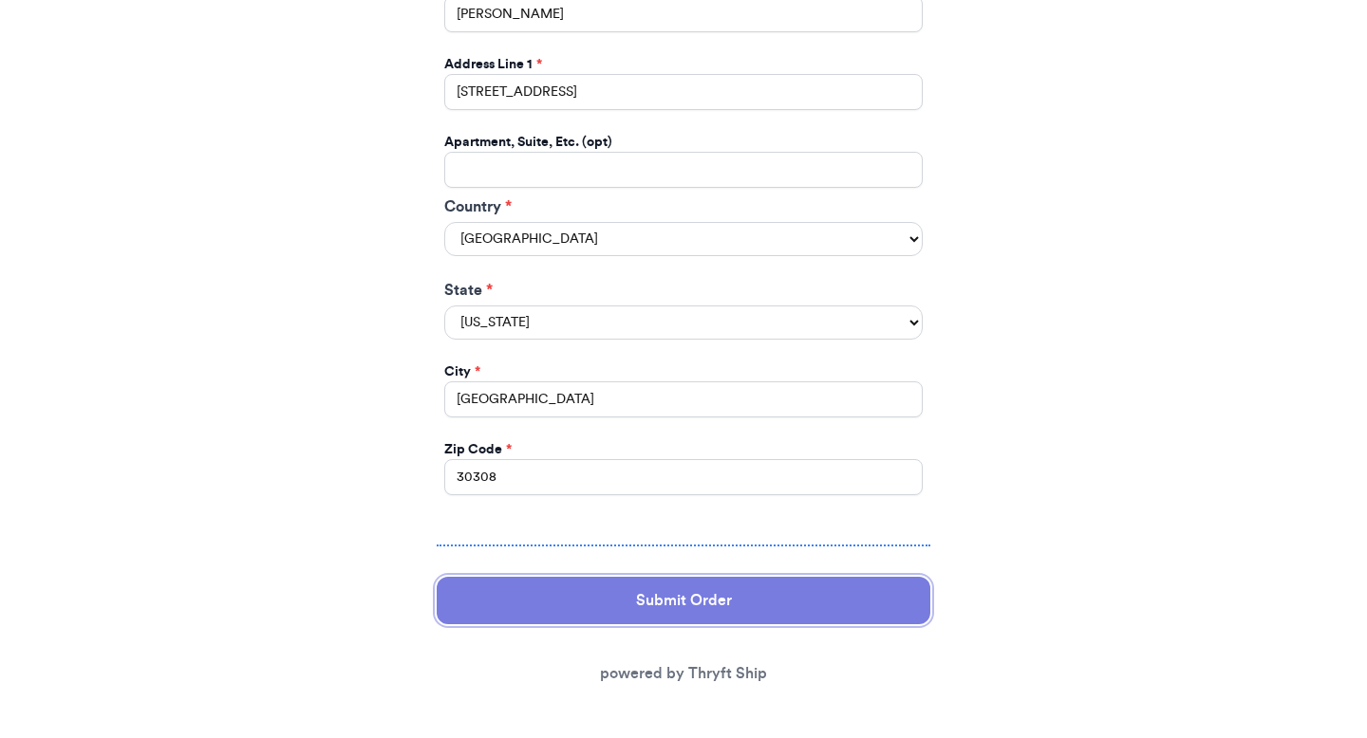
click at [659, 589] on button "Submit Order" at bounding box center [684, 600] width 494 height 47
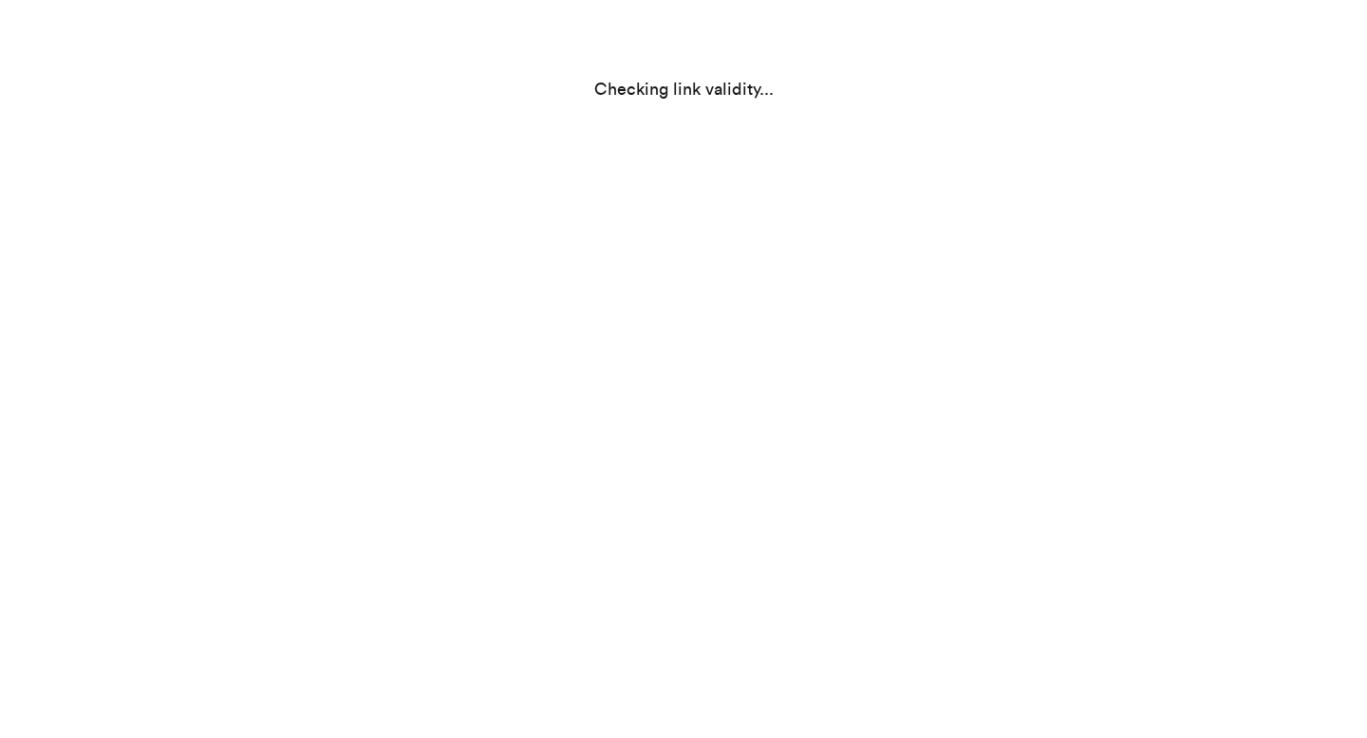
scroll to position [0, 0]
select select "GA"
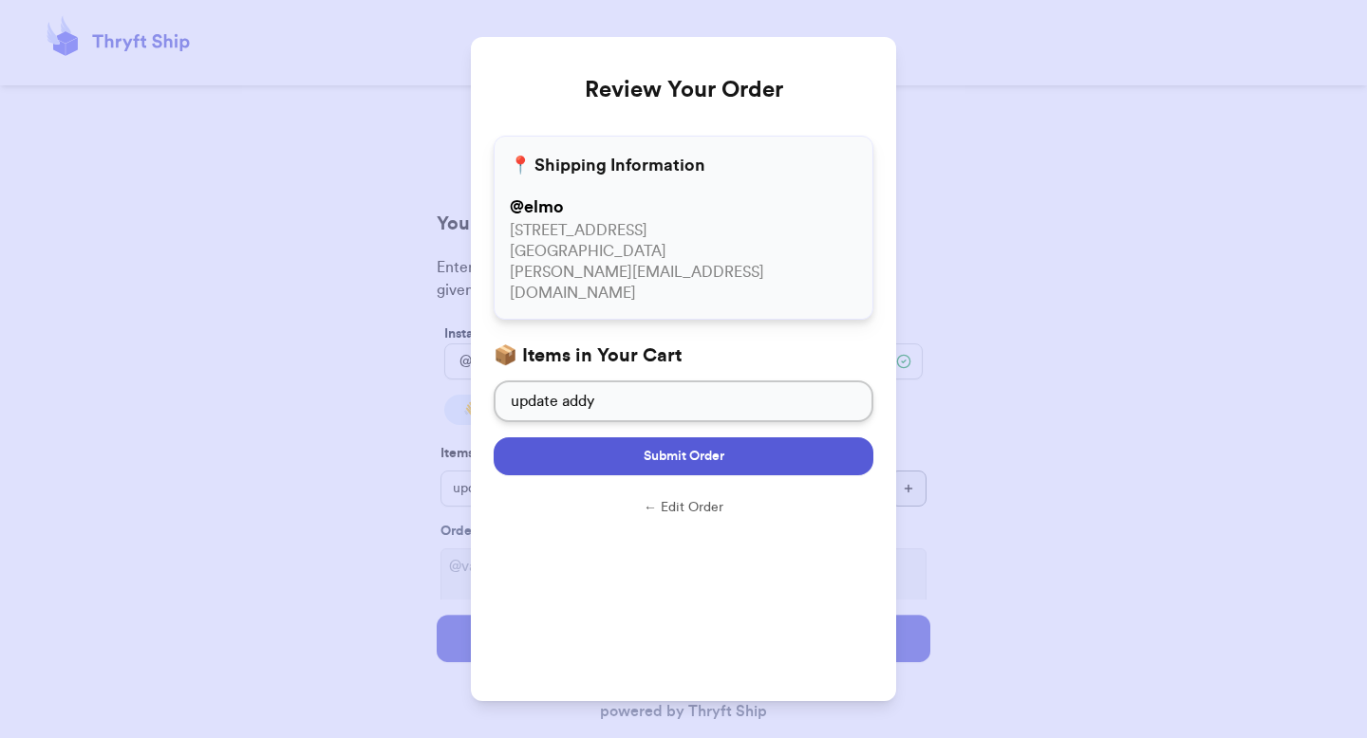
click at [700, 447] on span "Submit Order" at bounding box center [684, 456] width 81 height 19
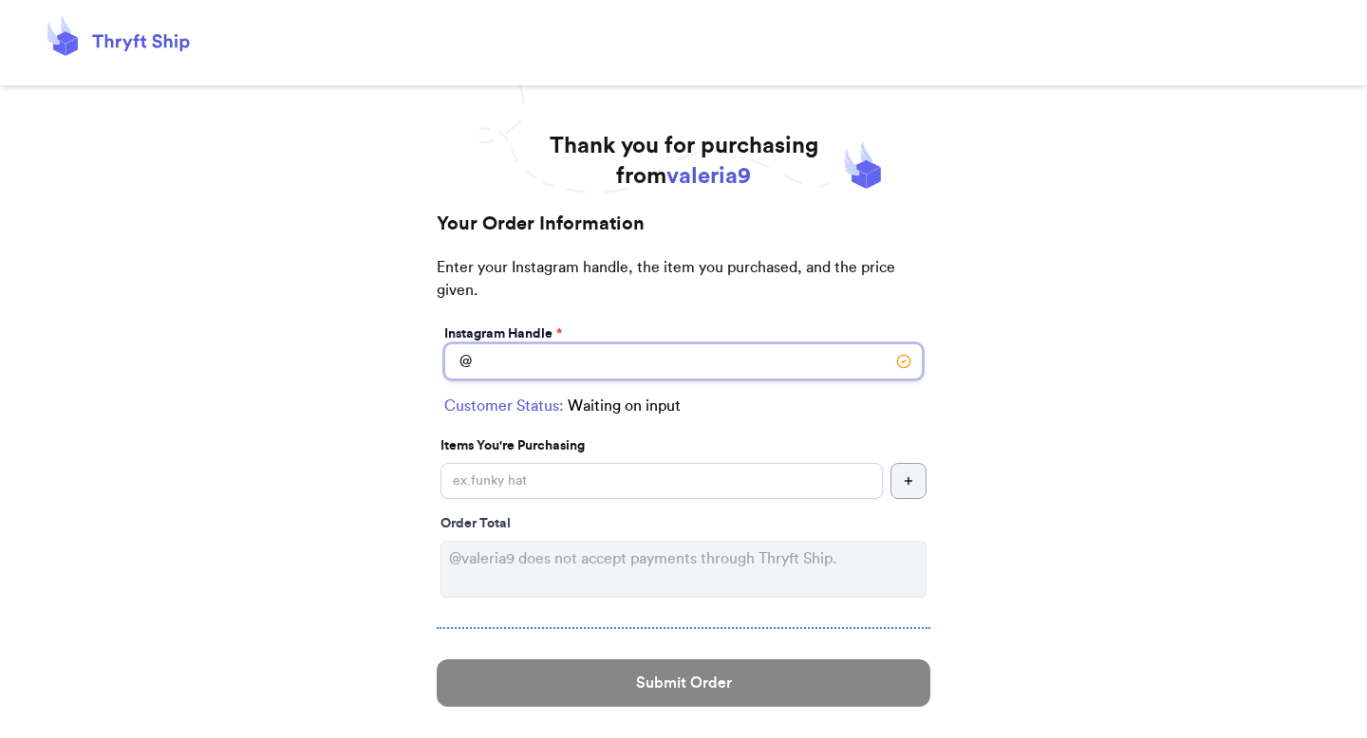
click at [681, 360] on input "Instagram Handle *" at bounding box center [683, 362] width 478 height 36
type input "elmo"
select select "GA"
type input "[GEOGRAPHIC_DATA]"
type input "30308"
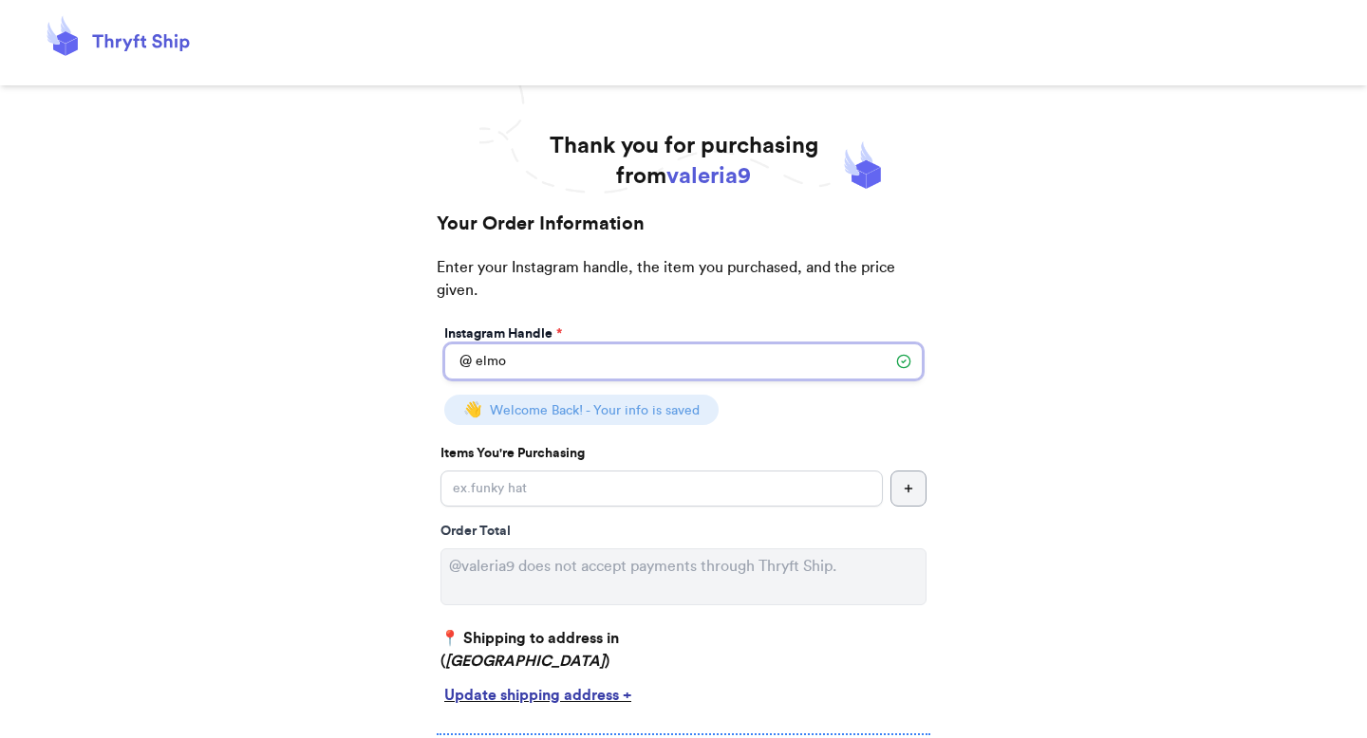
type input "elmo"
click at [587, 471] on input "Instagram Handle *" at bounding box center [661, 489] width 442 height 36
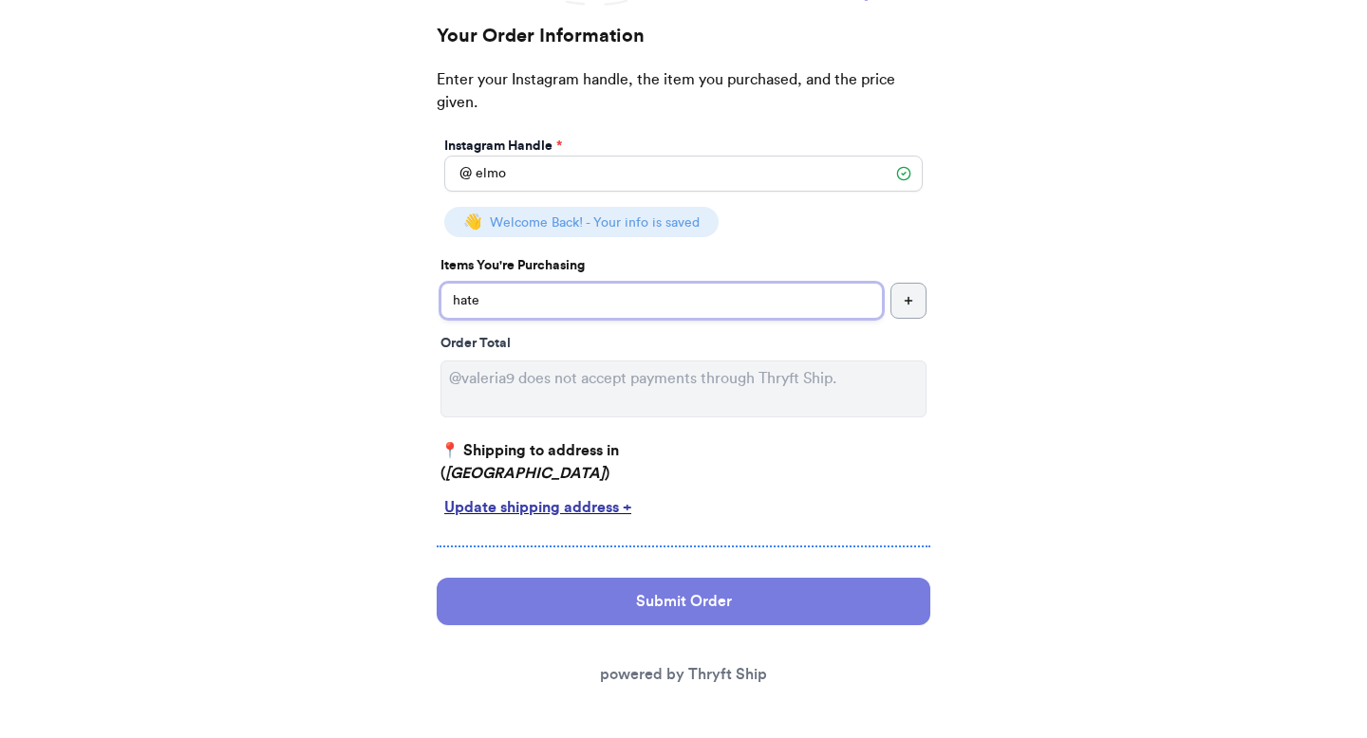
type input "hate"
click at [631, 588] on button "Submit Order" at bounding box center [684, 601] width 494 height 47
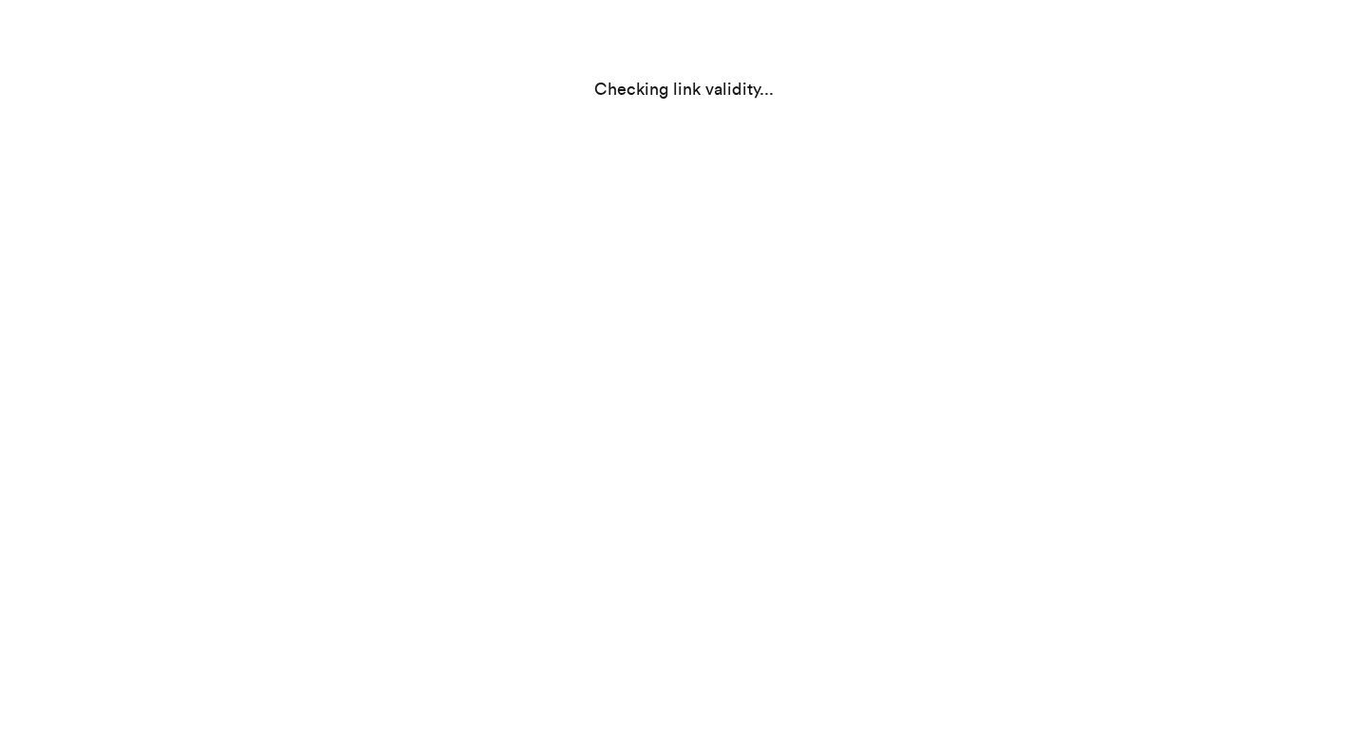
select select "GA"
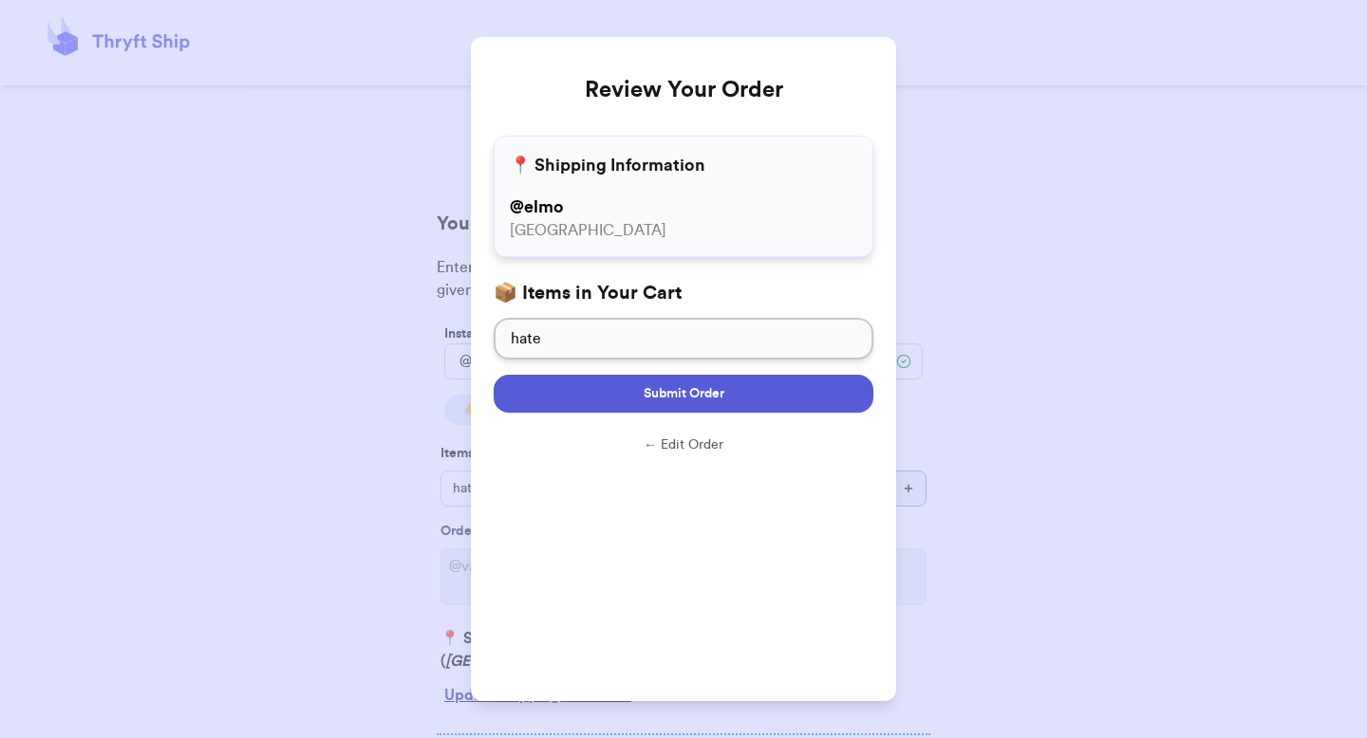
click at [723, 393] on span "Submit Order" at bounding box center [684, 393] width 81 height 19
